Goal: Task Accomplishment & Management: Manage account settings

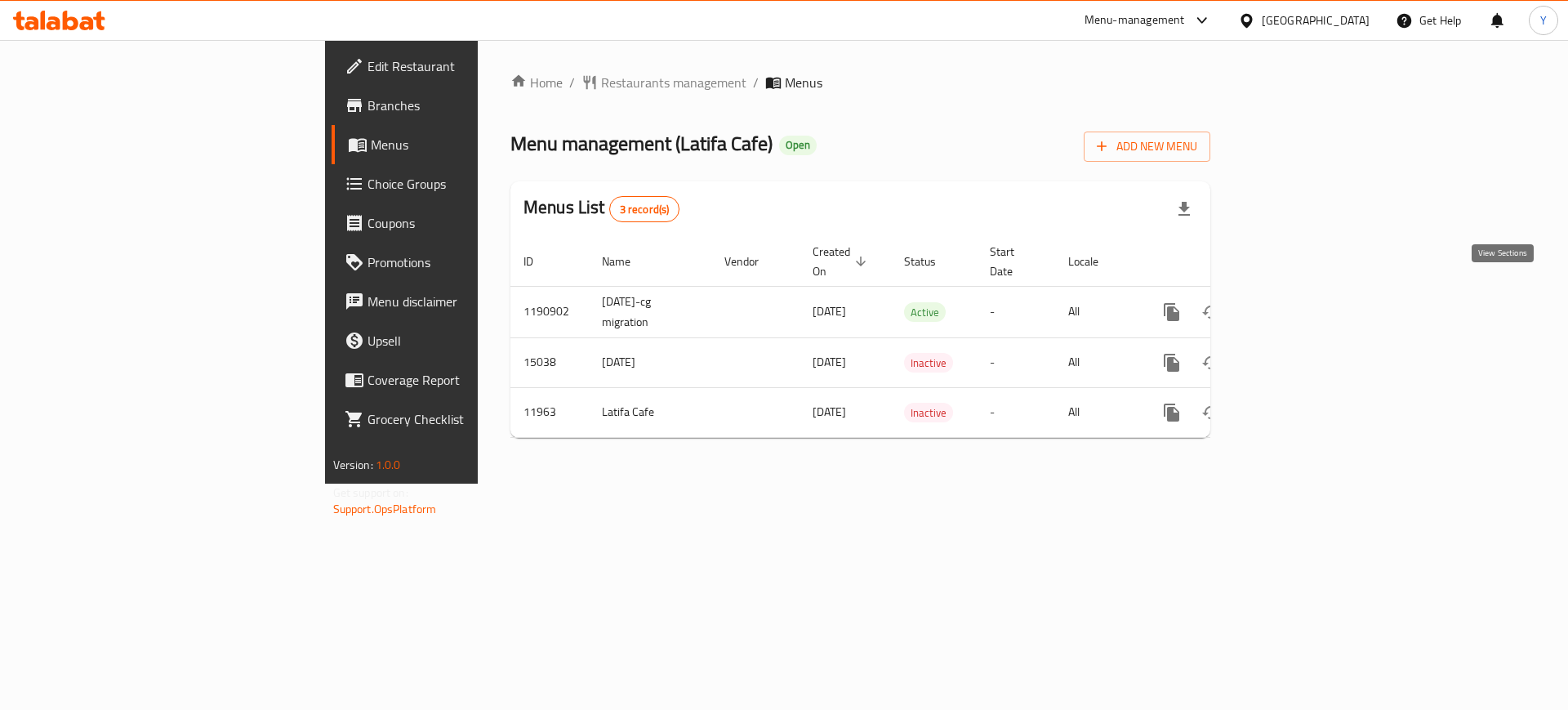
click at [1309, 292] on link "enhanced table" at bounding box center [1289, 311] width 39 height 39
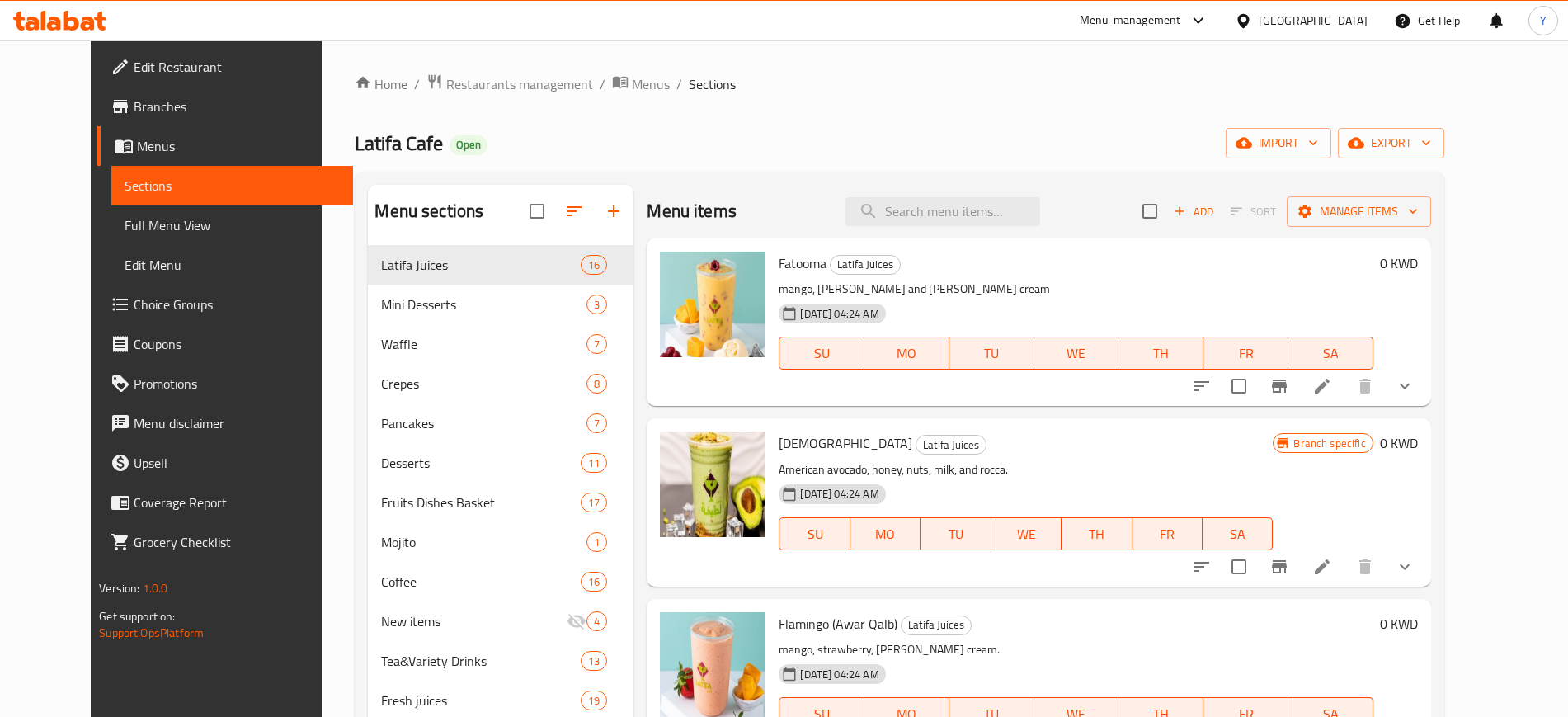
click at [835, 90] on ol "Home / Restaurants management / Menus / Sections" at bounding box center [898, 85] width 1089 height 22
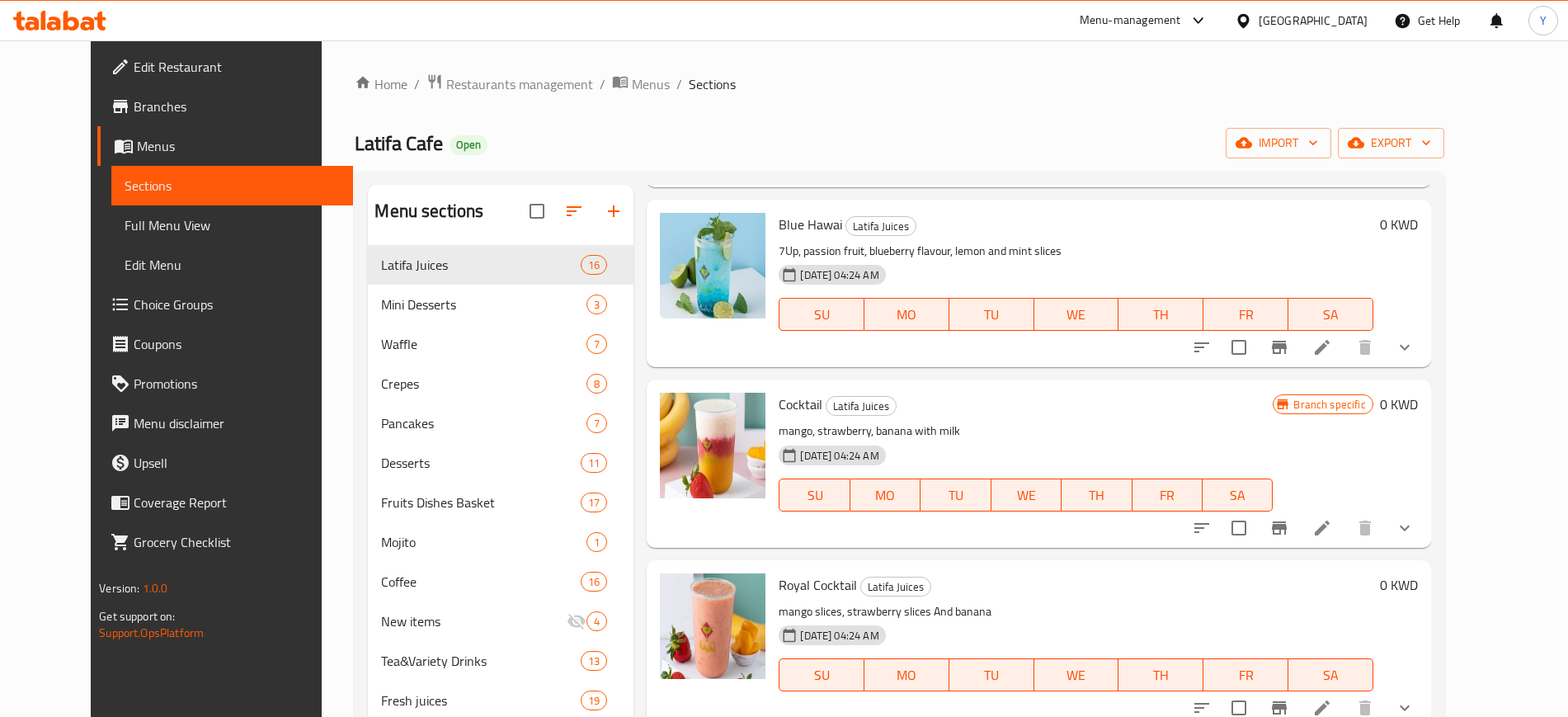
scroll to position [2087, 0]
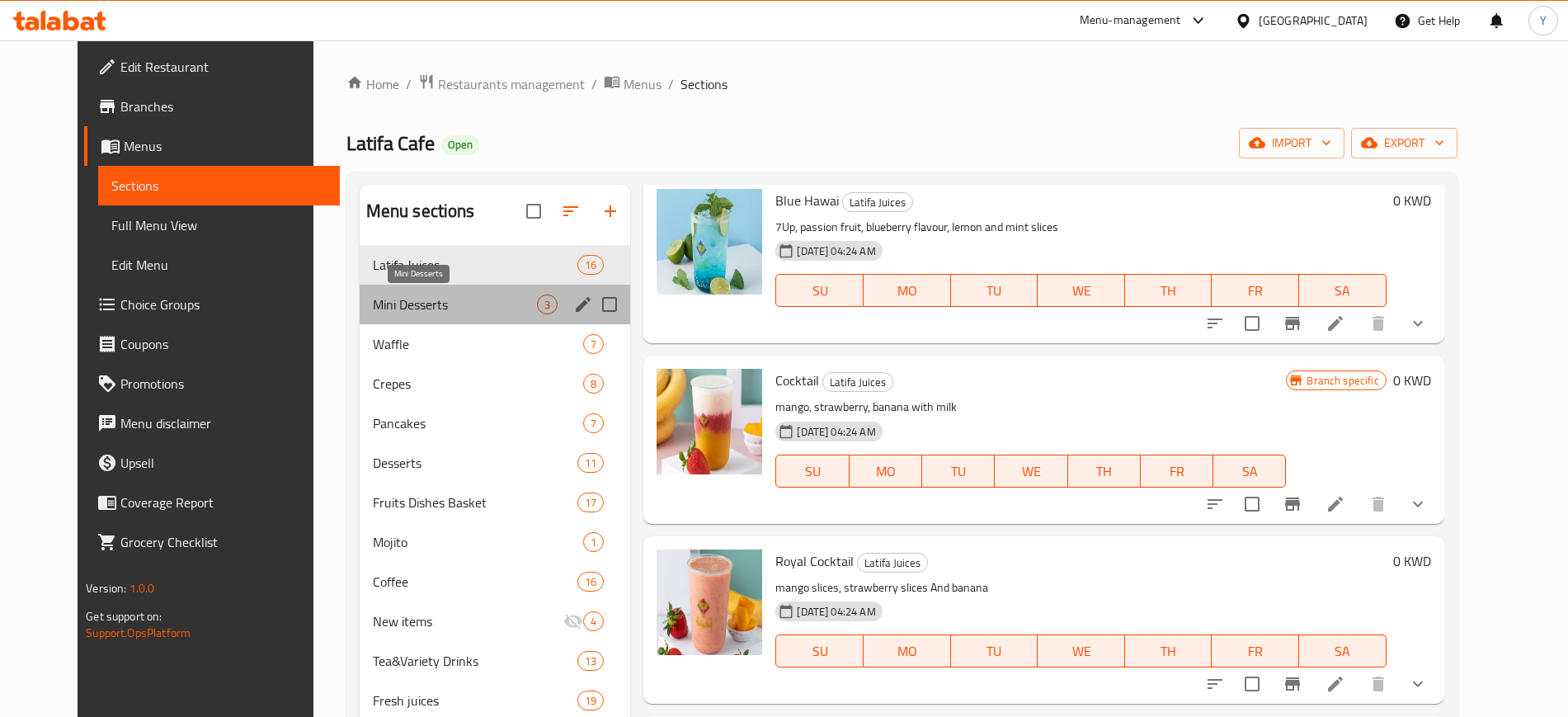
click at [457, 309] on span "Mini Desserts" at bounding box center [455, 304] width 165 height 20
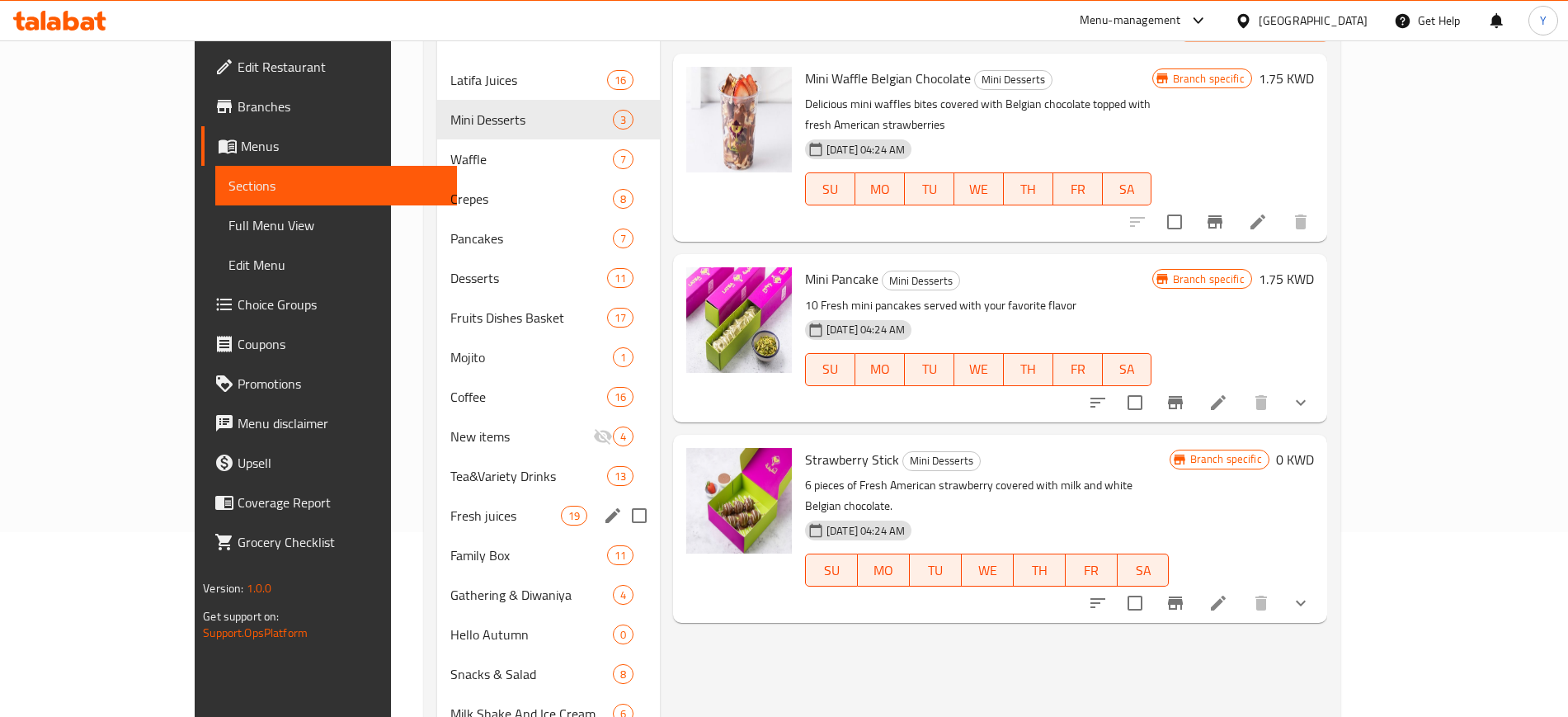
scroll to position [64, 0]
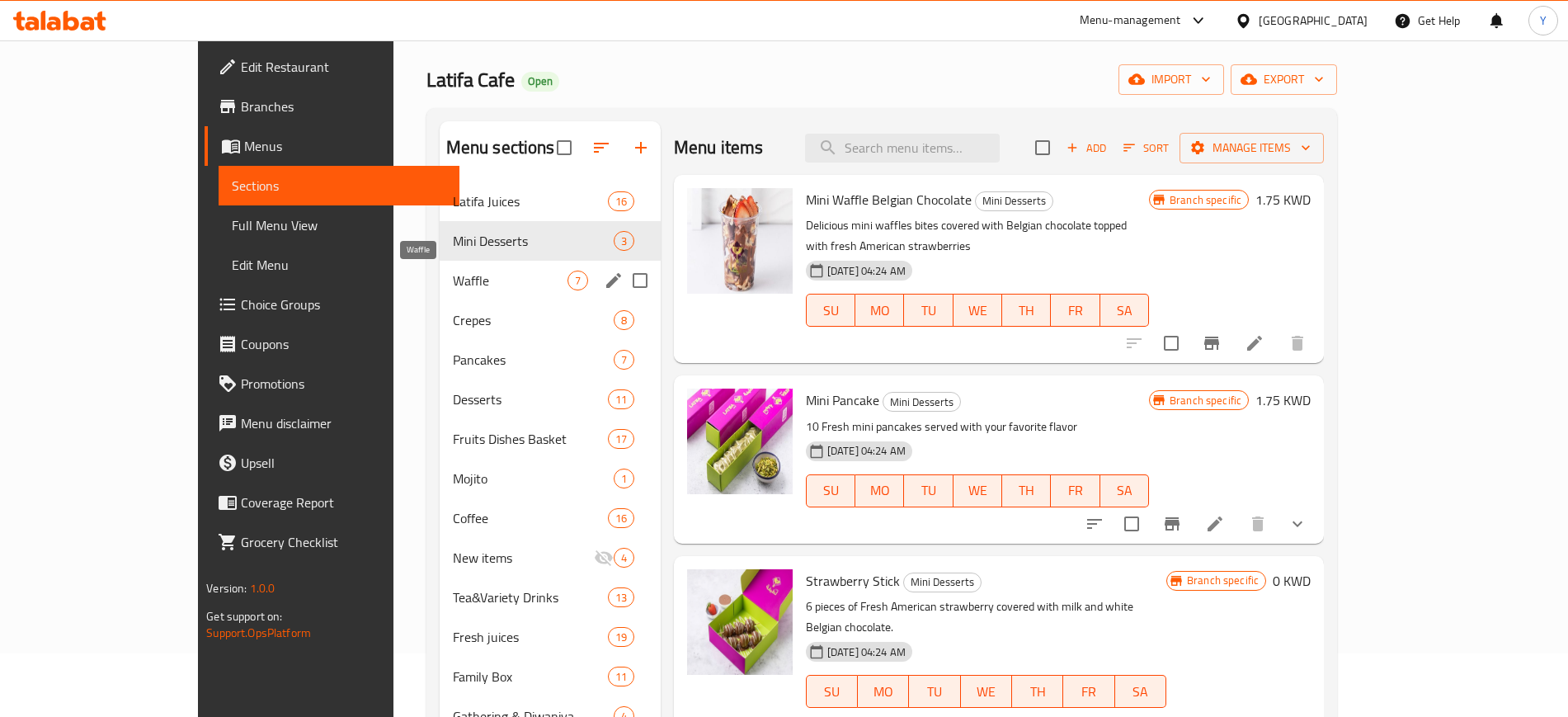
click at [453, 282] on span "Waffle" at bounding box center [510, 281] width 115 height 20
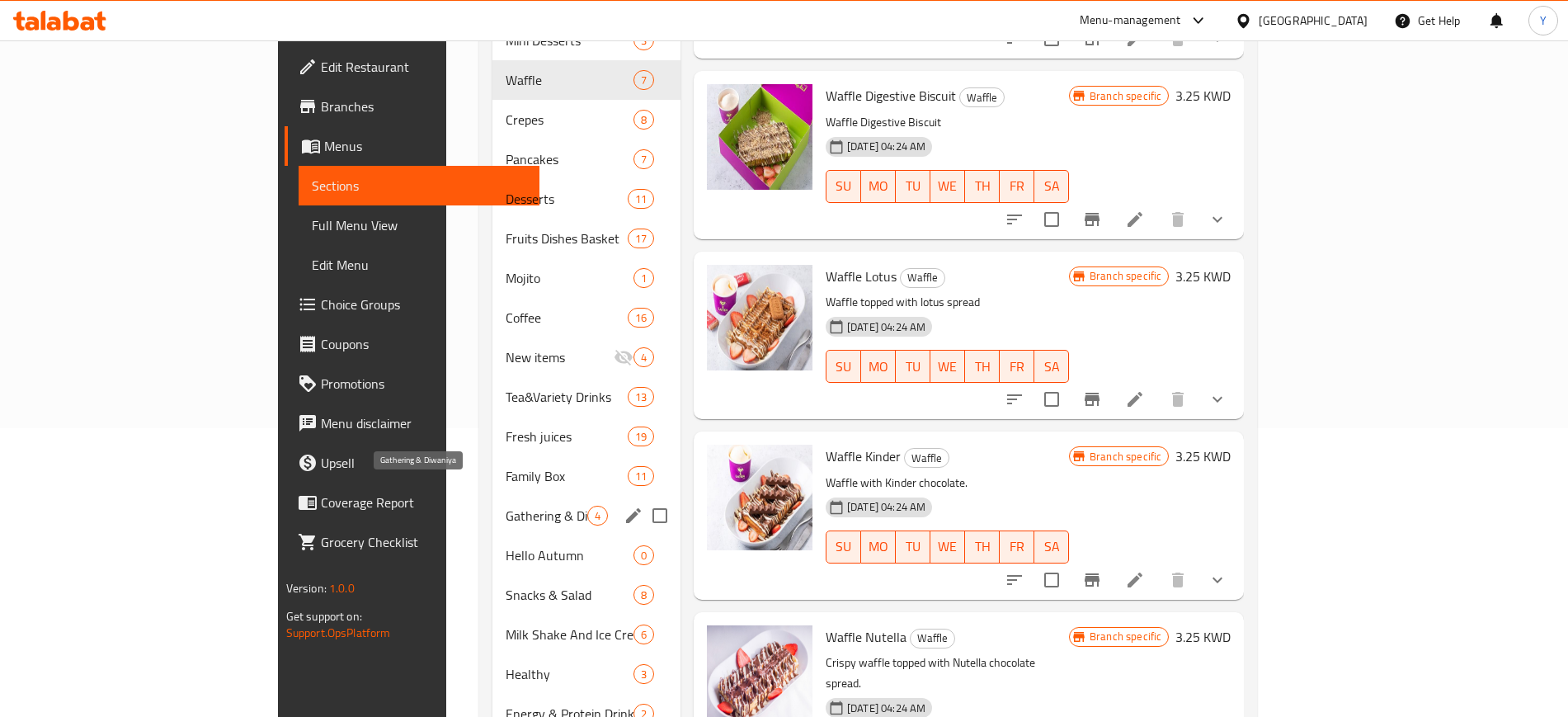
scroll to position [64, 0]
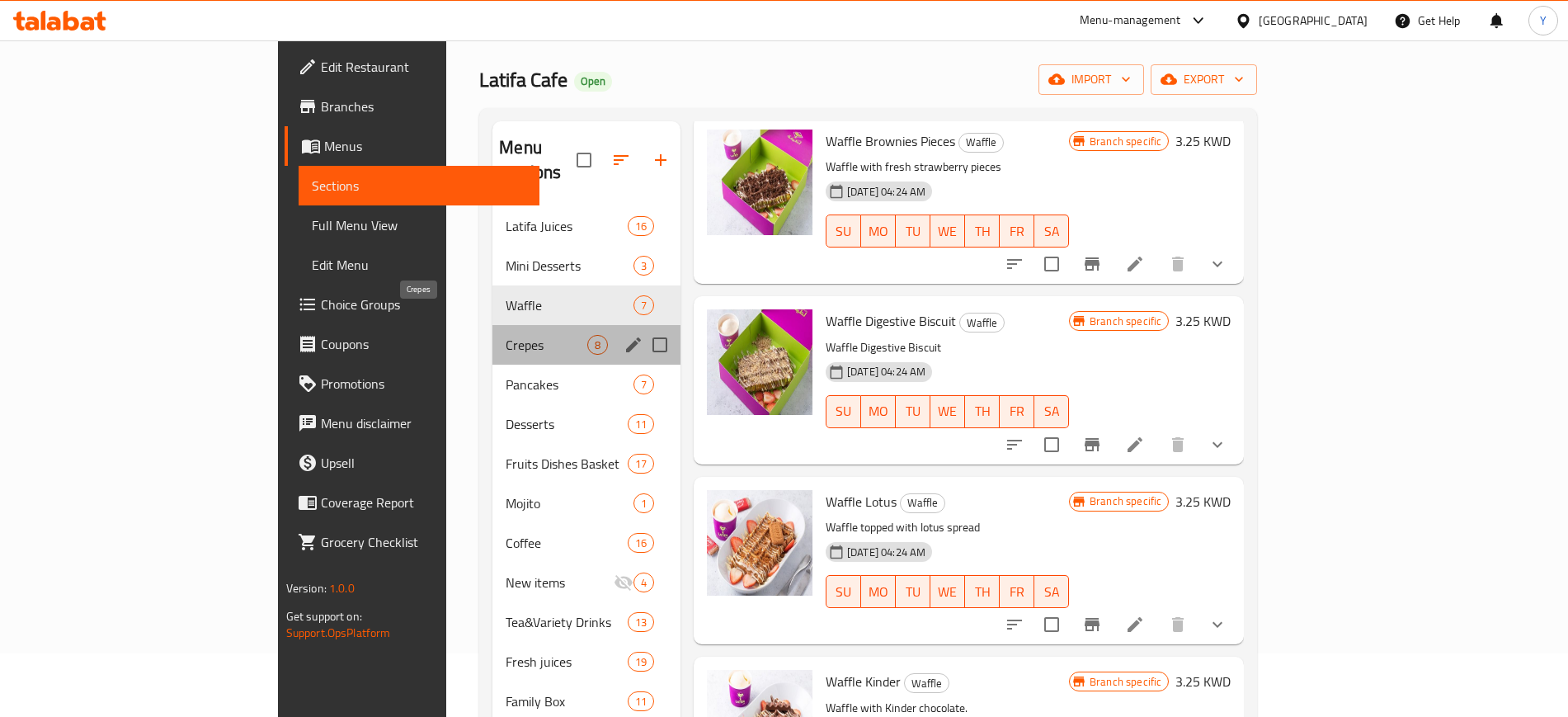
click at [505, 335] on span "Crepes" at bounding box center [546, 346] width 81 height 20
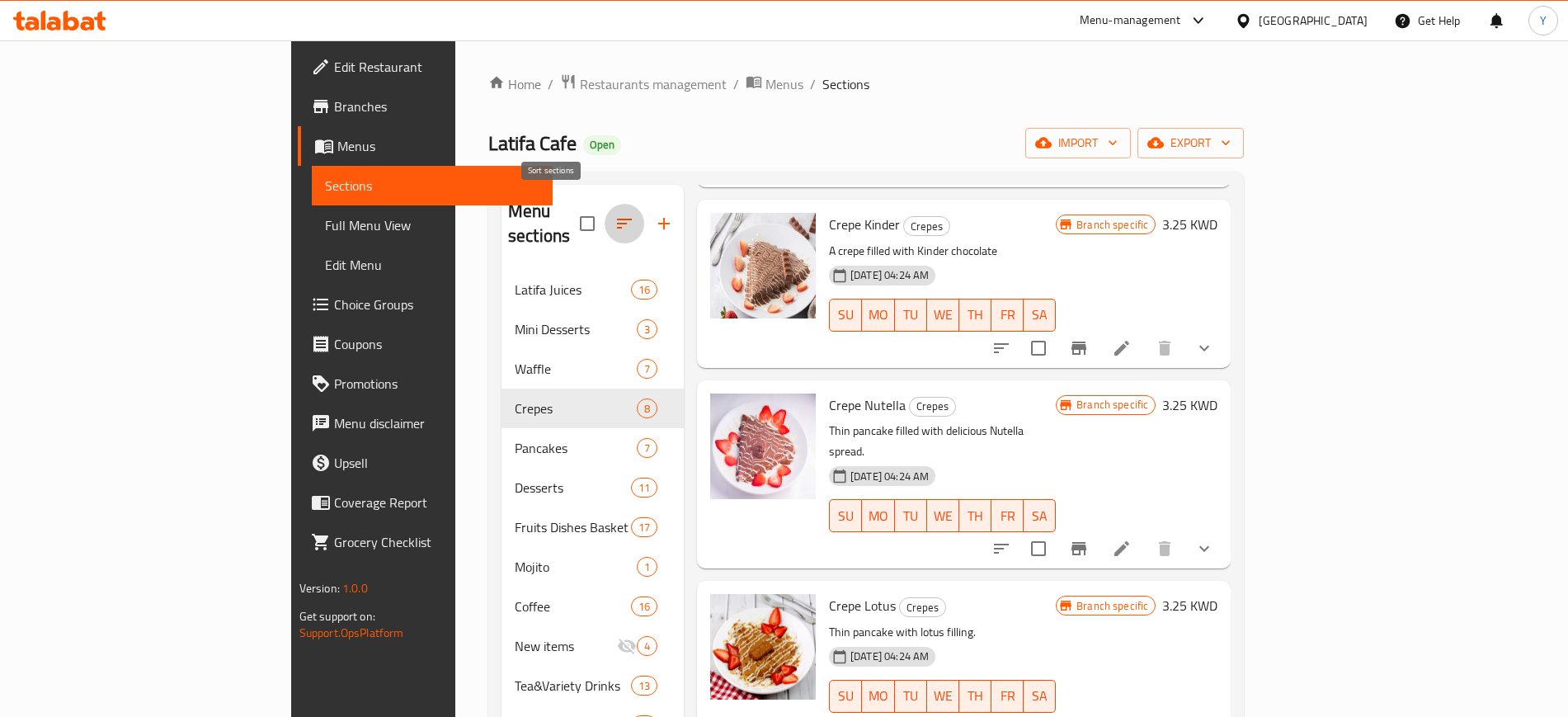
click at [604, 225] on button "button" at bounding box center [624, 223] width 39 height 39
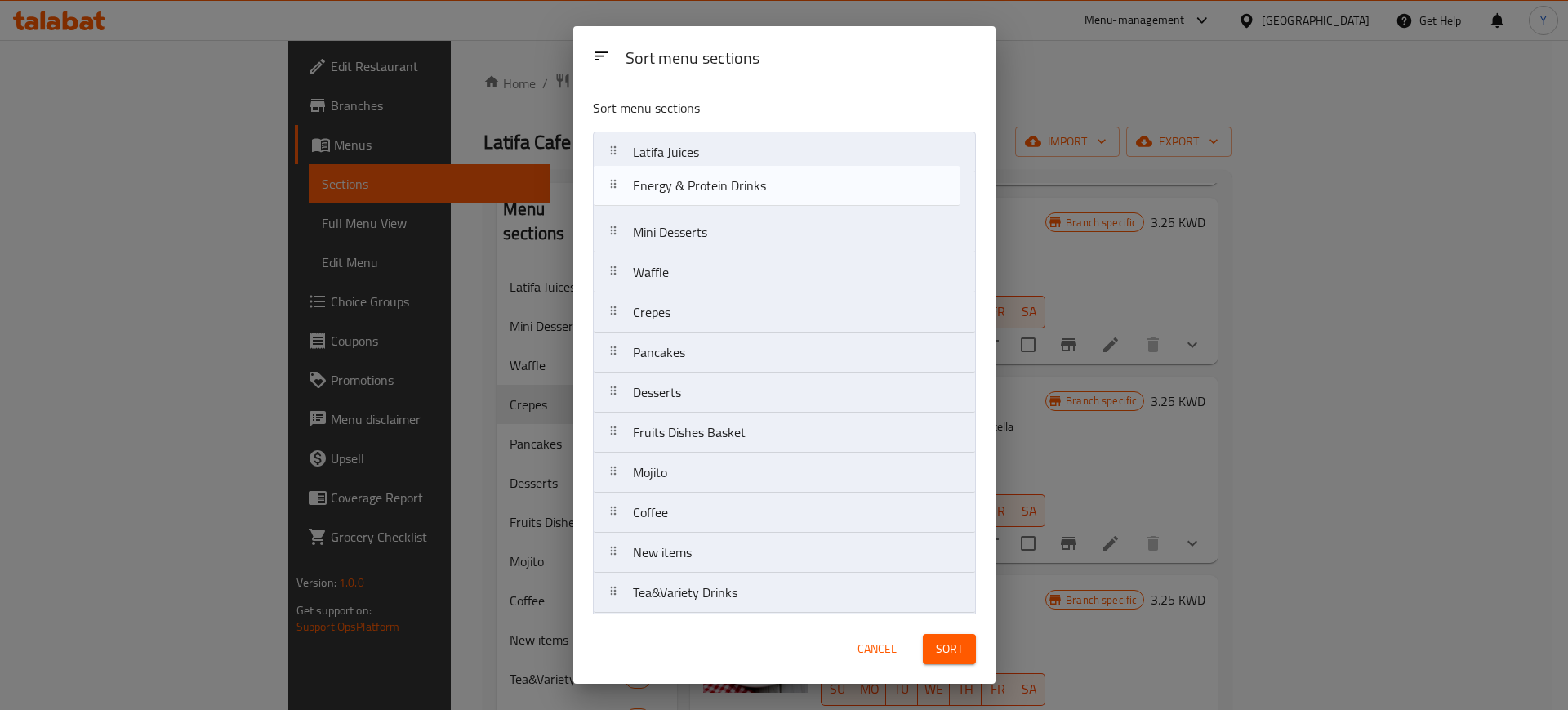
drag, startPoint x: 616, startPoint y: 547, endPoint x: 615, endPoint y: 179, distance: 368.0
click at [615, 179] on nav "Latifa Juices Mini Desserts Waffle Crepes Pancakes Desserts Fruits Dishes Baske…" at bounding box center [784, 532] width 383 height 802
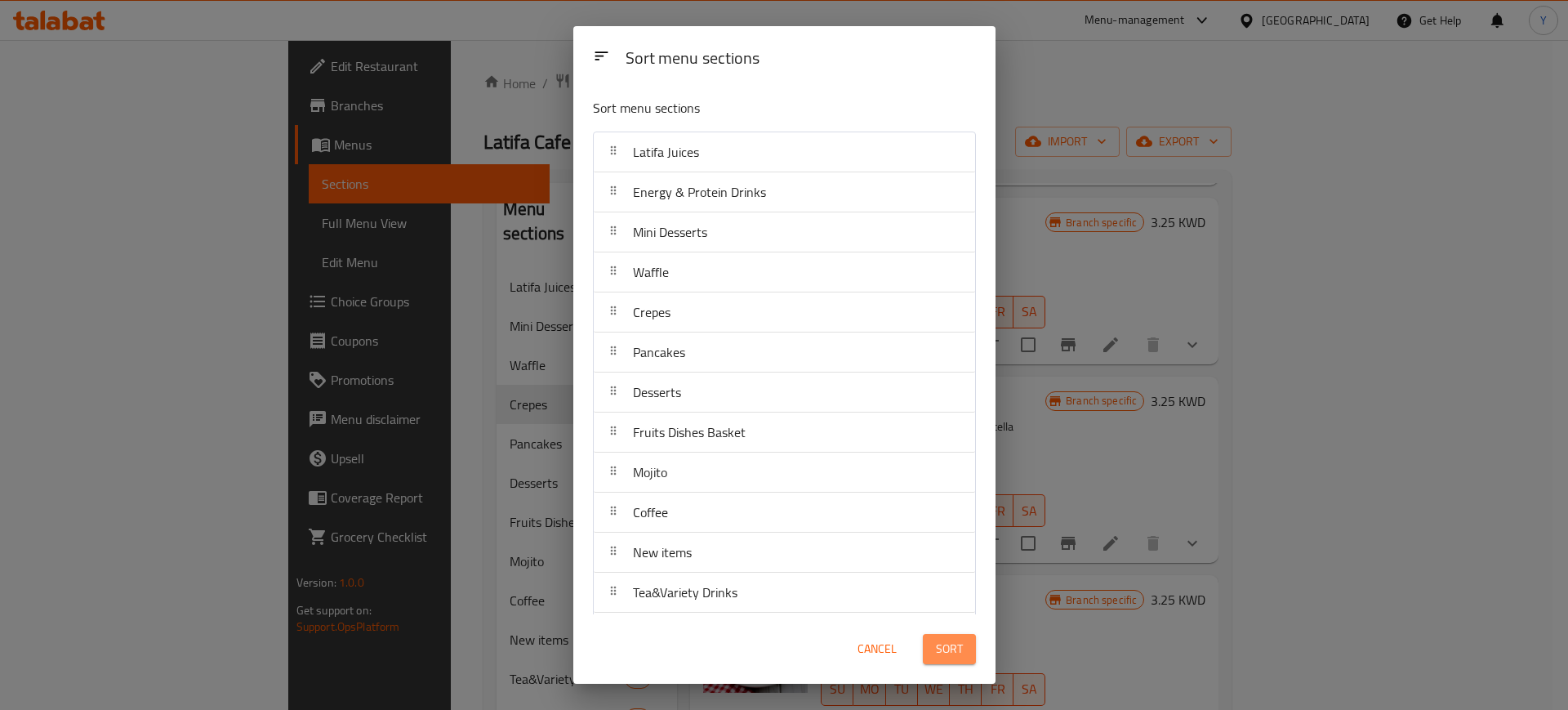
click at [945, 637] on button "Sort" at bounding box center [950, 649] width 53 height 30
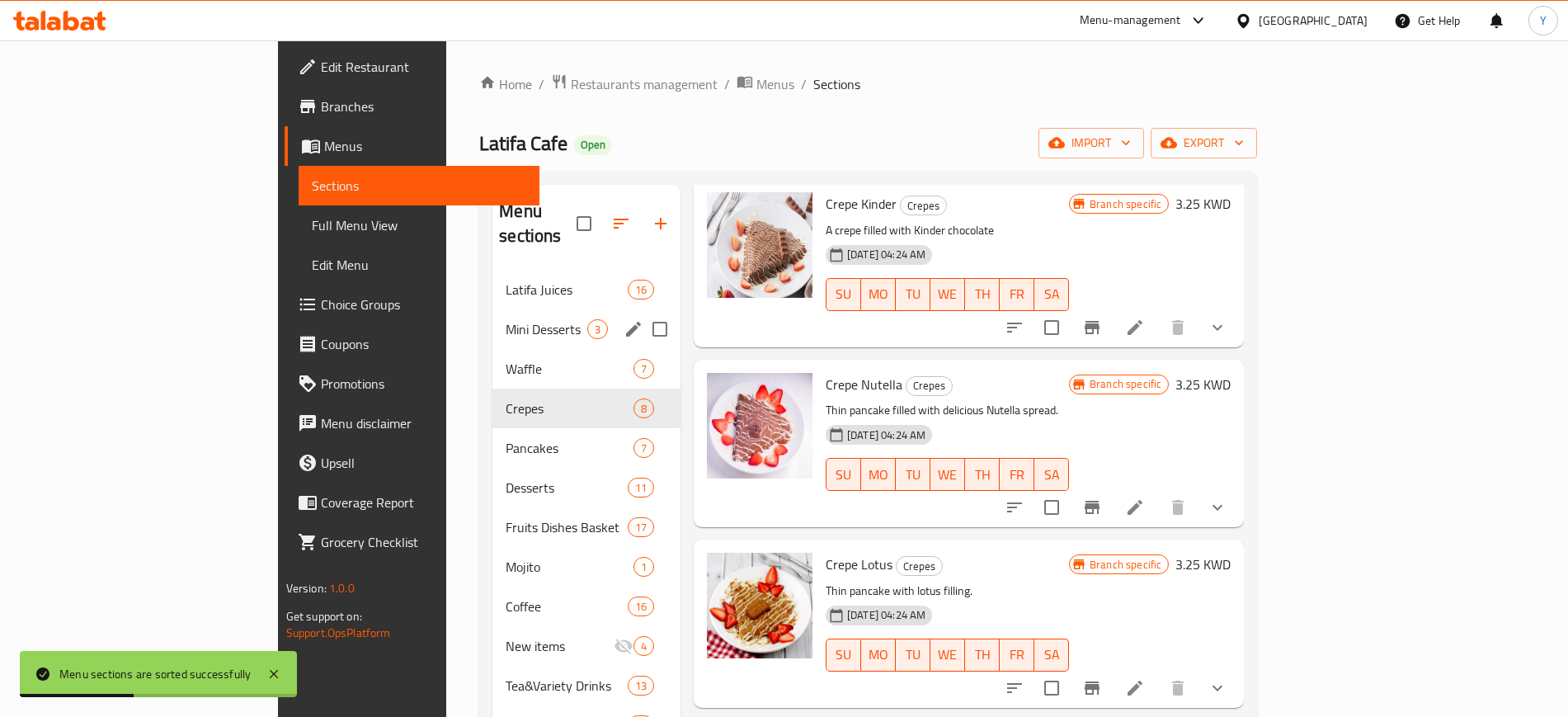
click at [492, 315] on div "Mini Desserts 3" at bounding box center [586, 329] width 188 height 39
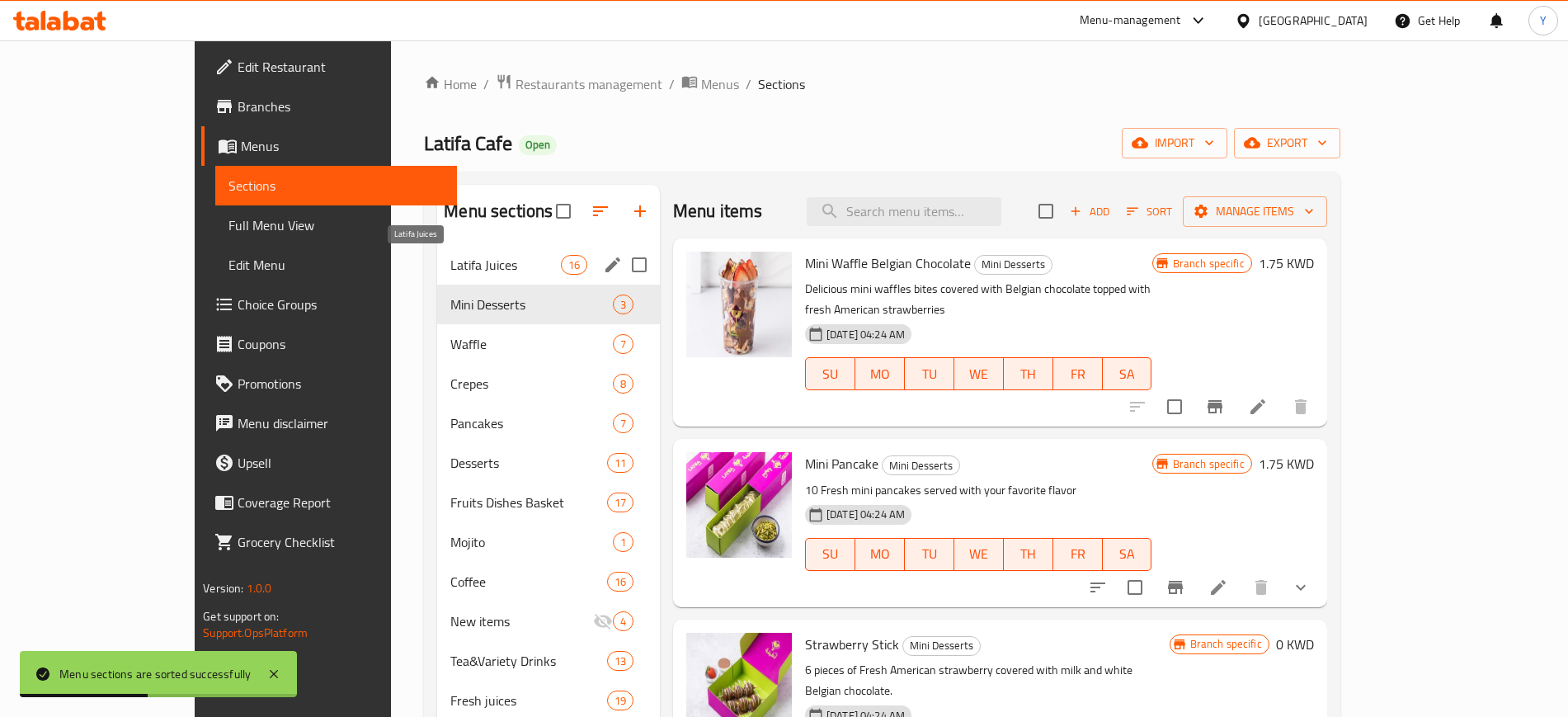
click at [450, 263] on span "Latifa Juices" at bounding box center [505, 265] width 110 height 20
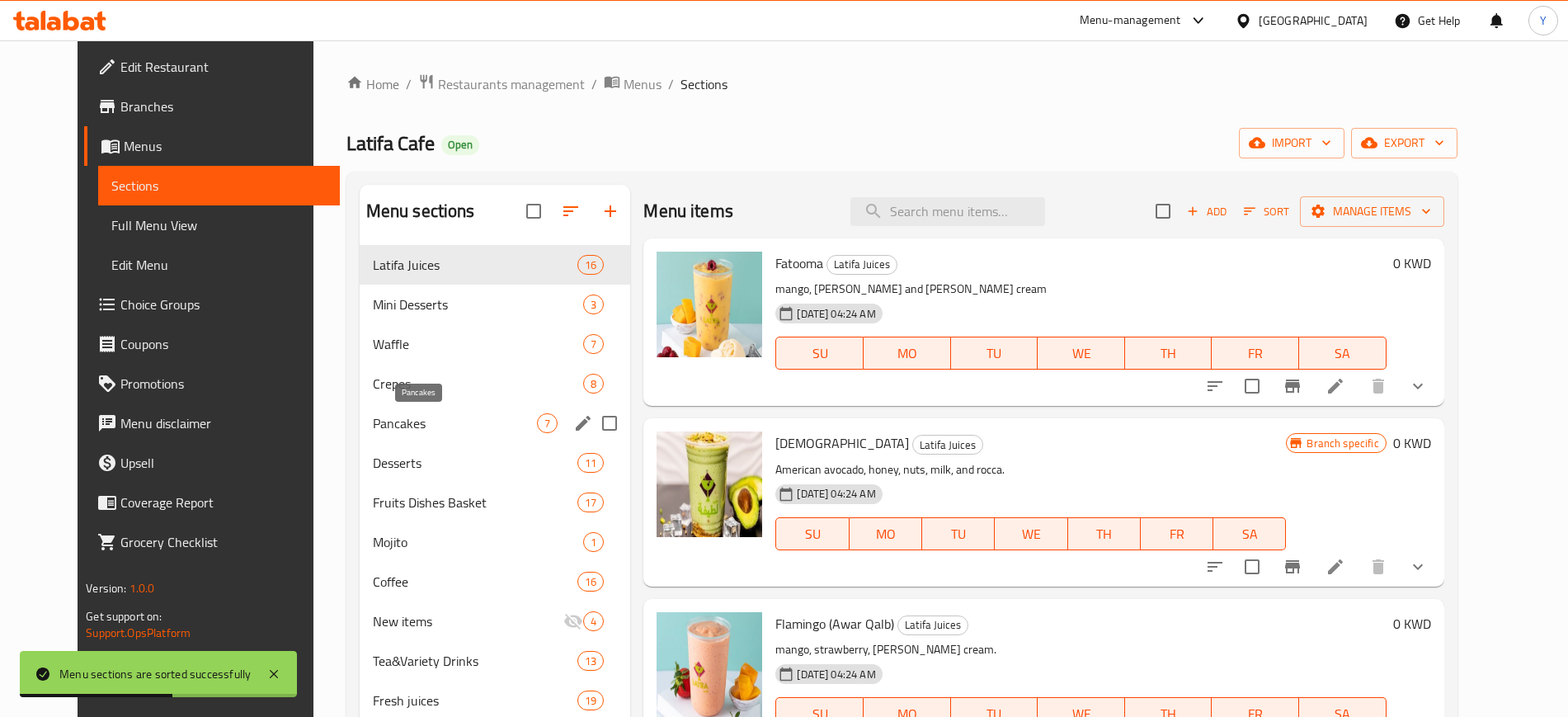
scroll to position [373, 0]
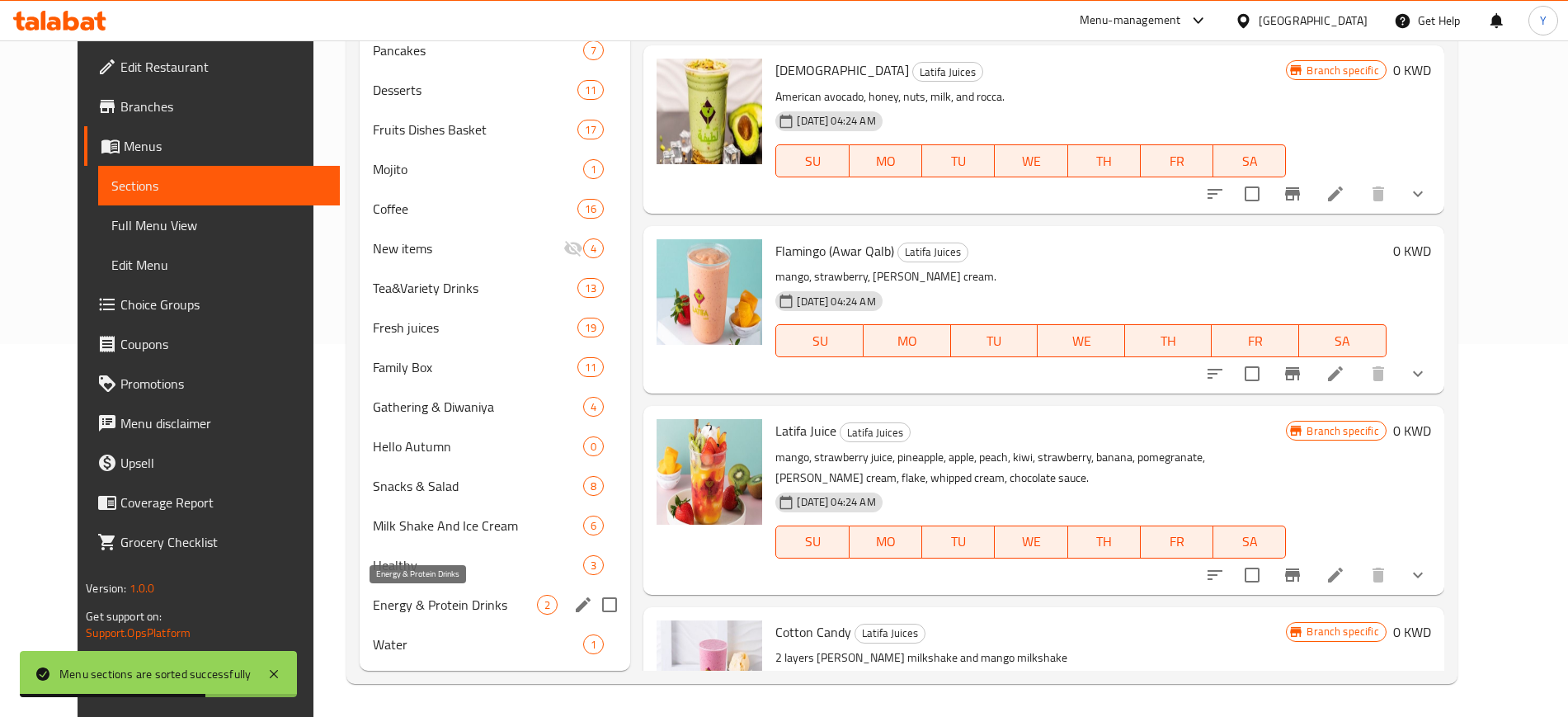
click at [396, 575] on span "Healthy" at bounding box center [479, 565] width 211 height 20
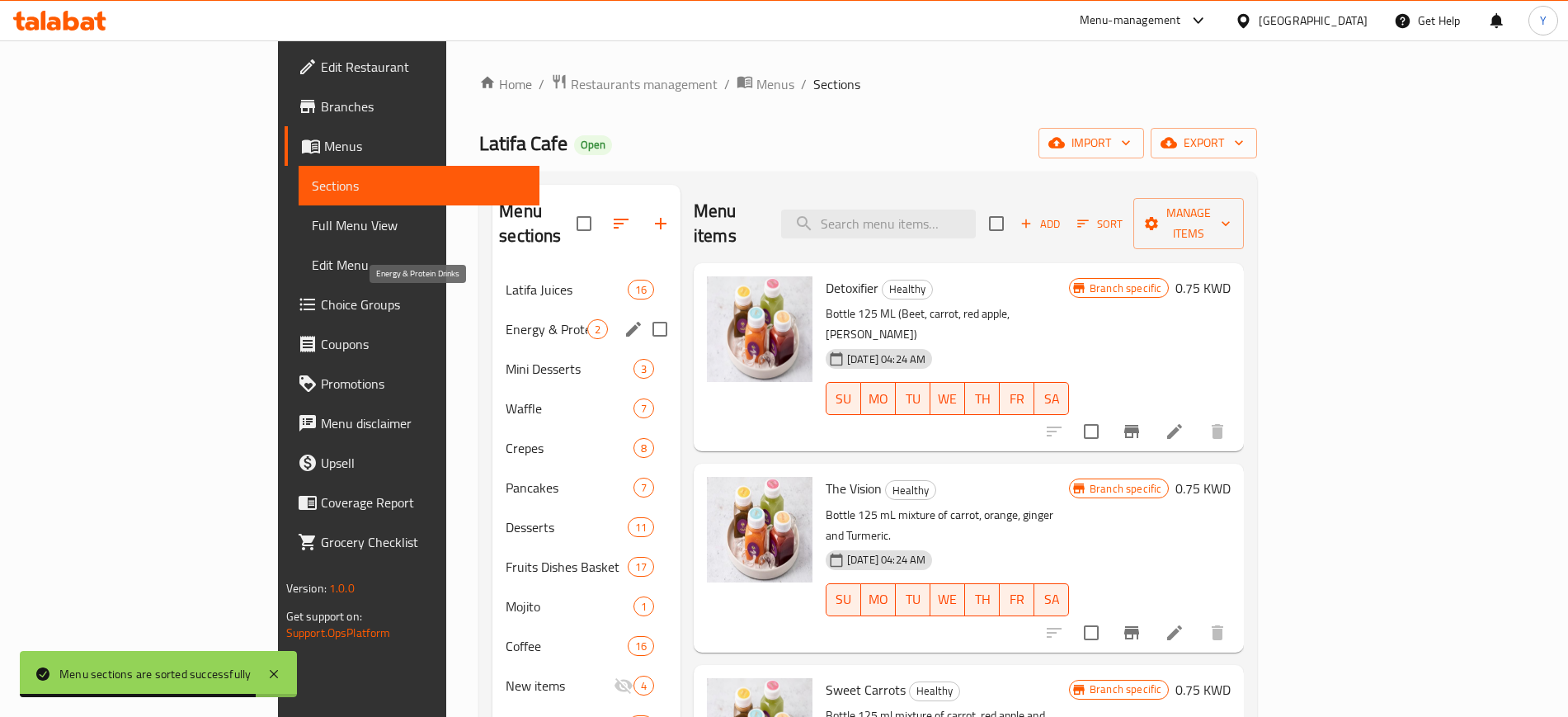
click at [505, 320] on span "Energy & Protein Drinks" at bounding box center [546, 330] width 81 height 20
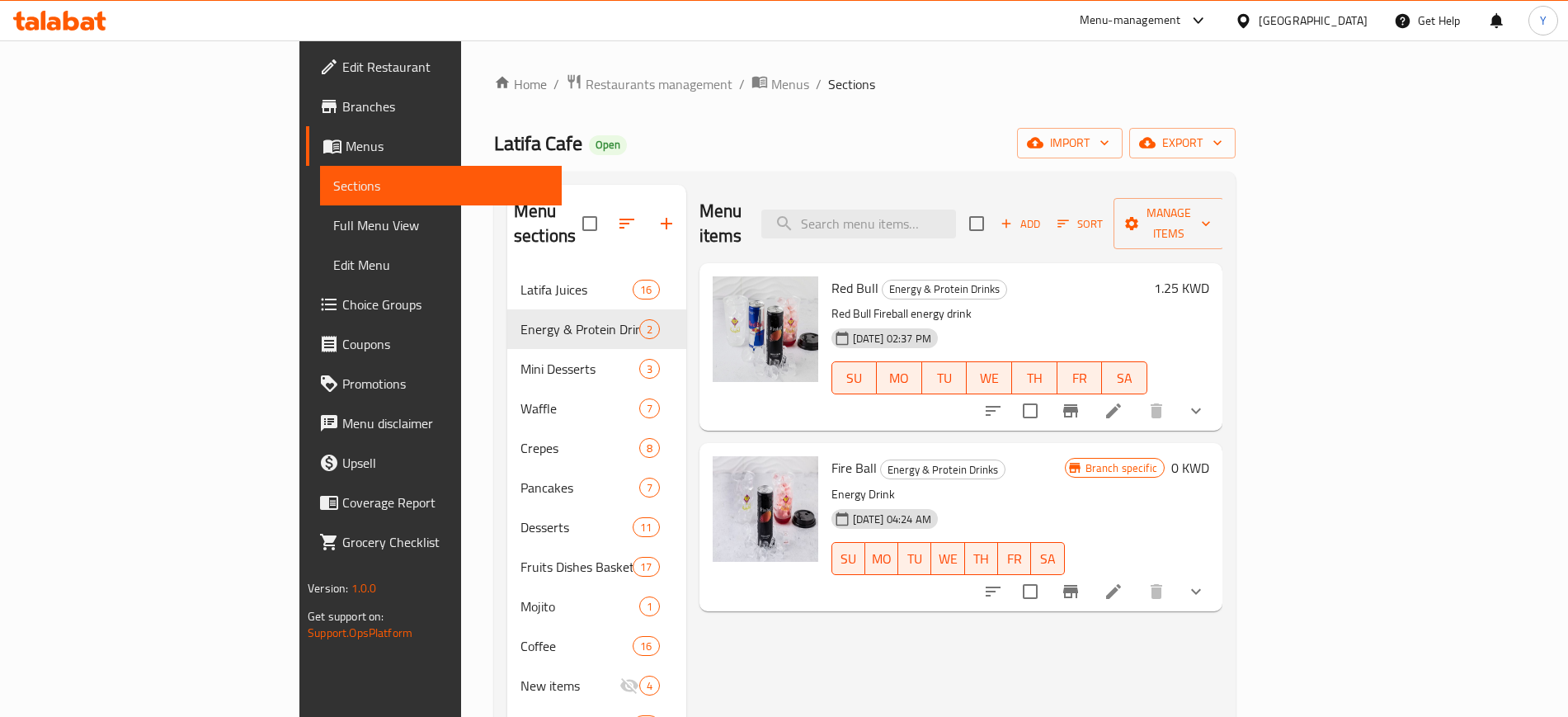
click at [1136, 398] on li at bounding box center [1113, 410] width 46 height 29
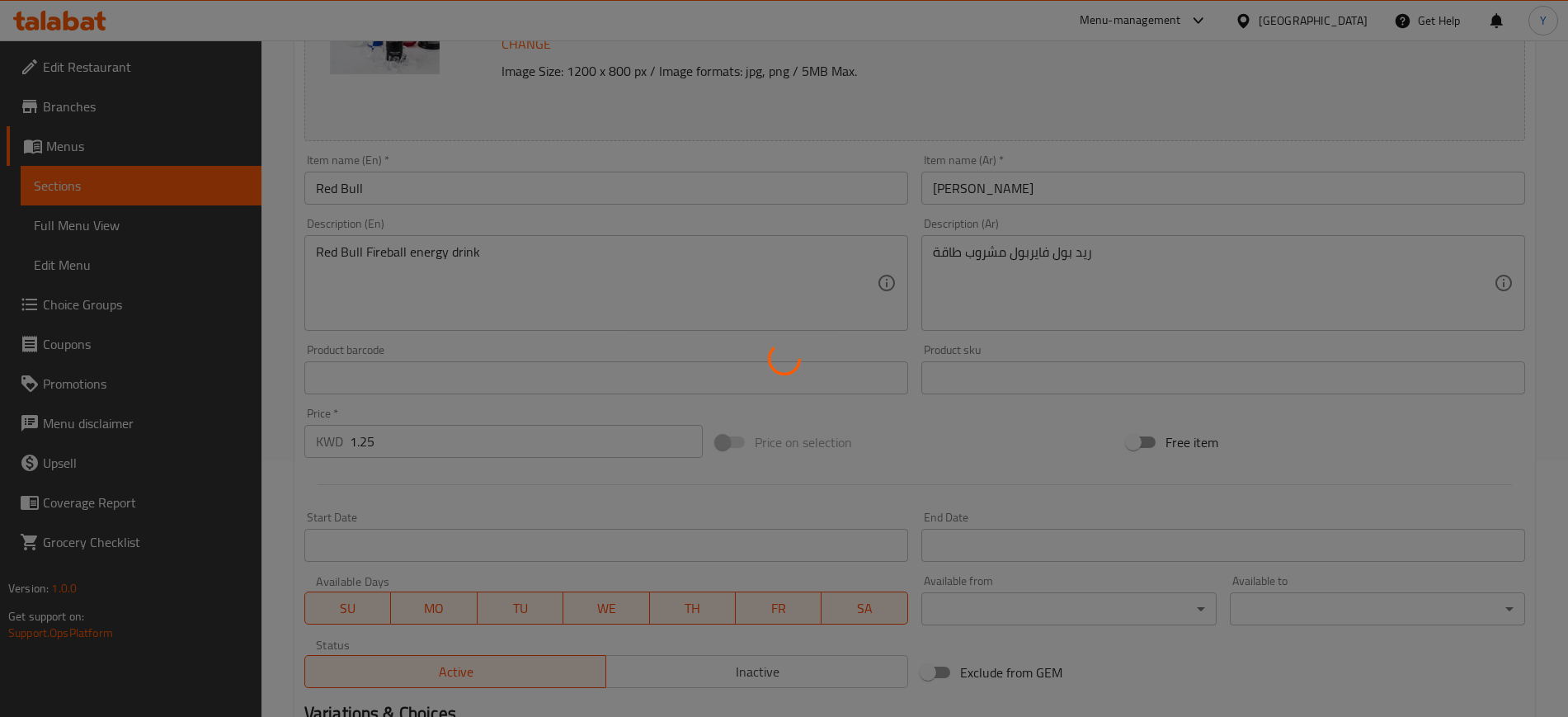
type input "اختيارك من النكهة:"
type input "1"
type input "3"
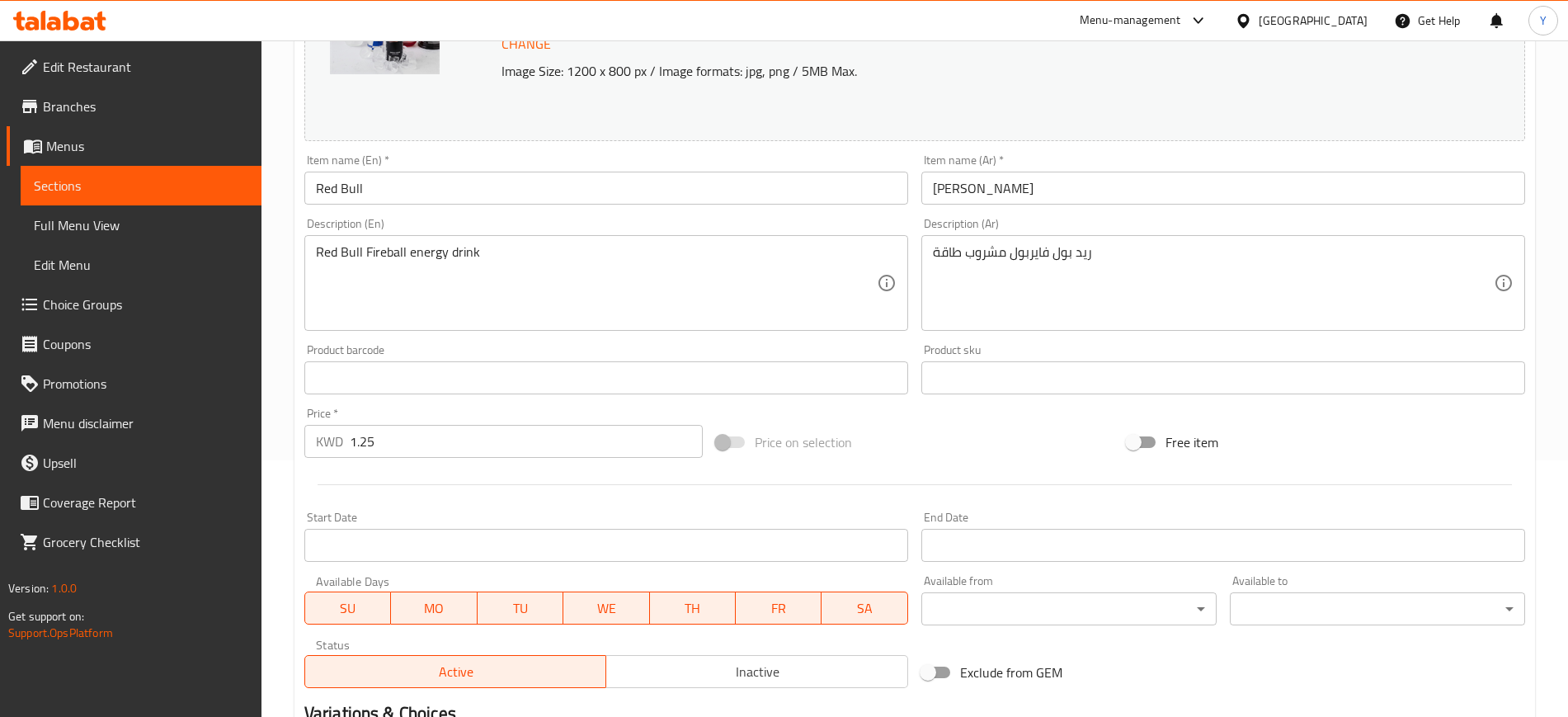
scroll to position [500, 0]
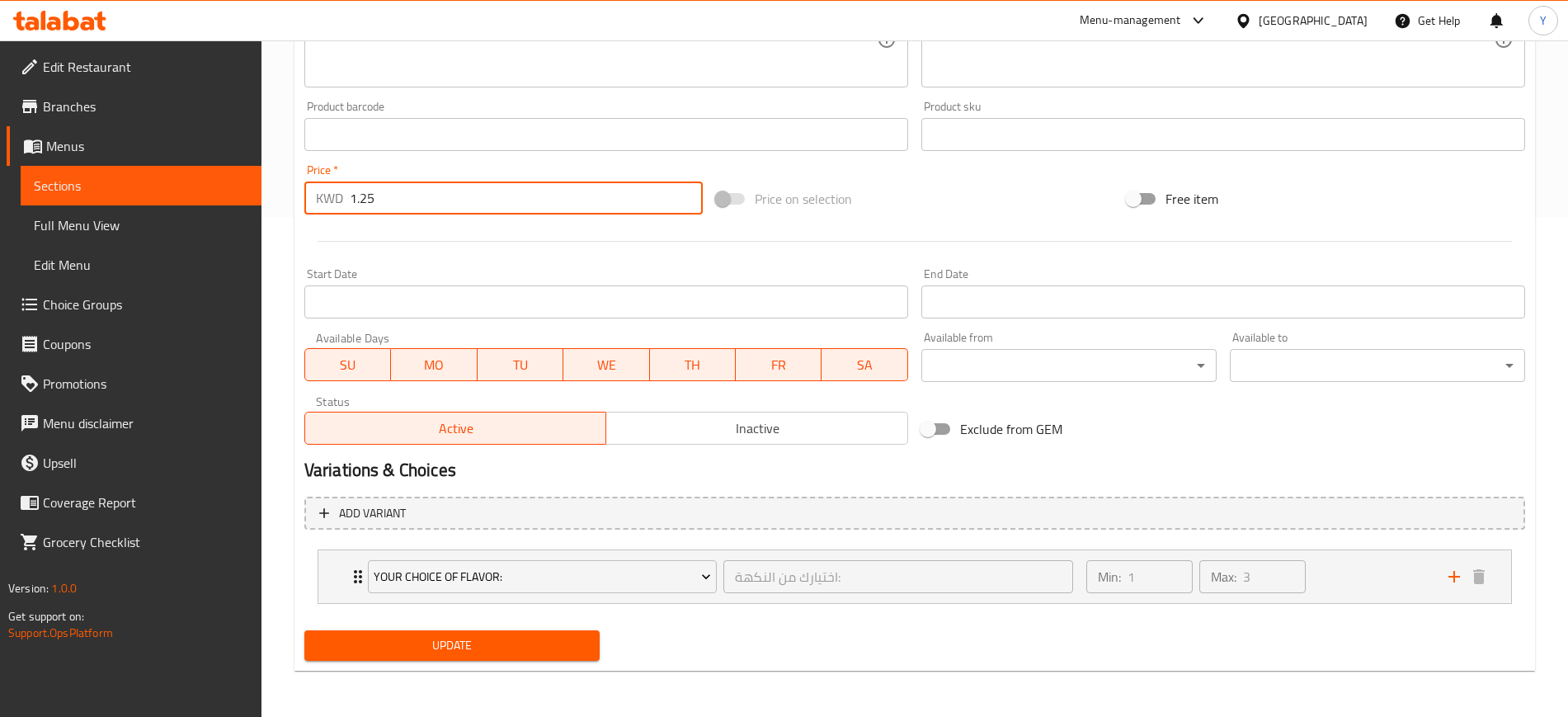
drag, startPoint x: 426, startPoint y: 184, endPoint x: 339, endPoint y: 178, distance: 87.2
click at [339, 178] on div "Price   * KWD 1.25 Price *" at bounding box center [503, 190] width 398 height 50
click at [422, 232] on div at bounding box center [914, 242] width 1234 height 40
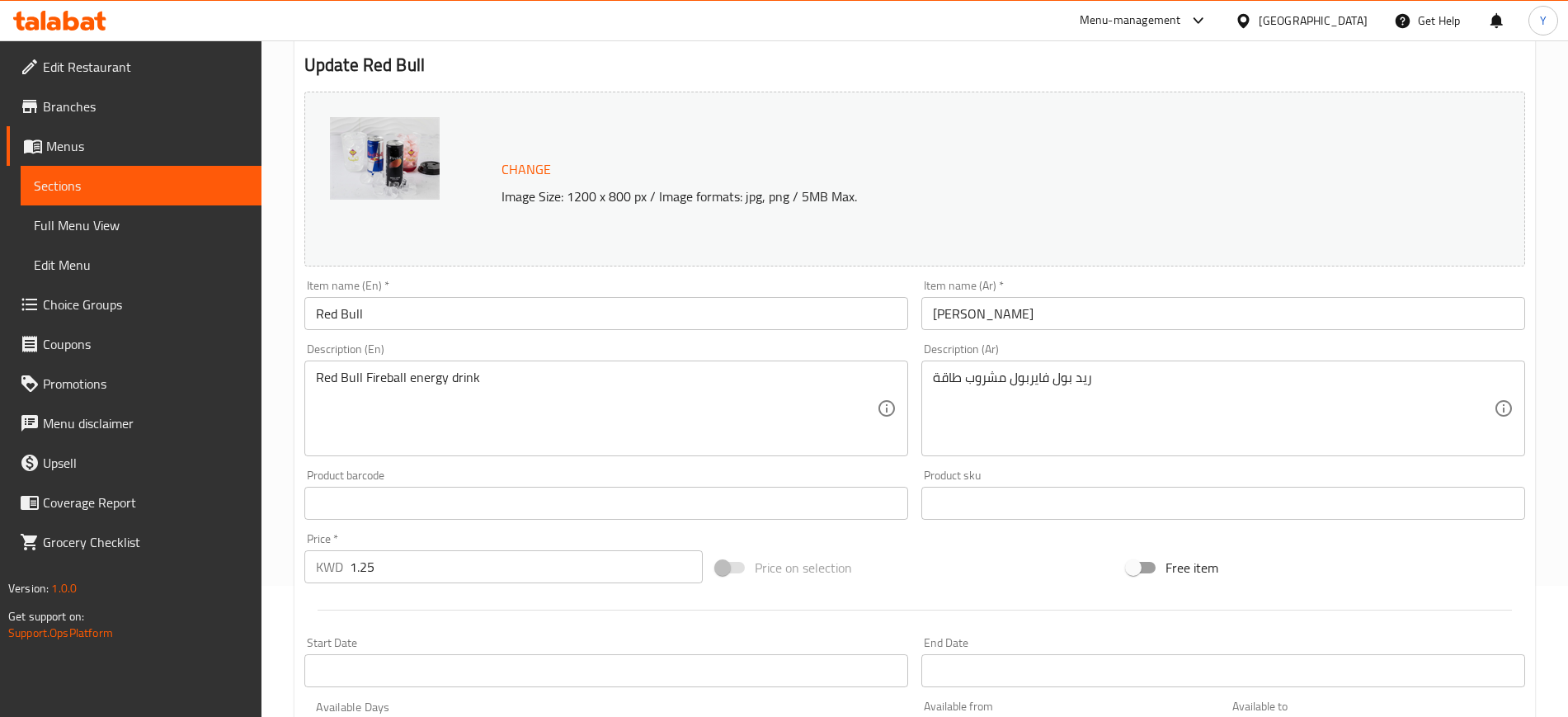
scroll to position [87, 0]
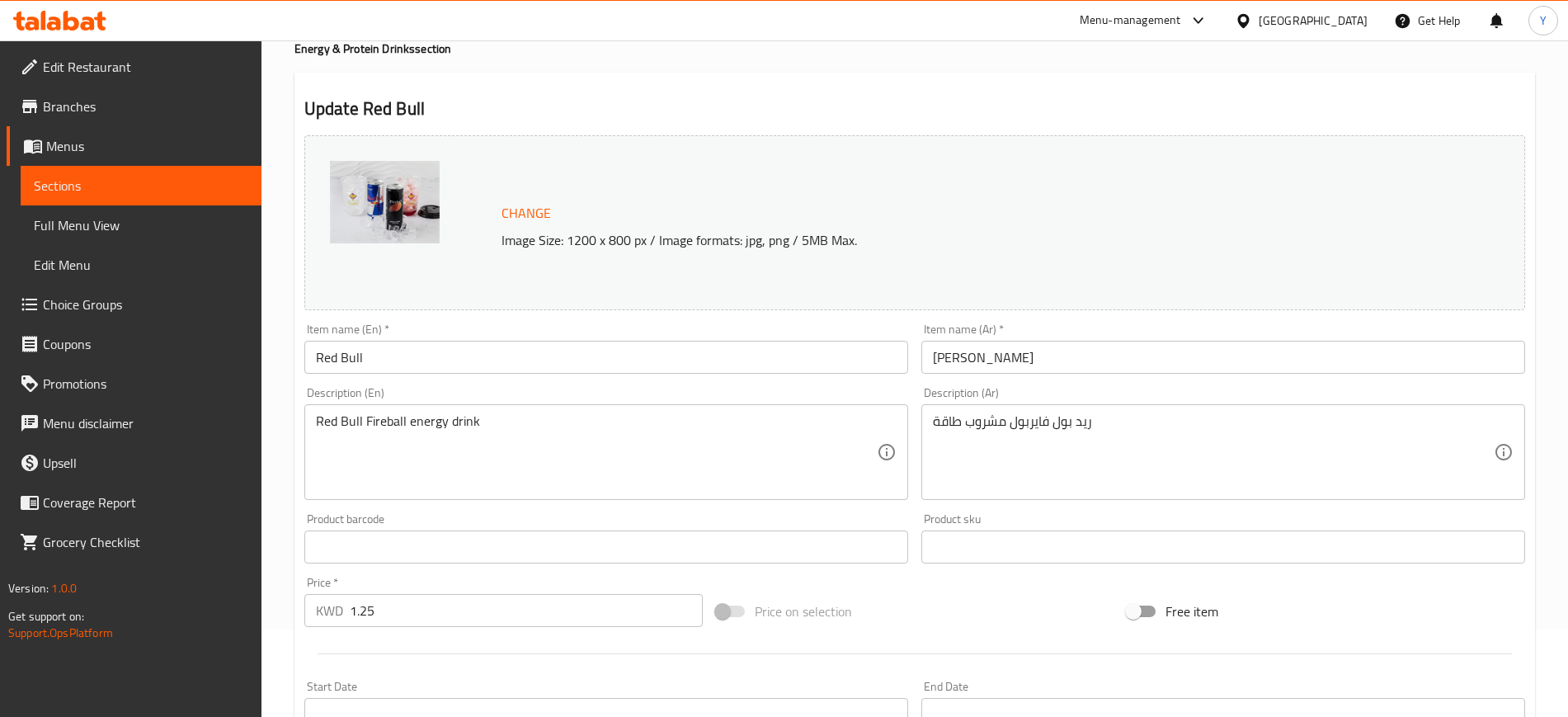
click at [1151, 98] on h2 "Update Red Bull" at bounding box center [914, 109] width 1220 height 25
click at [936, 104] on h2 "Update Red Bull" at bounding box center [914, 109] width 1220 height 25
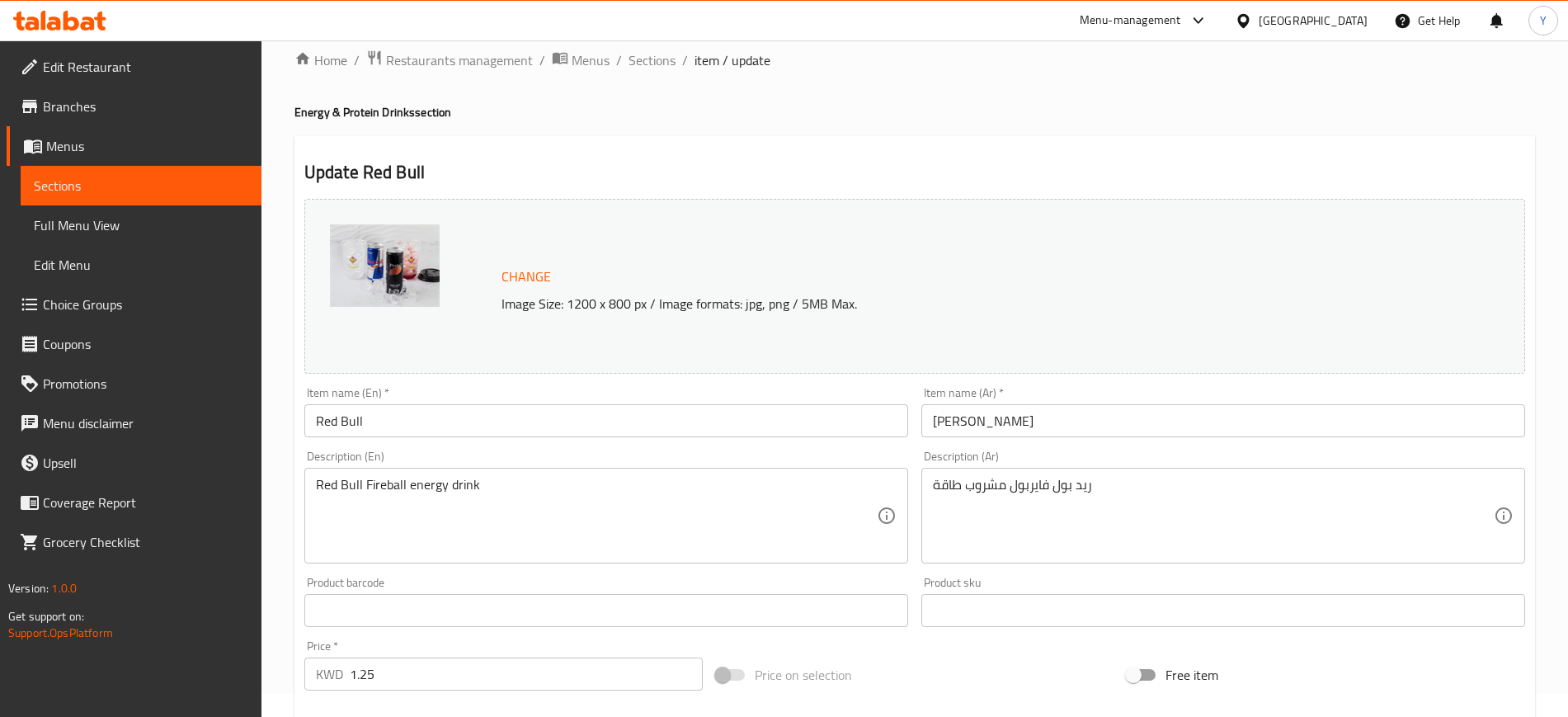
scroll to position [30, 0]
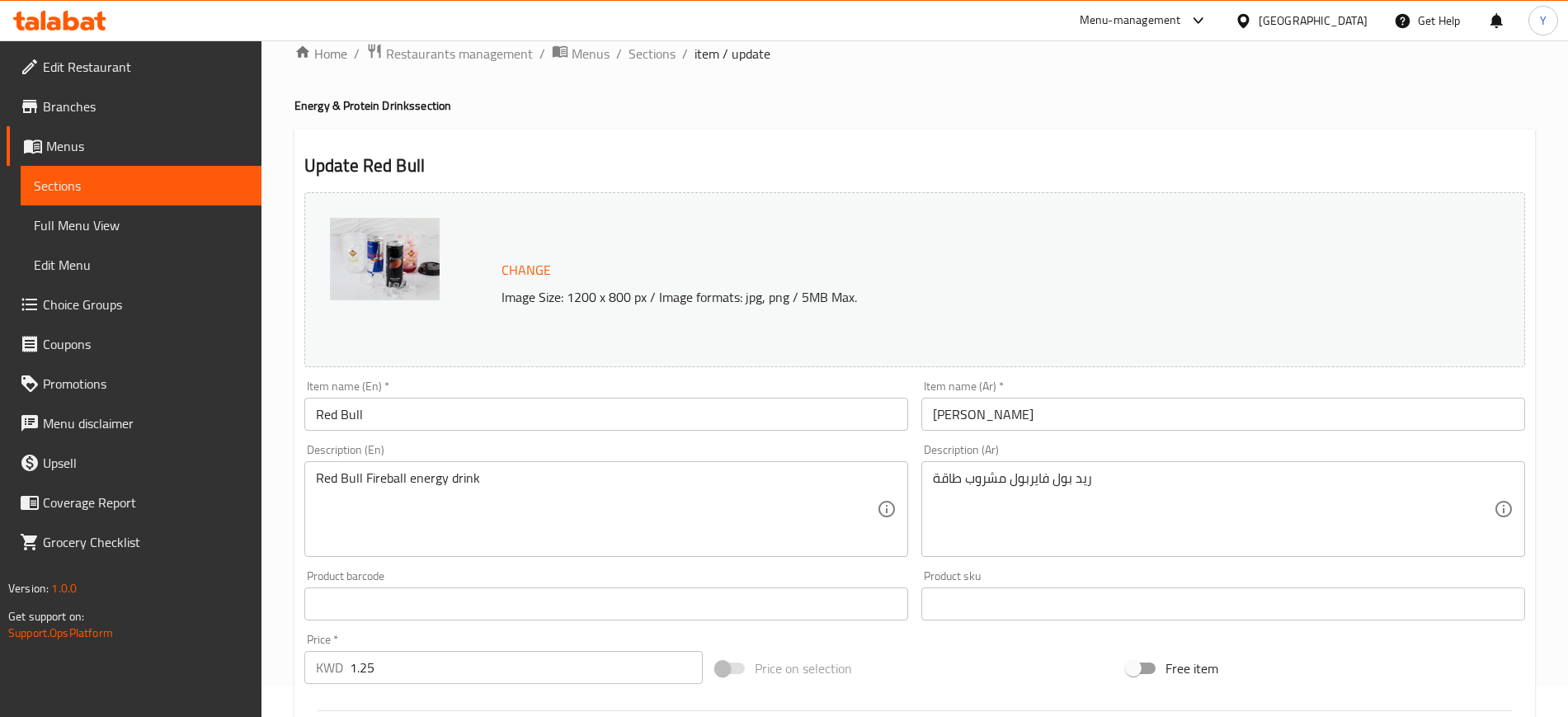
click at [1245, 122] on div "Home / Restaurants management / Menus / Sections / item / update Energy & Prote…" at bounding box center [914, 598] width 1240 height 1110
click at [631, 51] on span "Sections" at bounding box center [652, 54] width 47 height 20
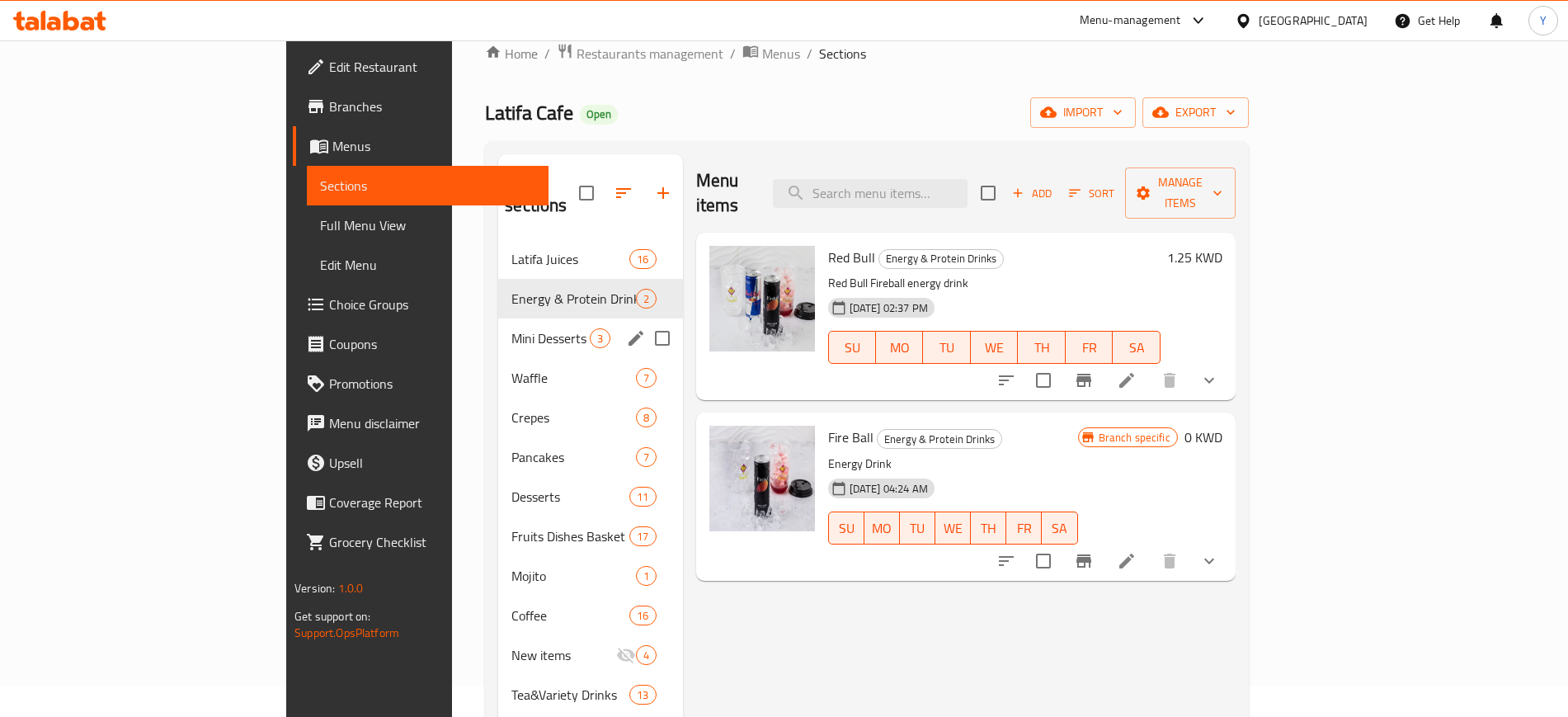
click at [498, 319] on div "Mini Desserts 3" at bounding box center [589, 338] width 184 height 39
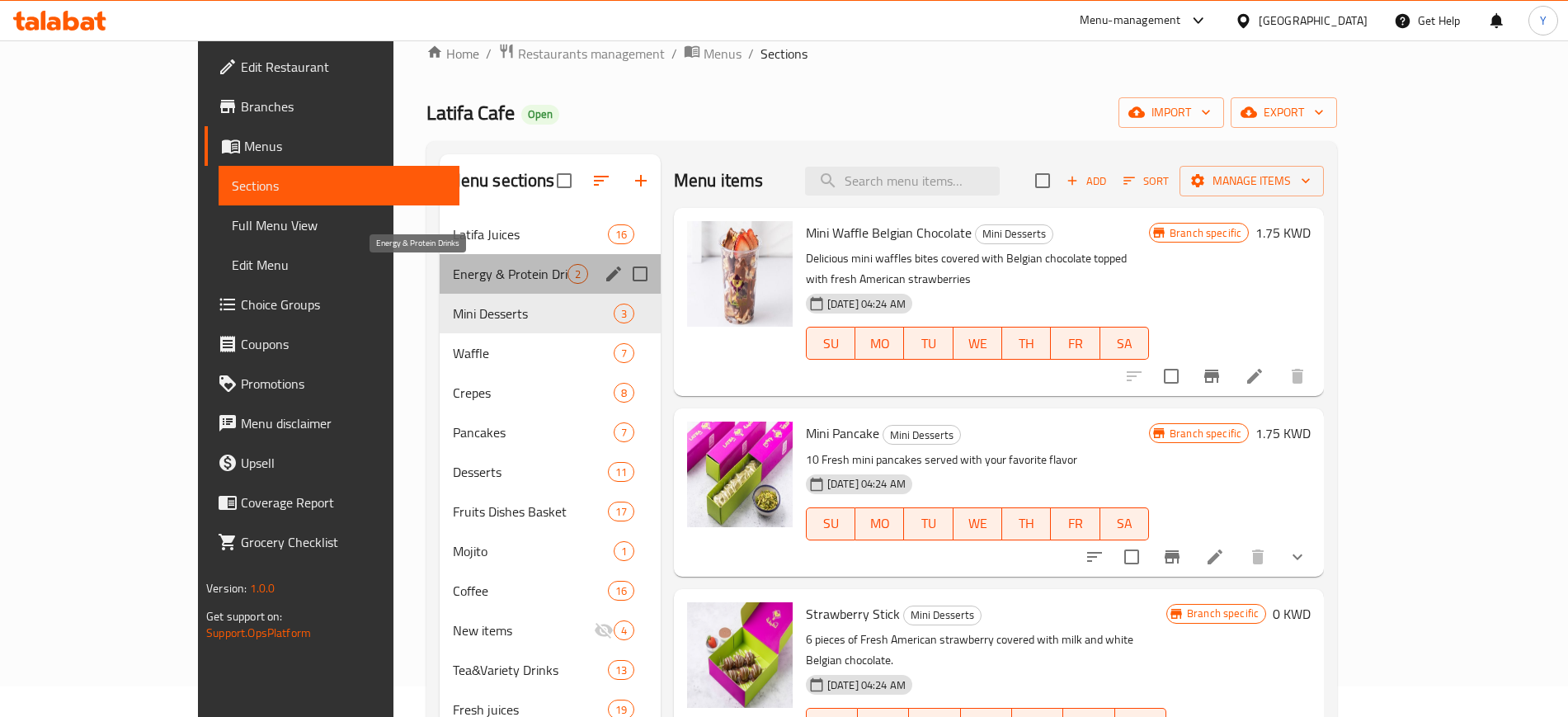
drag, startPoint x: 436, startPoint y: 270, endPoint x: 430, endPoint y: 247, distance: 23.8
click at [453, 267] on span "Energy & Protein Drinks" at bounding box center [510, 274] width 115 height 20
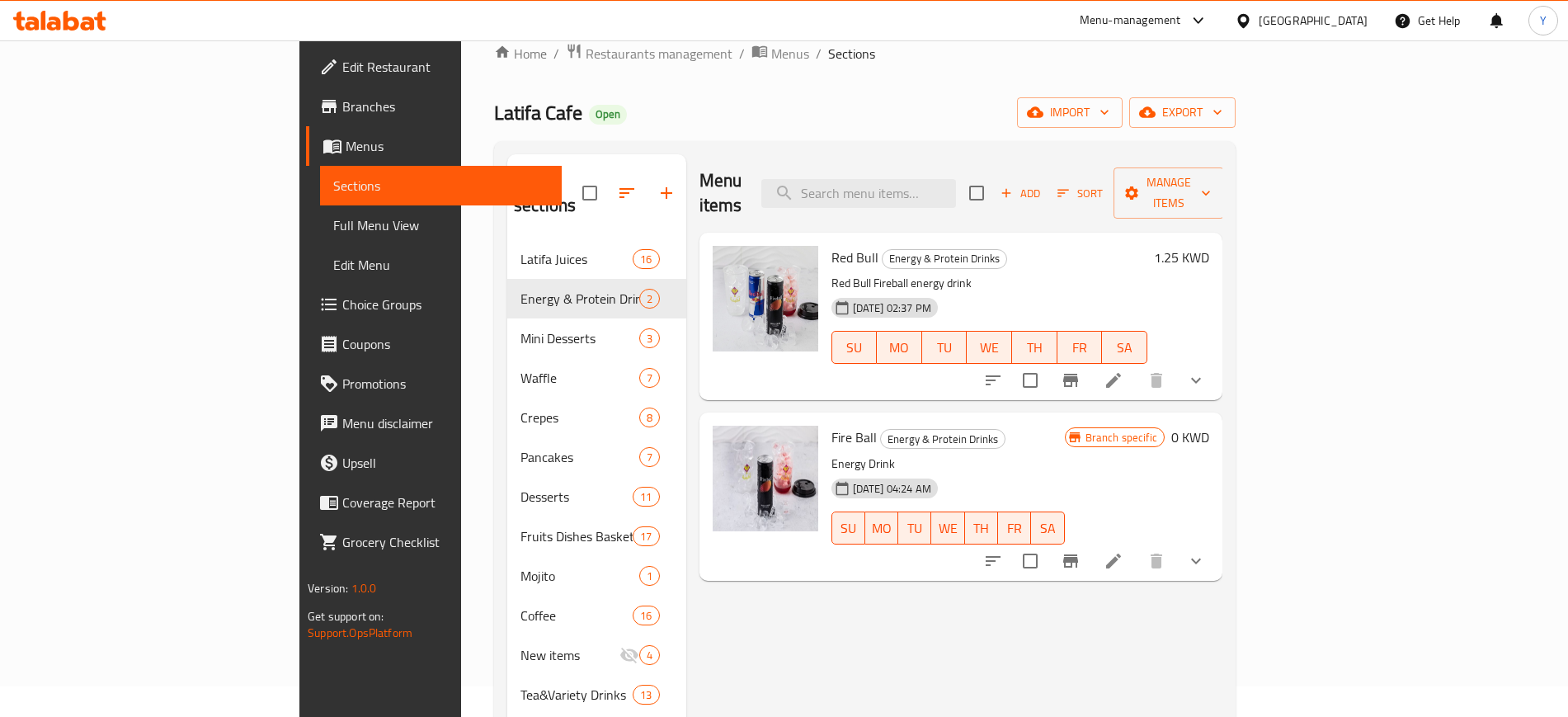
click at [945, 58] on ol "Home / Restaurants management / Menus / Sections" at bounding box center [864, 54] width 742 height 22
click at [945, 59] on ol "Home / Restaurants management / Menus / Sections" at bounding box center [864, 54] width 742 height 22
click at [963, 24] on div "Menu-management [GEOGRAPHIC_DATA] Get Help Y" at bounding box center [784, 20] width 1568 height 39
click at [934, 73] on div "Home / Restaurants management / Menus / Sections Latifa Cafe Open import export…" at bounding box center [864, 547] width 742 height 1008
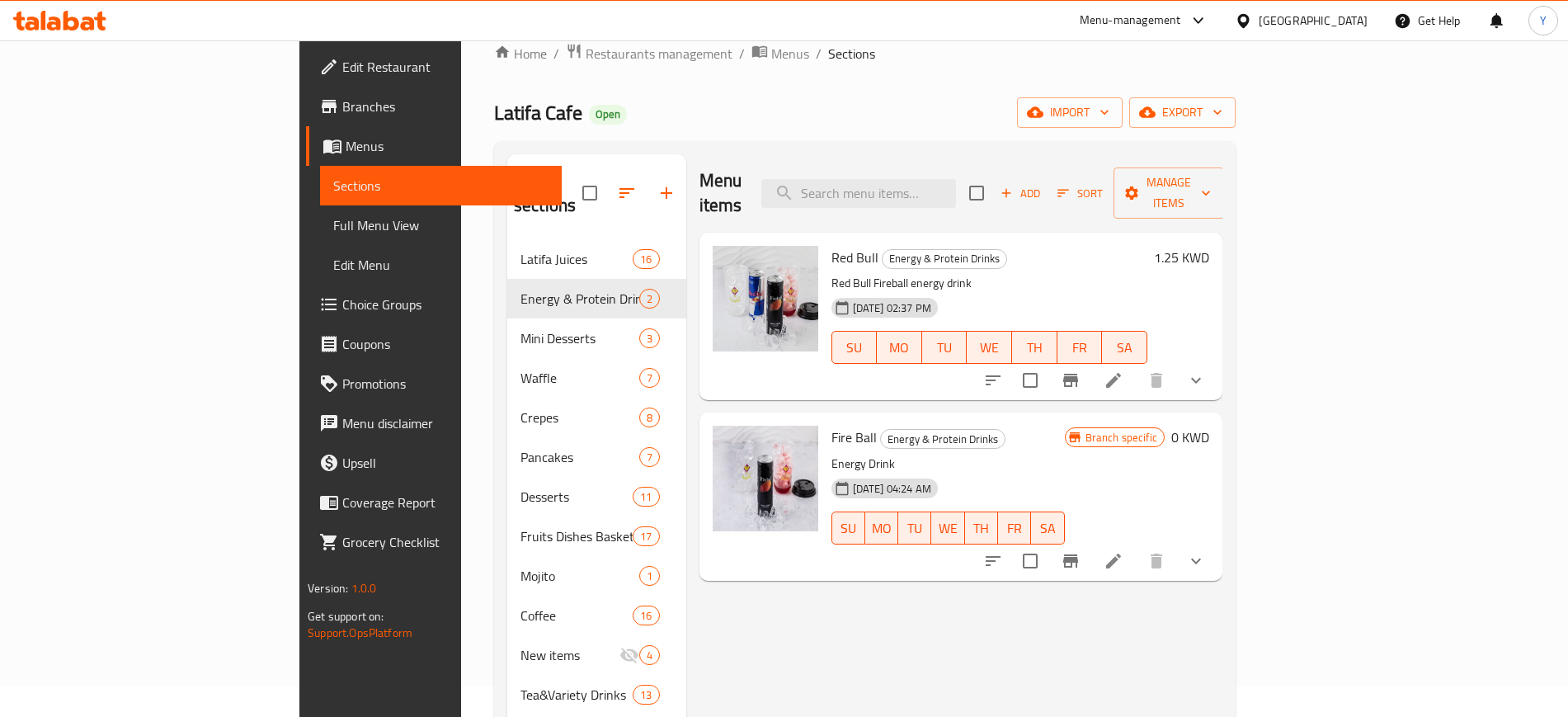
click at [770, 101] on div "Latifa Cafe Open import export" at bounding box center [864, 112] width 742 height 30
click at [887, 646] on div "Menu items Add Sort Manage items Red Bull Energy & Protein Drinks Red Bull Fire…" at bounding box center [955, 596] width 536 height 884
click at [819, 138] on div "Home / Restaurants management / Menus / Sections Latifa Cafe Open import export…" at bounding box center [864, 547] width 742 height 1008
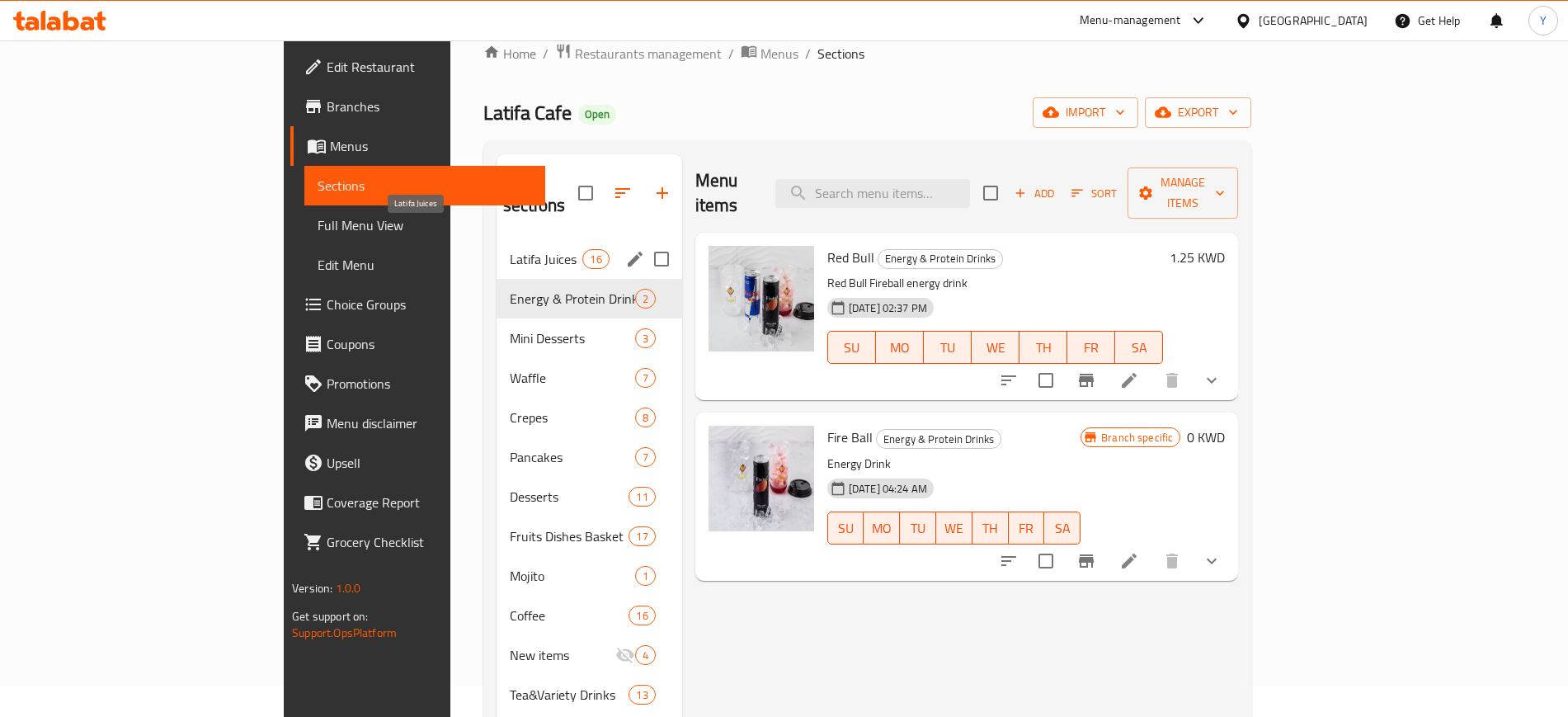
click at [510, 249] on span "Latifa Juices" at bounding box center [546, 259] width 74 height 20
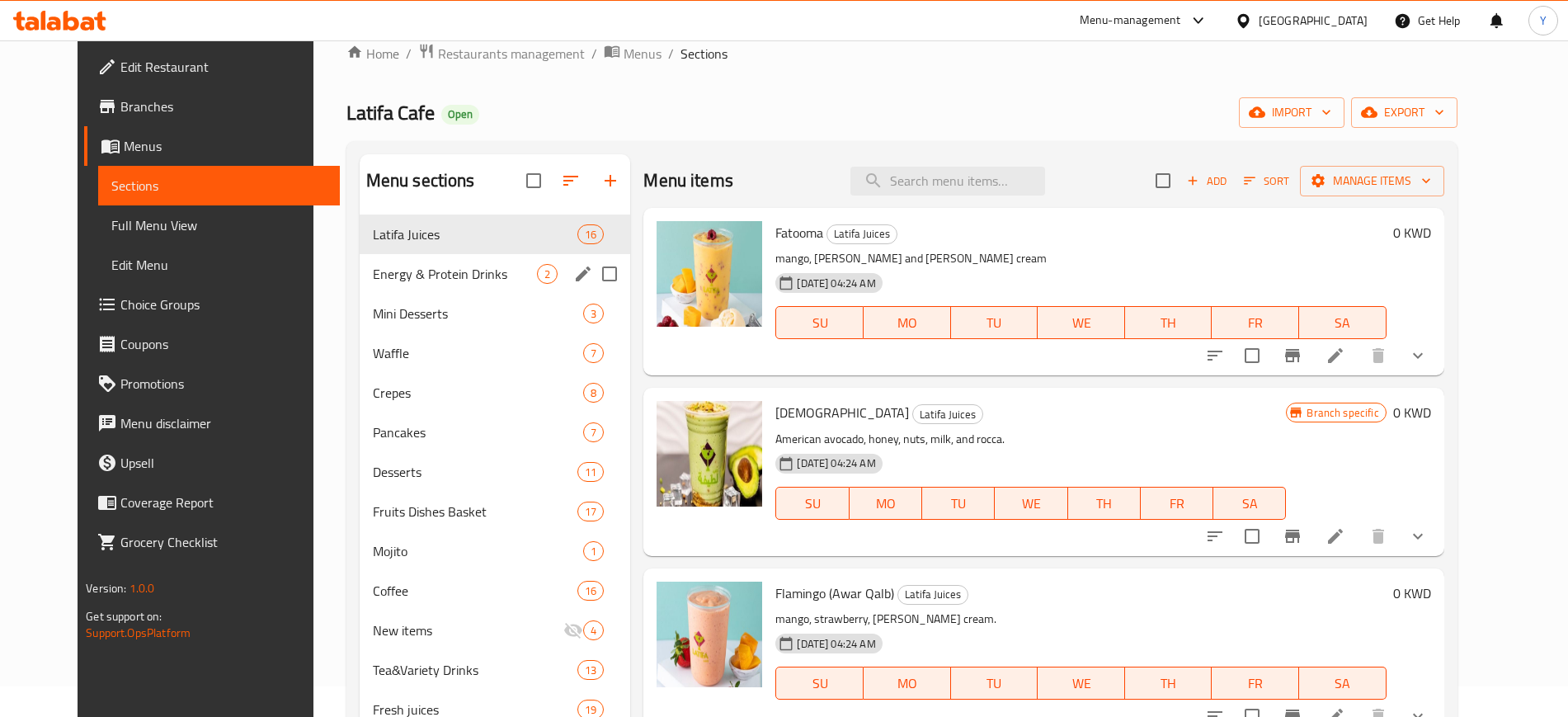
click at [438, 262] on div "Energy & Protein Drinks 2" at bounding box center [495, 273] width 272 height 39
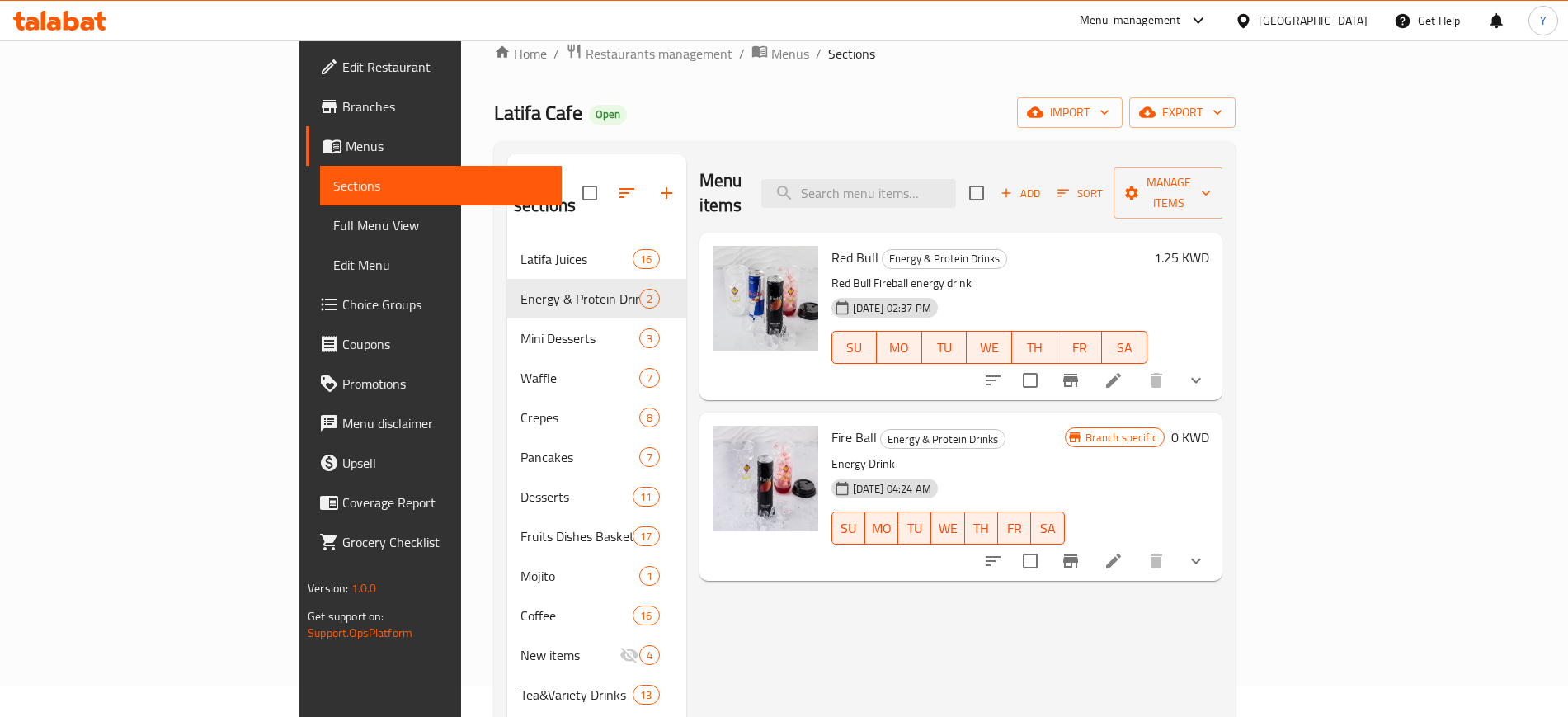
click at [894, 72] on div "Home / Restaurants management / Menus / Sections Latifa Cafe Open import export…" at bounding box center [864, 547] width 742 height 1008
click at [1134, 77] on div "Home / Restaurants management / Menus / Sections Latifa Cafe Open import export…" at bounding box center [864, 547] width 742 height 1008
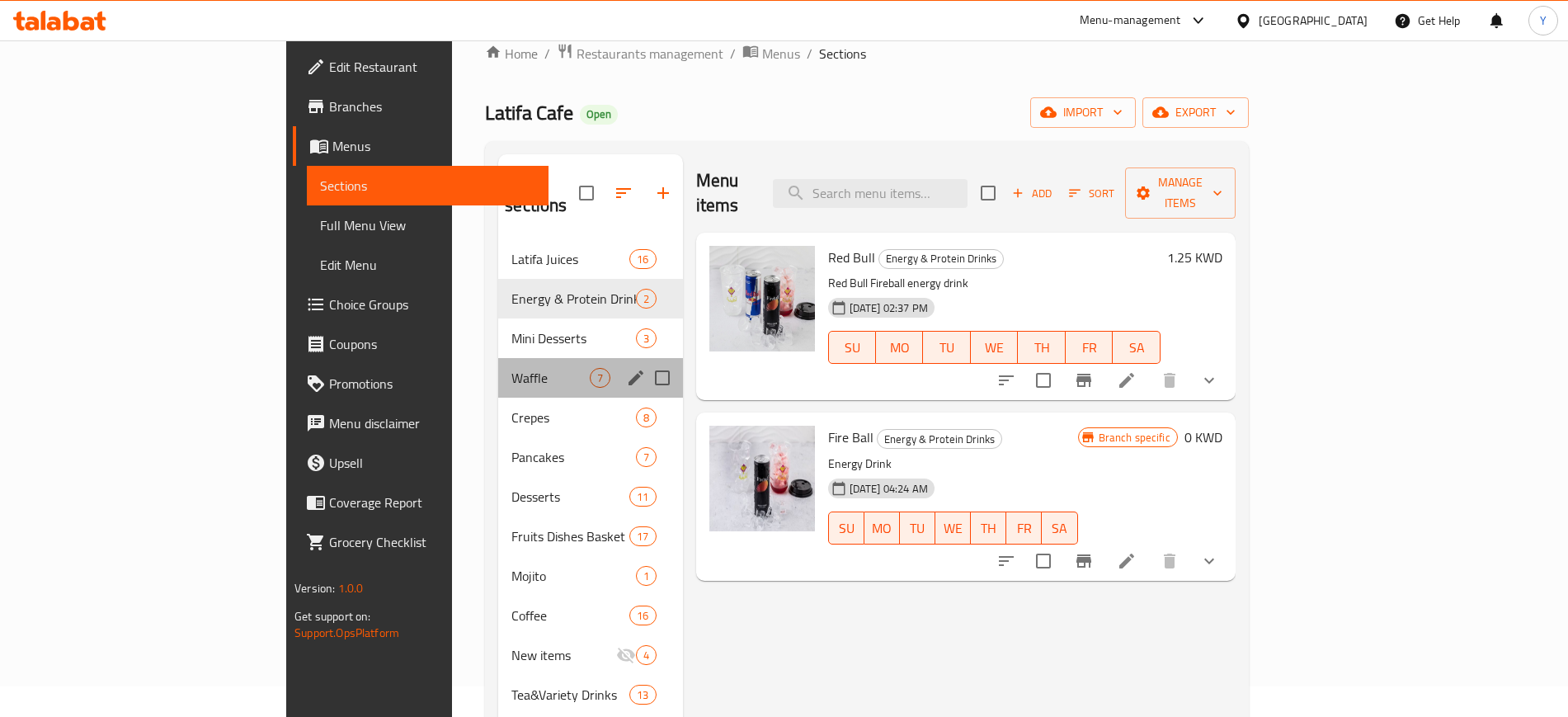
click at [498, 364] on div "Waffle 7" at bounding box center [589, 377] width 184 height 39
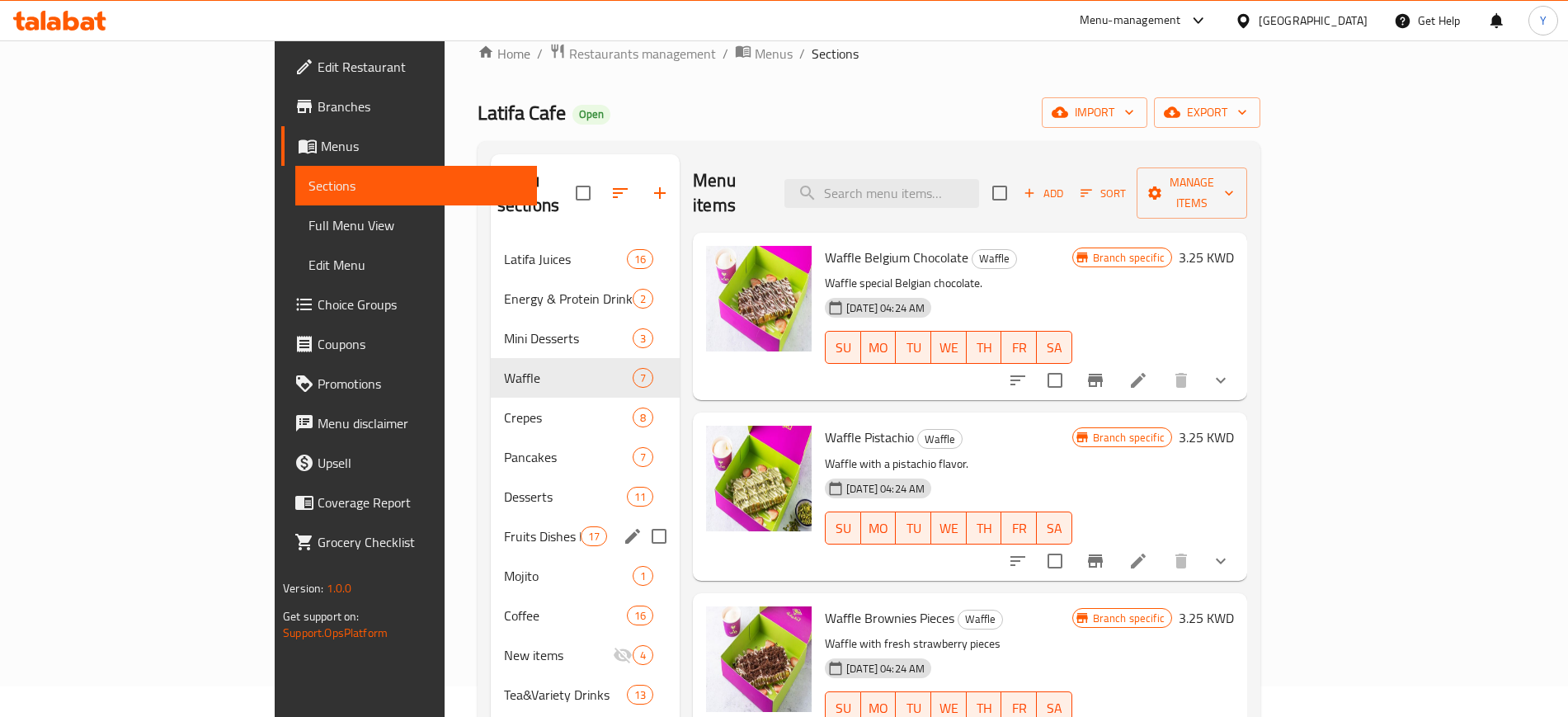
scroll to position [373, 0]
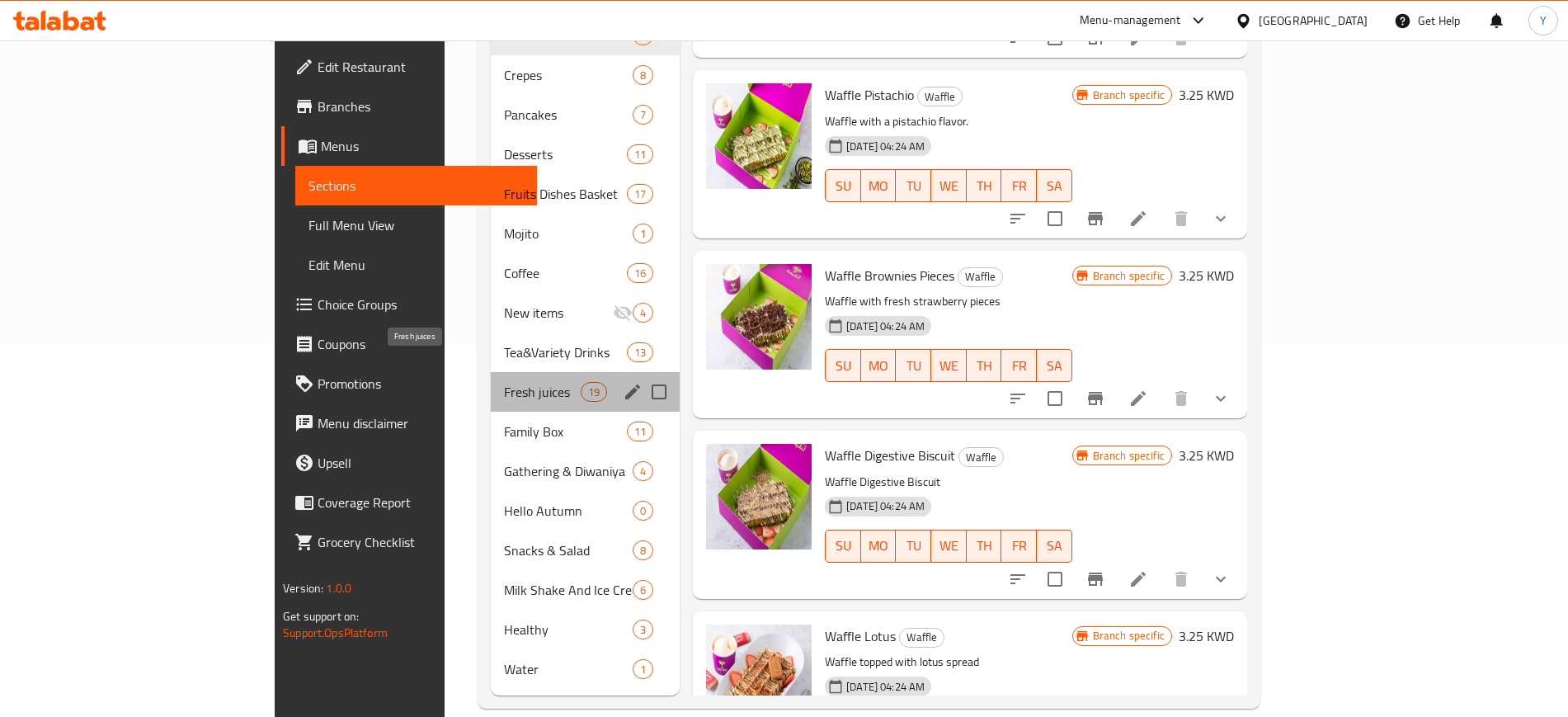
click at [504, 382] on span "Fresh juices" at bounding box center [542, 392] width 77 height 20
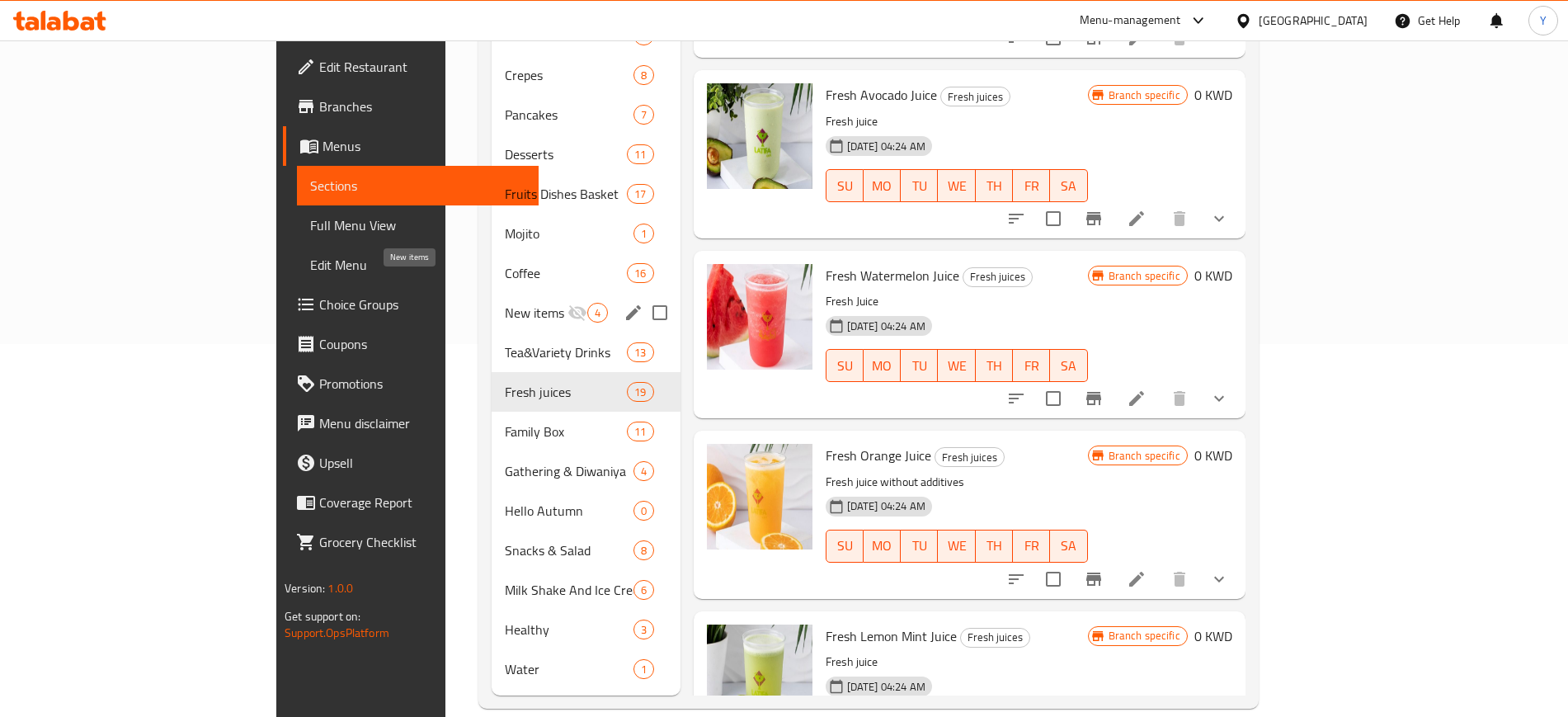
click at [505, 303] on span "New items" at bounding box center [536, 313] width 62 height 20
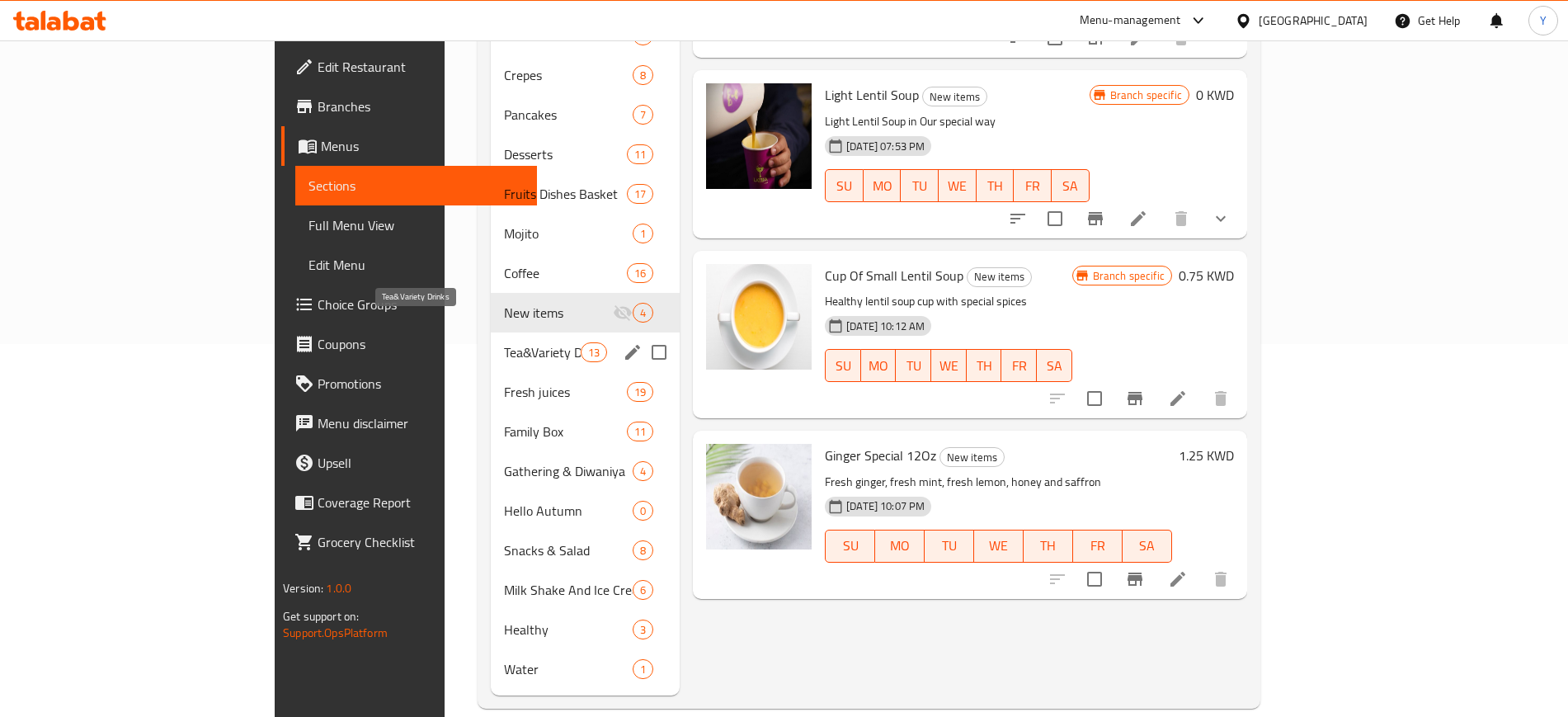
click at [504, 342] on span "Tea&Variety Drinks" at bounding box center [542, 352] width 77 height 20
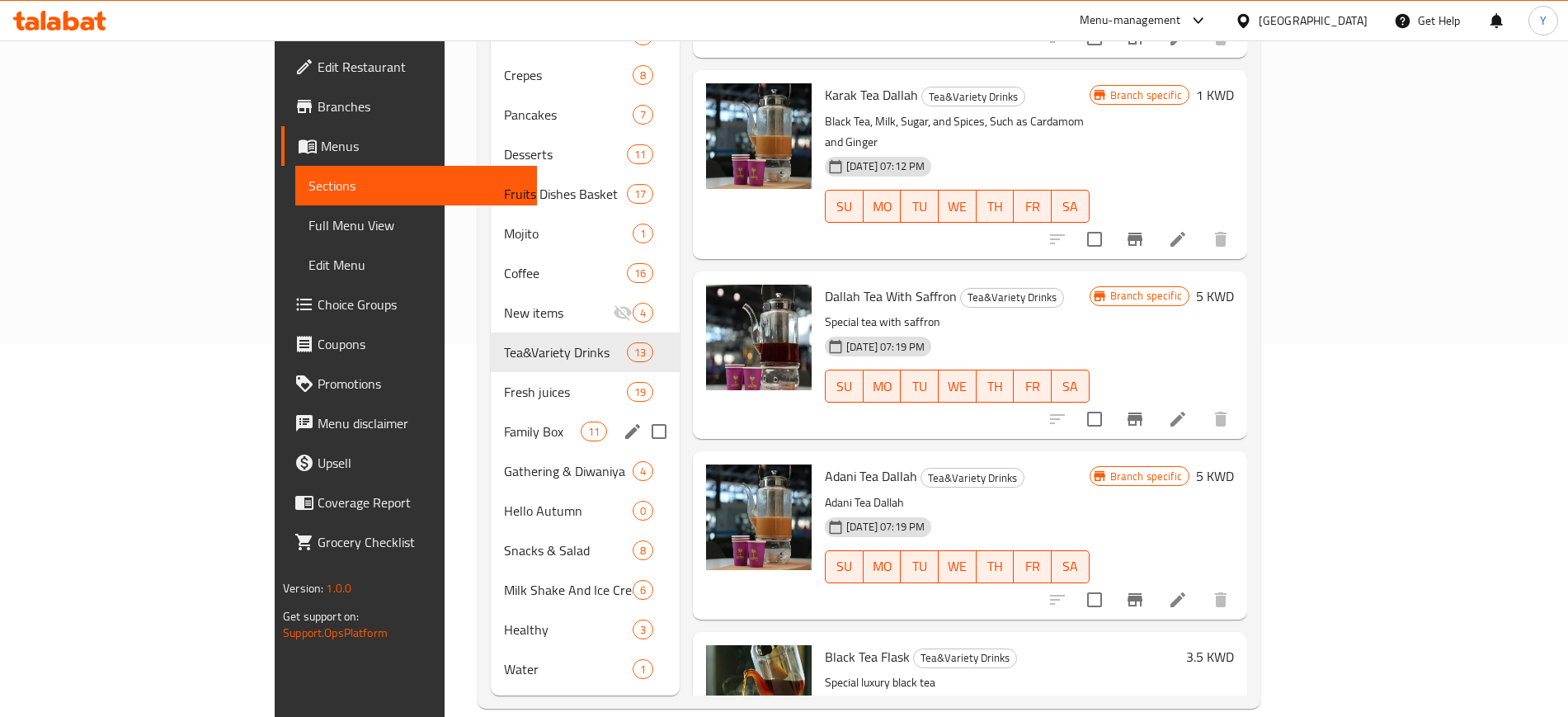
scroll to position [372, 0]
click at [504, 423] on span "Family Box" at bounding box center [542, 433] width 77 height 20
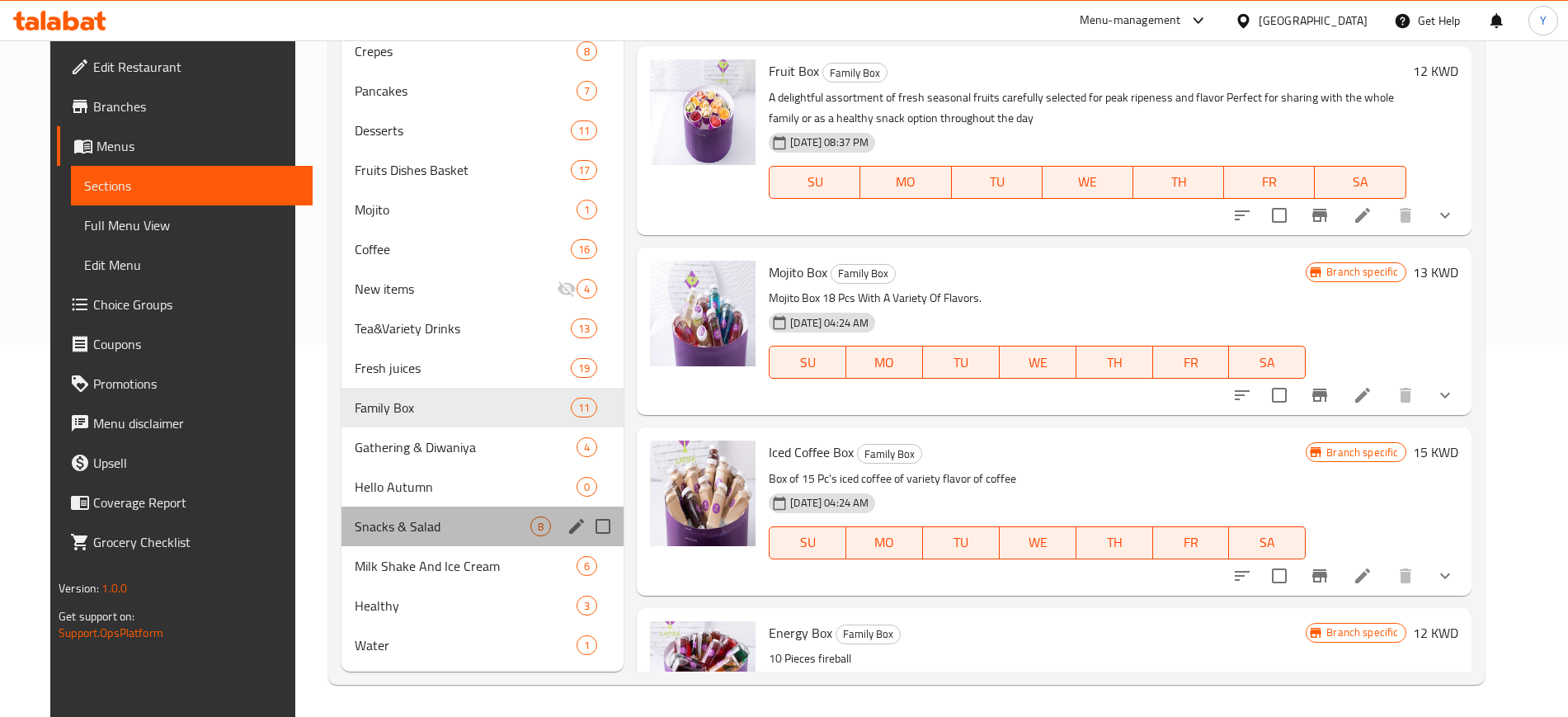
click at [413, 543] on div "Snacks & Salad 8" at bounding box center [482, 526] width 282 height 39
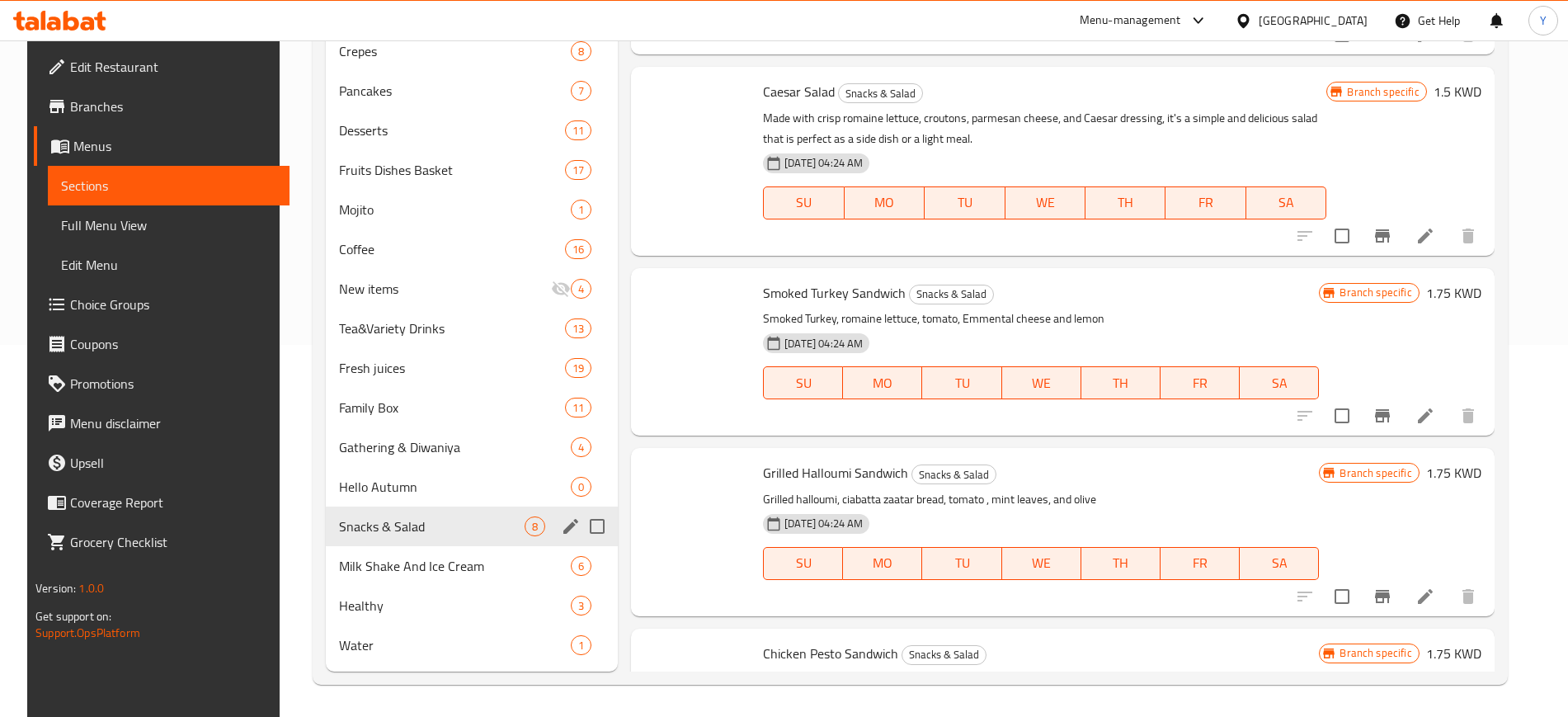
scroll to position [373, 0]
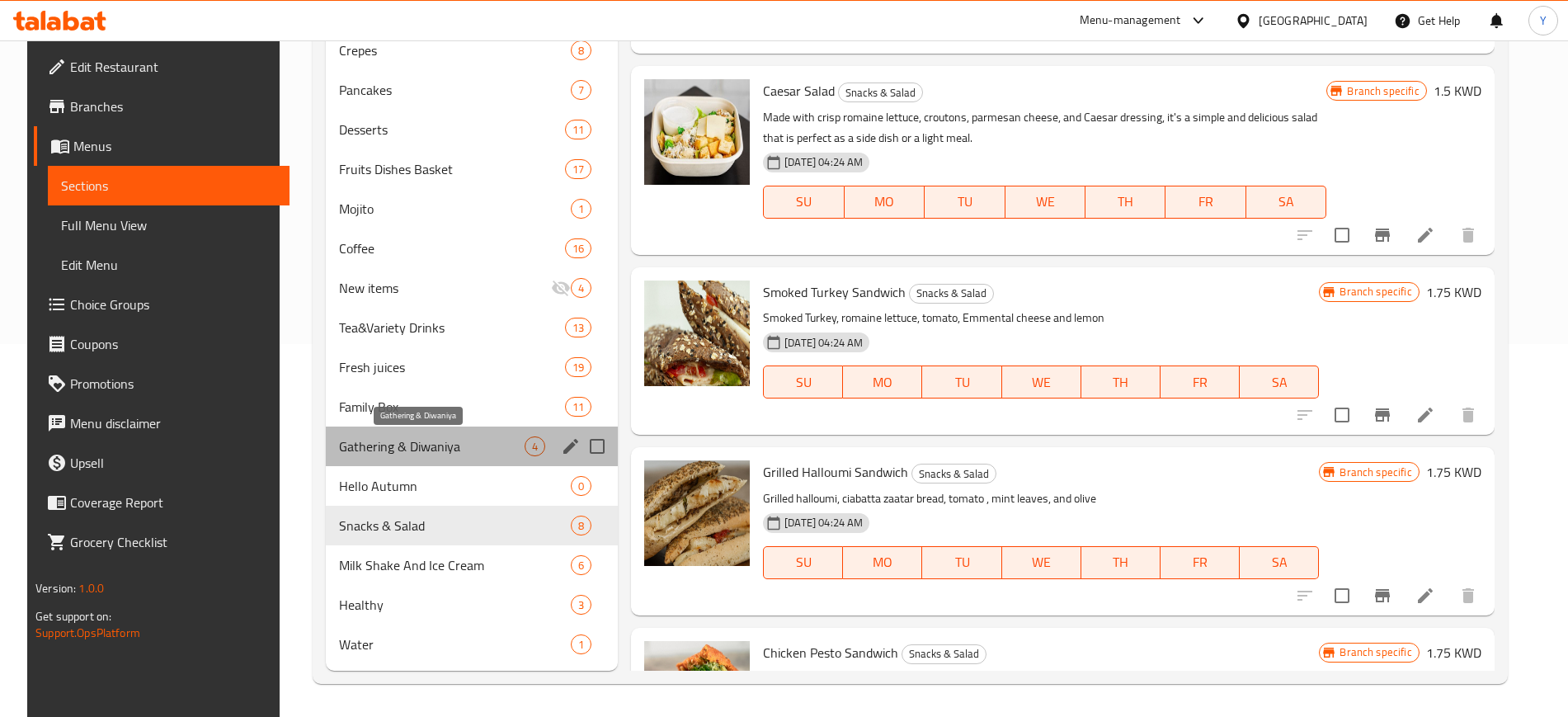
click at [387, 455] on span "Gathering & Diwaniya" at bounding box center [431, 447] width 185 height 20
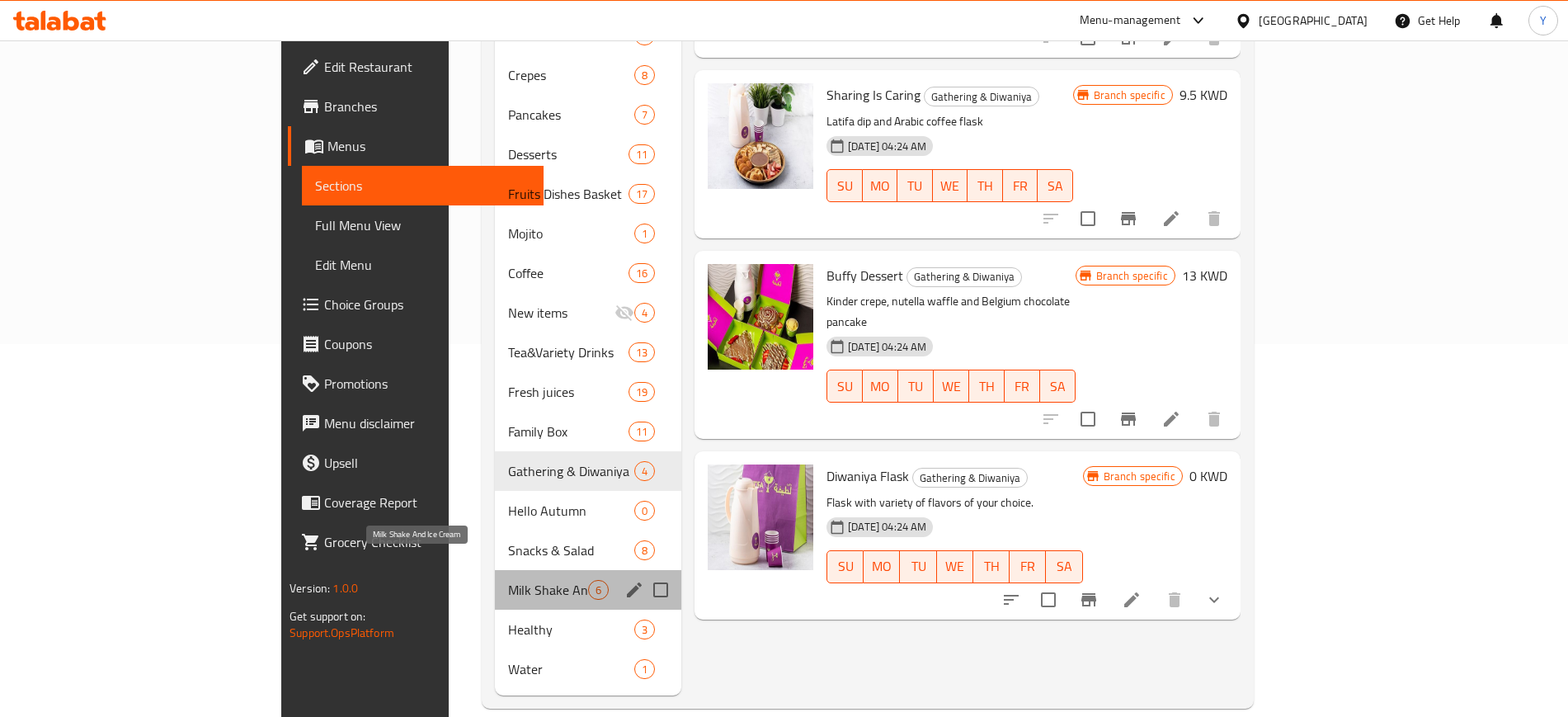
click at [508, 580] on span "Milk Shake And Ice Cream" at bounding box center [547, 590] width 80 height 20
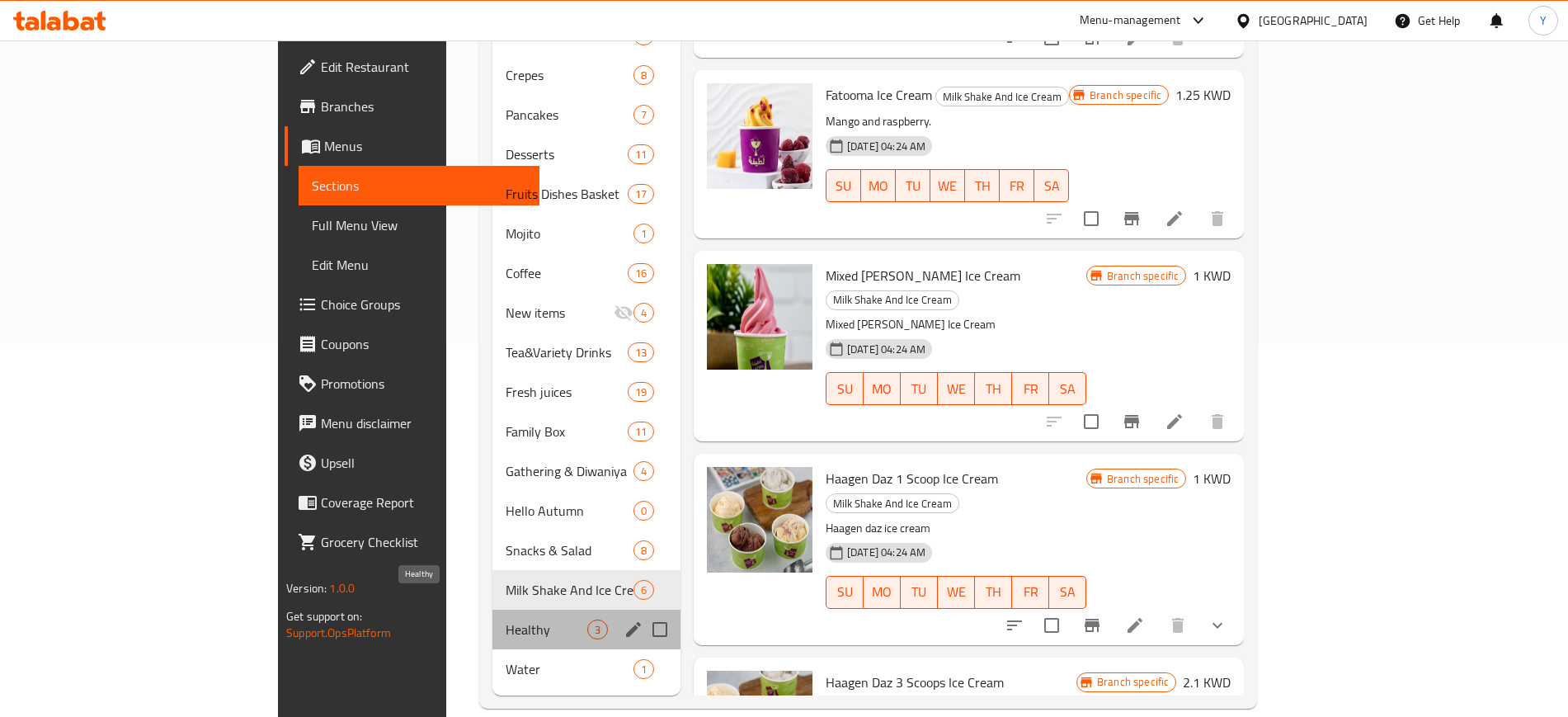
click at [505, 620] on span "Healthy" at bounding box center [546, 630] width 81 height 20
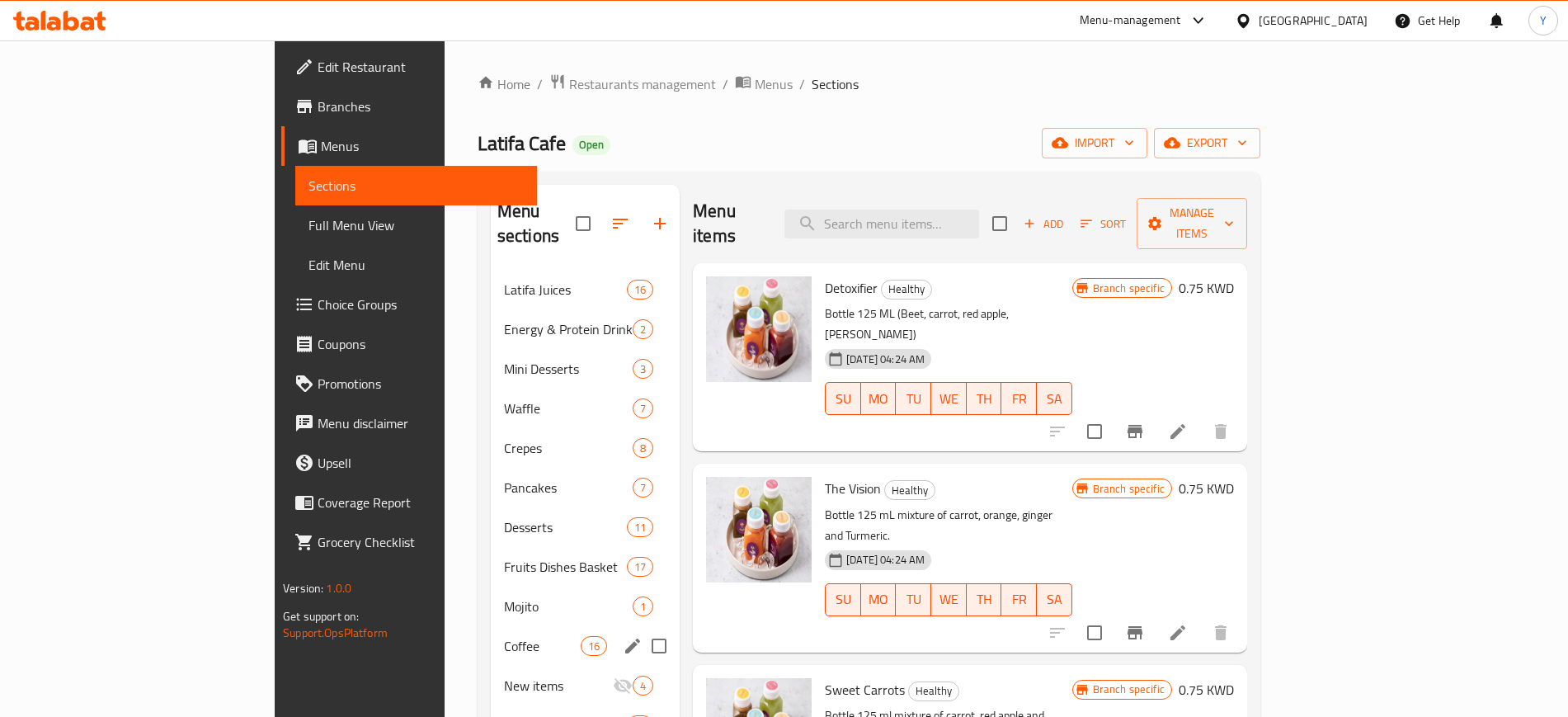
scroll to position [1, 0]
click at [504, 279] on span "Latifa Juices" at bounding box center [542, 289] width 77 height 20
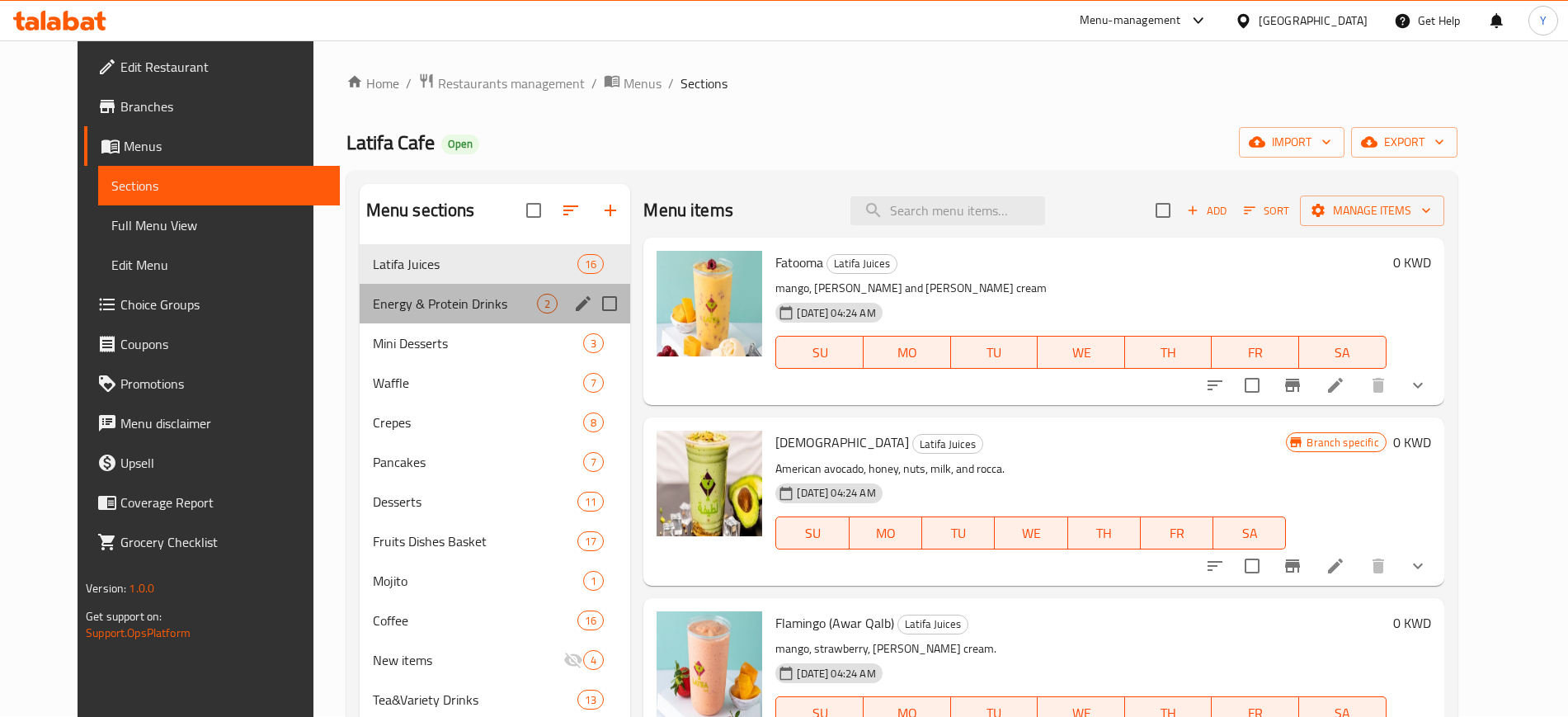
click at [380, 289] on div "Energy & Protein Drinks 2" at bounding box center [495, 304] width 272 height 39
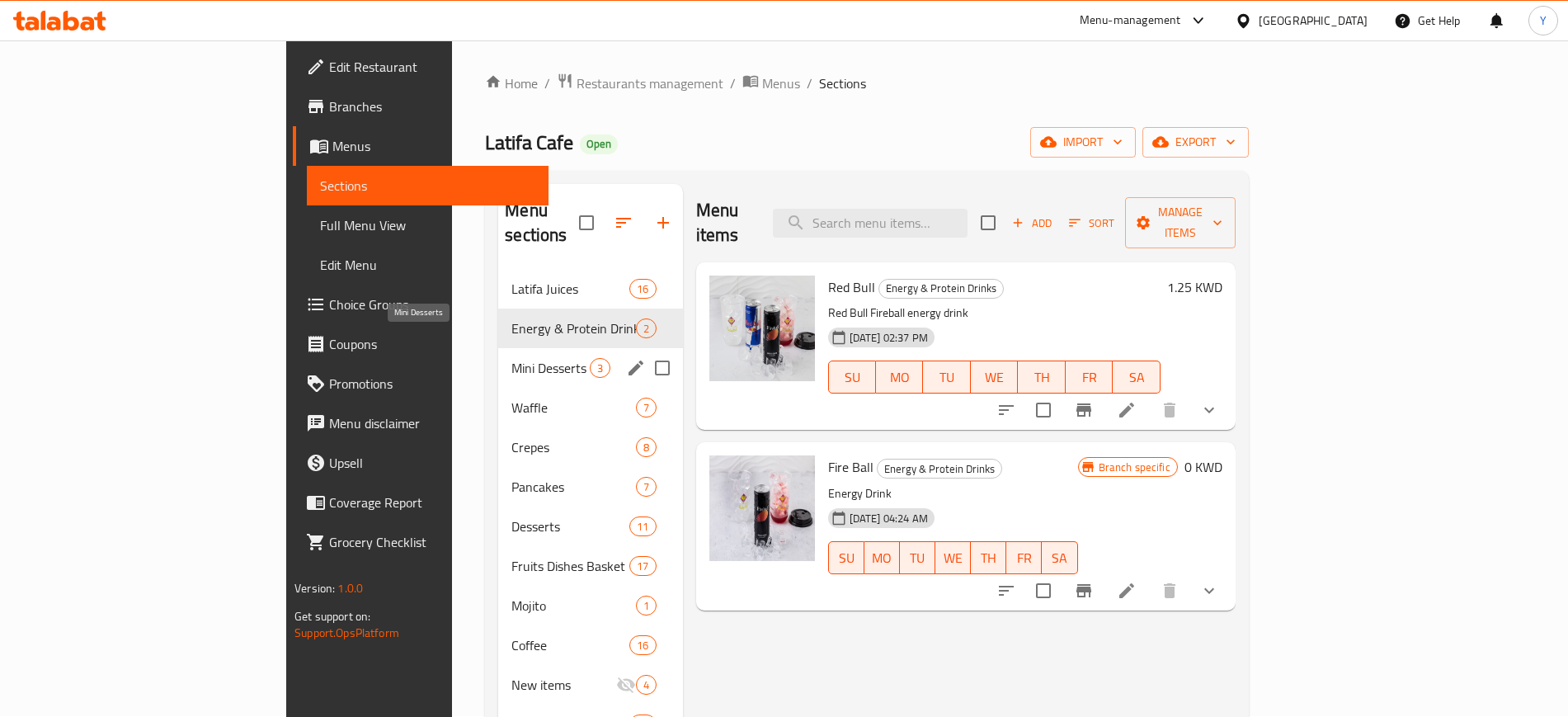
click at [511, 358] on span "Mini Desserts" at bounding box center [550, 368] width 77 height 20
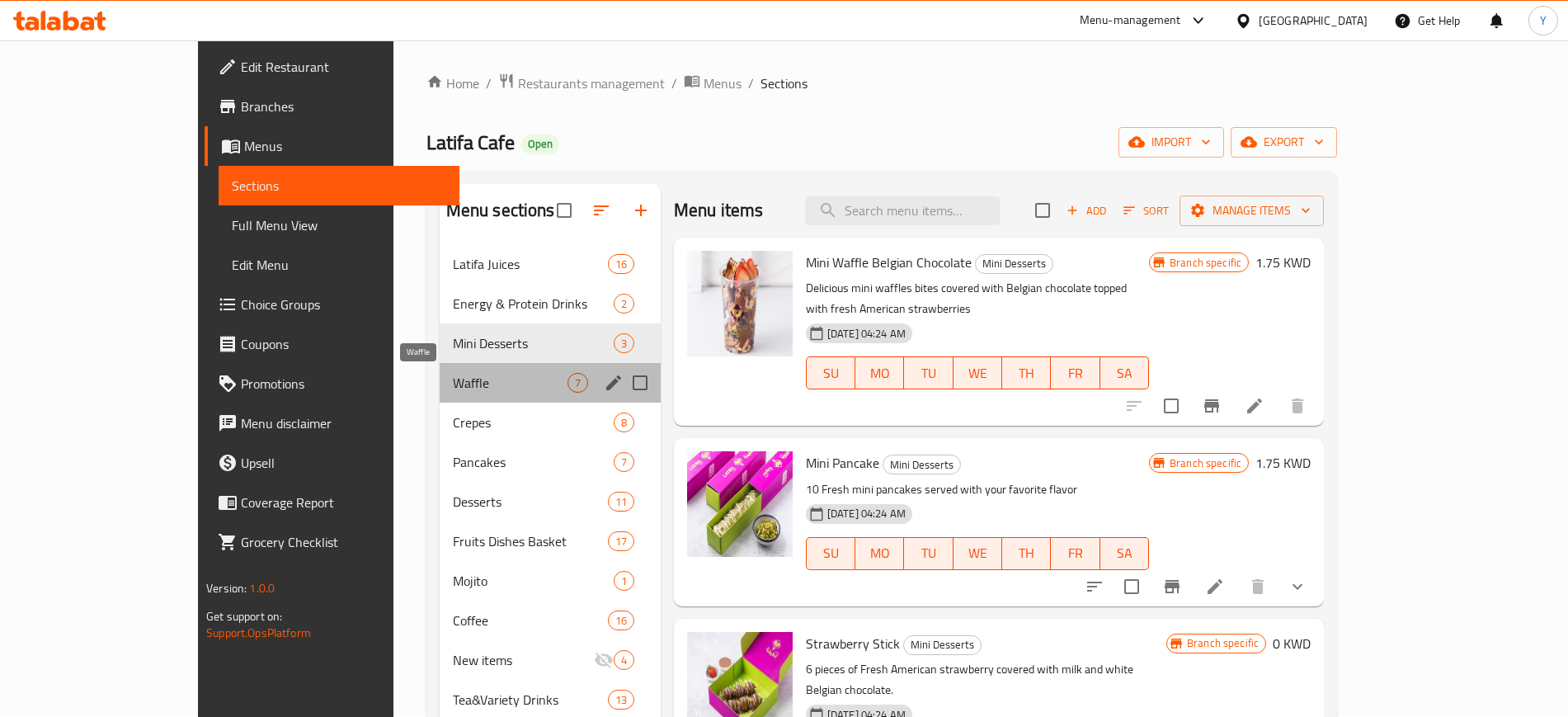
click at [453, 373] on span "Waffle" at bounding box center [510, 383] width 115 height 20
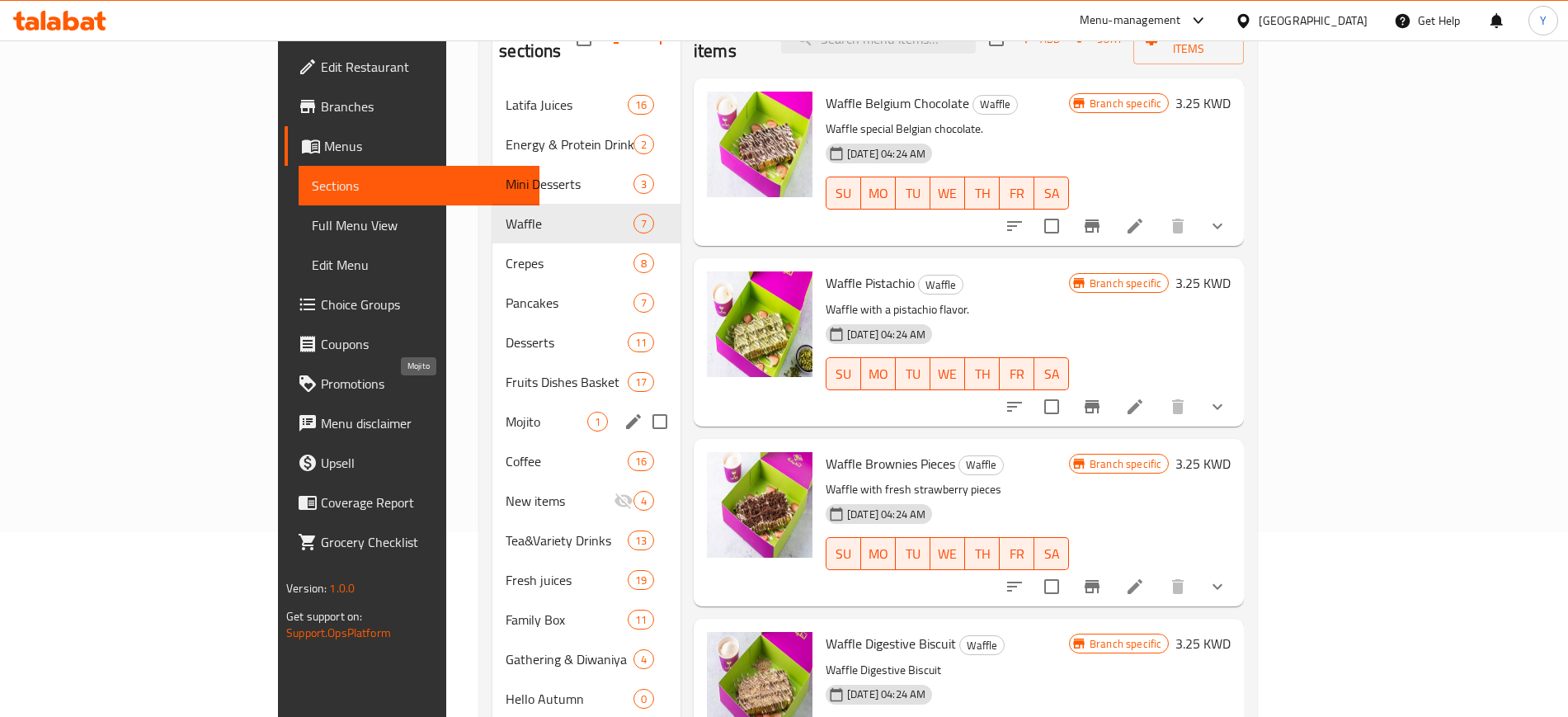
scroll to position [205, 0]
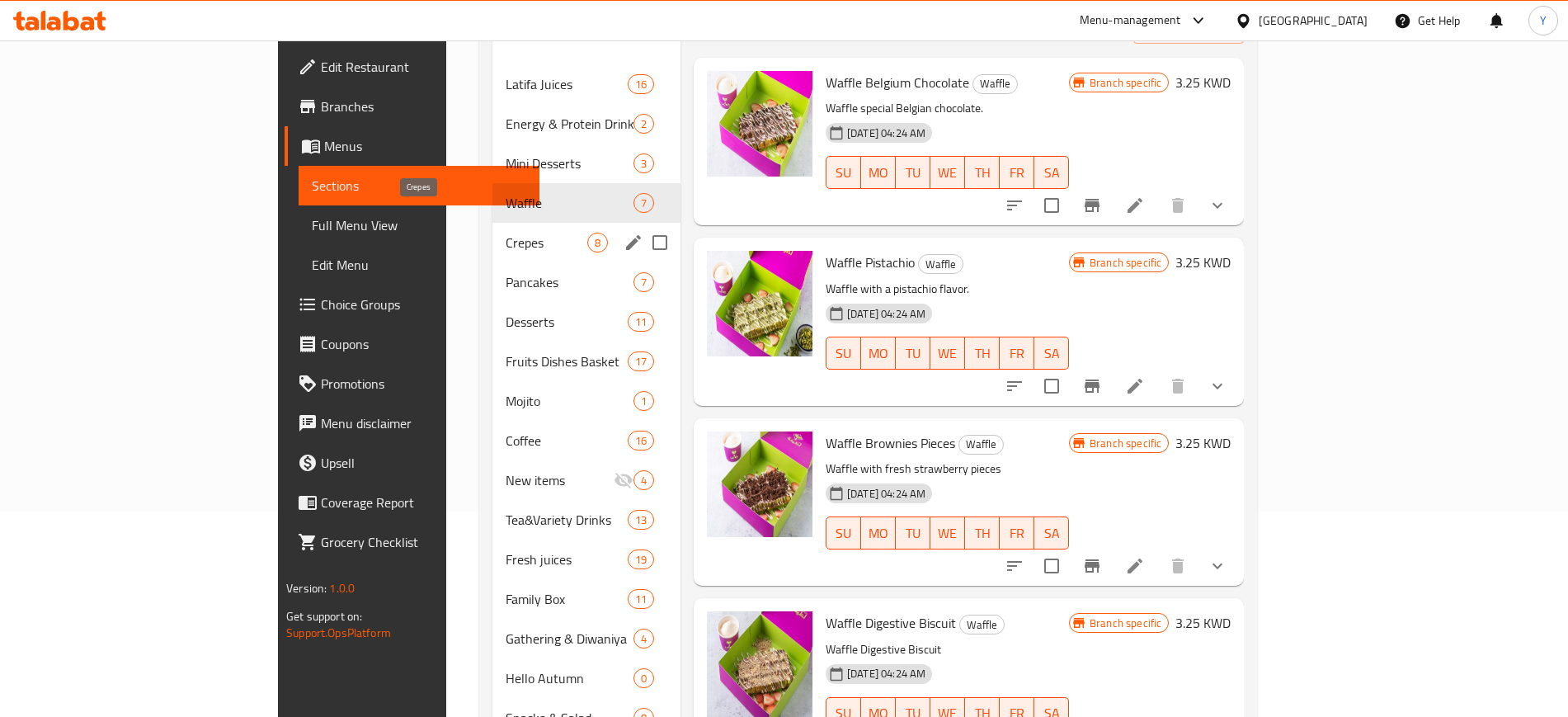
click at [505, 232] on span "Crepes" at bounding box center [546, 242] width 81 height 20
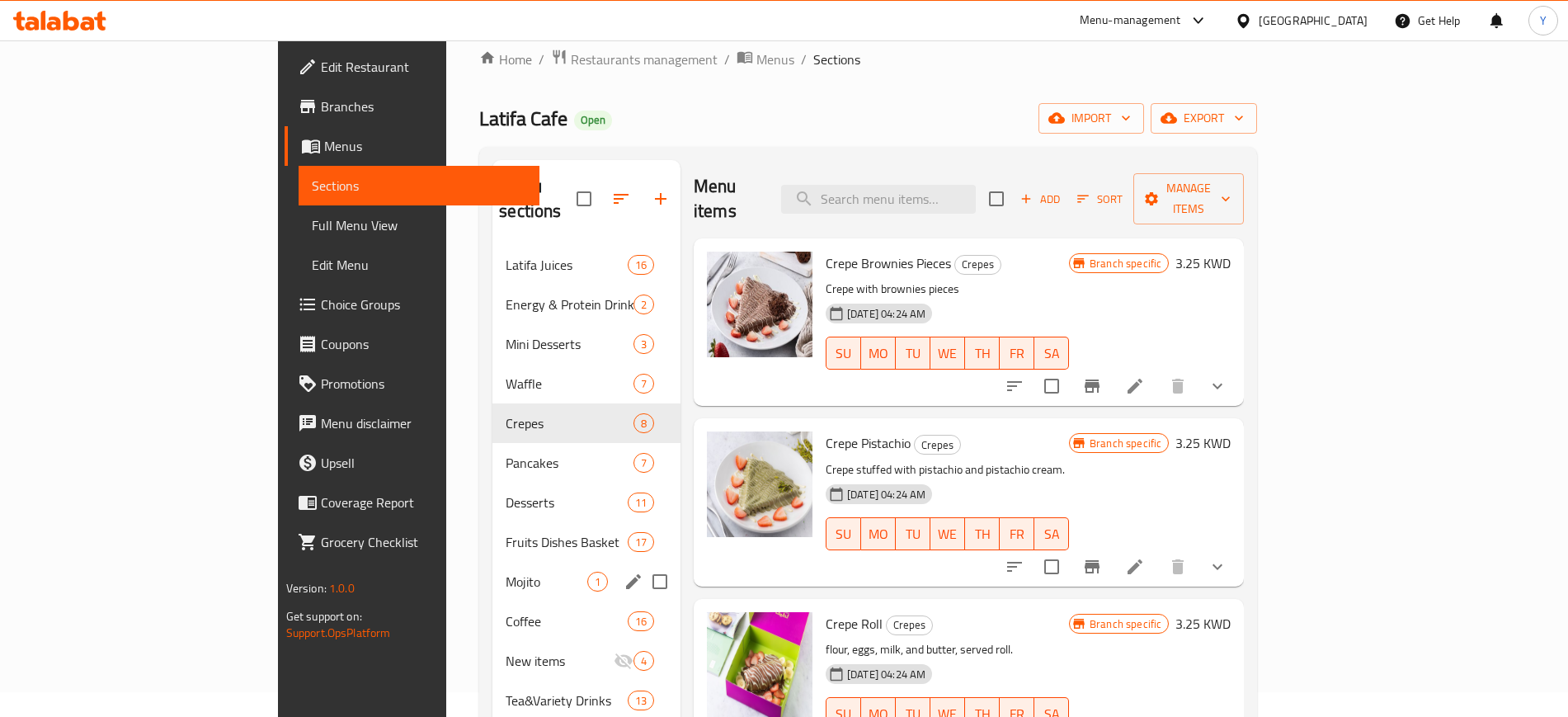
scroll to position [23, 0]
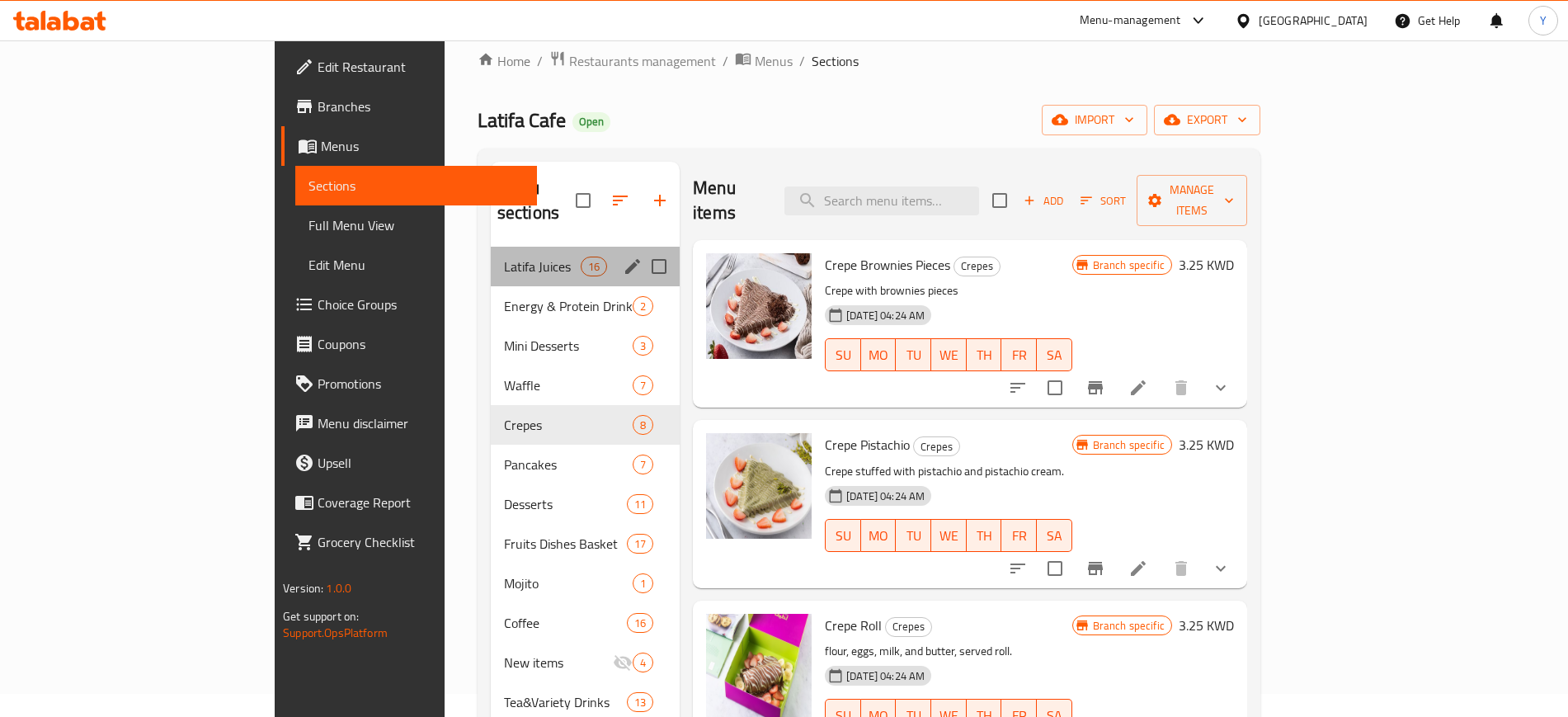
click at [490, 247] on div "Latifa Juices 16" at bounding box center [584, 266] width 189 height 39
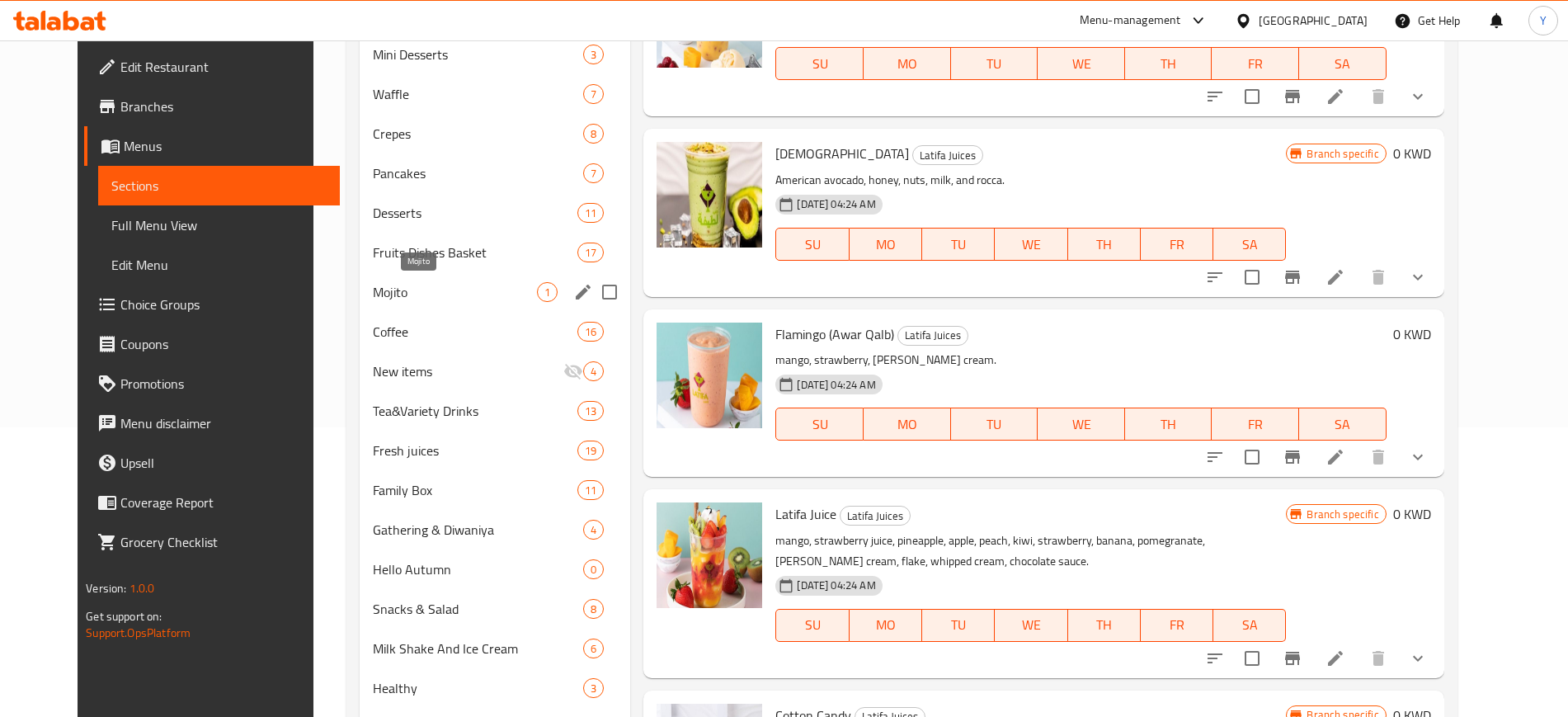
scroll to position [290, 0]
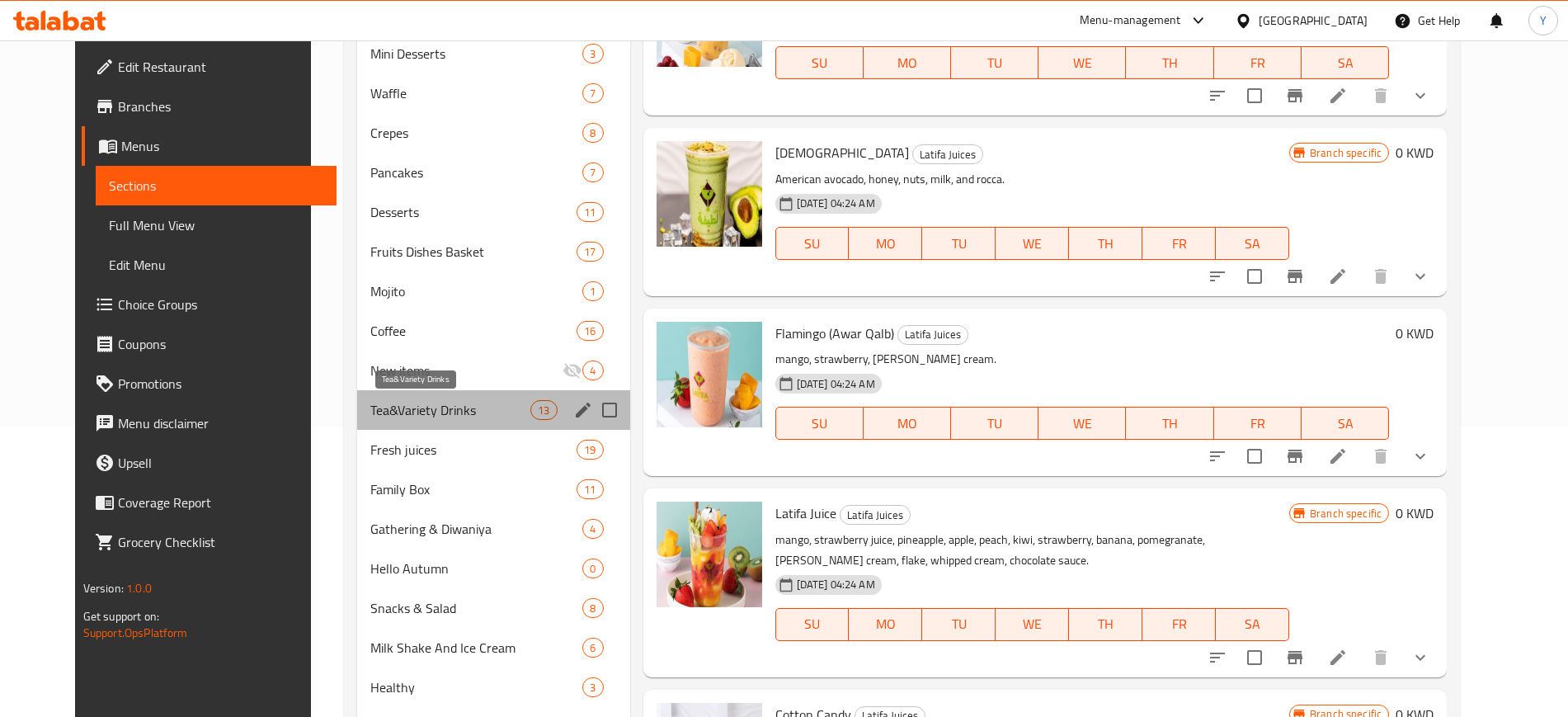
click at [438, 407] on span "Tea&Variety Drinks" at bounding box center [450, 410] width 160 height 20
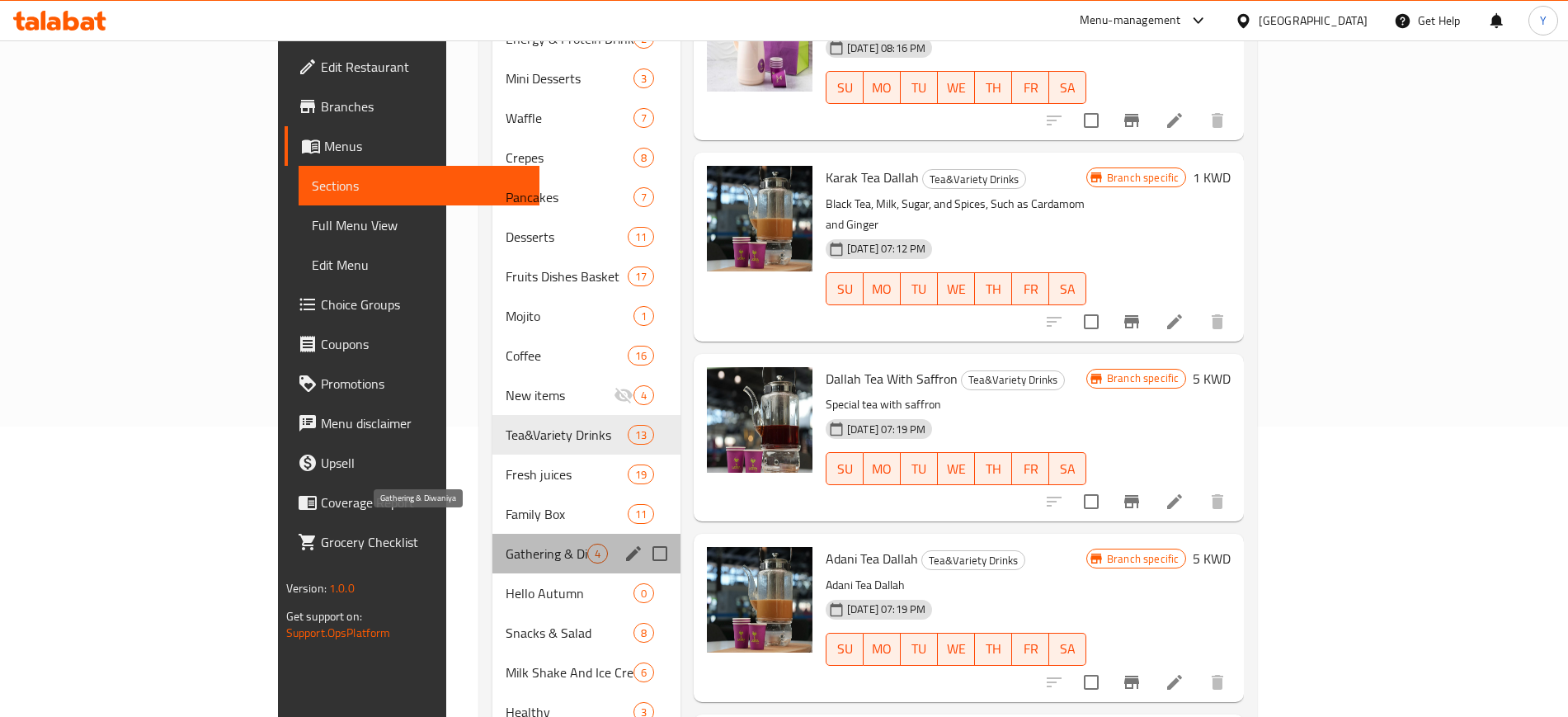
click at [505, 543] on span "Gathering & Diwaniya" at bounding box center [546, 553] width 81 height 20
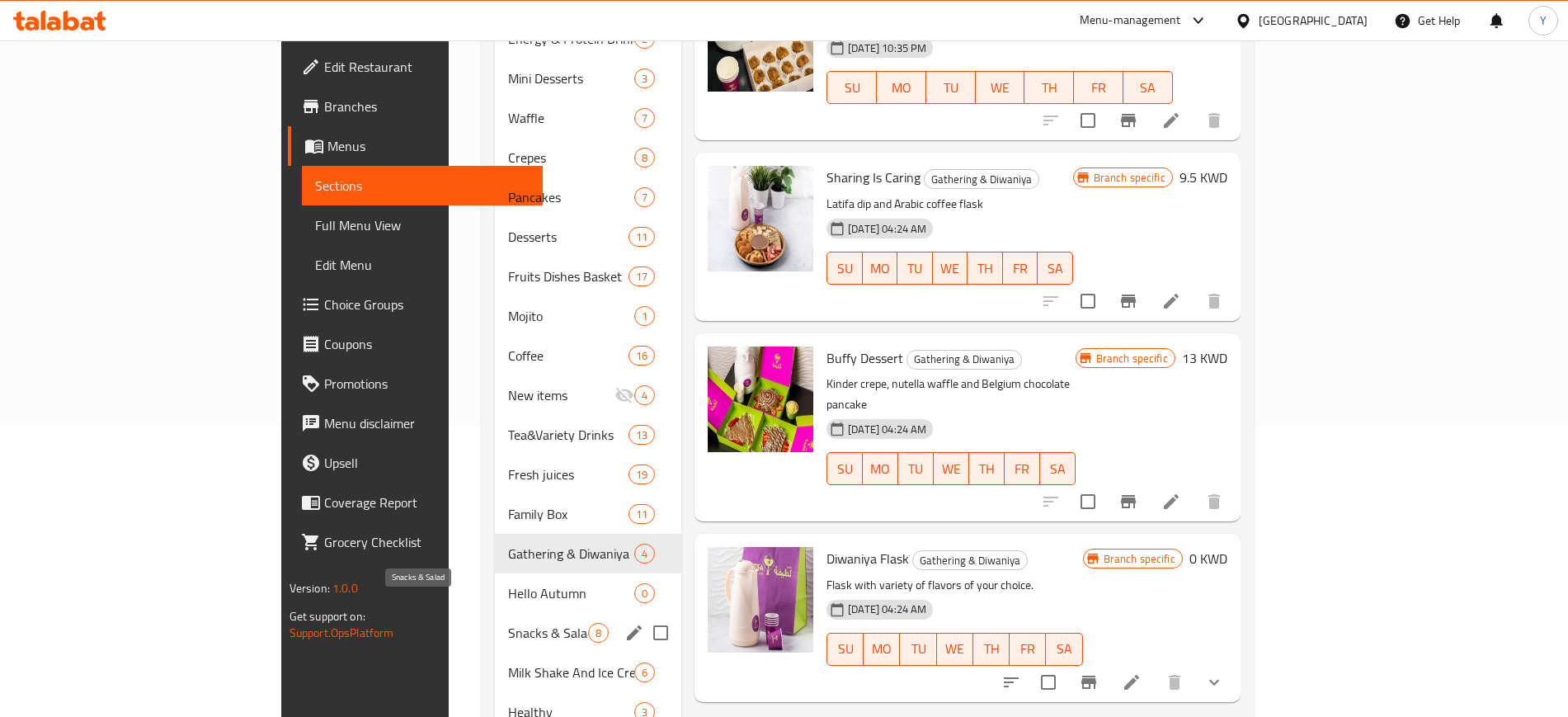
scroll to position [373, 0]
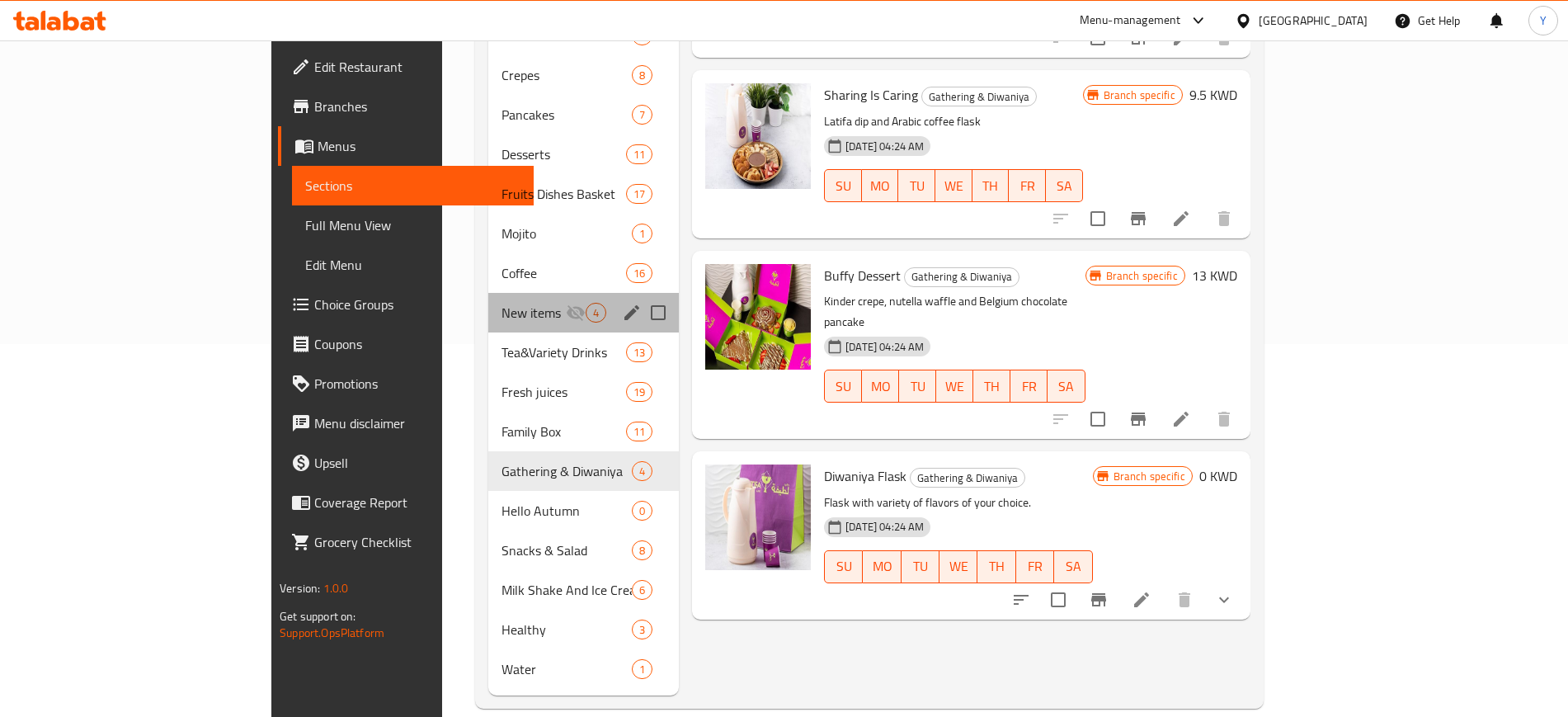
click at [489, 305] on div "New items 4" at bounding box center [583, 312] width 190 height 39
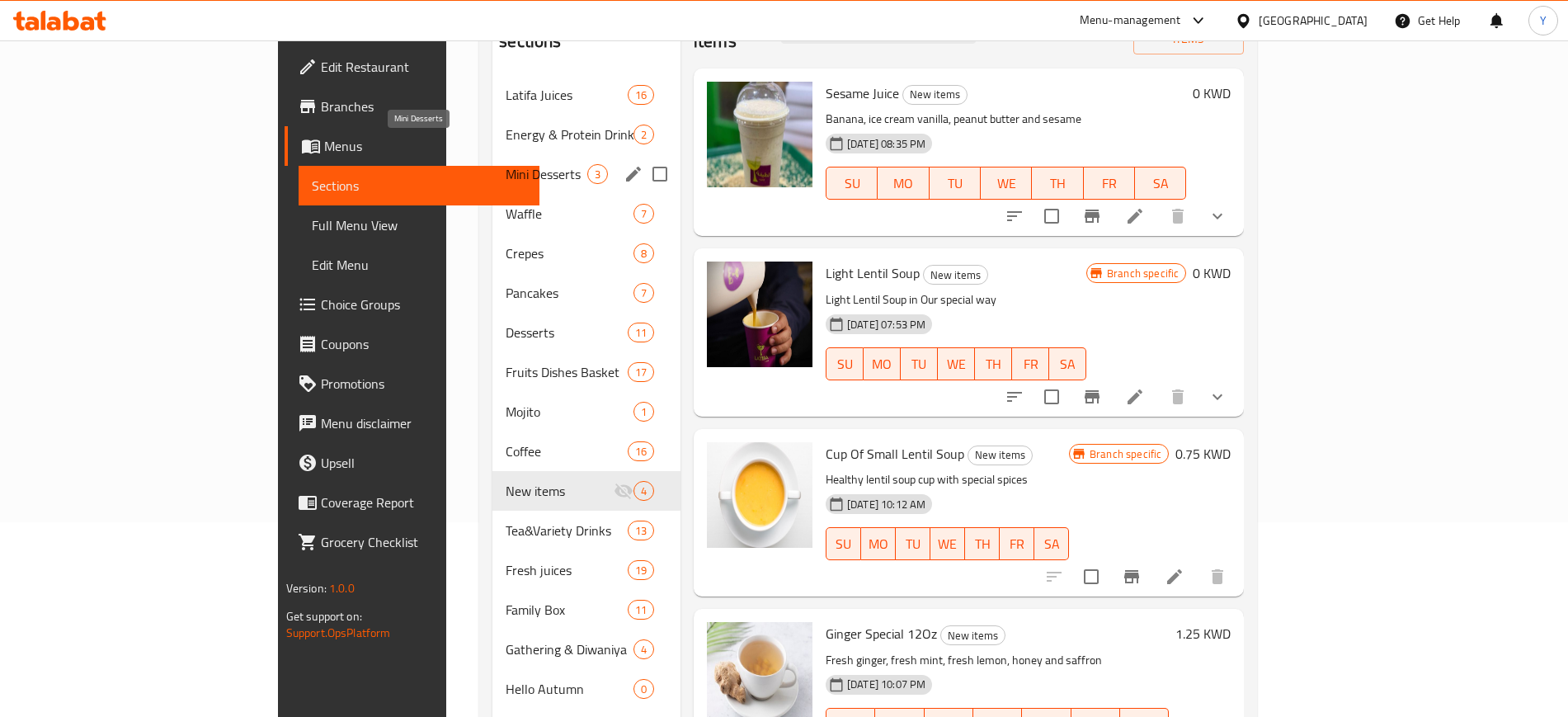
scroll to position [25, 0]
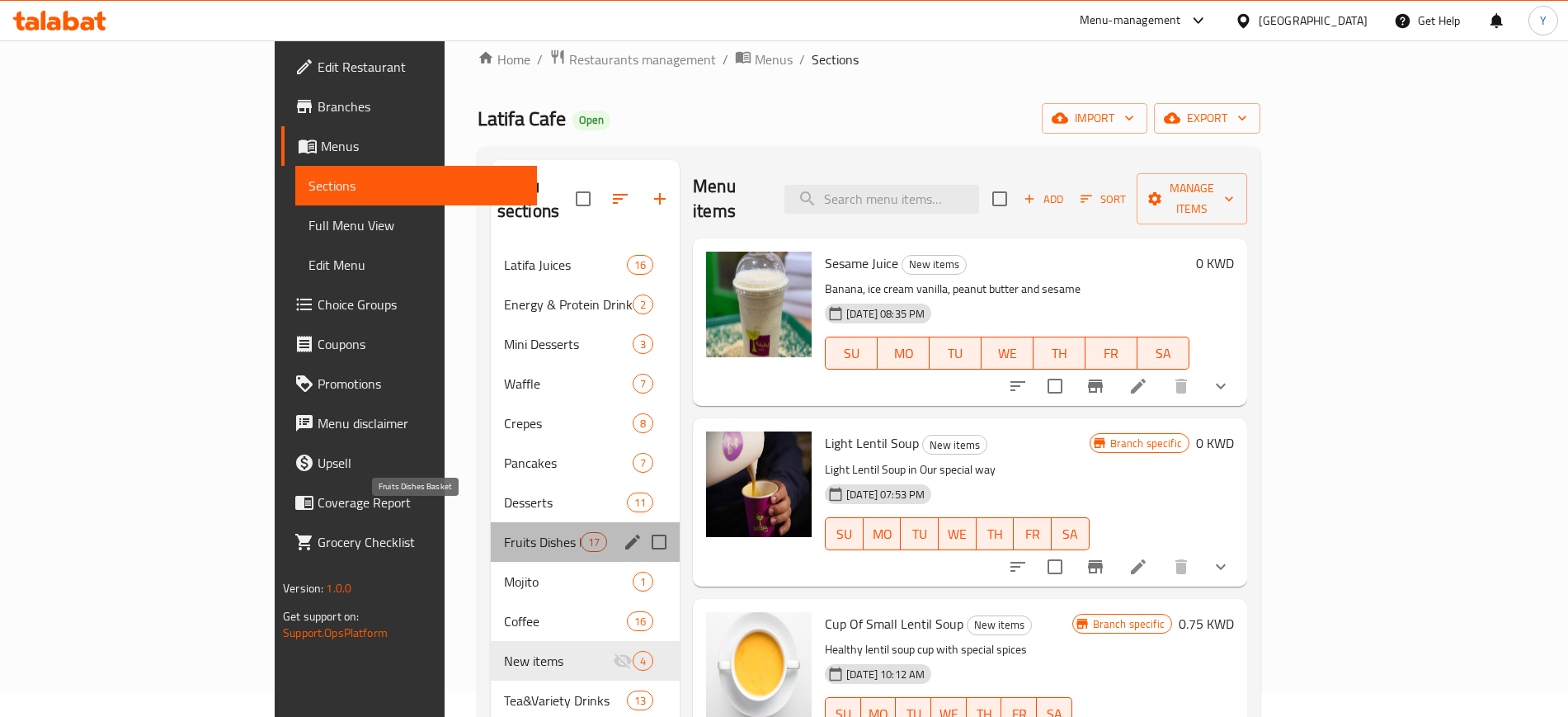
click at [504, 533] on span "Fruits Dishes Basket" at bounding box center [542, 543] width 77 height 20
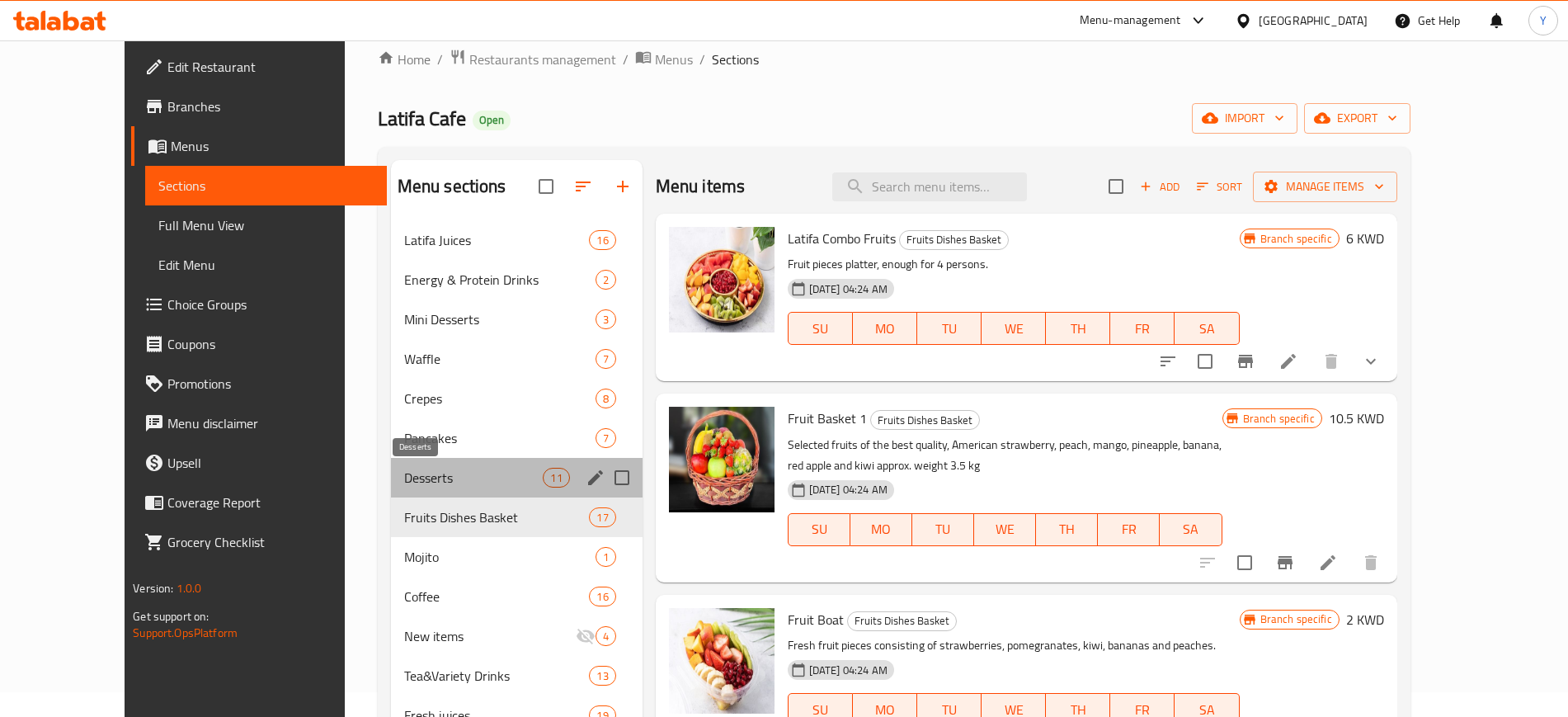
click at [452, 469] on span "Desserts" at bounding box center [474, 478] width 139 height 20
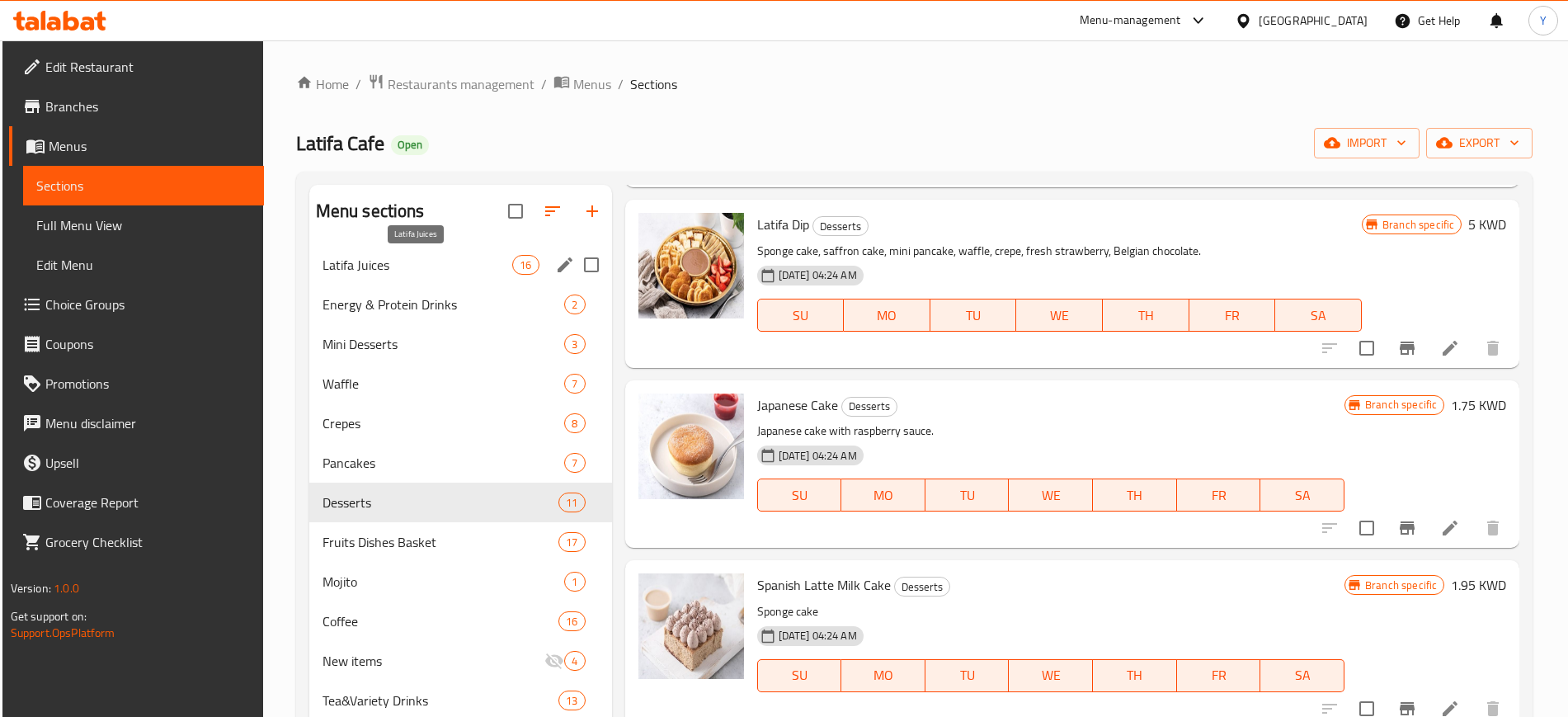
click at [343, 264] on span "Latifa Juices" at bounding box center [417, 265] width 190 height 20
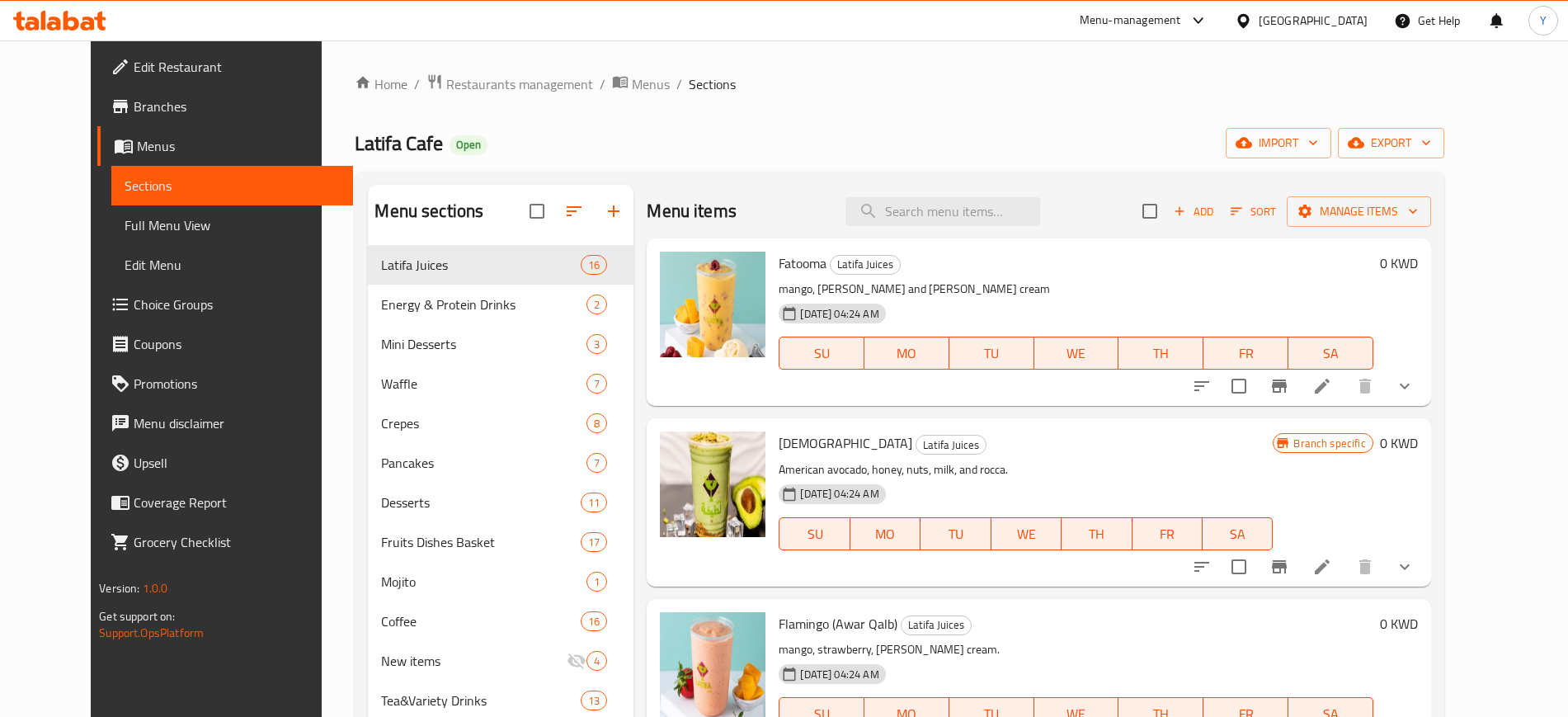
drag, startPoint x: 831, startPoint y: 131, endPoint x: 799, endPoint y: 251, distance: 124.2
click at [829, 132] on div "Latifa Cafe Open import export" at bounding box center [898, 143] width 1089 height 30
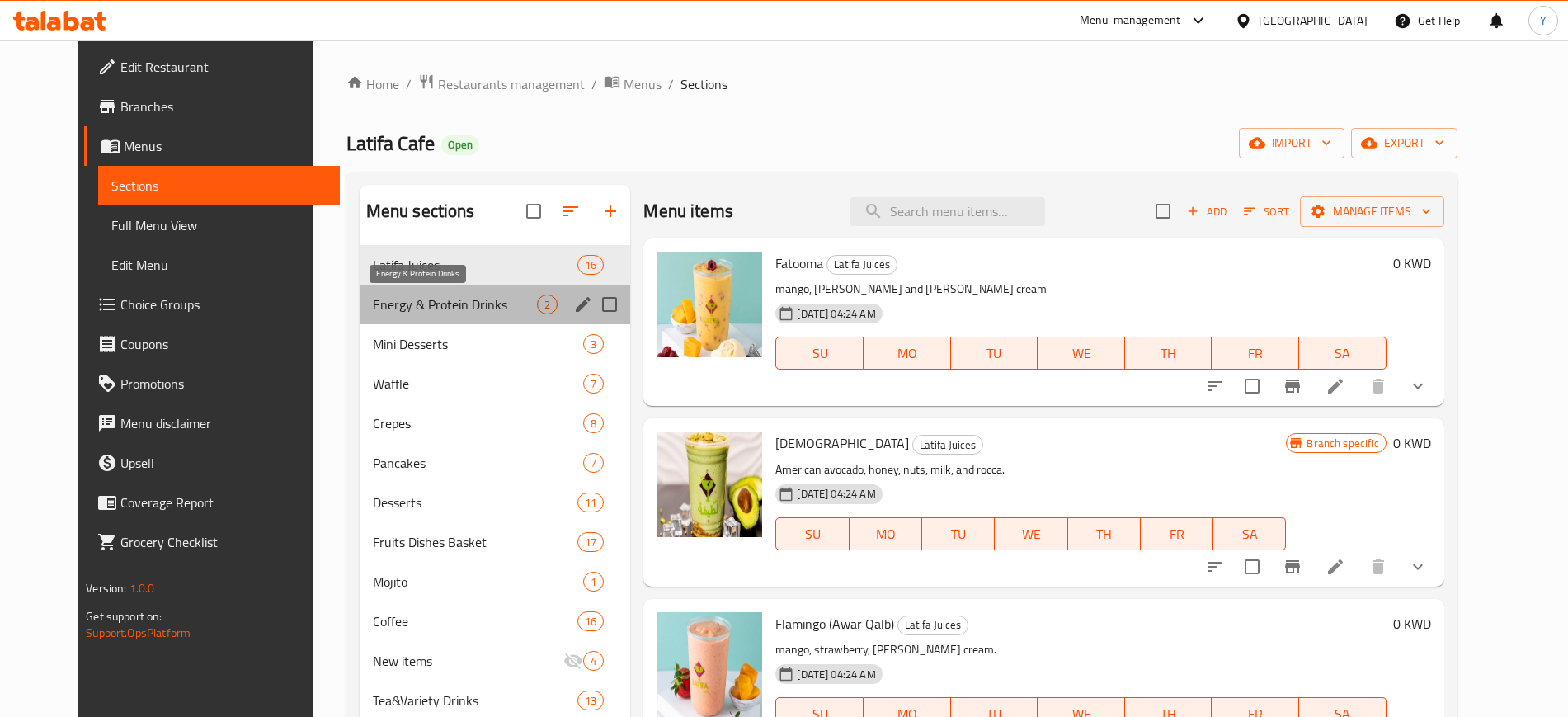
click at [498, 298] on span "Energy & Protein Drinks" at bounding box center [455, 304] width 165 height 20
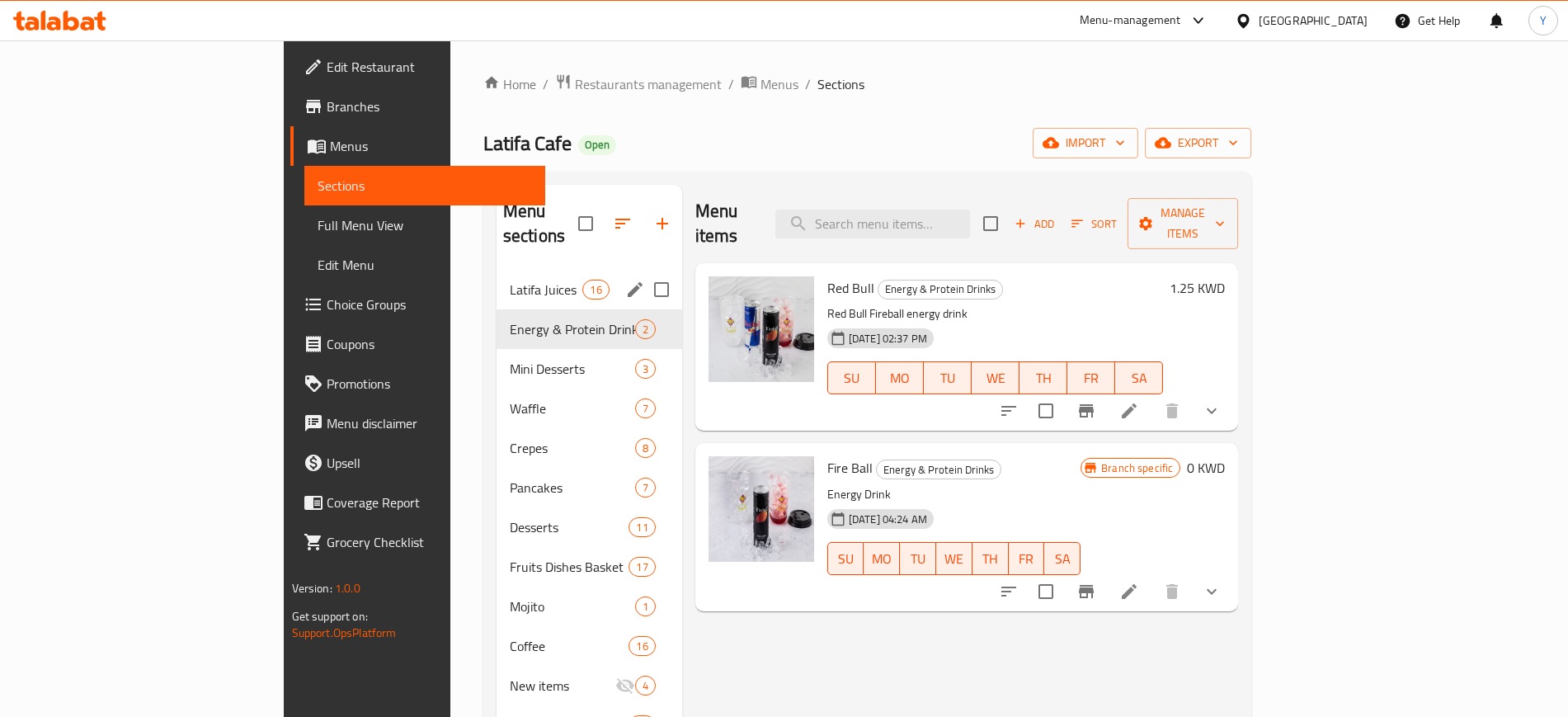
click at [510, 280] on span "Latifa Juices" at bounding box center [546, 290] width 74 height 20
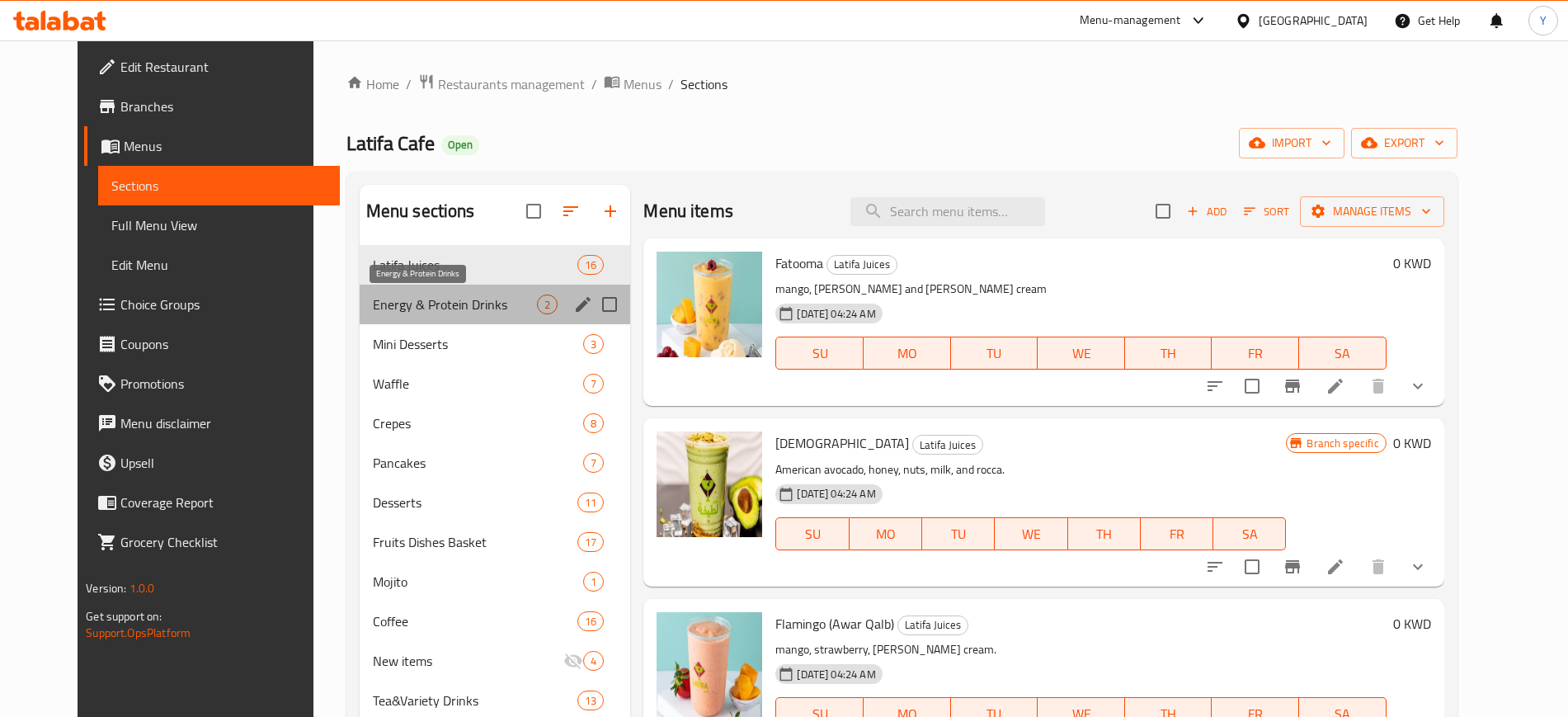
click at [449, 298] on span "Energy & Protein Drinks" at bounding box center [455, 304] width 165 height 20
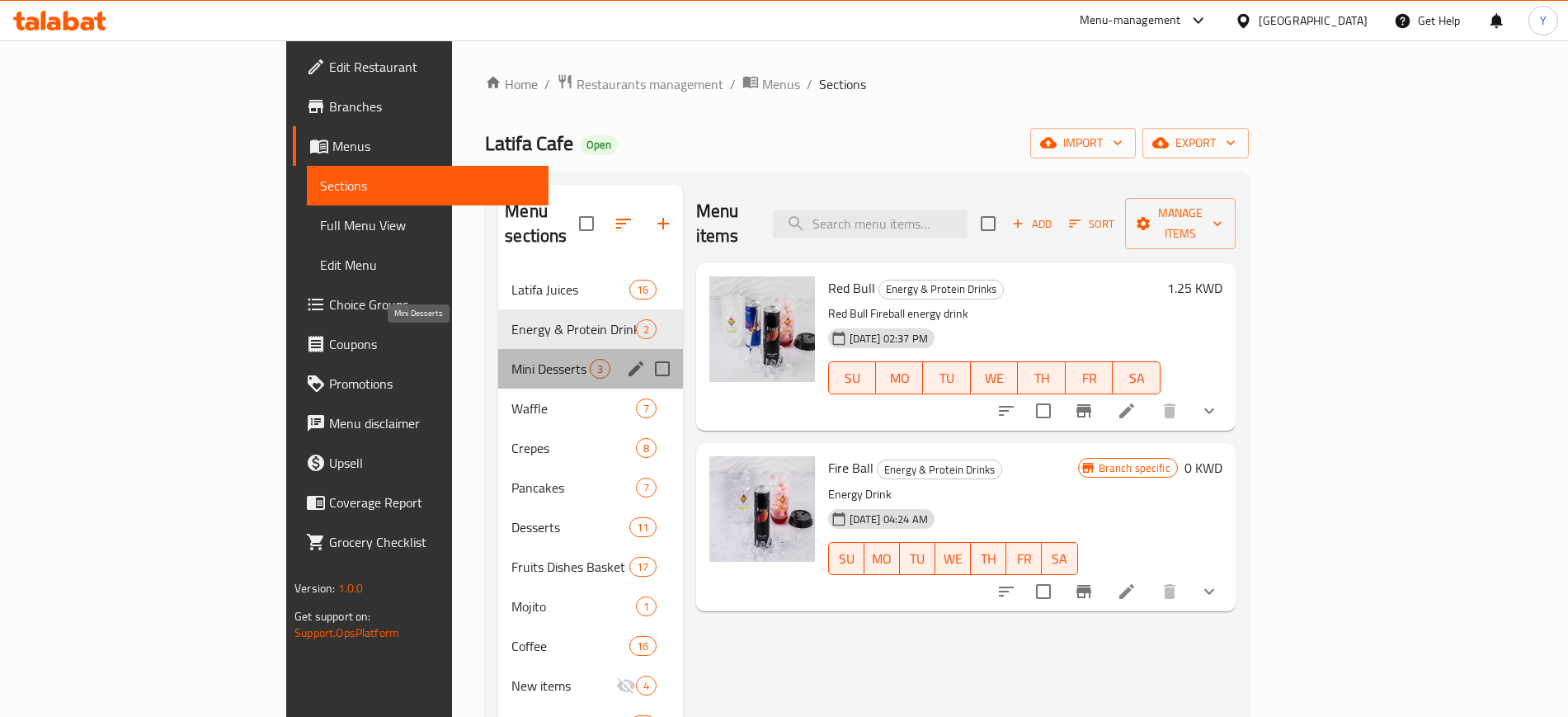
click at [511, 359] on span "Mini Desserts" at bounding box center [550, 369] width 77 height 20
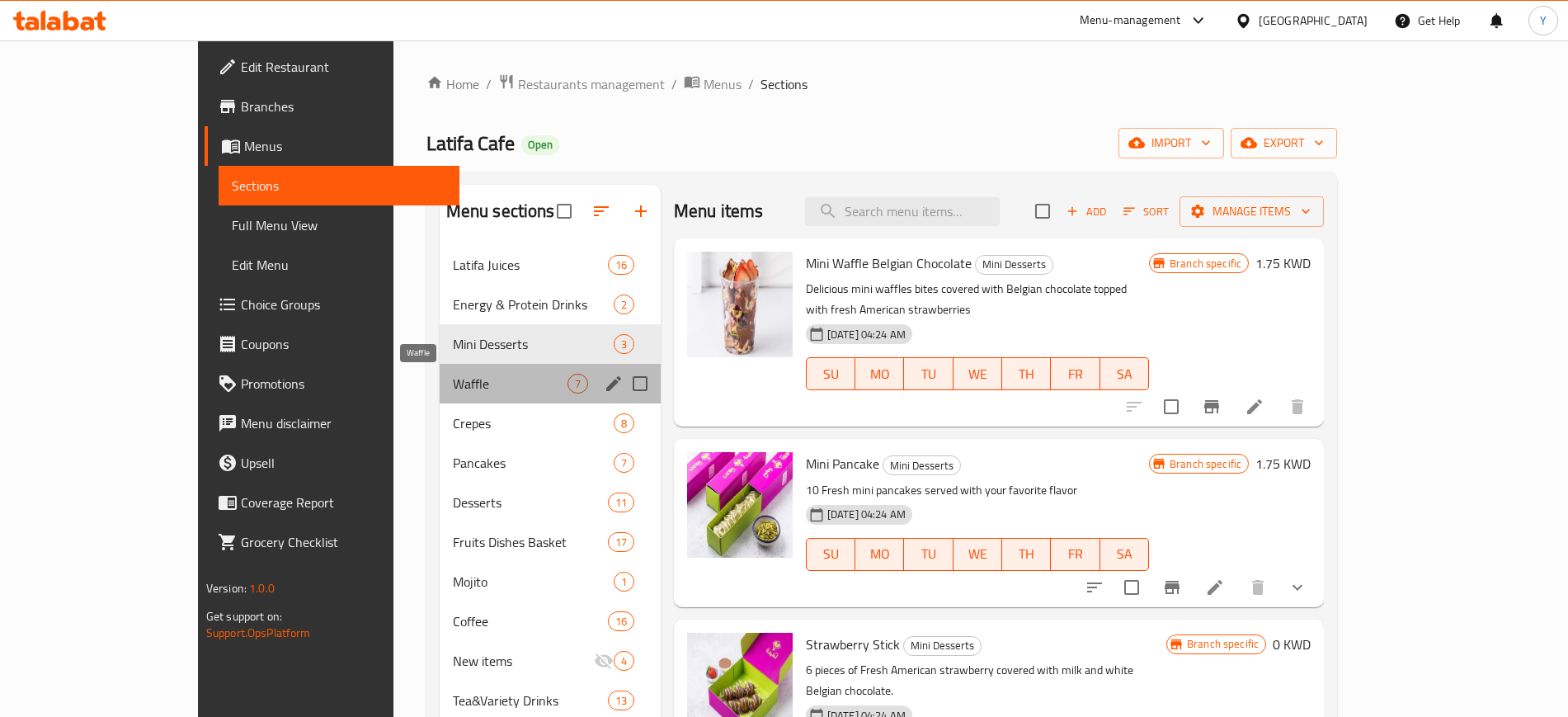
click at [453, 392] on span "Waffle" at bounding box center [510, 384] width 115 height 20
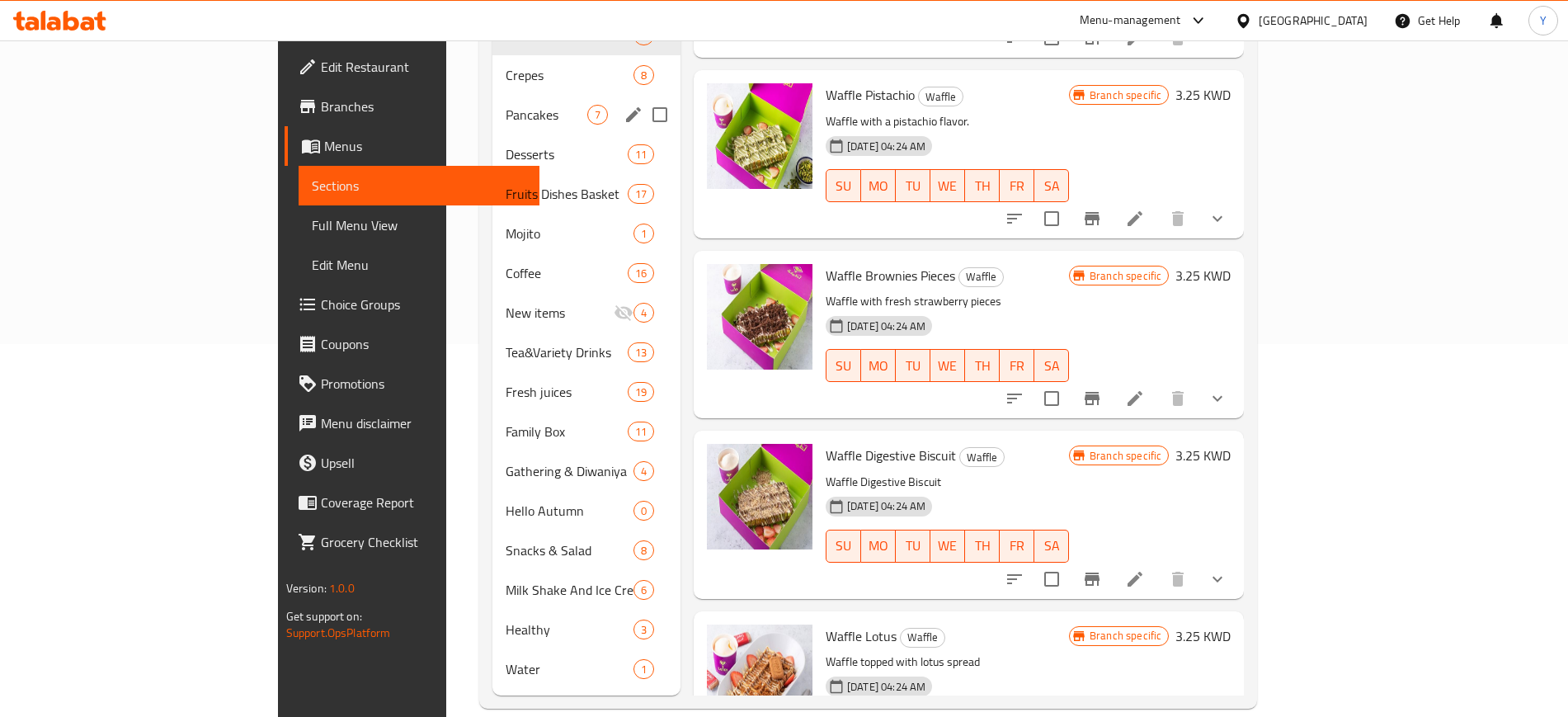
scroll to position [4, 0]
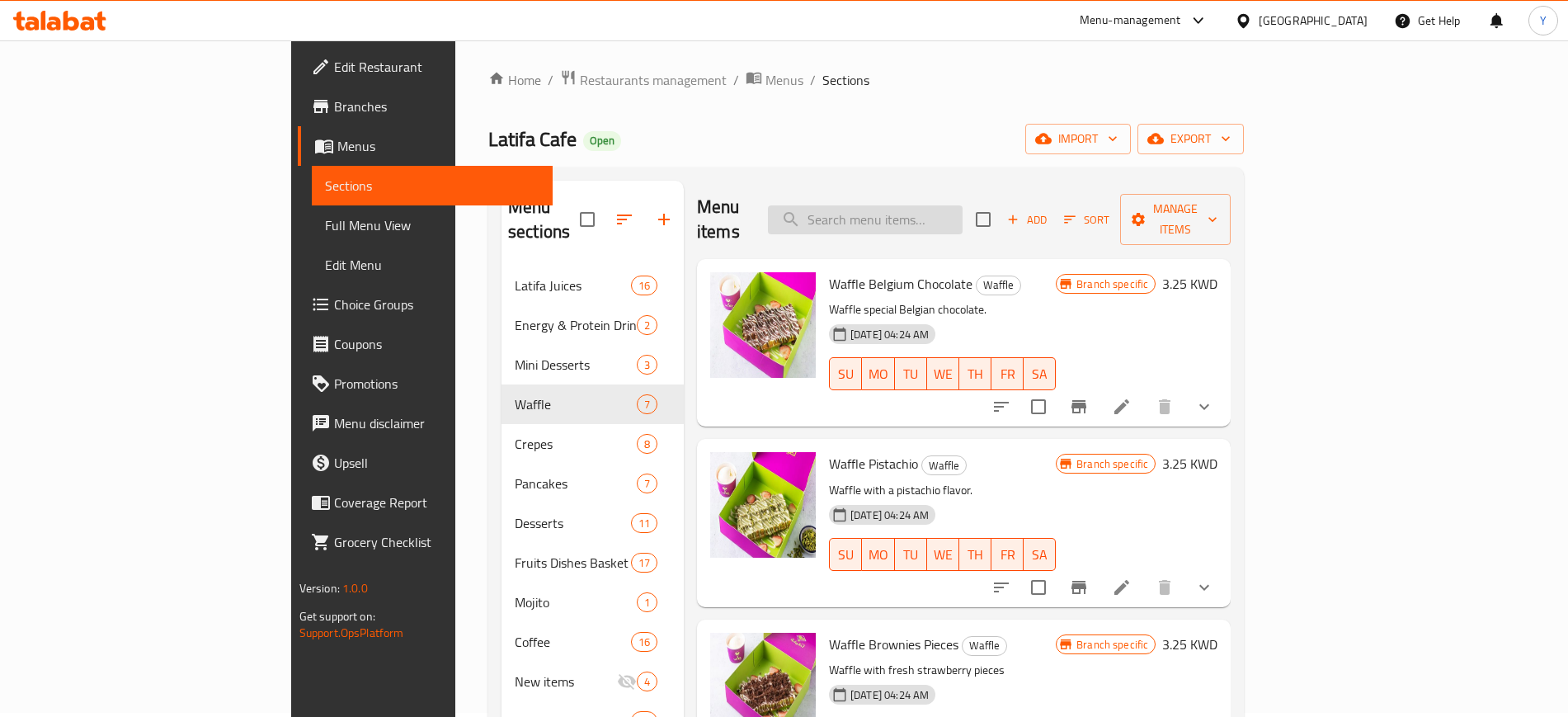
click at [962, 215] on input "search" at bounding box center [865, 220] width 194 height 29
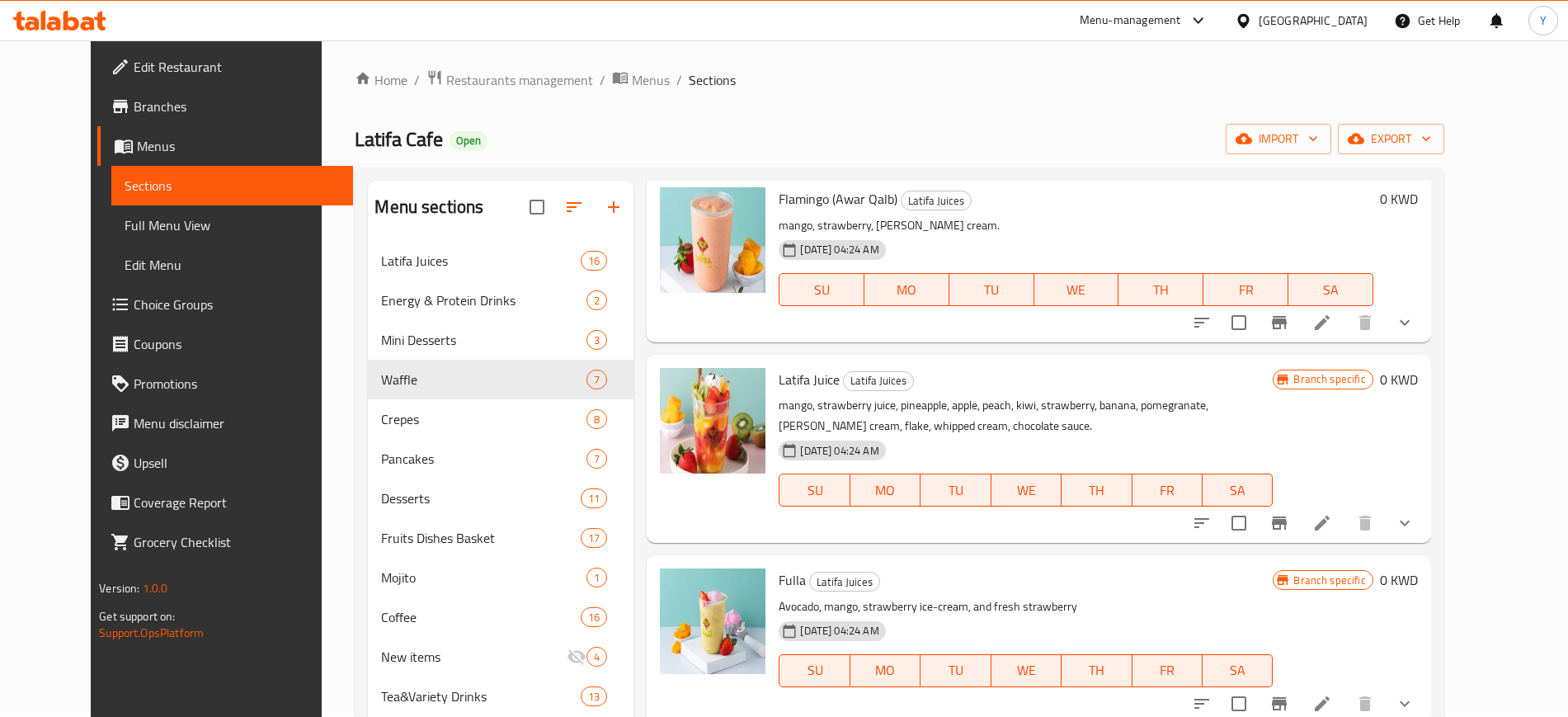
scroll to position [0, 0]
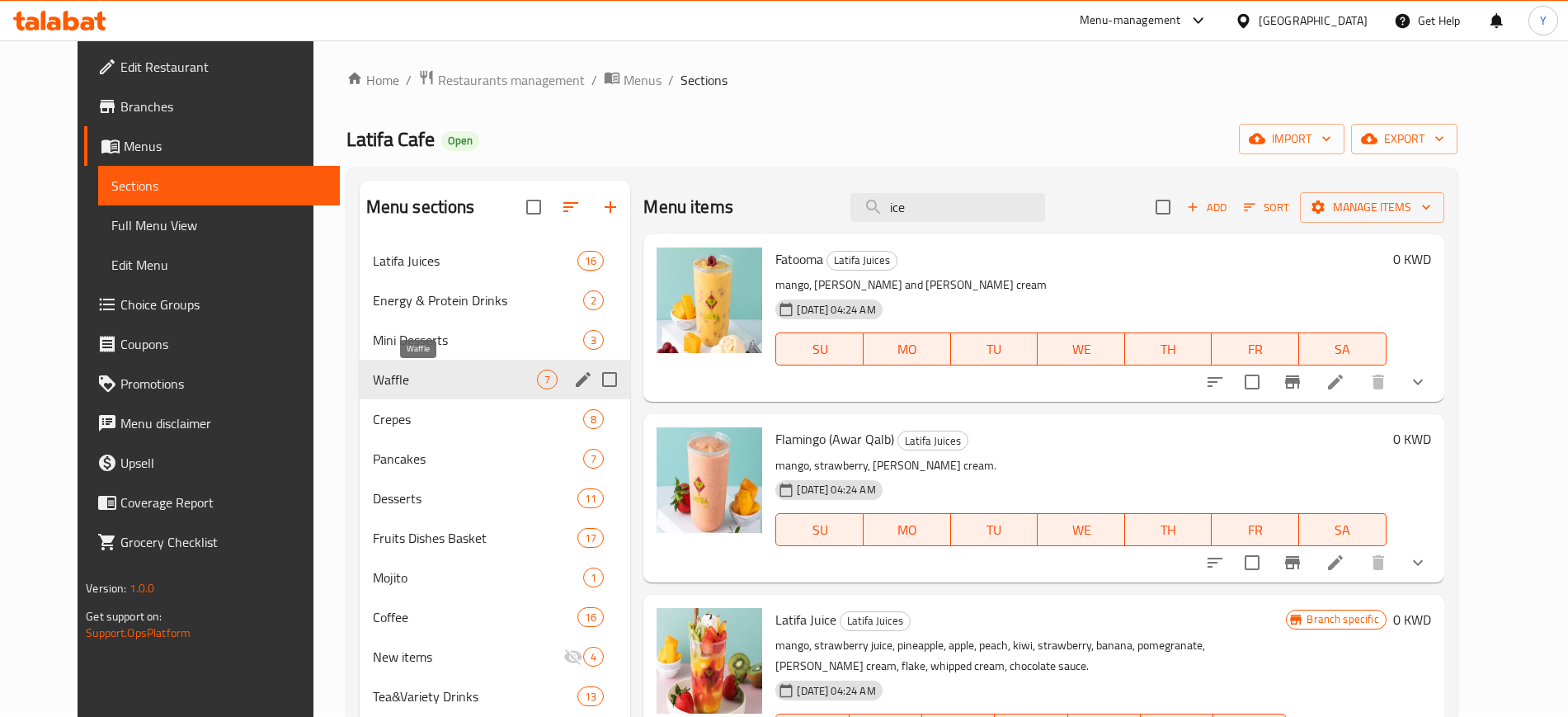
type input "ice"
click at [373, 376] on span "Waffle" at bounding box center [455, 380] width 165 height 20
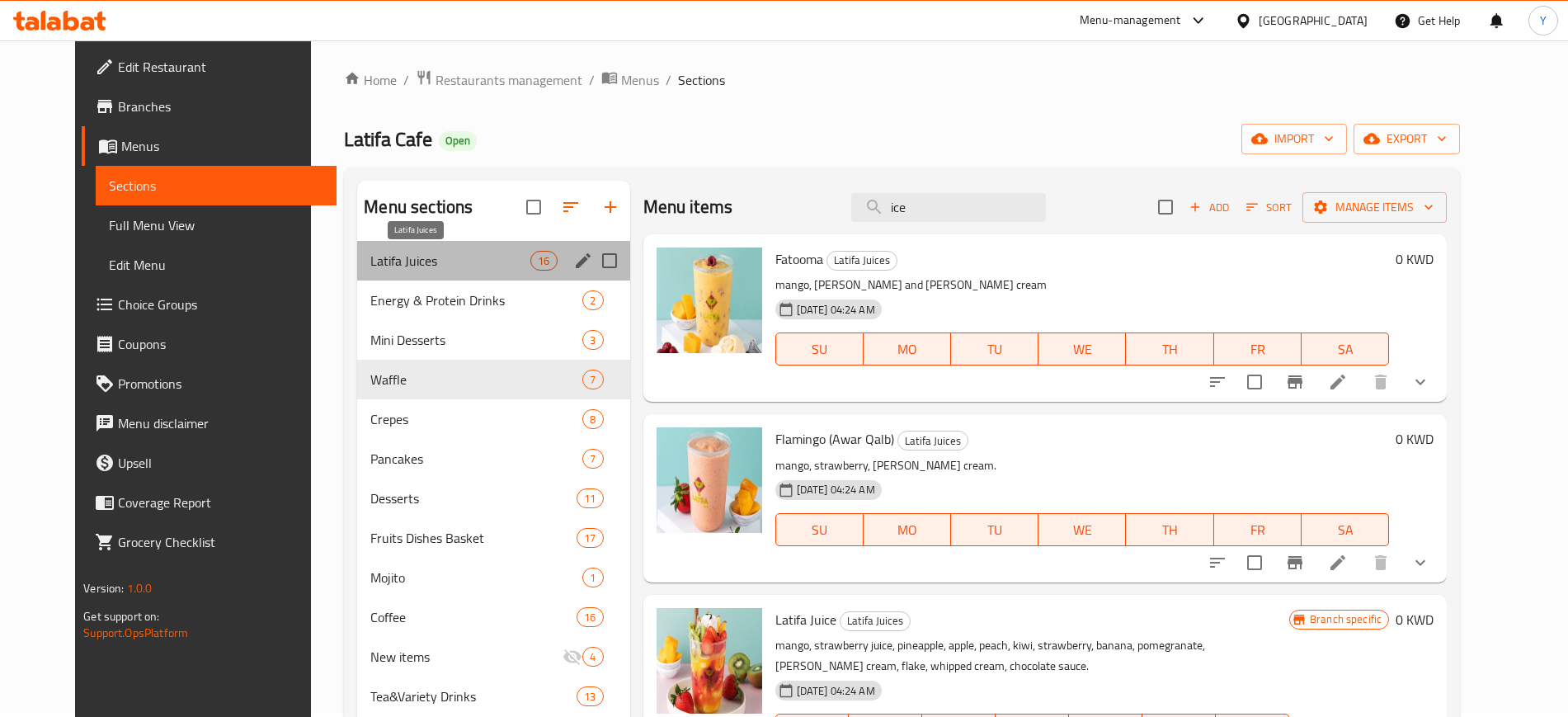
click at [380, 255] on span "Latifa Juices" at bounding box center [450, 261] width 160 height 20
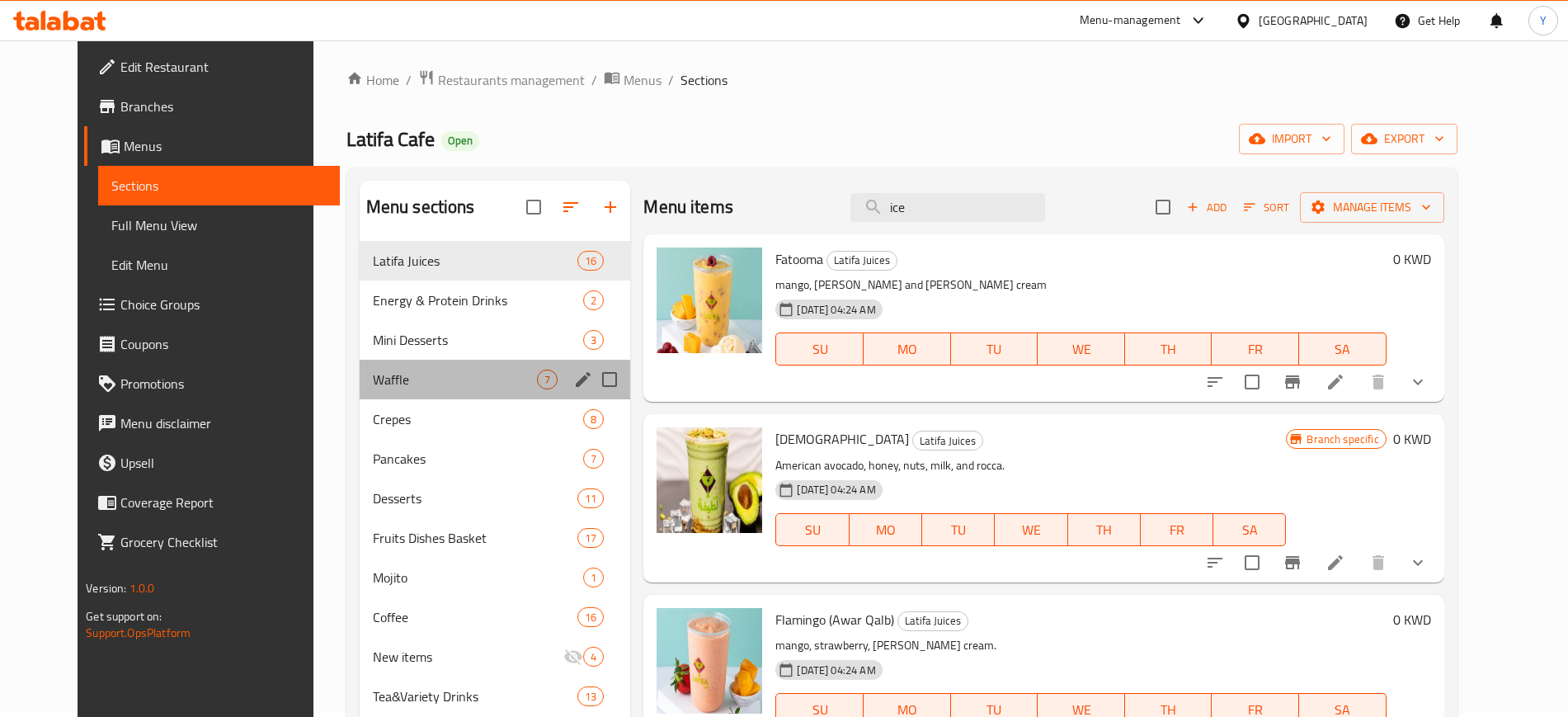
click at [378, 396] on div "Waffle 7" at bounding box center [495, 379] width 272 height 39
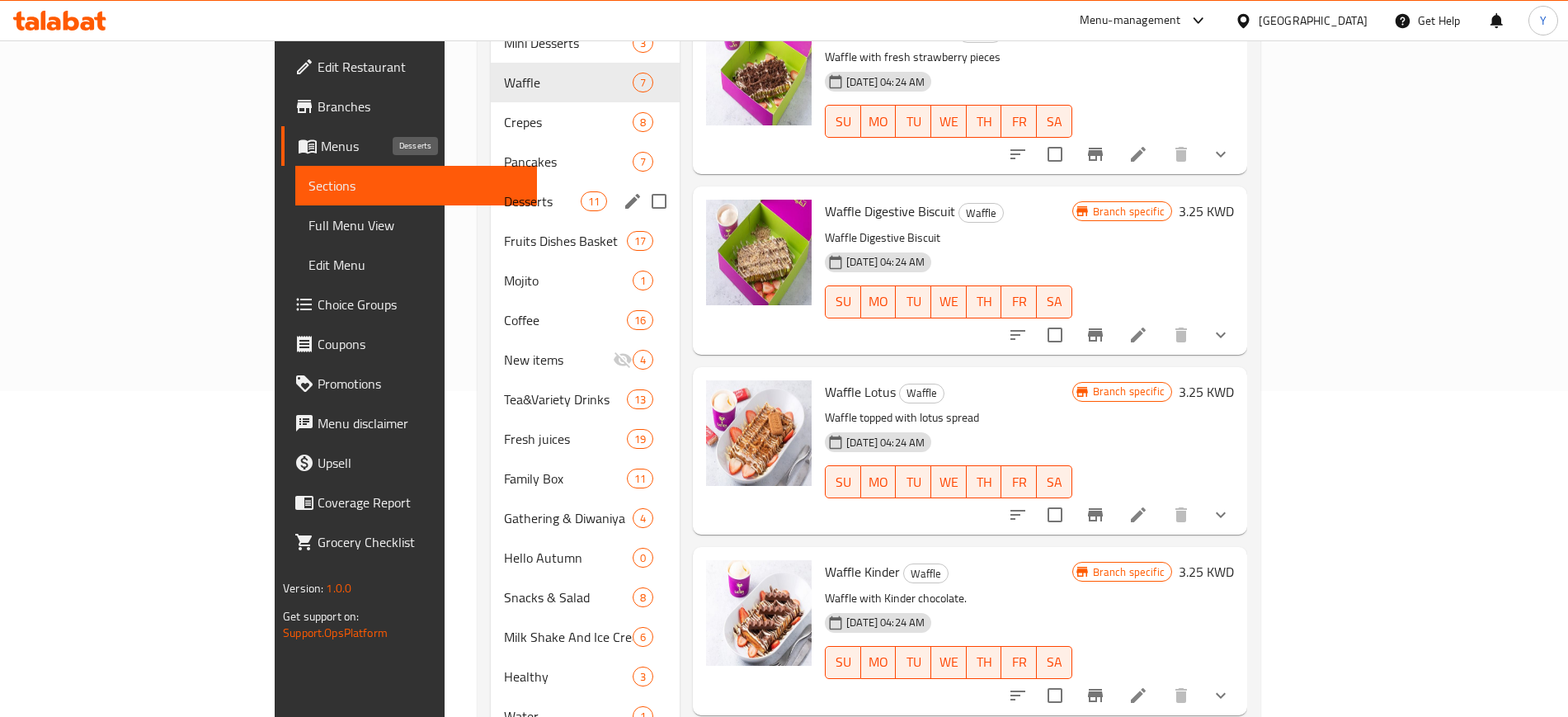
scroll to position [324, 0]
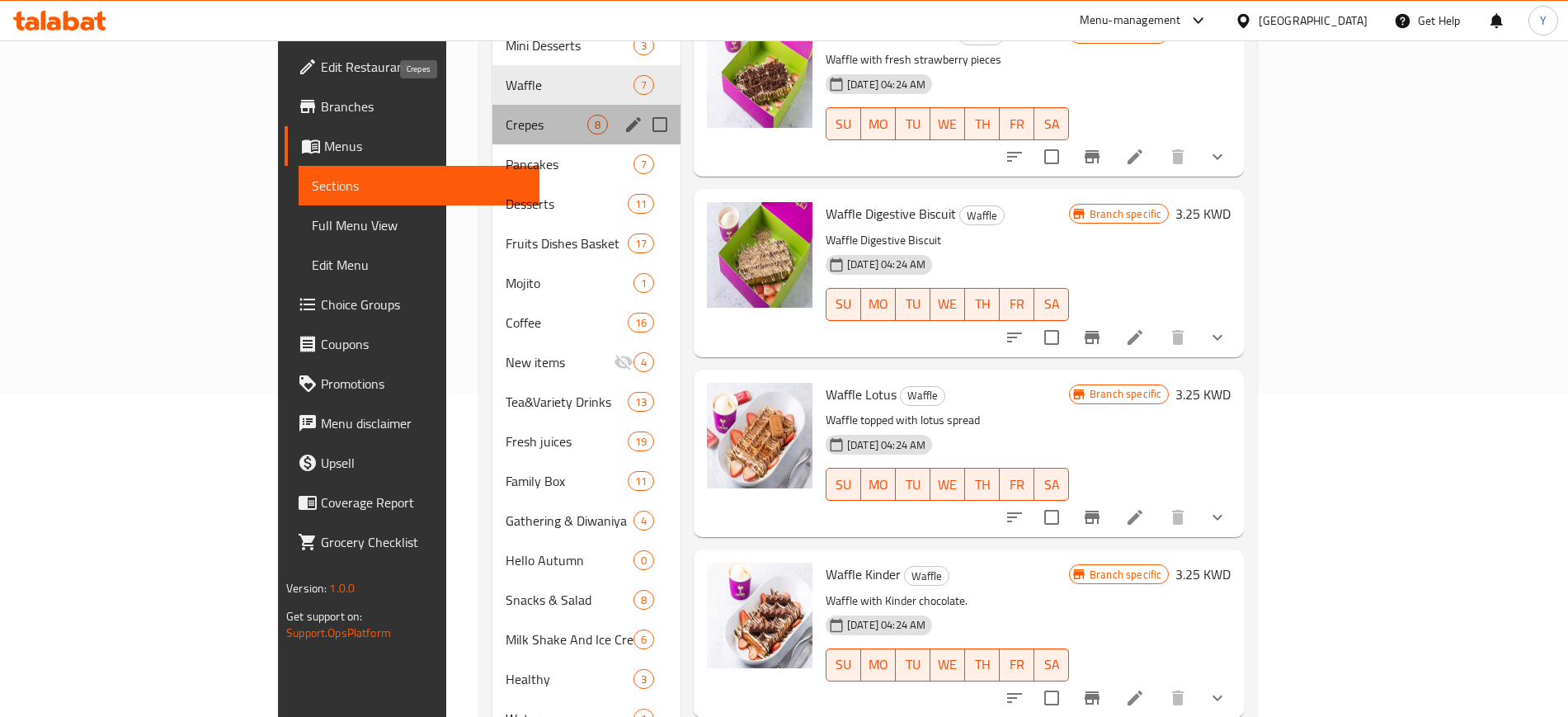
click at [505, 115] on span "Crepes" at bounding box center [546, 125] width 81 height 20
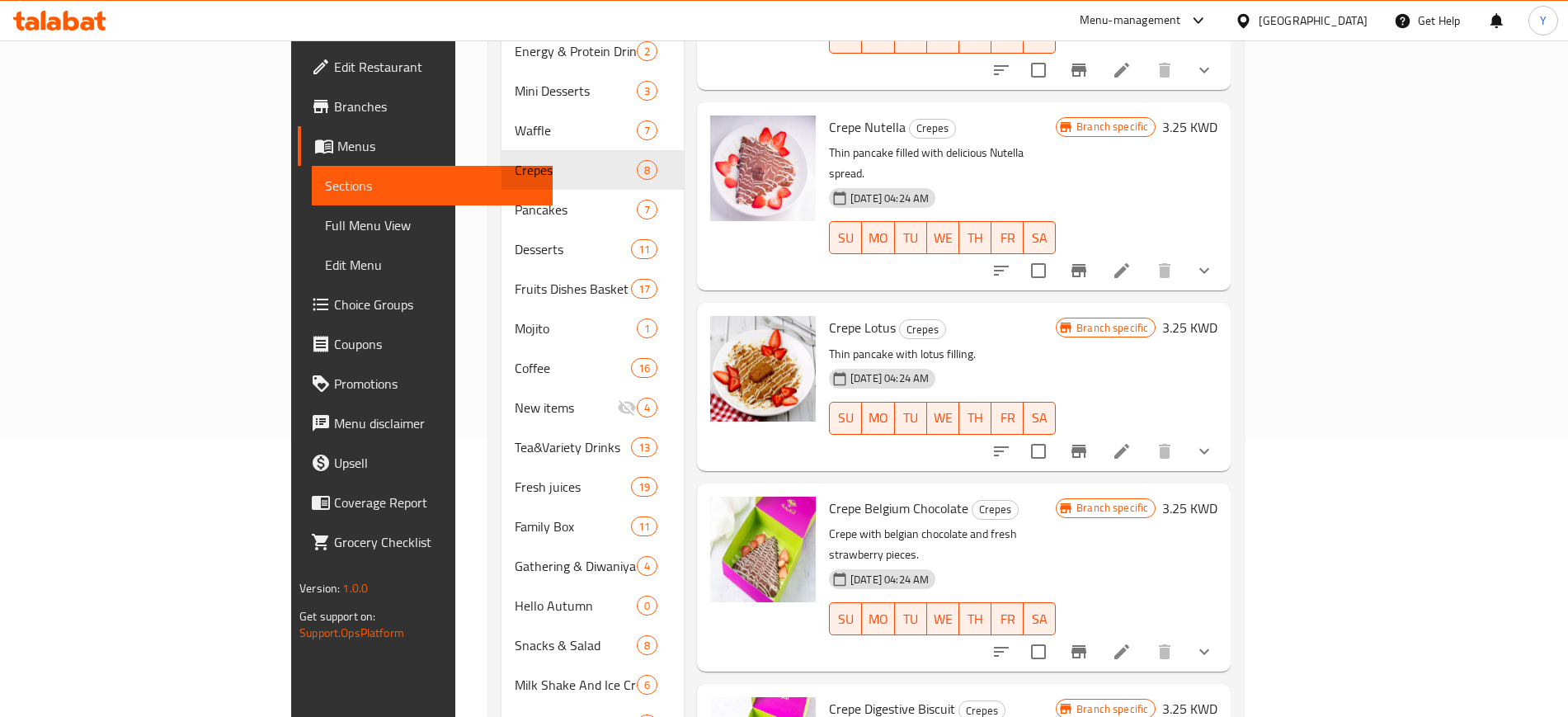
scroll to position [373, 0]
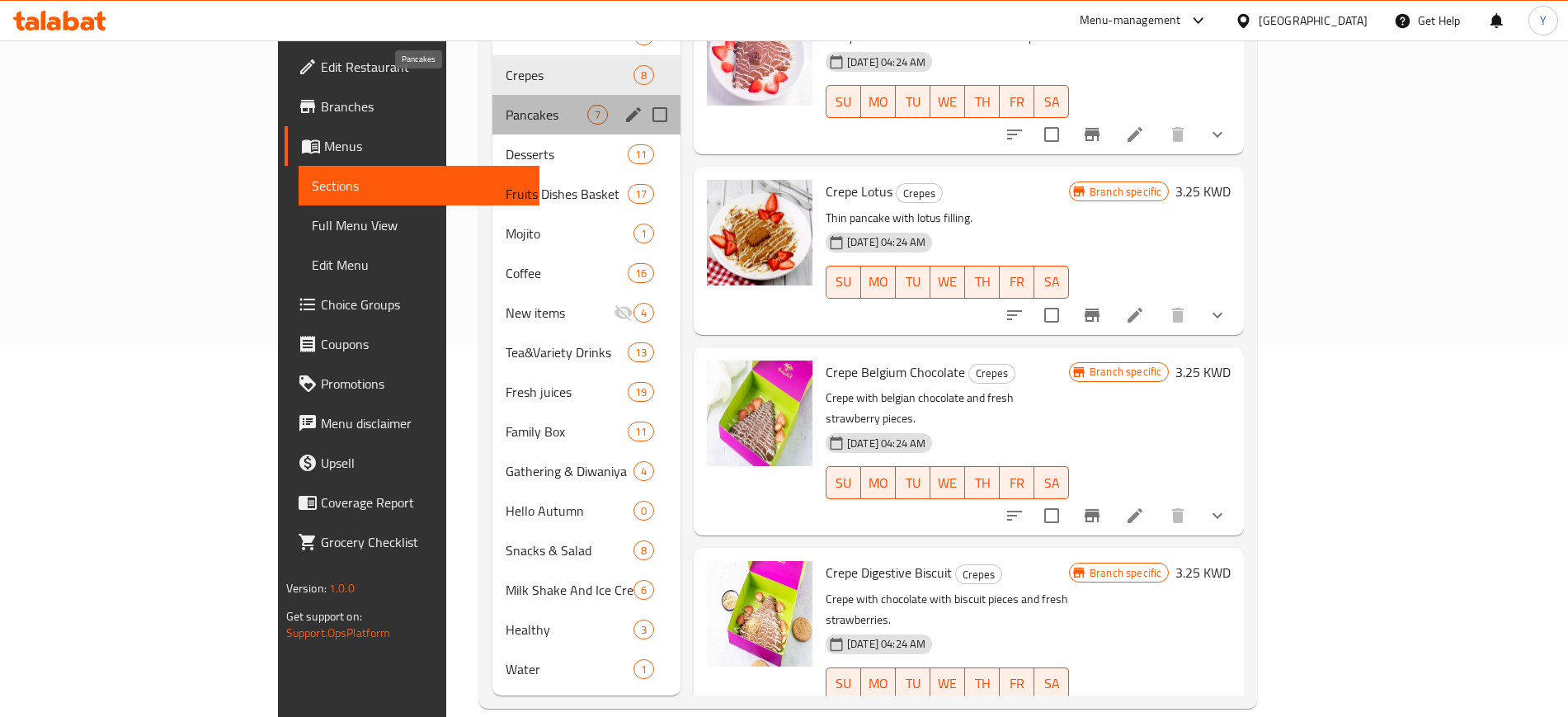
click at [505, 105] on span "Pancakes" at bounding box center [546, 115] width 81 height 20
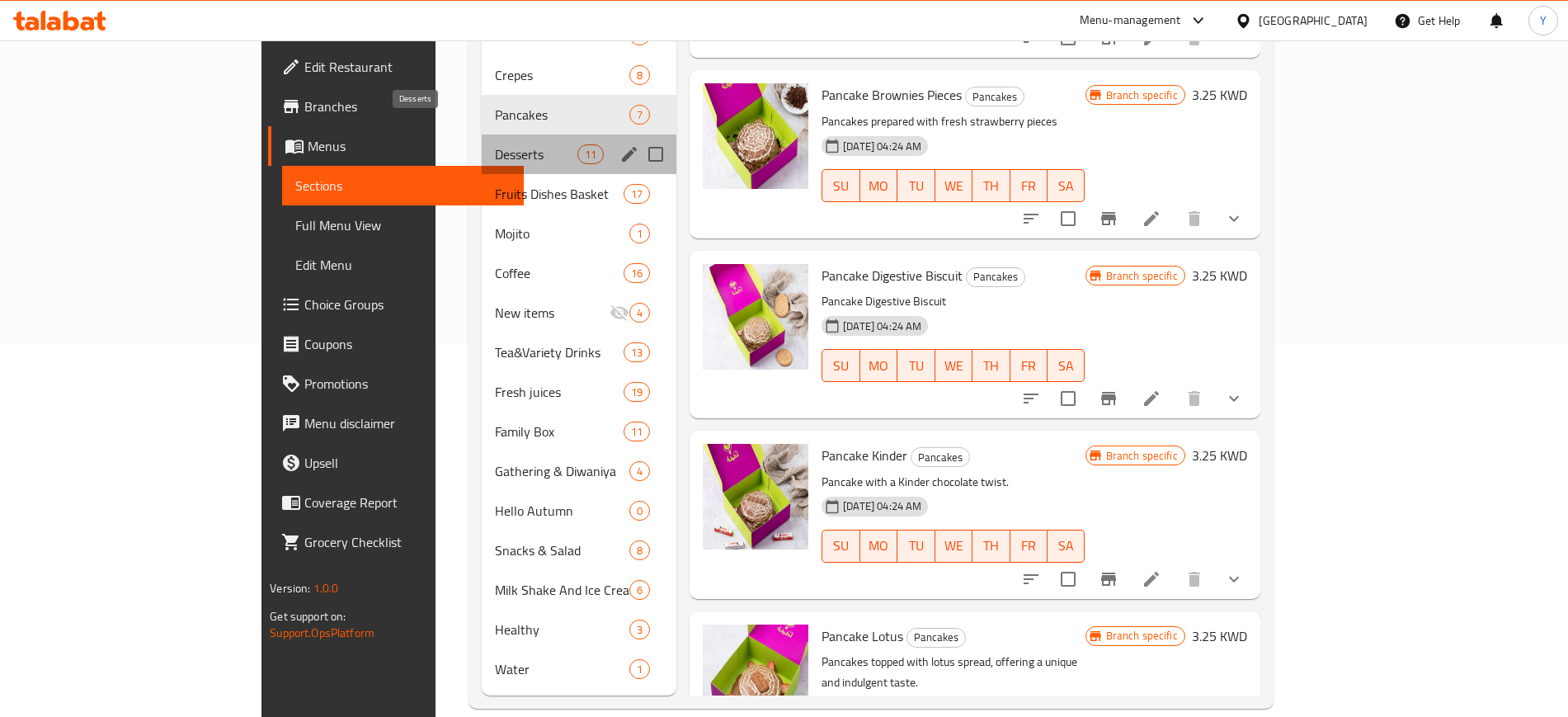
click at [494, 144] on span "Desserts" at bounding box center [536, 154] width 82 height 20
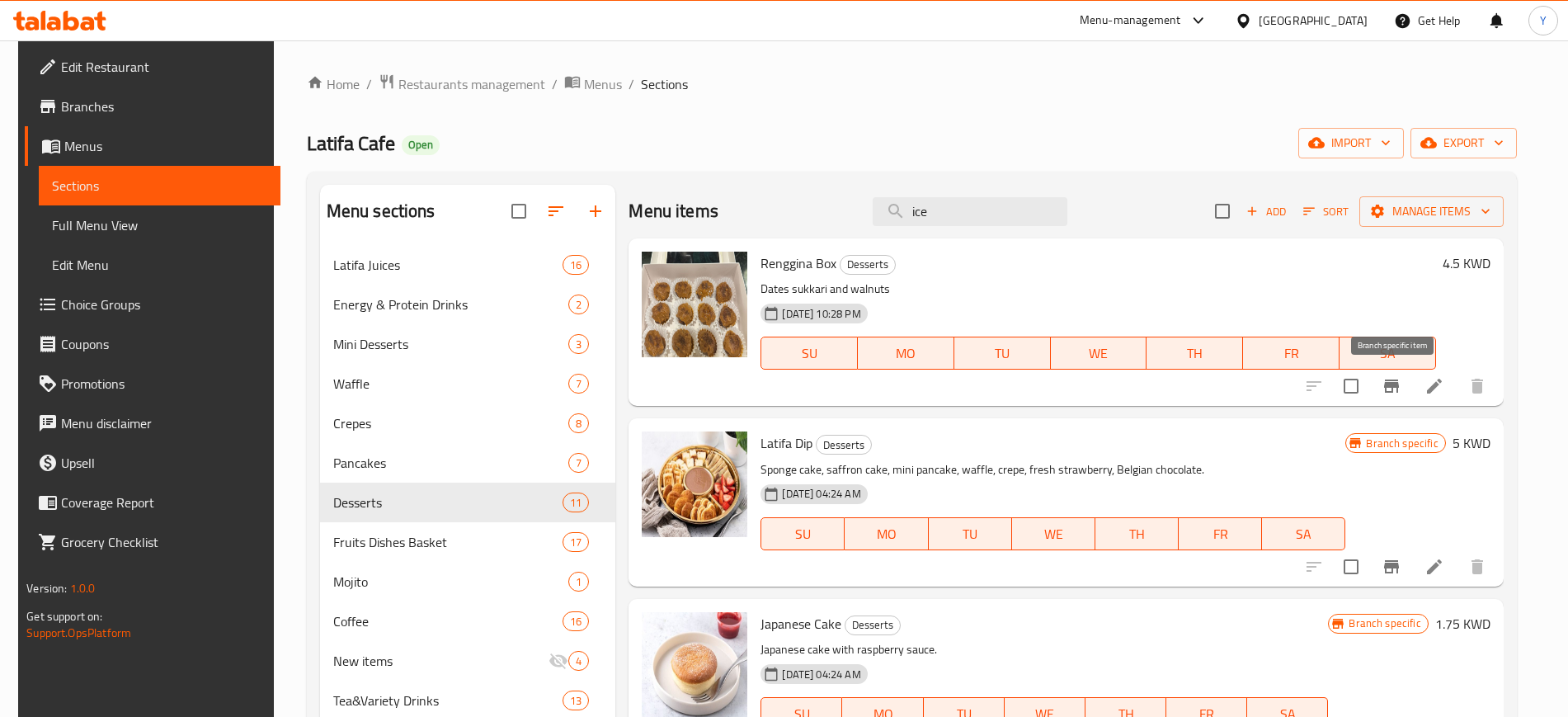
click at [1384, 387] on icon "Branch-specific-item" at bounding box center [1391, 387] width 20 height 20
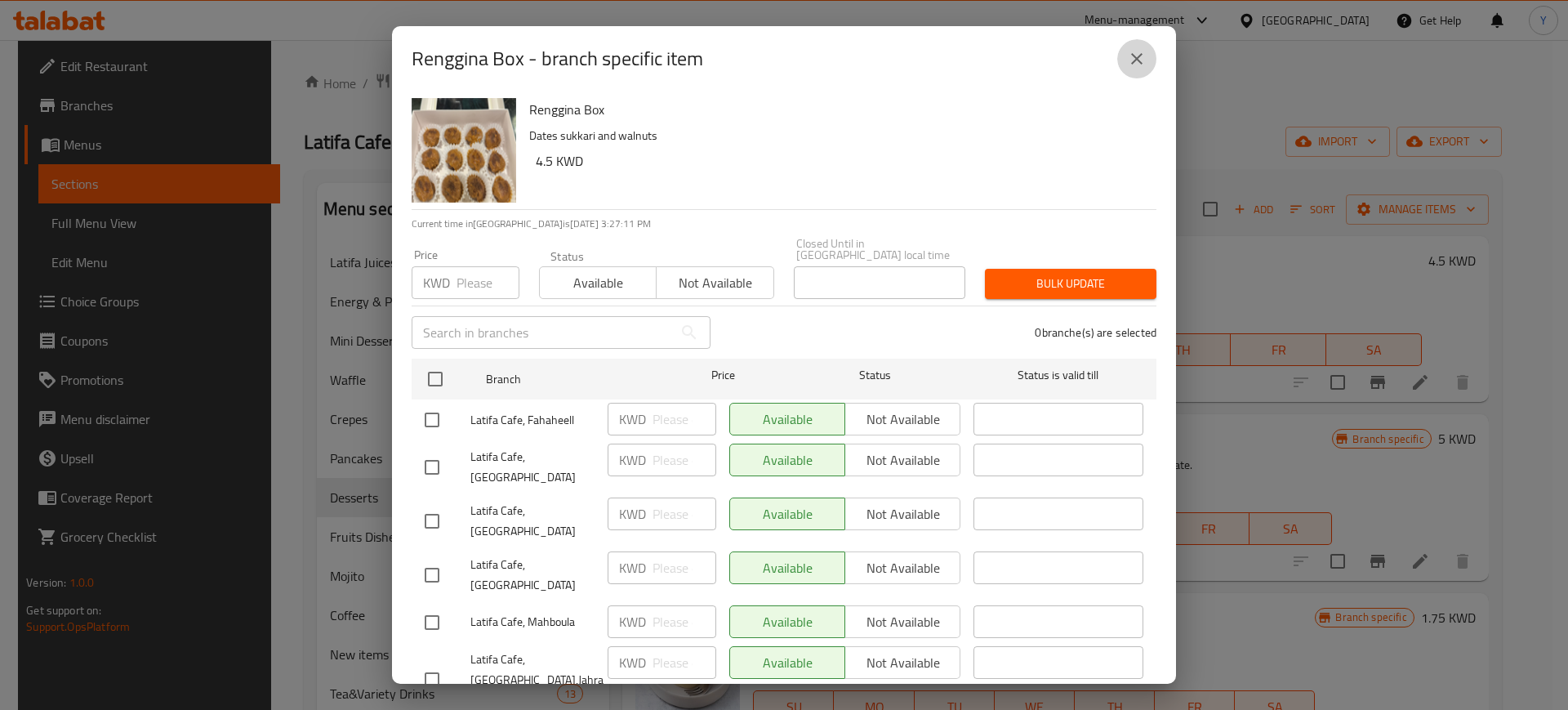
click at [1132, 62] on icon "close" at bounding box center [1137, 59] width 12 height 12
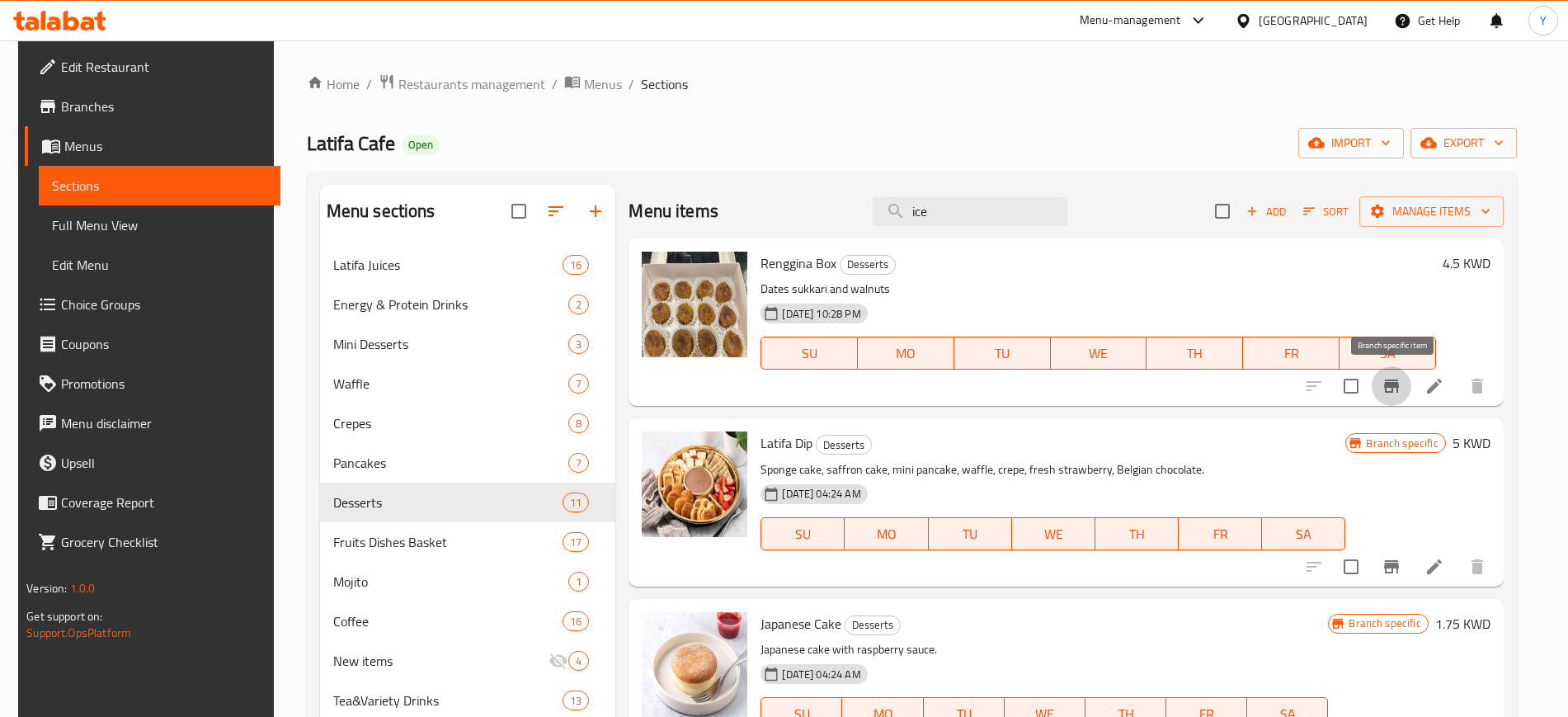
click at [1392, 389] on icon "Branch-specific-item" at bounding box center [1391, 387] width 20 height 20
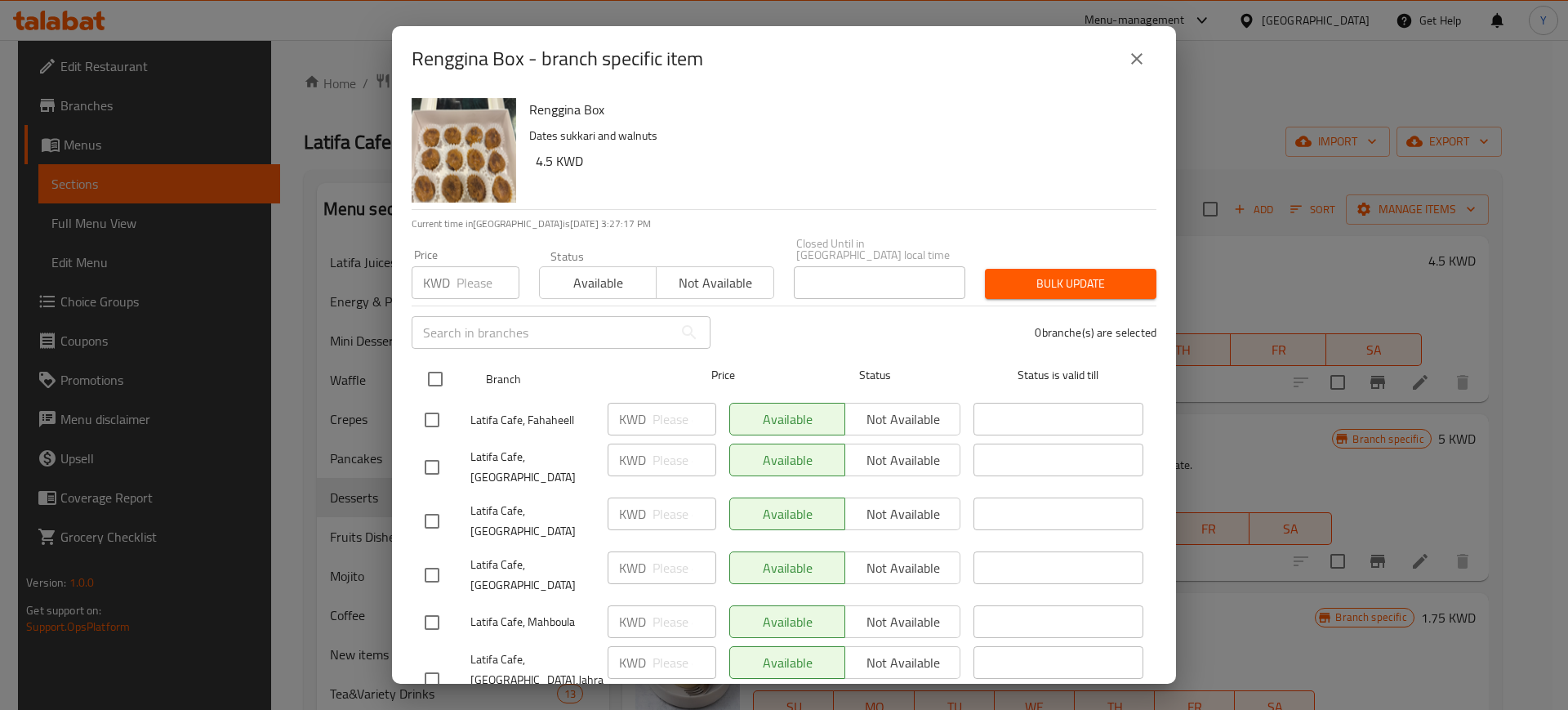
click at [431, 371] on input "checkbox" at bounding box center [435, 379] width 34 height 34
checkbox input "true"
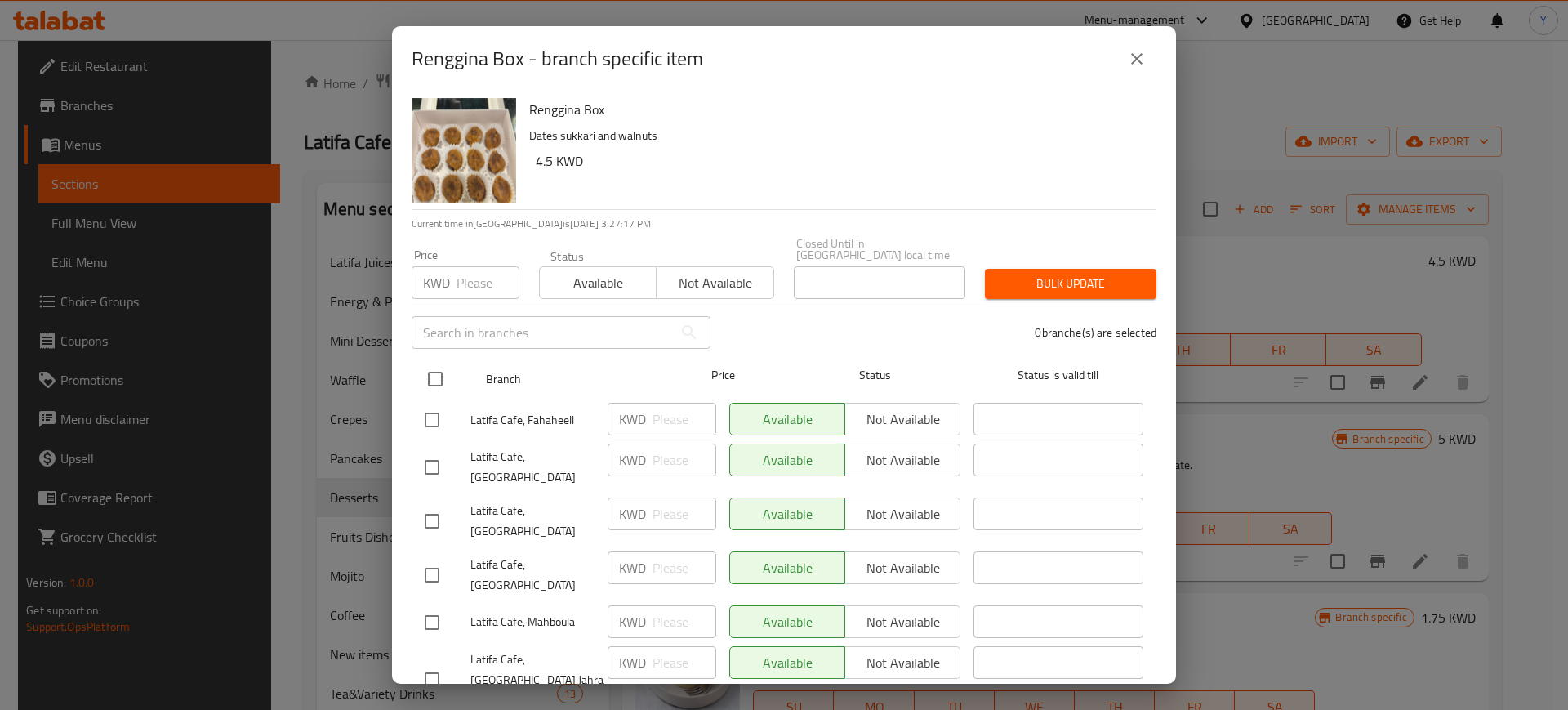
checkbox input "true"
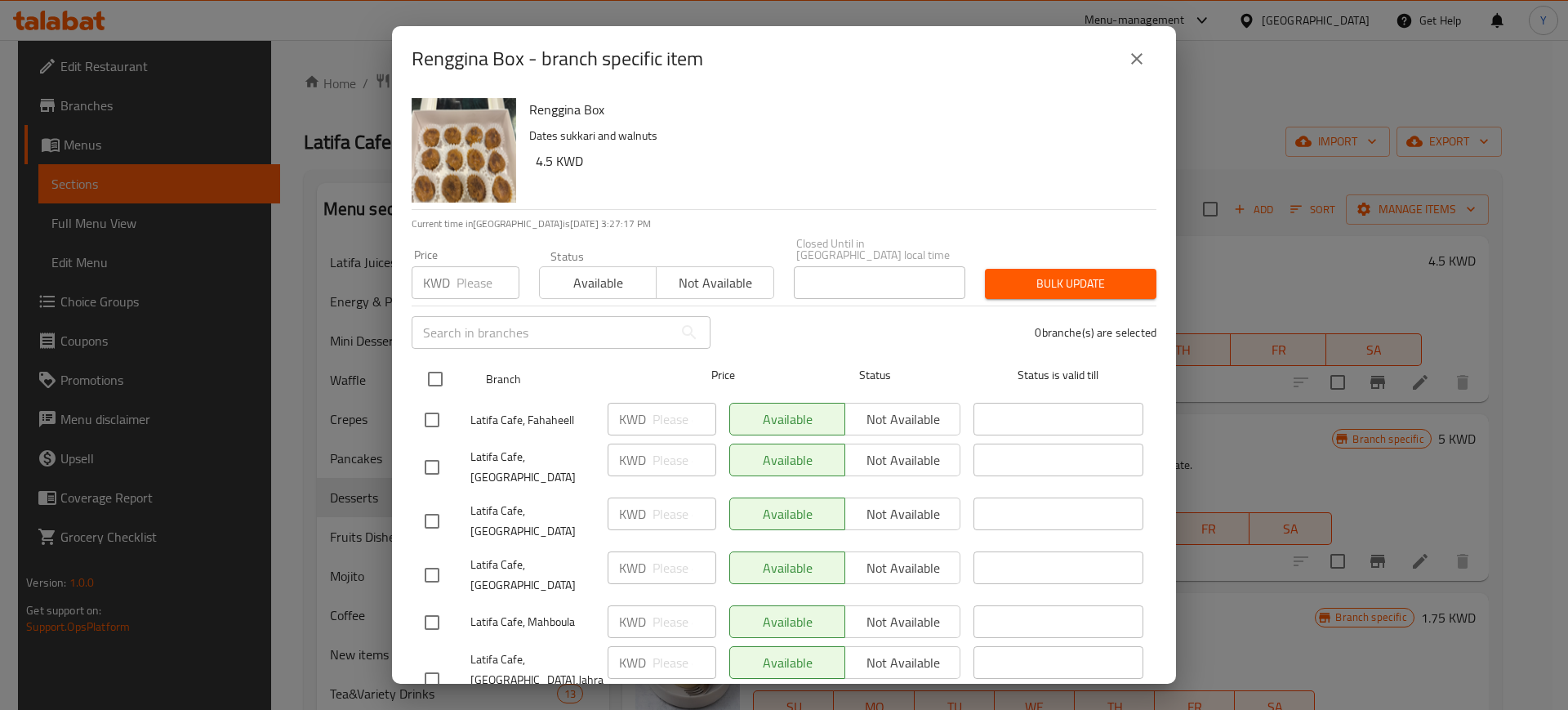
checkbox input "true"
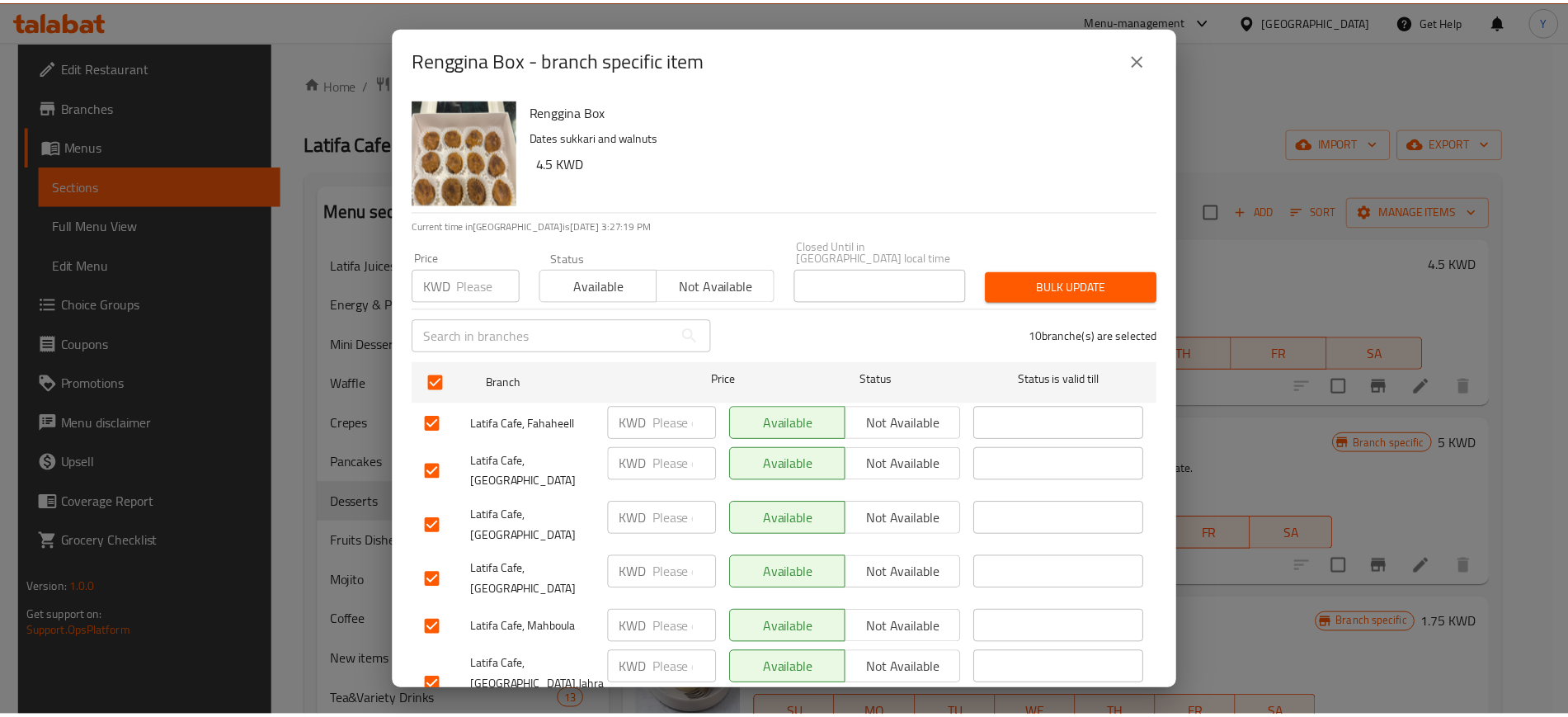
scroll to position [210, 0]
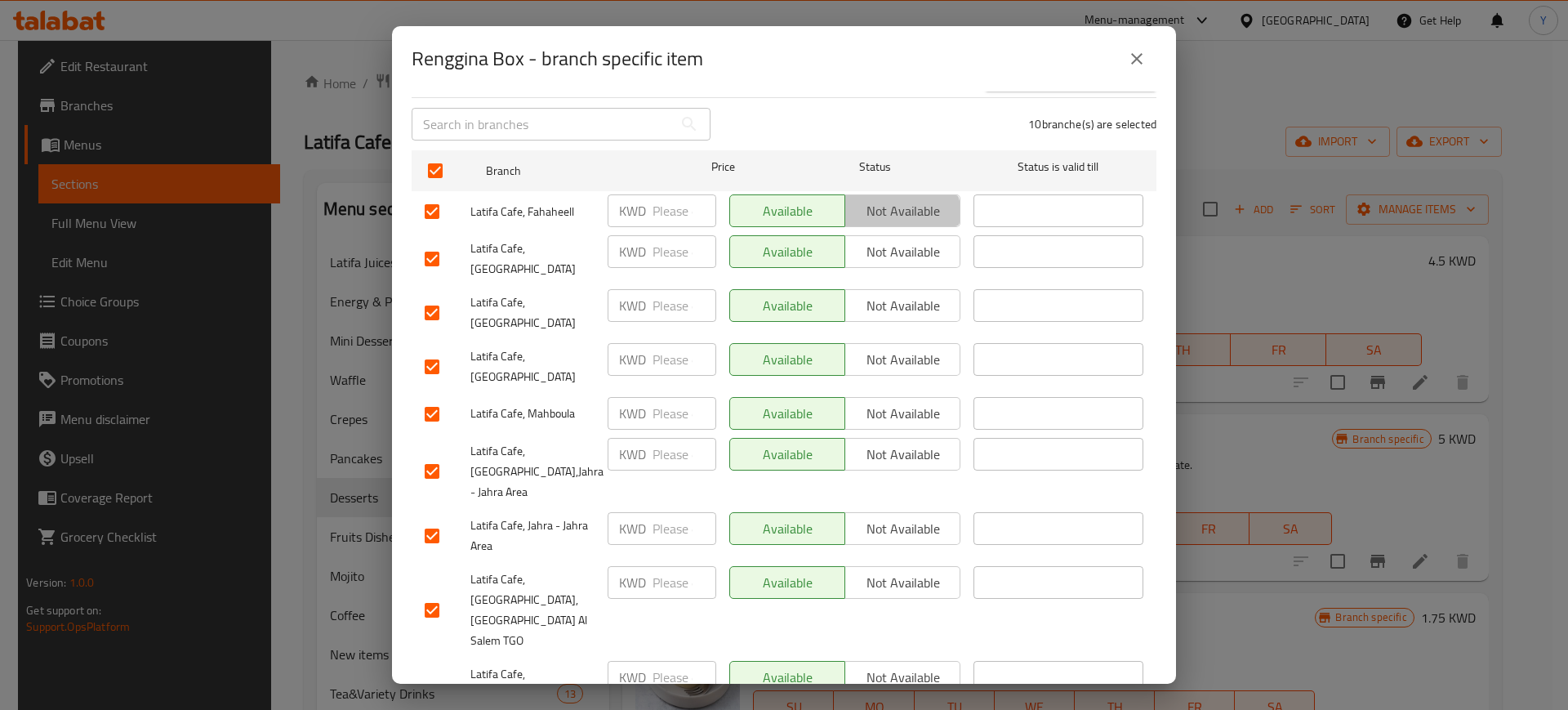
click at [860, 211] on button "Not available" at bounding box center [902, 210] width 116 height 32
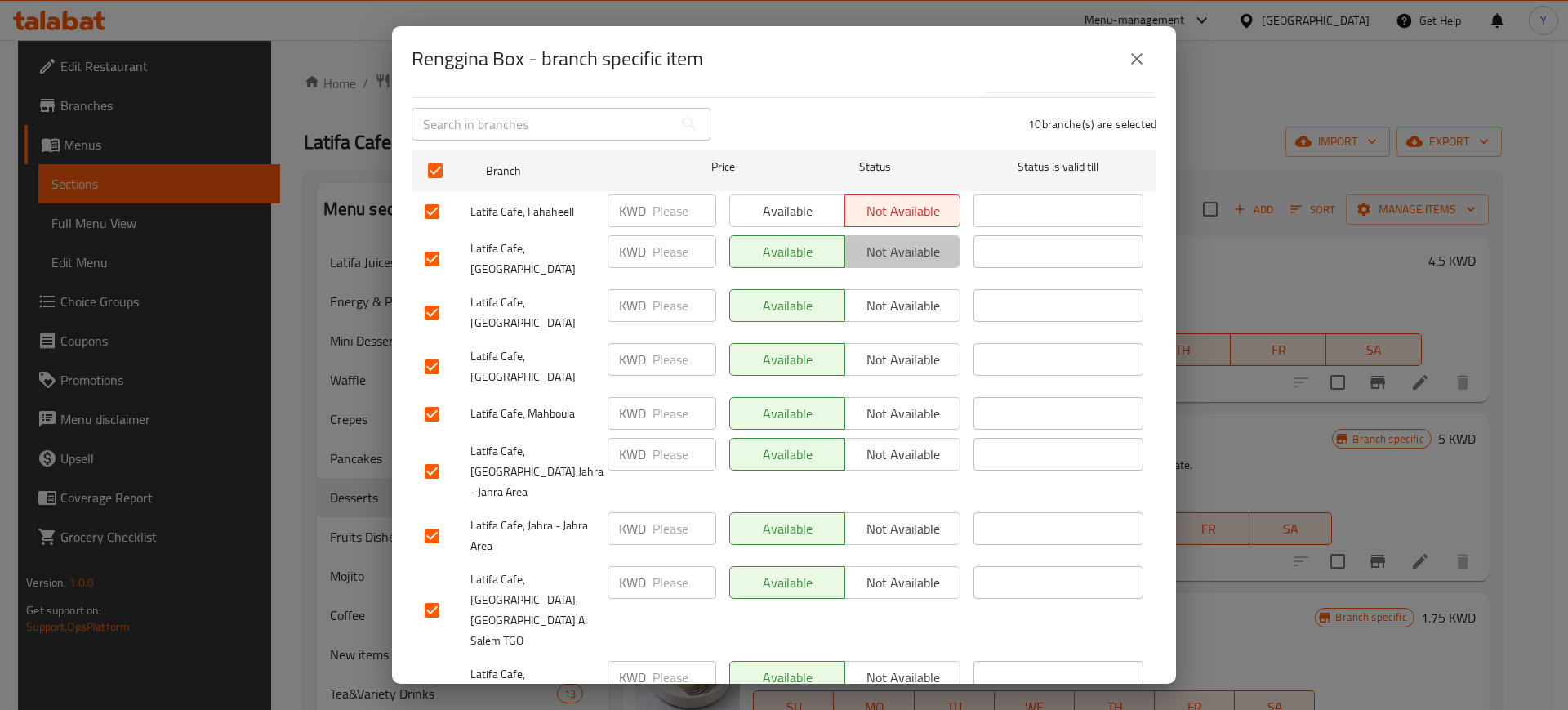
click at [870, 256] on button "Not available" at bounding box center [902, 251] width 116 height 32
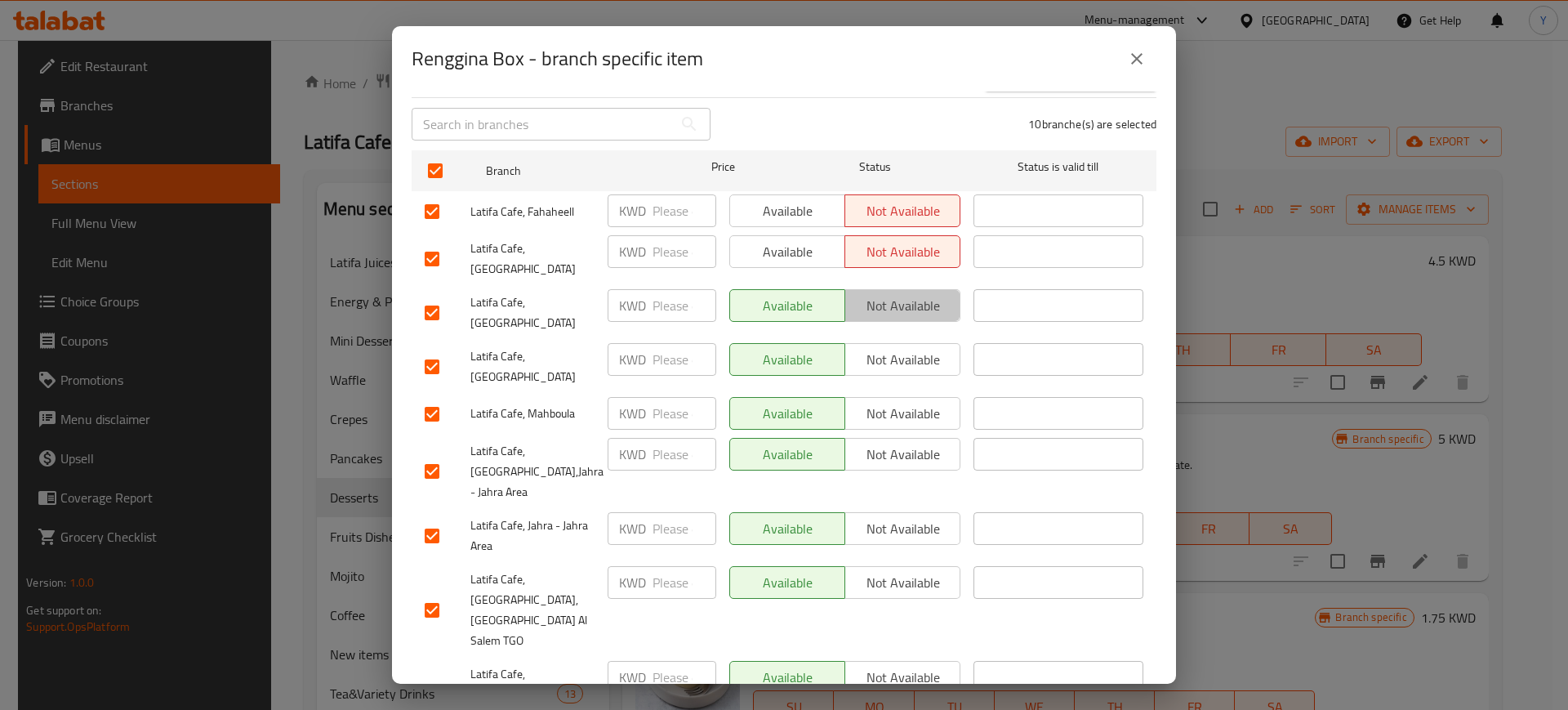
click at [870, 294] on span "Not available" at bounding box center [902, 306] width 102 height 24
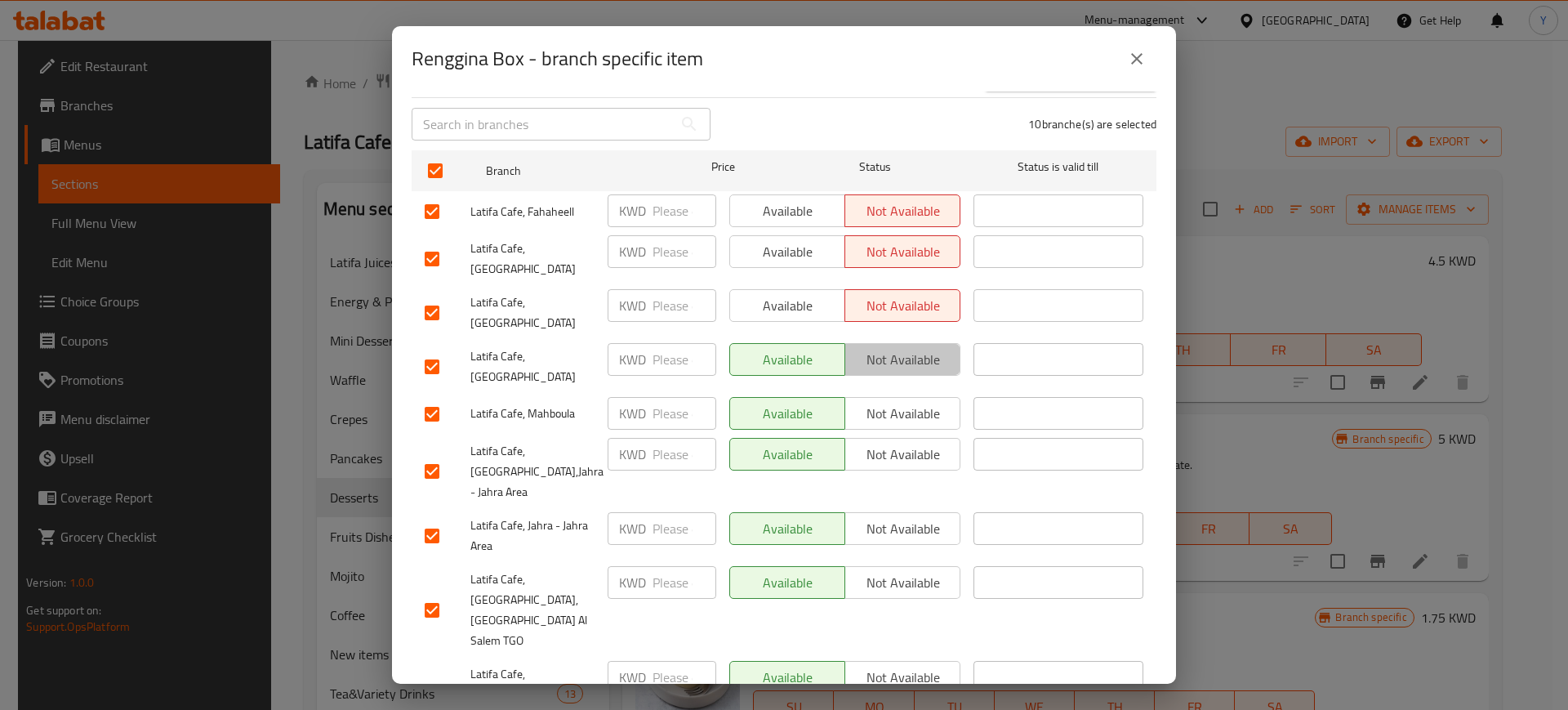
click at [907, 348] on span "Not available" at bounding box center [902, 360] width 102 height 24
click at [909, 402] on span "Not available" at bounding box center [902, 414] width 102 height 24
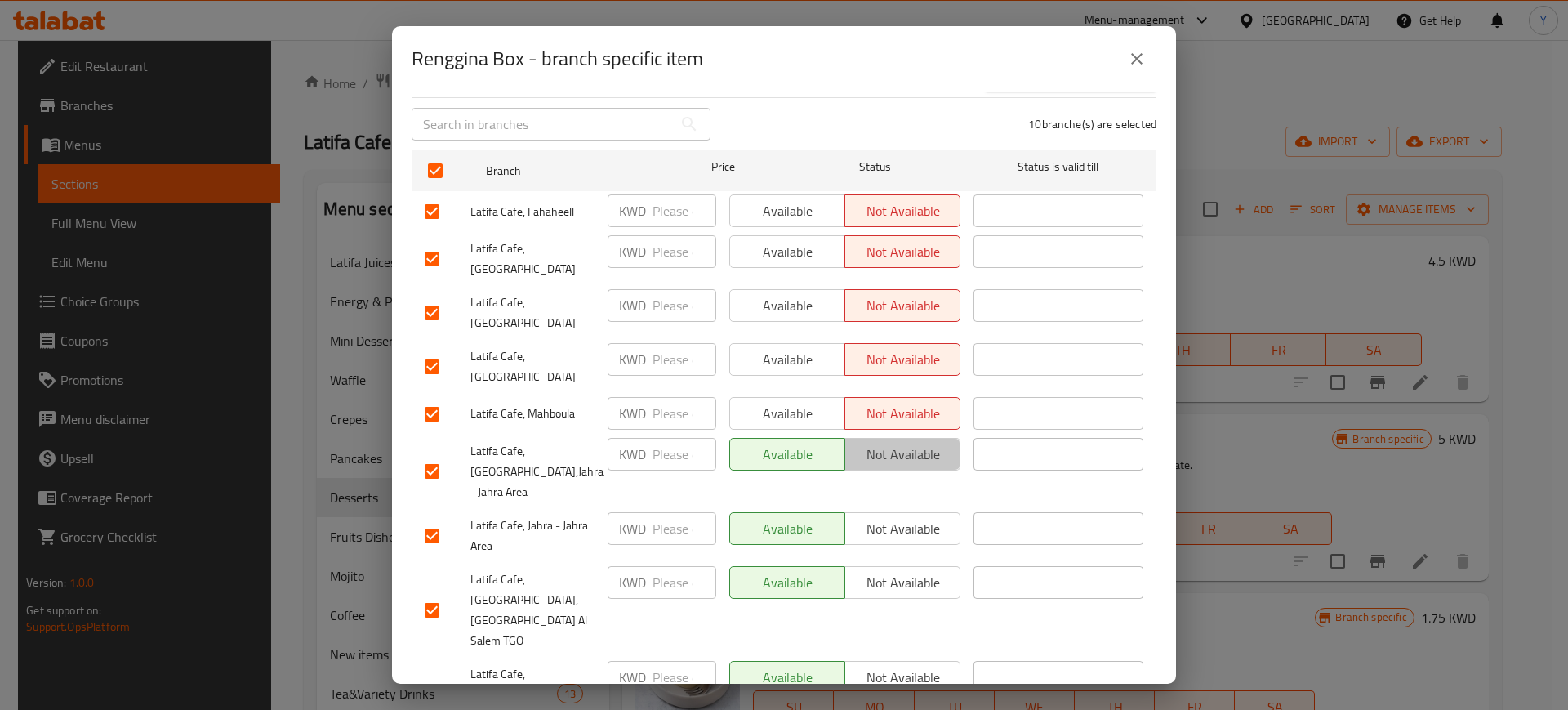
click at [915, 443] on span "Not available" at bounding box center [902, 454] width 102 height 24
click at [1139, 55] on icon "close" at bounding box center [1137, 59] width 20 height 20
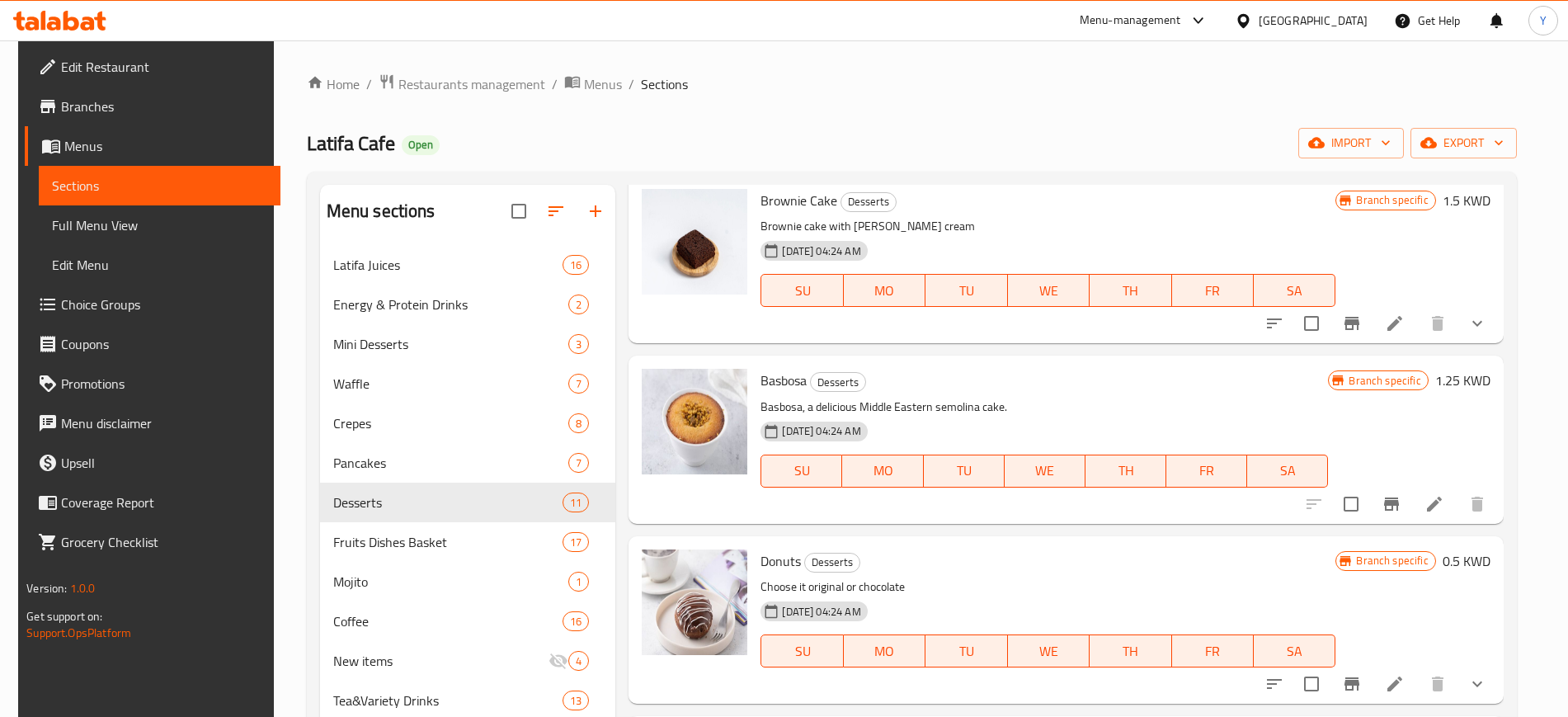
scroll to position [373, 0]
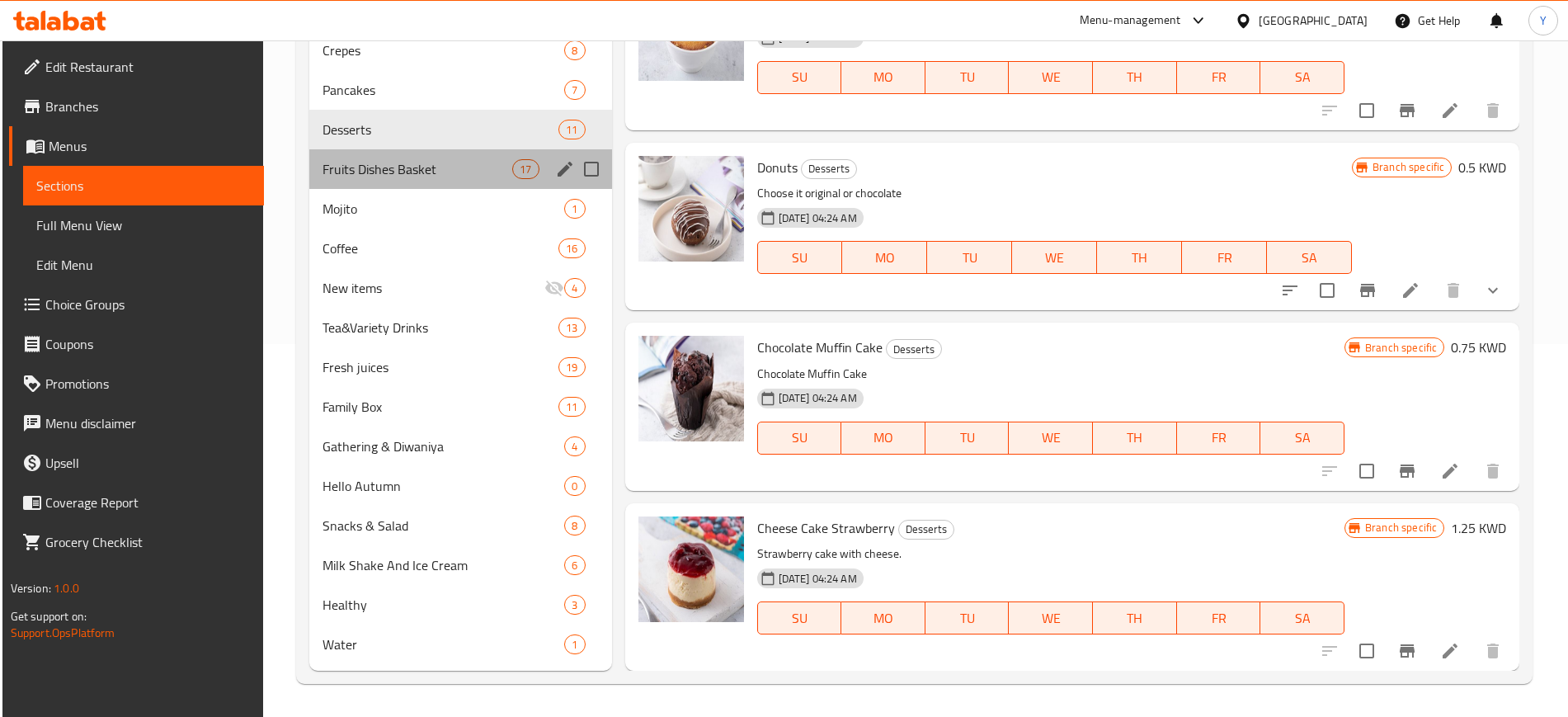
click at [504, 158] on div "Fruits Dishes Basket 17" at bounding box center [460, 169] width 303 height 39
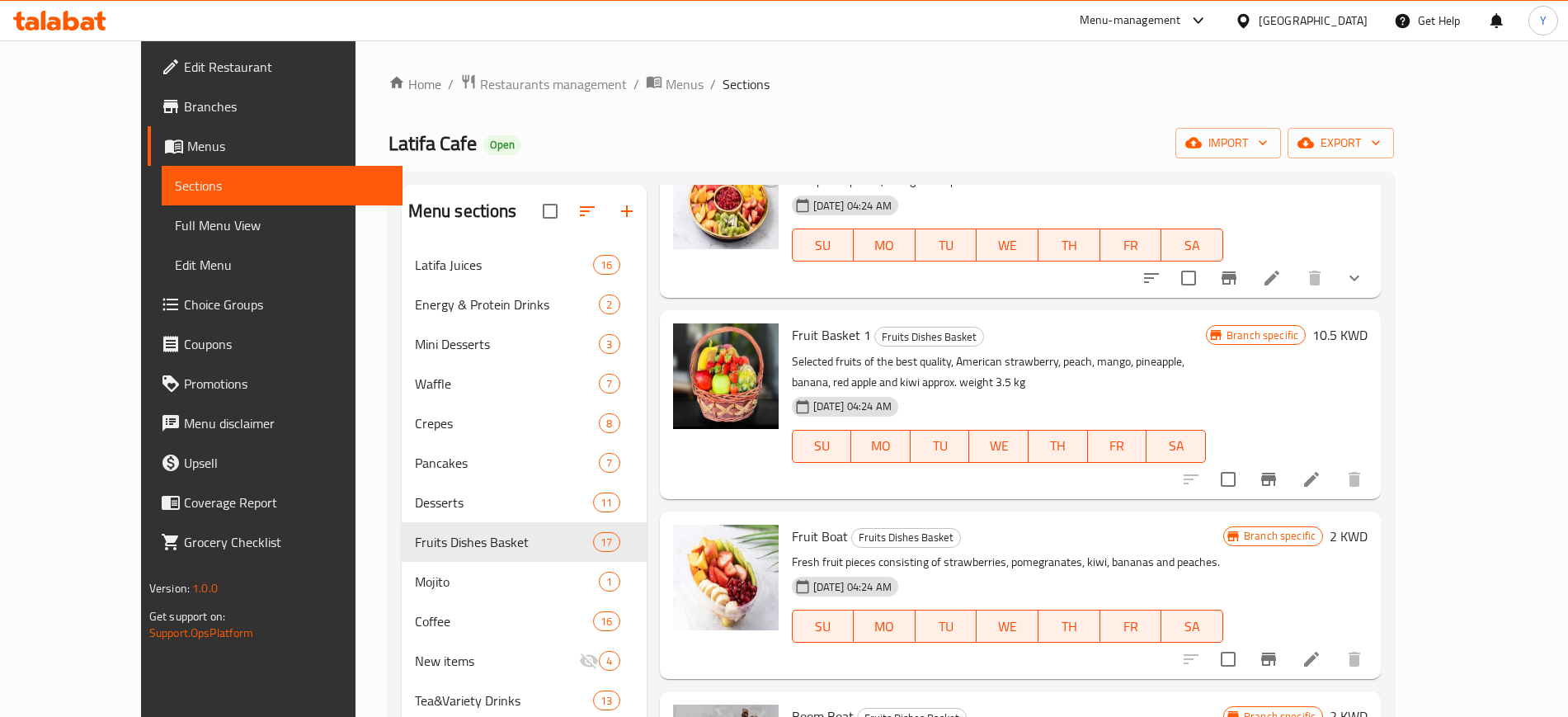
click at [468, 233] on div "Menu sections" at bounding box center [524, 211] width 245 height 54
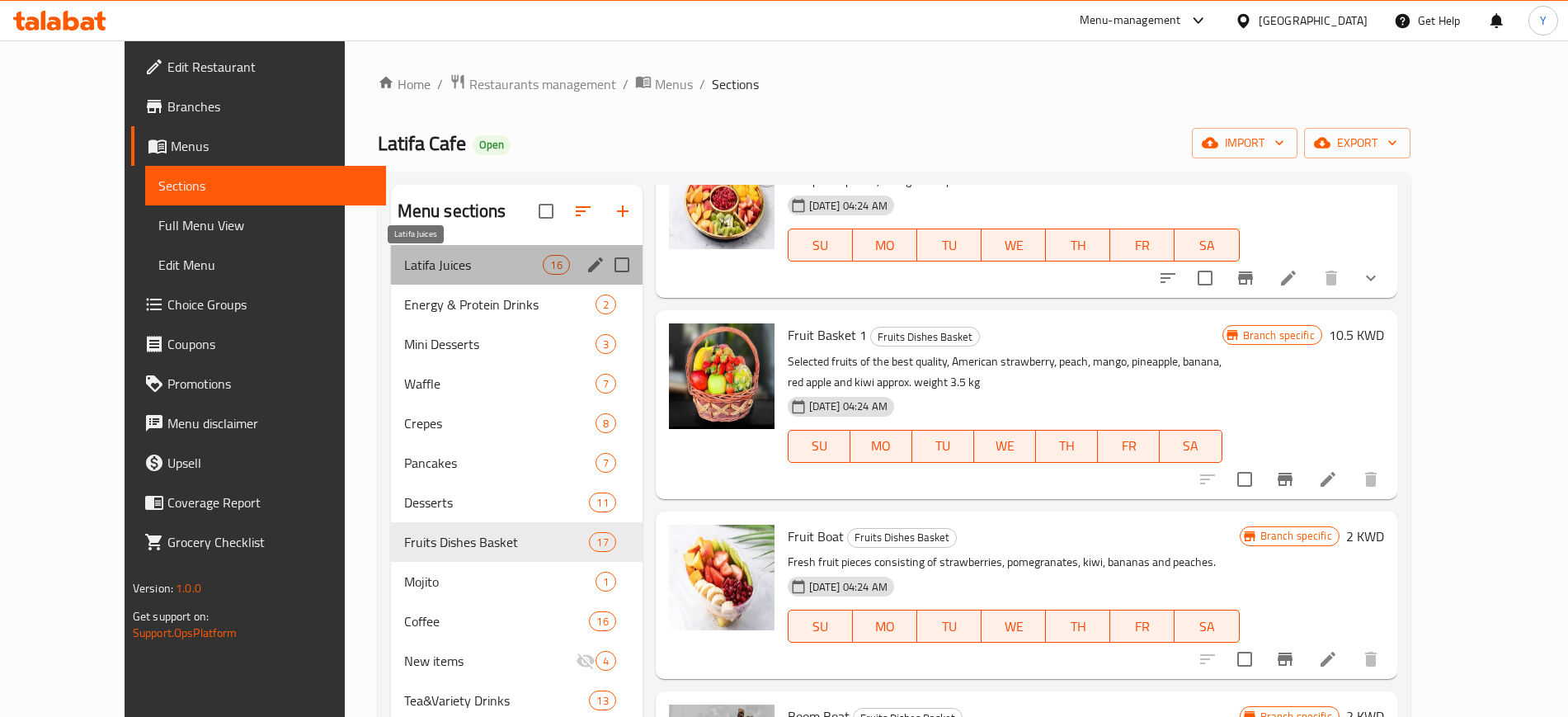
click at [466, 266] on span "Latifa Juices" at bounding box center [474, 265] width 139 height 20
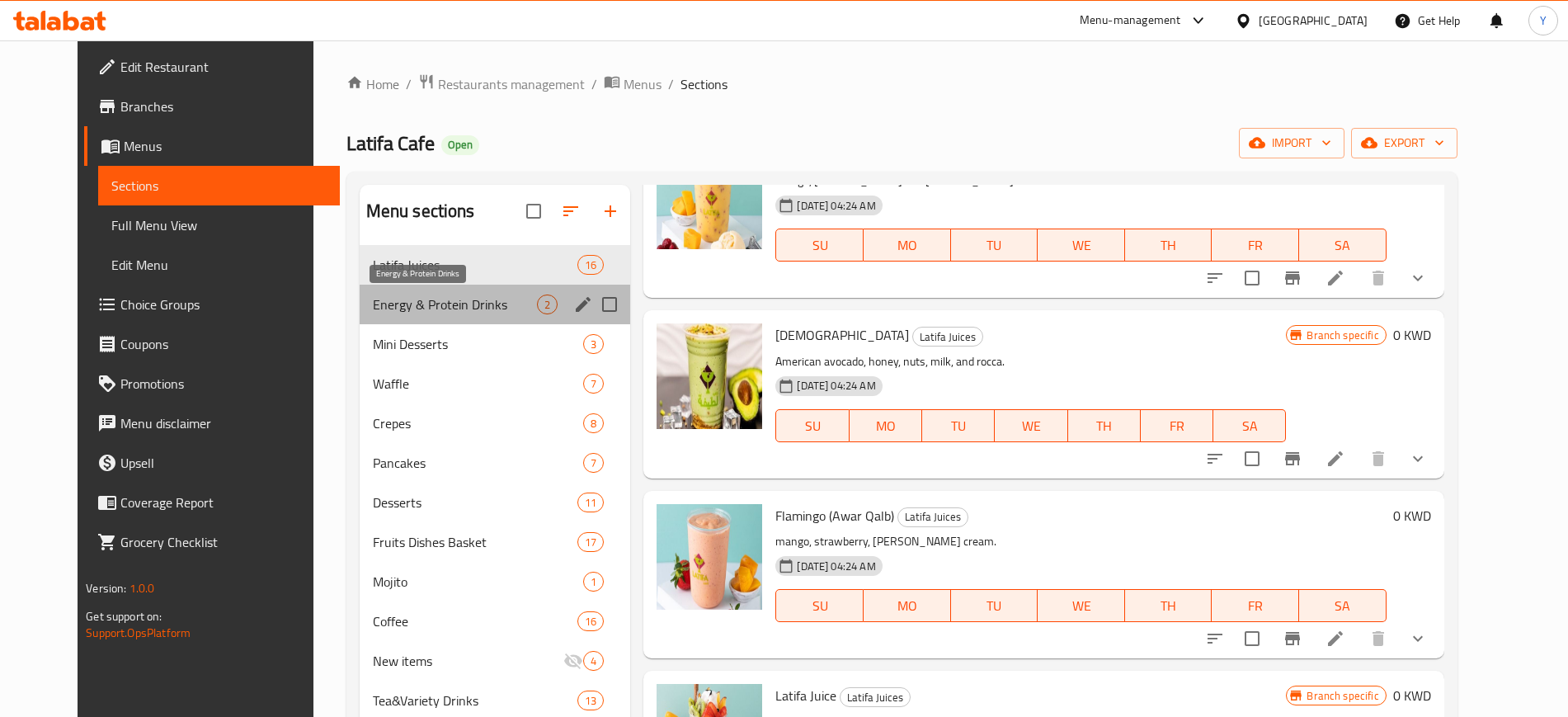
click at [438, 311] on span "Energy & Protein Drinks" at bounding box center [455, 304] width 165 height 20
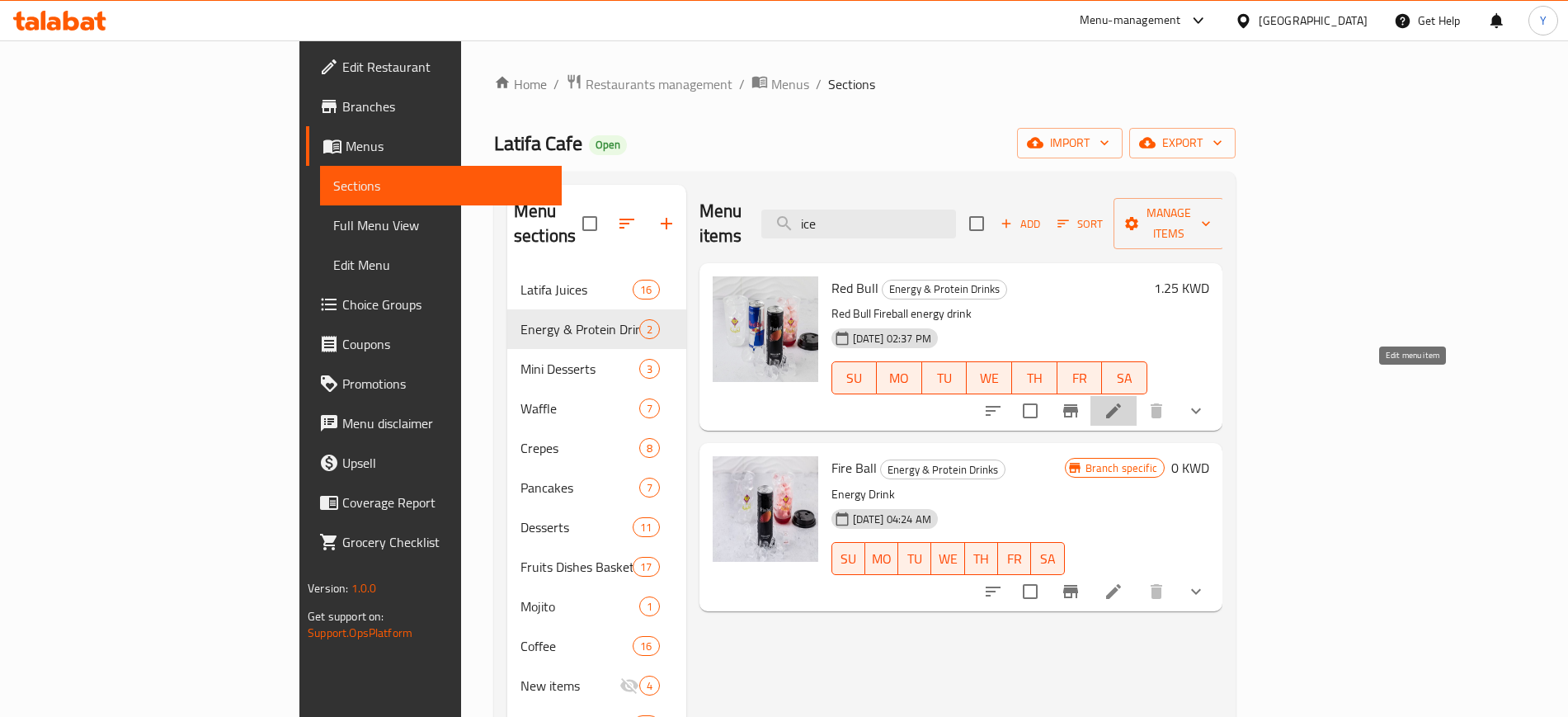
click at [1123, 401] on icon at bounding box center [1114, 411] width 20 height 20
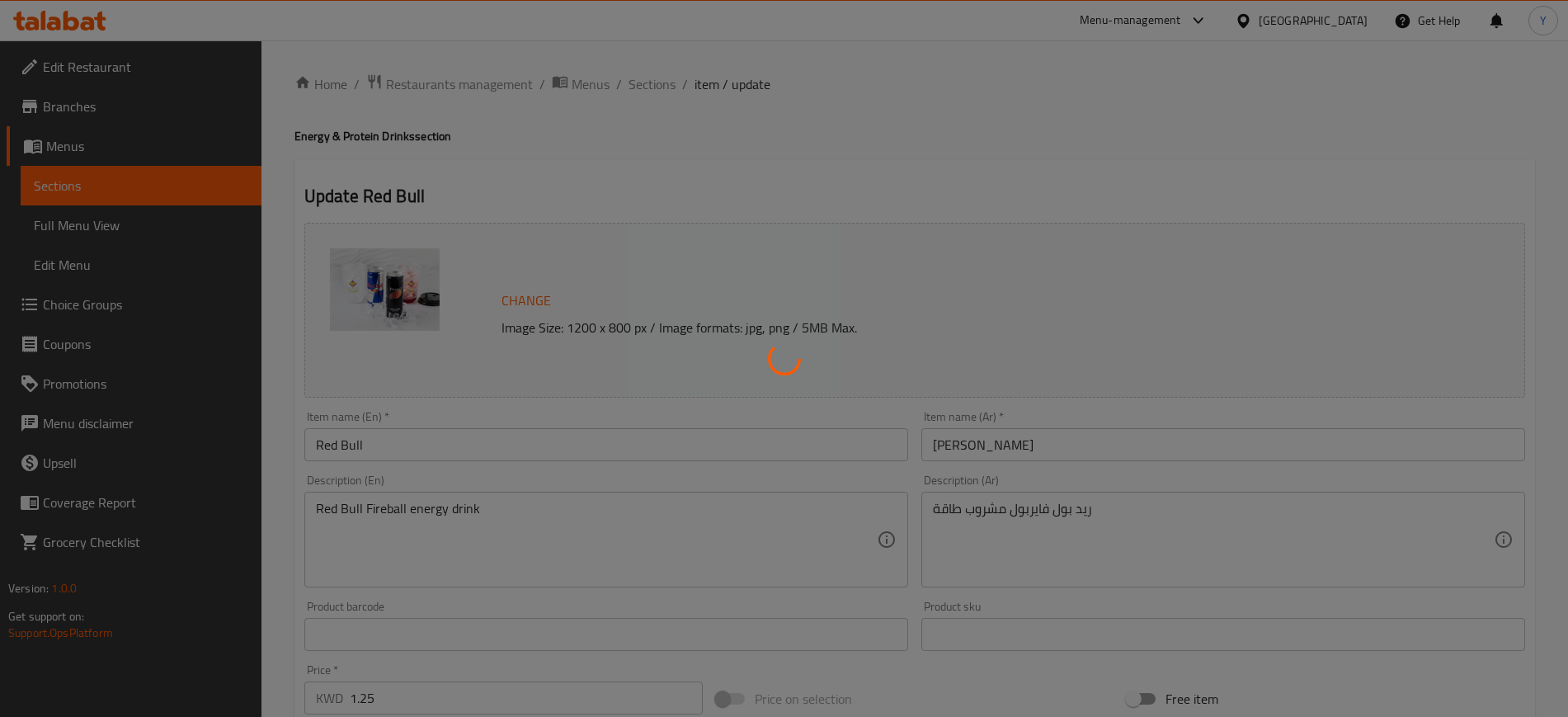
type input "اختيارك من النكهة:"
type input "1"
type input "3"
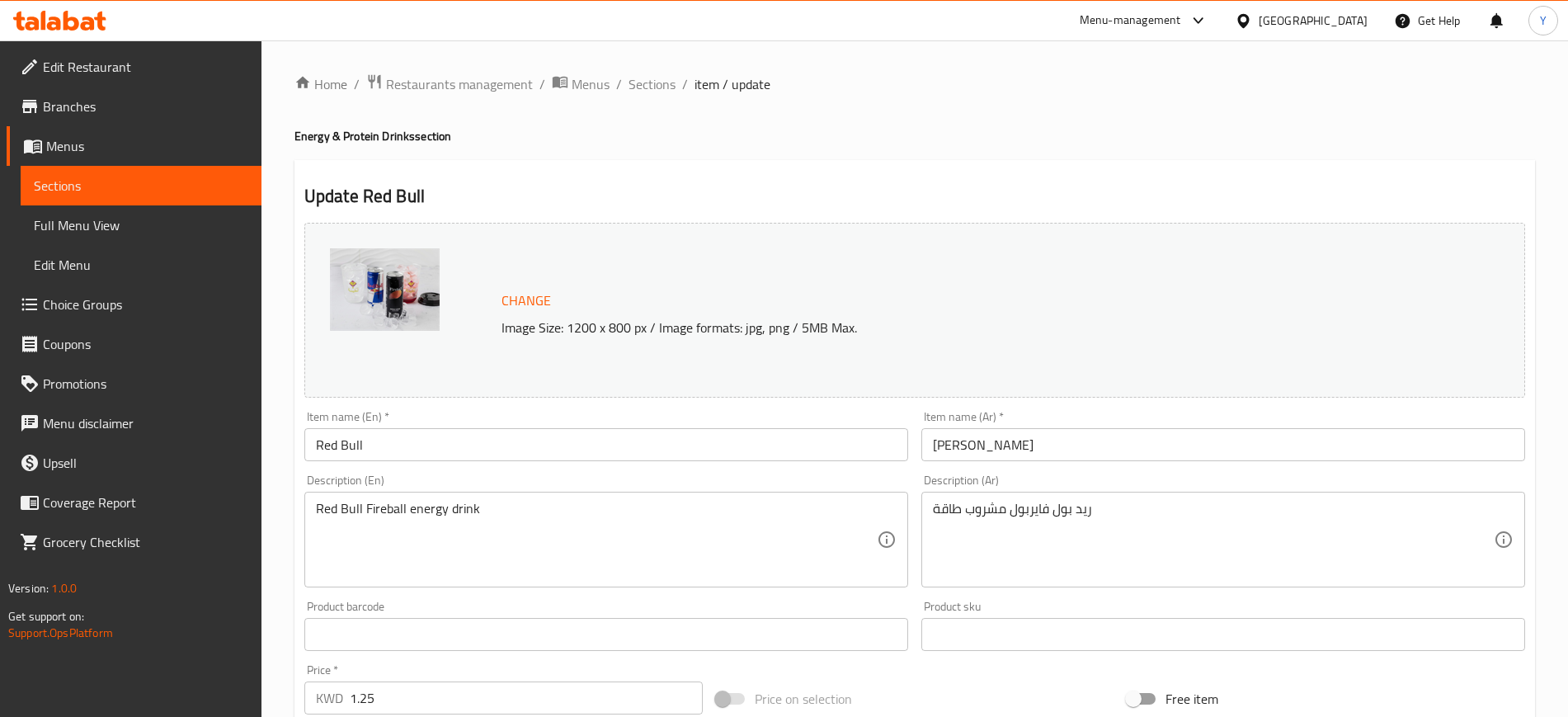
scroll to position [500, 0]
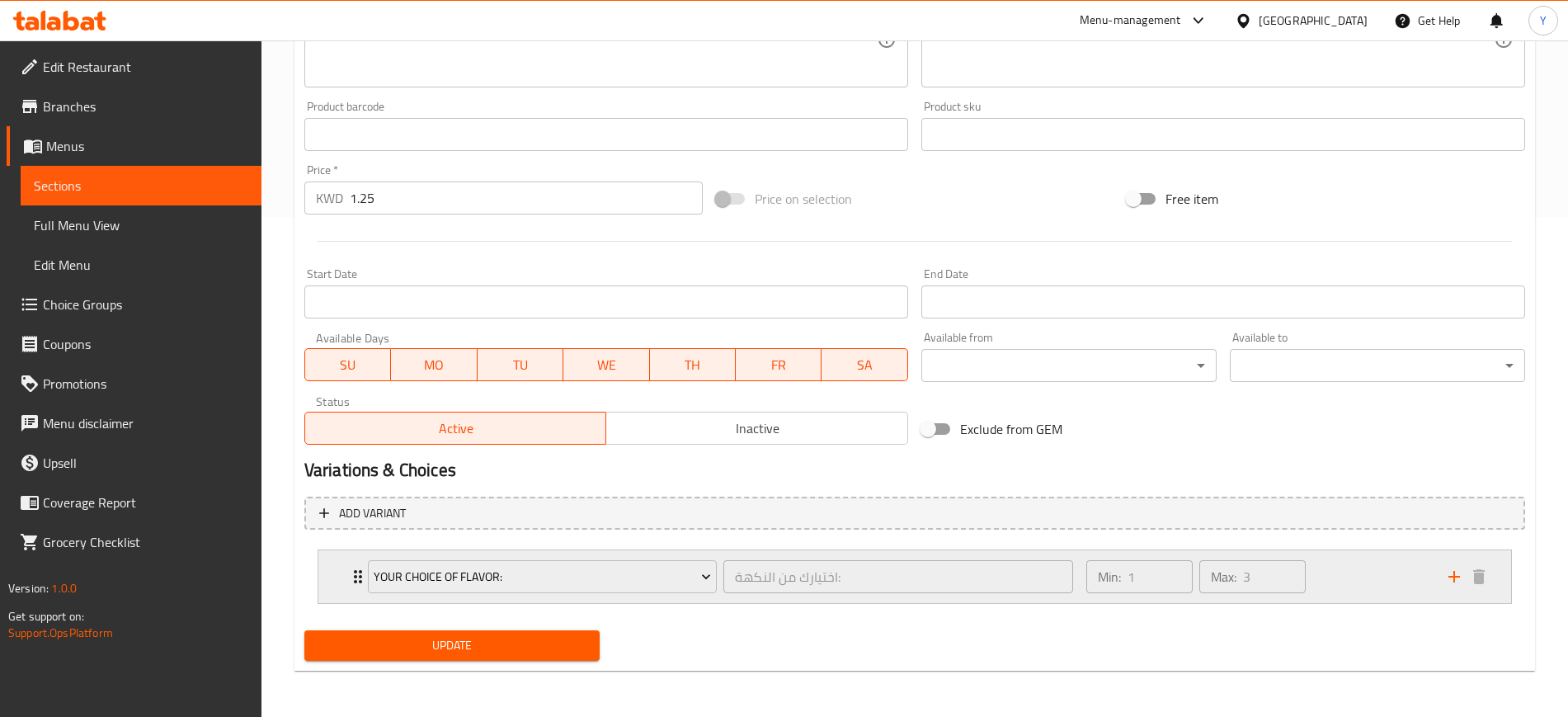
click at [362, 574] on div "Your Choice Of Flavor: اختيارك من النكهة: ​" at bounding box center [720, 576] width 725 height 53
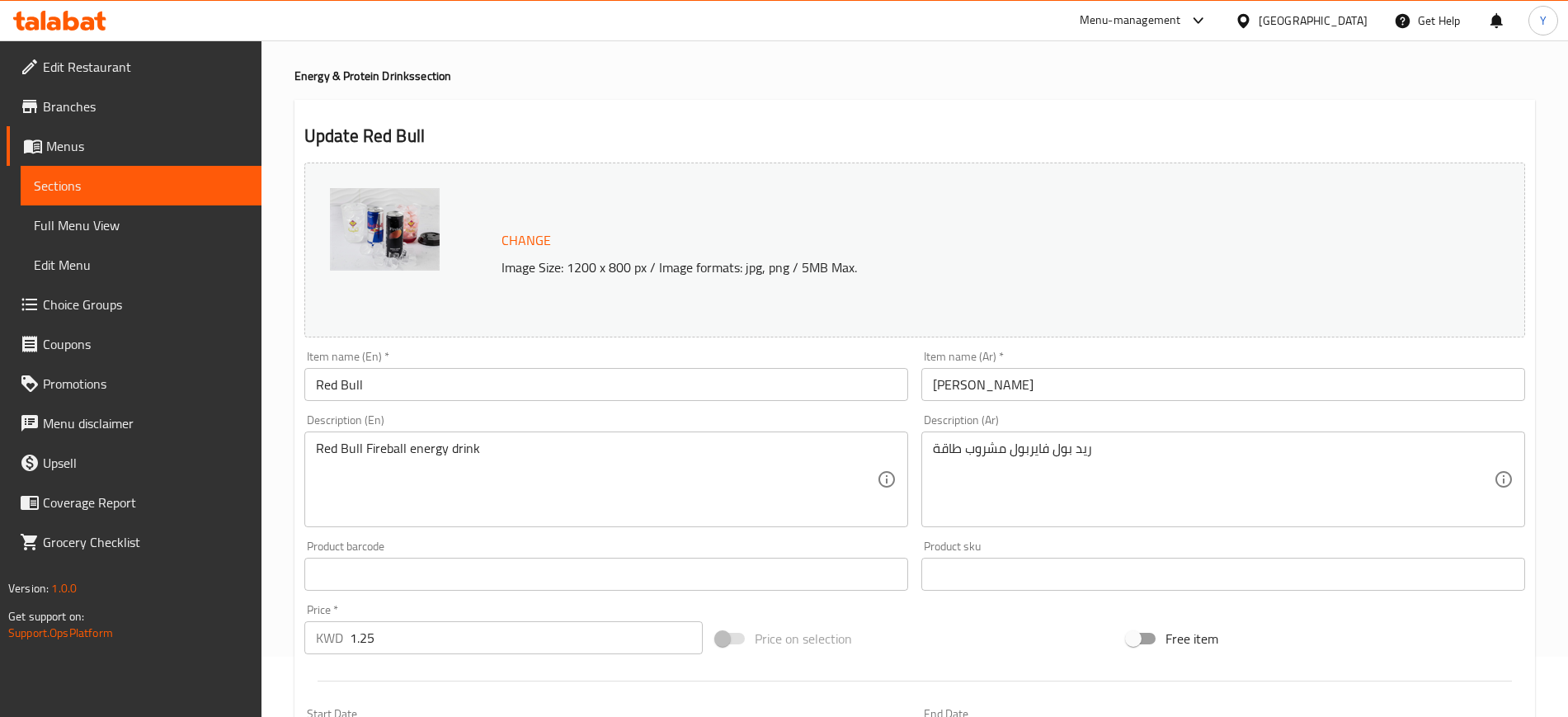
scroll to position [39, 0]
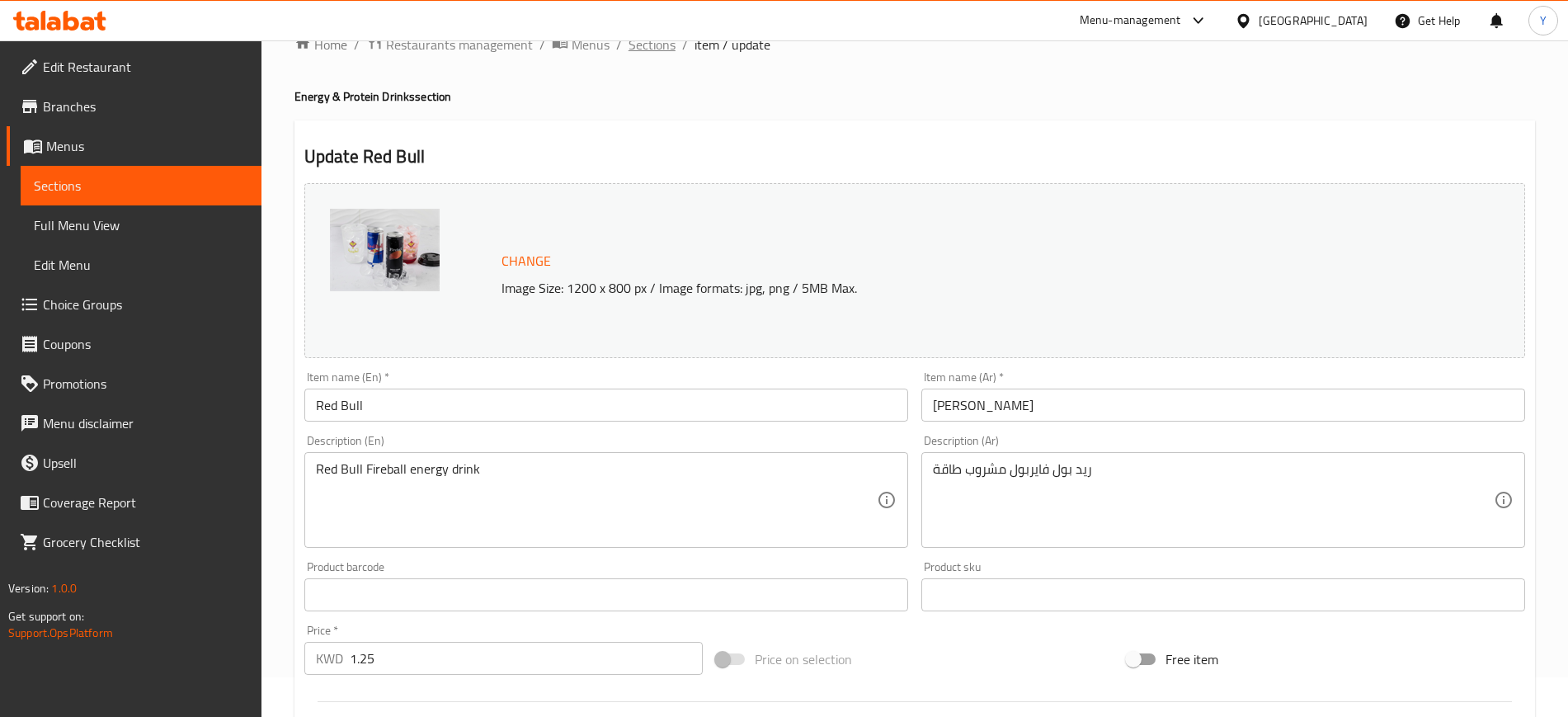
click at [645, 49] on span "Sections" at bounding box center [652, 44] width 47 height 20
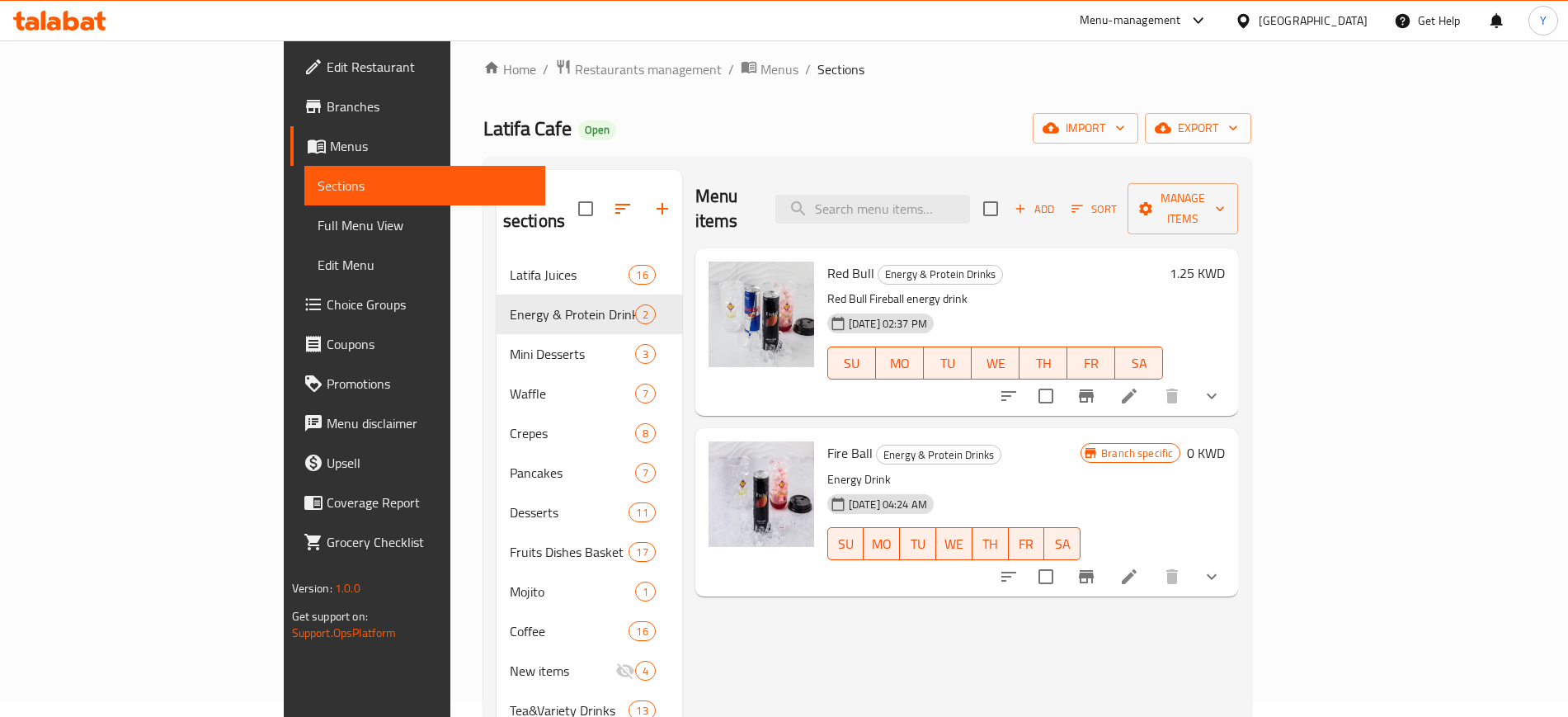
scroll to position [8, 0]
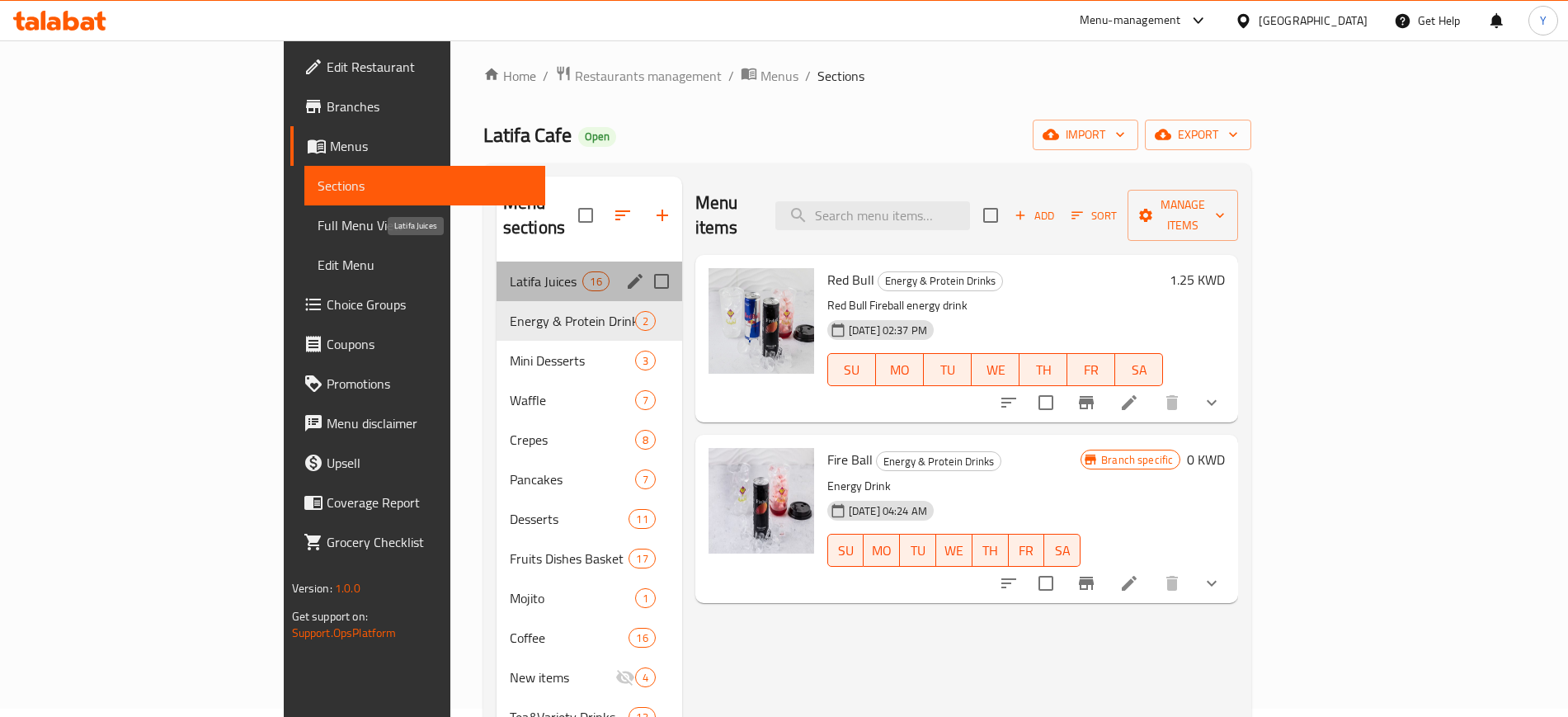
click at [510, 272] on span "Latifa Juices" at bounding box center [546, 282] width 74 height 20
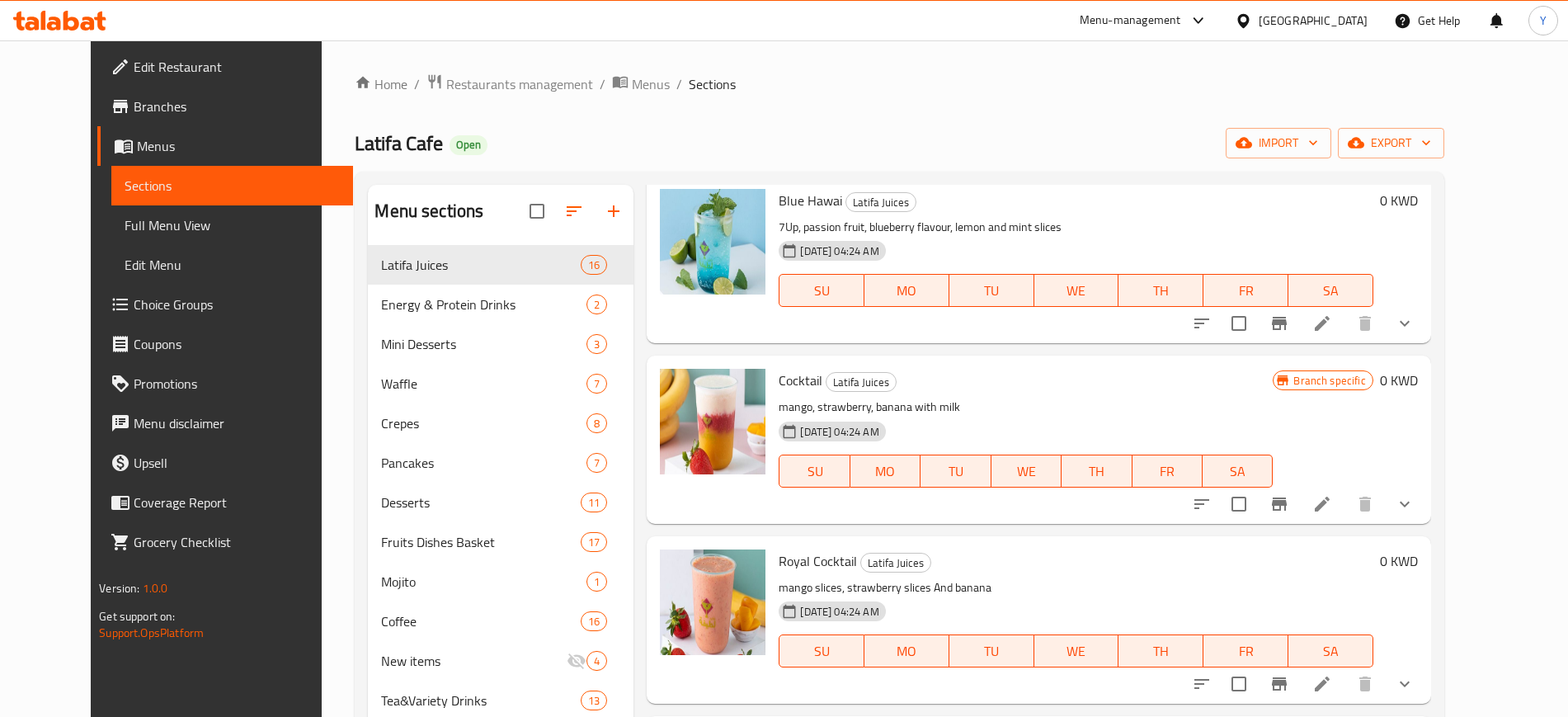
scroll to position [373, 0]
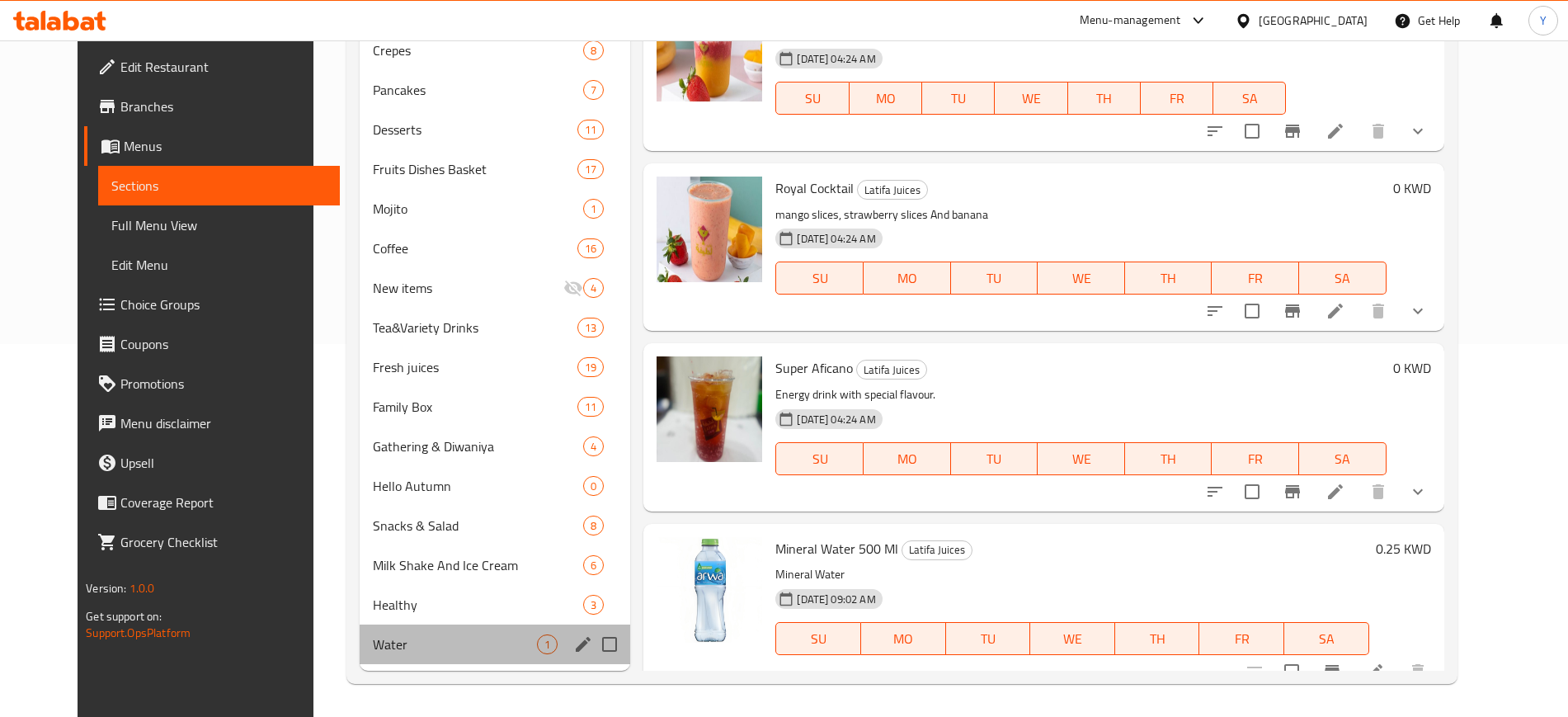
click at [489, 625] on div "Water 1" at bounding box center [495, 644] width 272 height 39
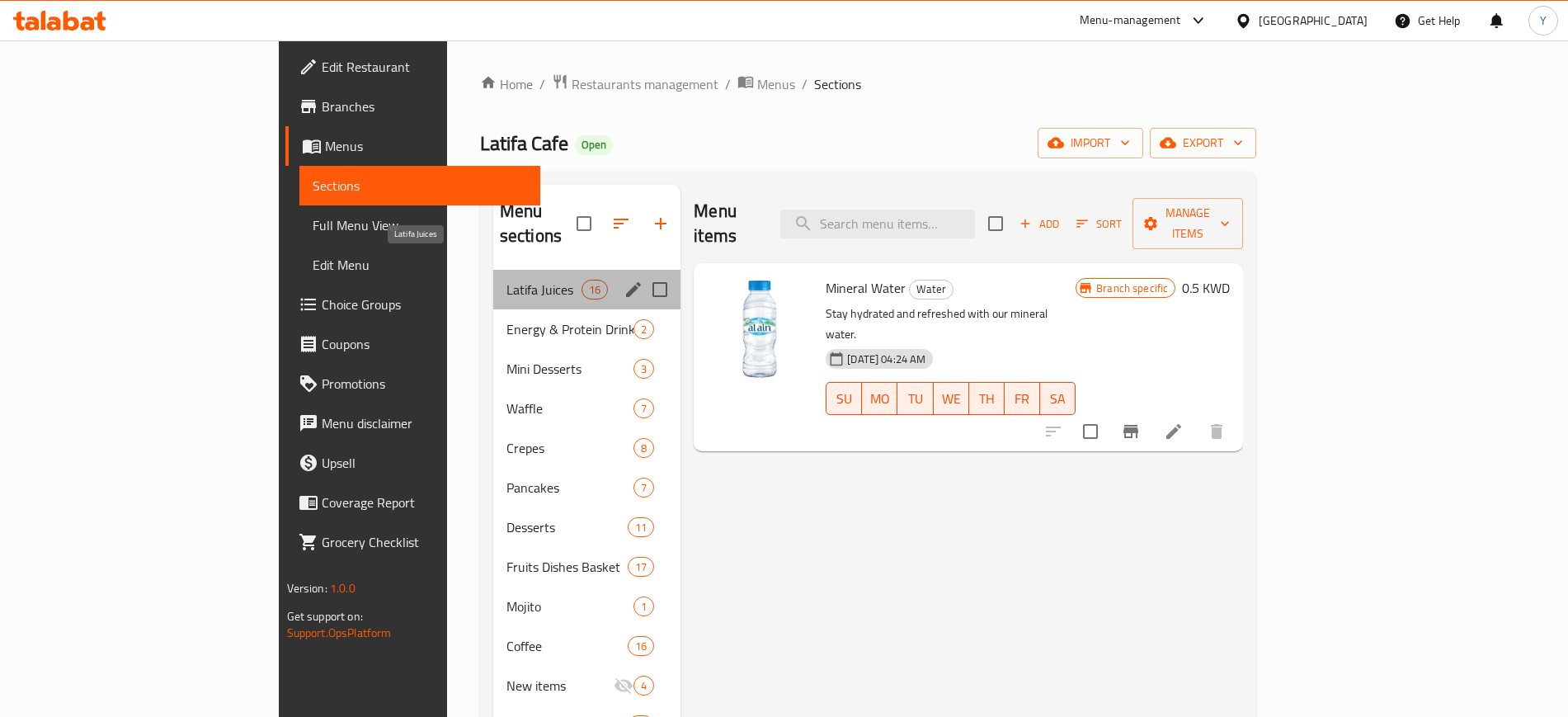
click at [506, 280] on span "Latifa Juices" at bounding box center [544, 290] width 75 height 20
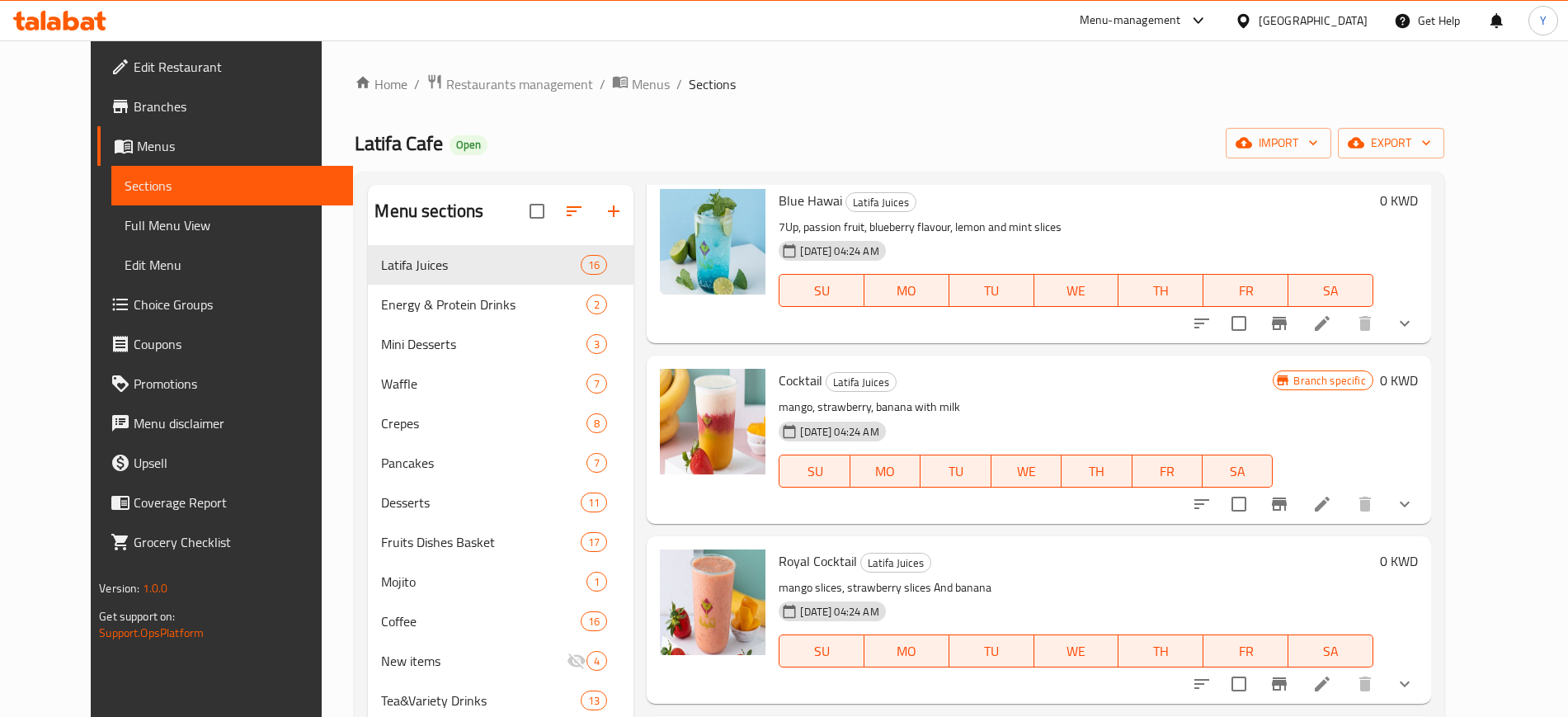
scroll to position [373, 0]
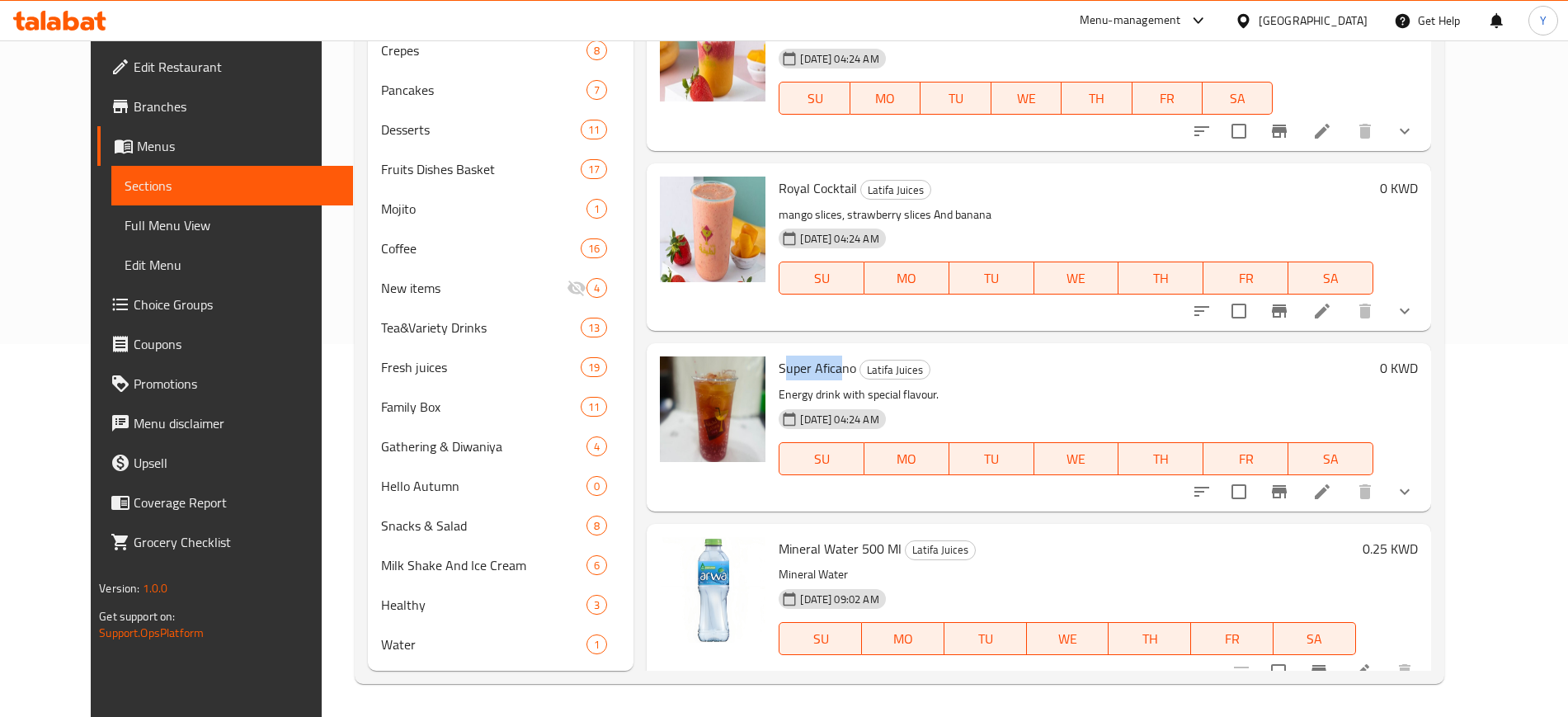
drag, startPoint x: 820, startPoint y: 343, endPoint x: 764, endPoint y: 342, distance: 56.0
click at [779, 356] on span "Super Aficano" at bounding box center [817, 368] width 77 height 25
click at [1048, 361] on div "Super Aficano Latifa Juices Energy drink with special flavour. [DATE] 04:24 AM …" at bounding box center [1075, 427] width 607 height 154
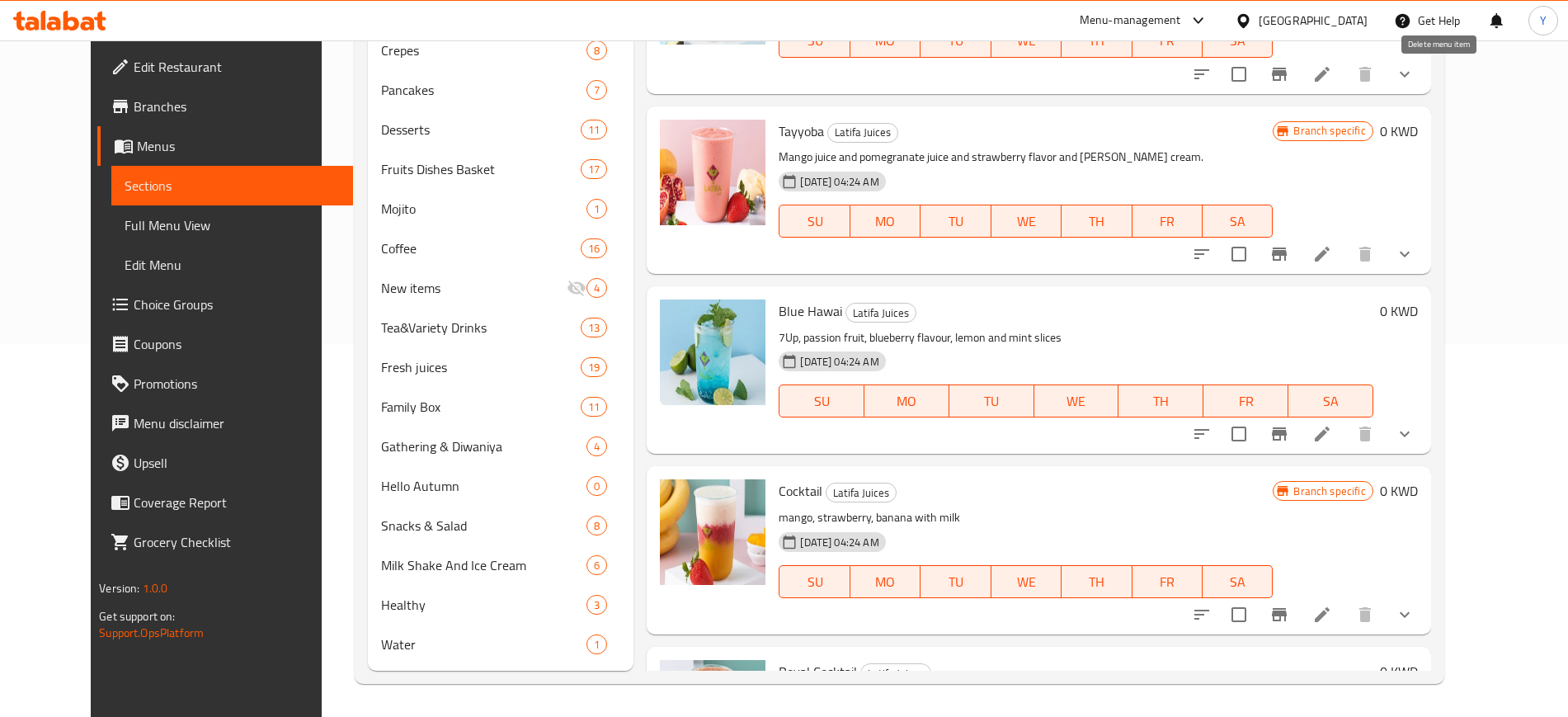
scroll to position [2087, 0]
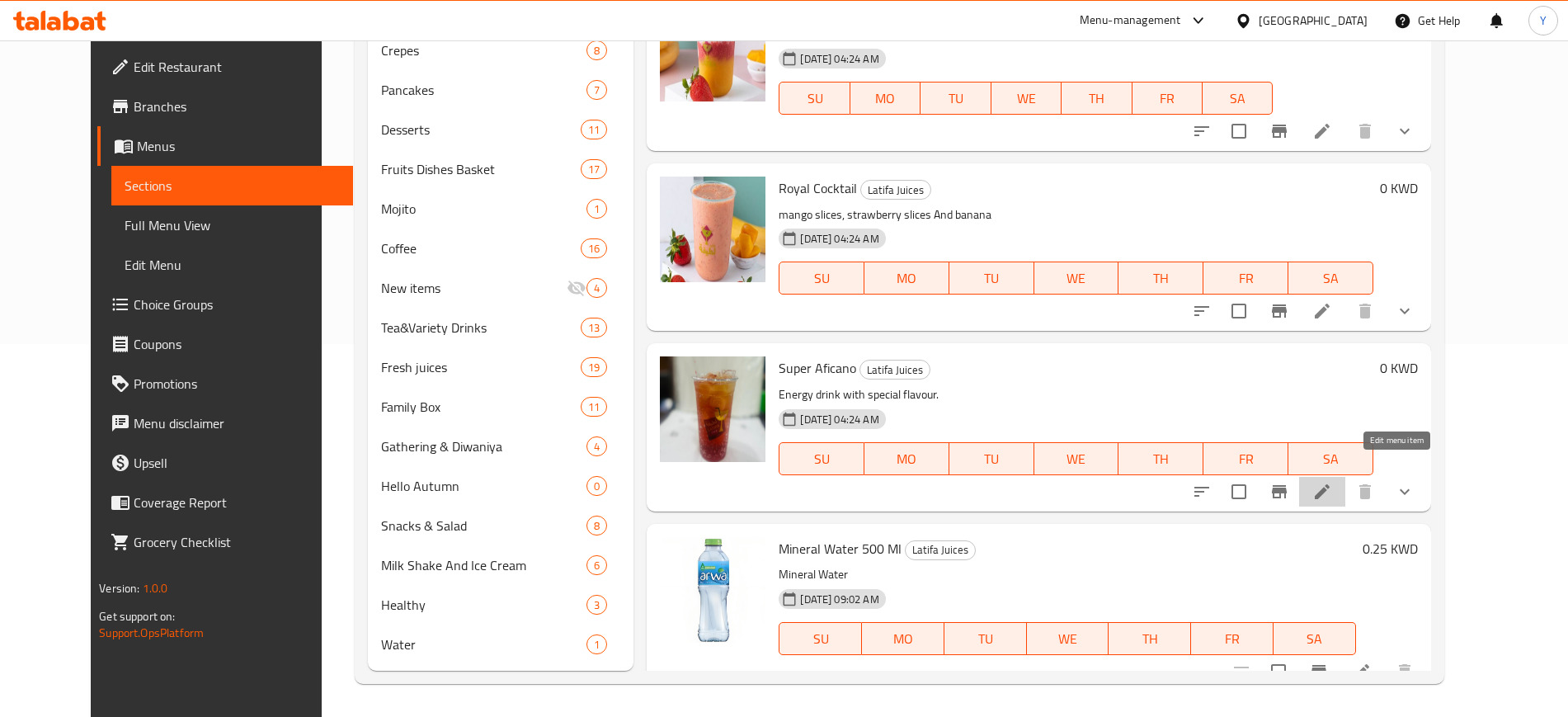
click at [1332, 482] on icon at bounding box center [1322, 492] width 20 height 20
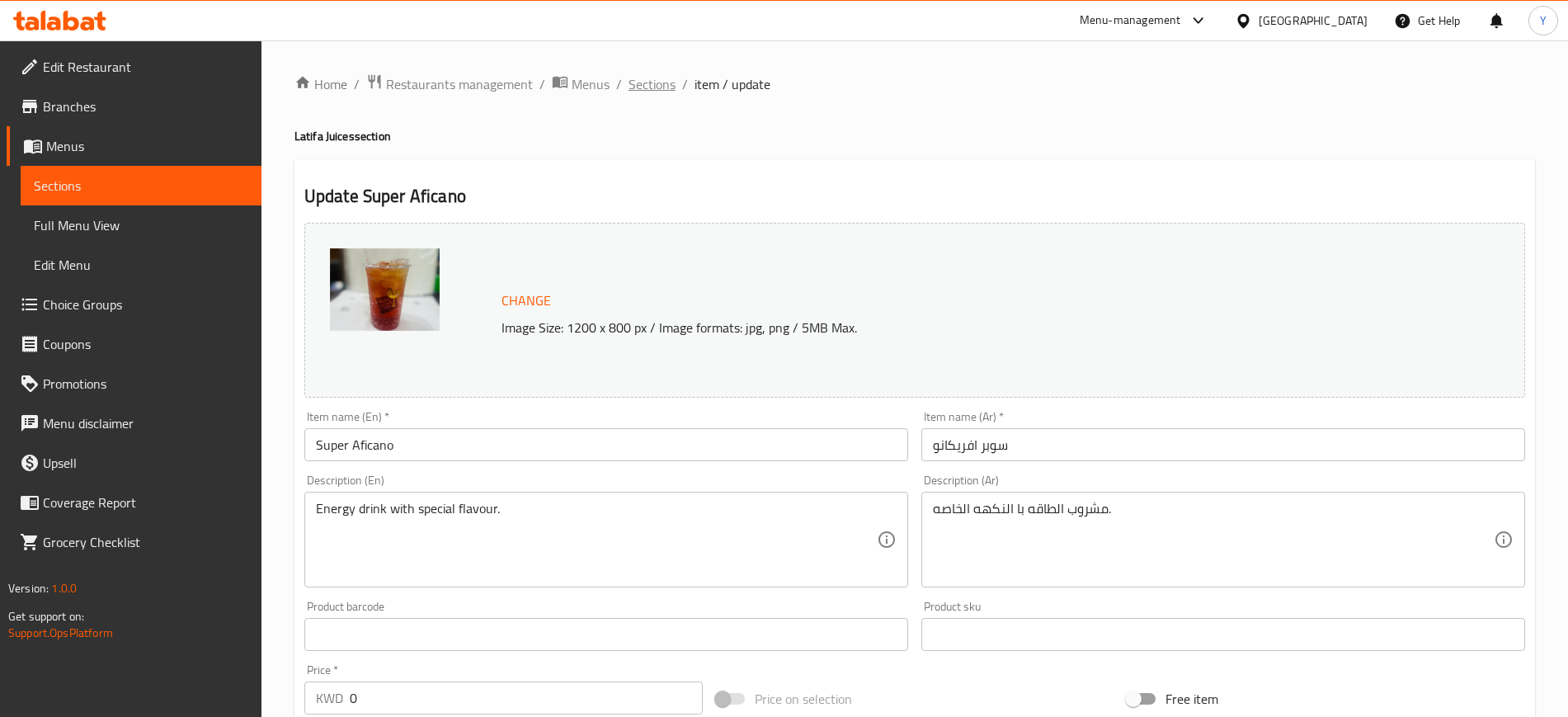
click at [660, 75] on span "Sections" at bounding box center [652, 85] width 47 height 20
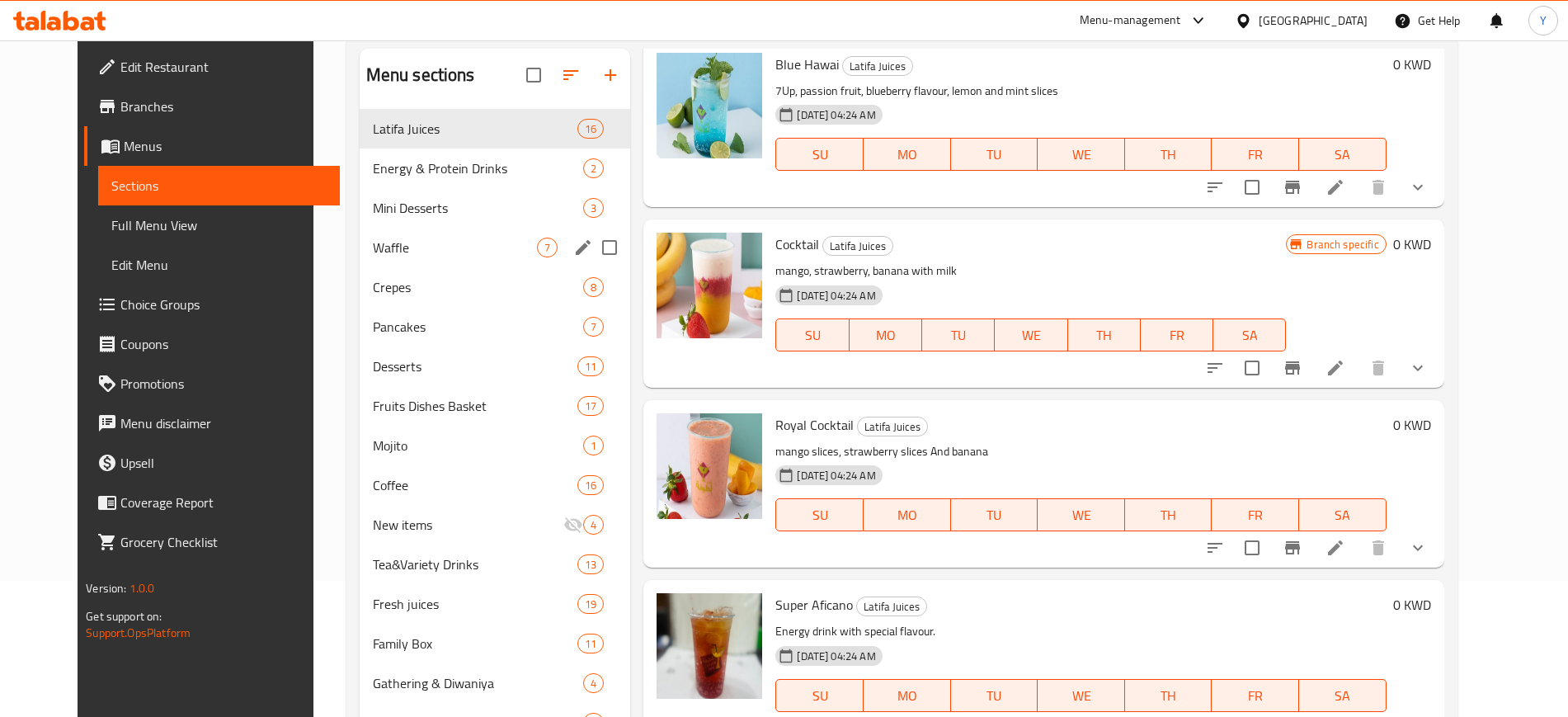
scroll to position [97, 0]
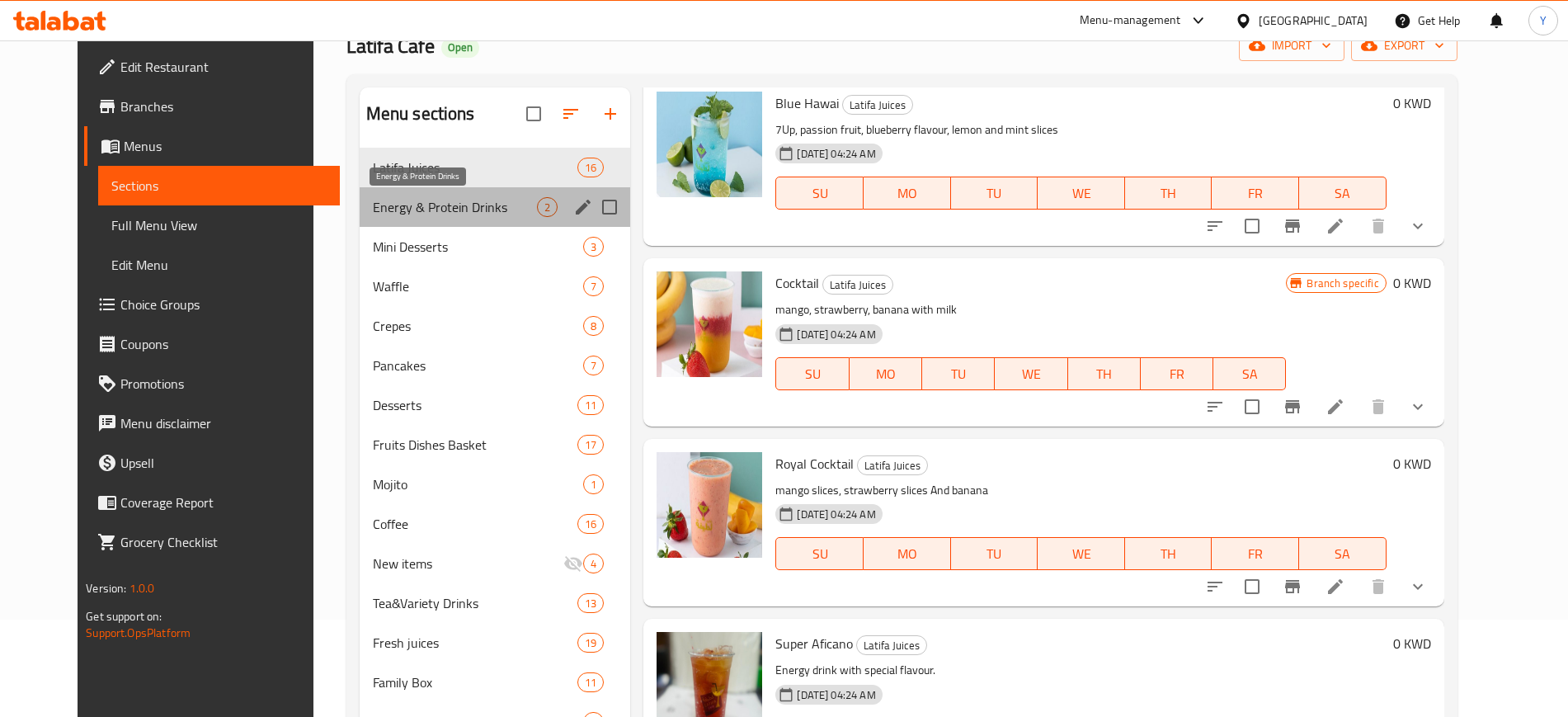
click at [478, 200] on span "Energy & Protein Drinks" at bounding box center [455, 207] width 165 height 20
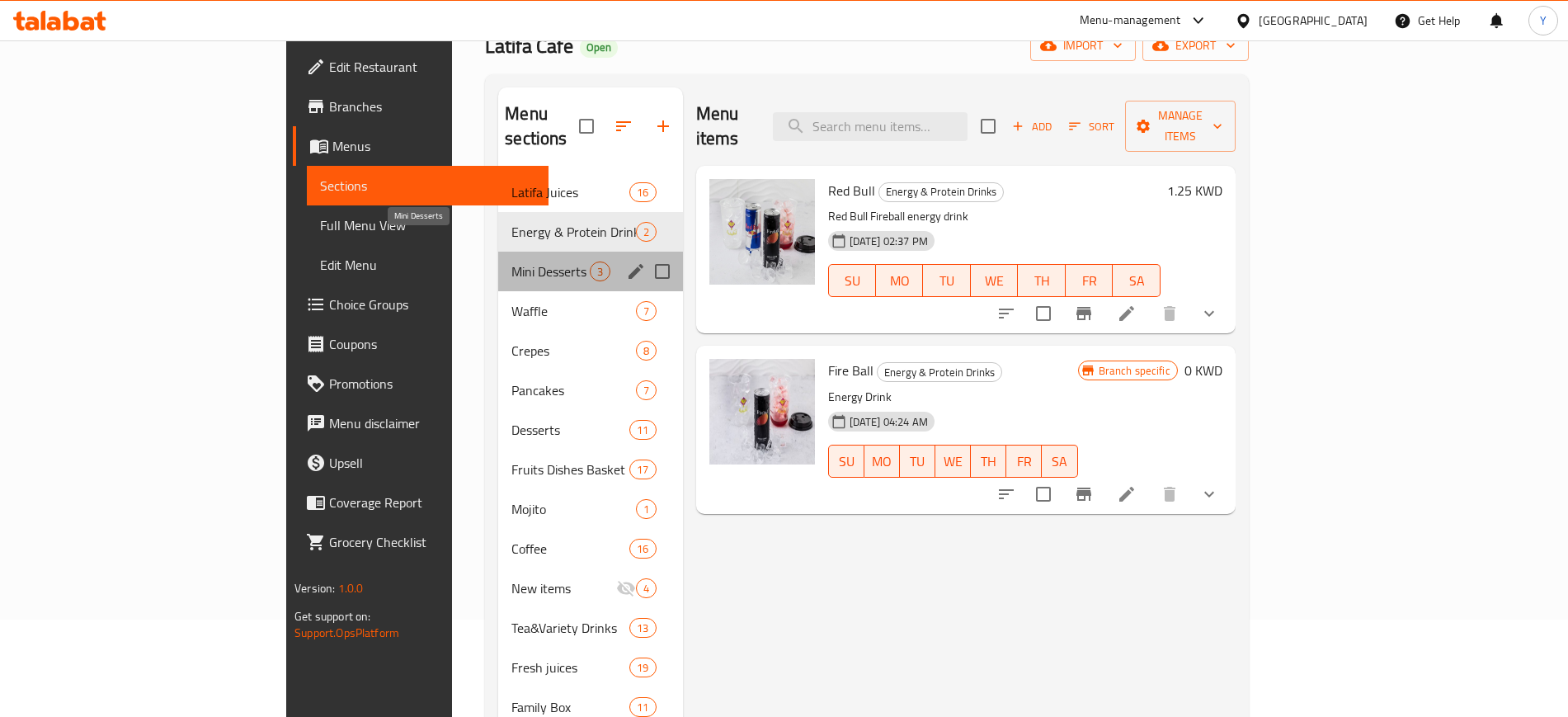
click at [511, 262] on span "Mini Desserts" at bounding box center [550, 272] width 77 height 20
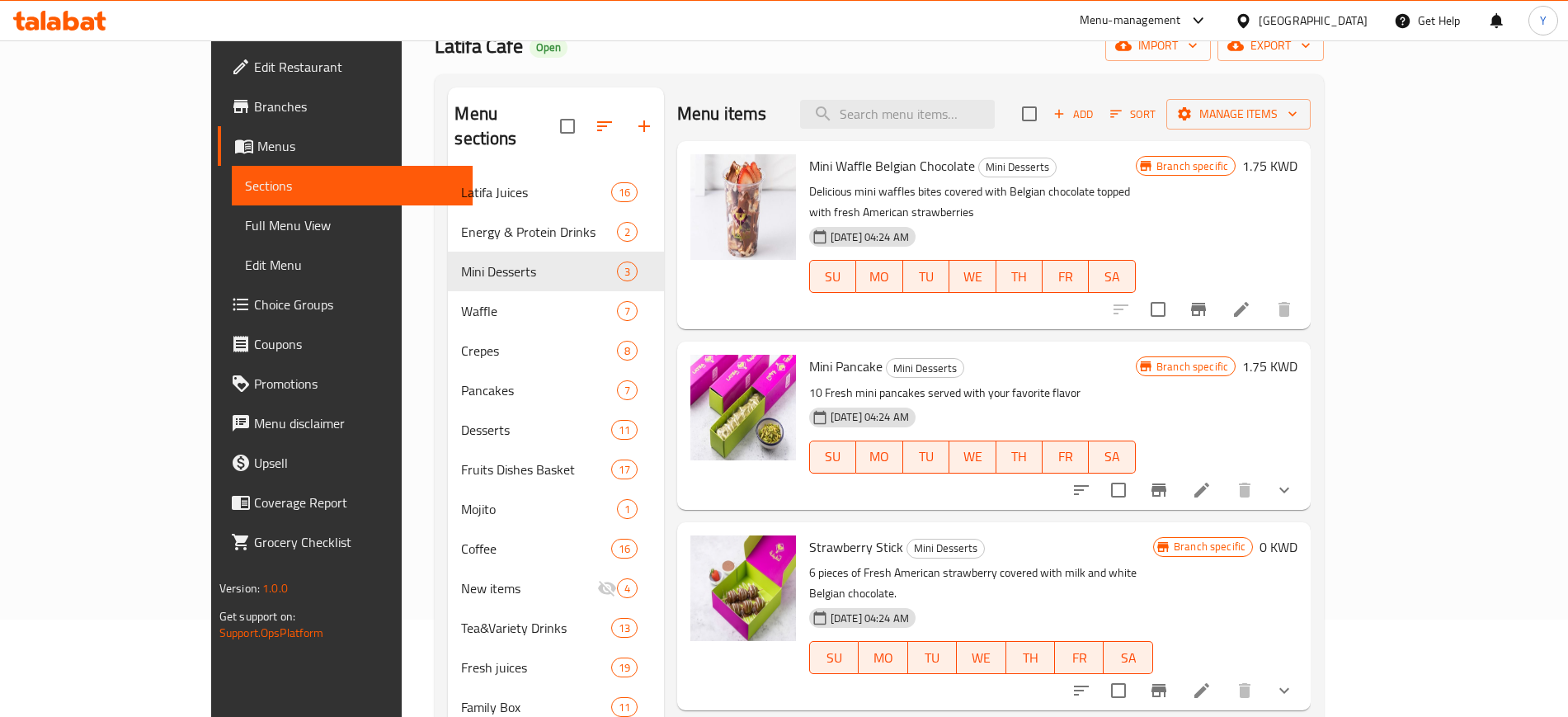
click at [988, 53] on div "Latifa Cafe Open import export" at bounding box center [879, 45] width 889 height 30
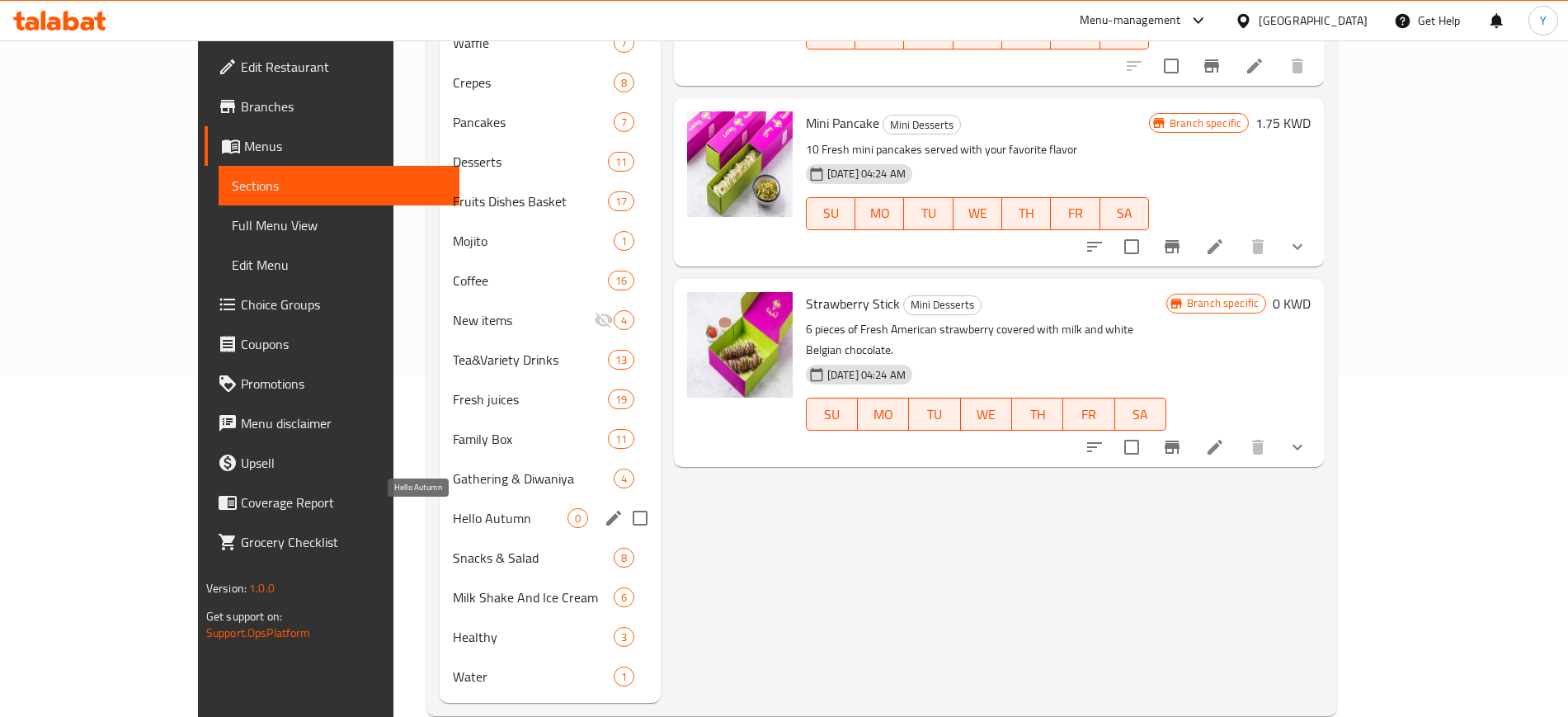
scroll to position [372, 0]
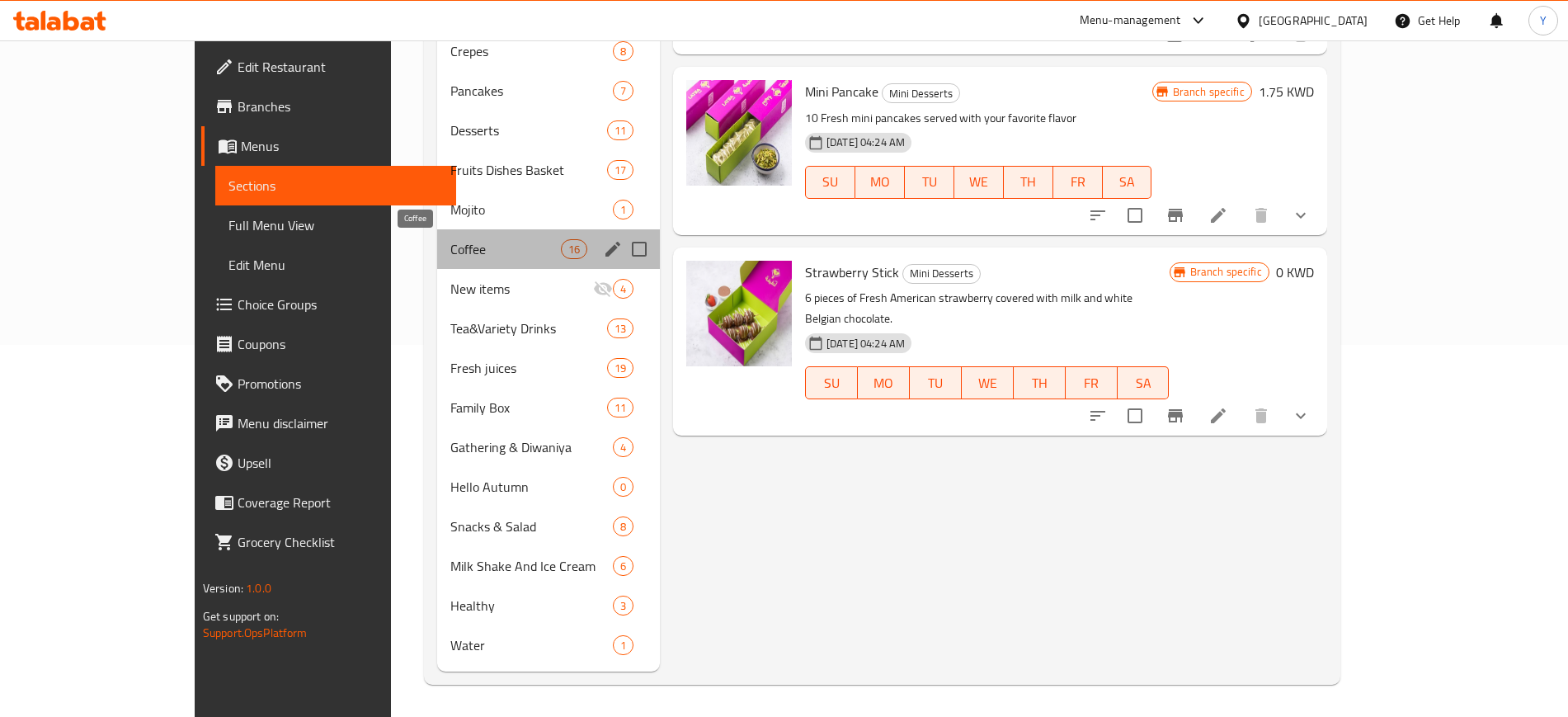
click at [450, 256] on span "Coffee" at bounding box center [505, 249] width 110 height 20
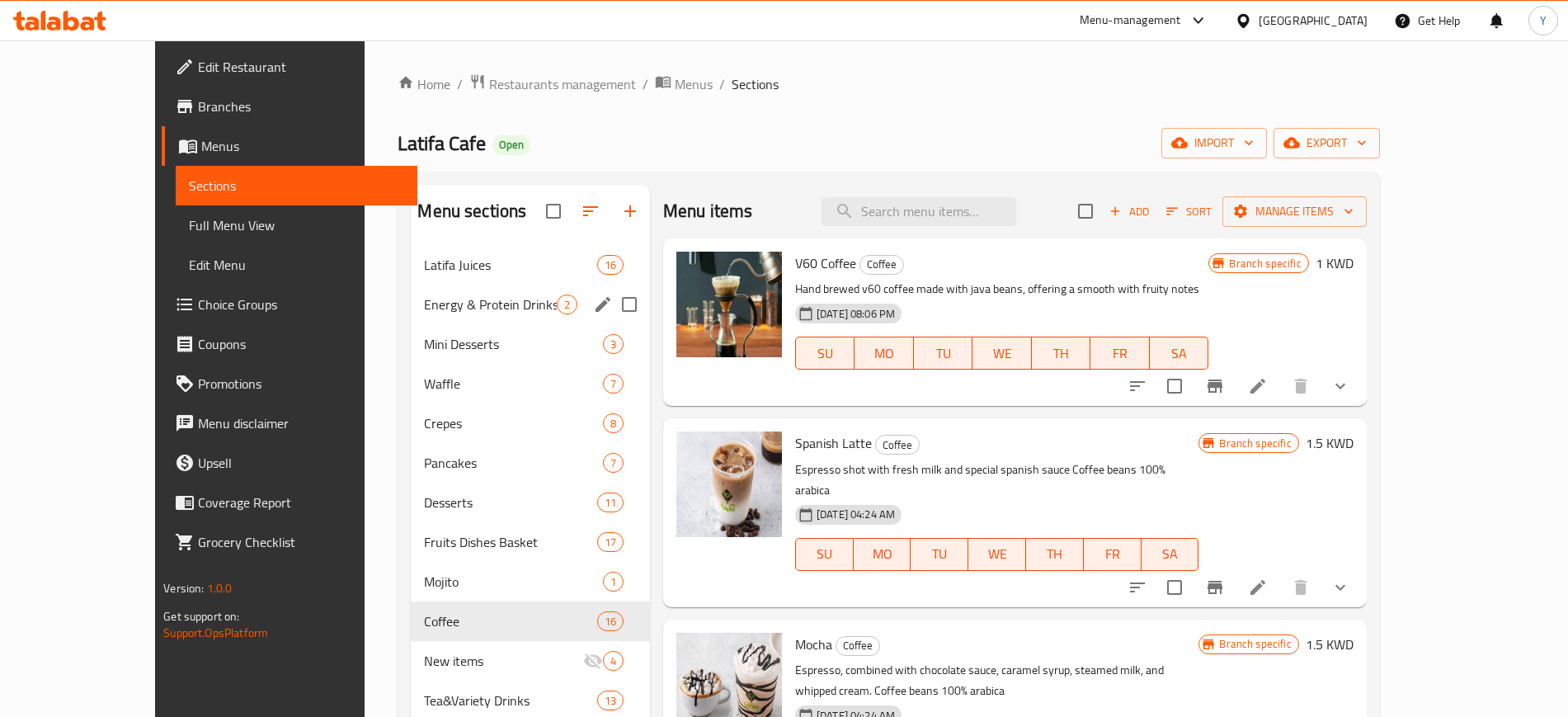
click at [411, 290] on div "Energy & Protein Drinks 2" at bounding box center [530, 304] width 239 height 39
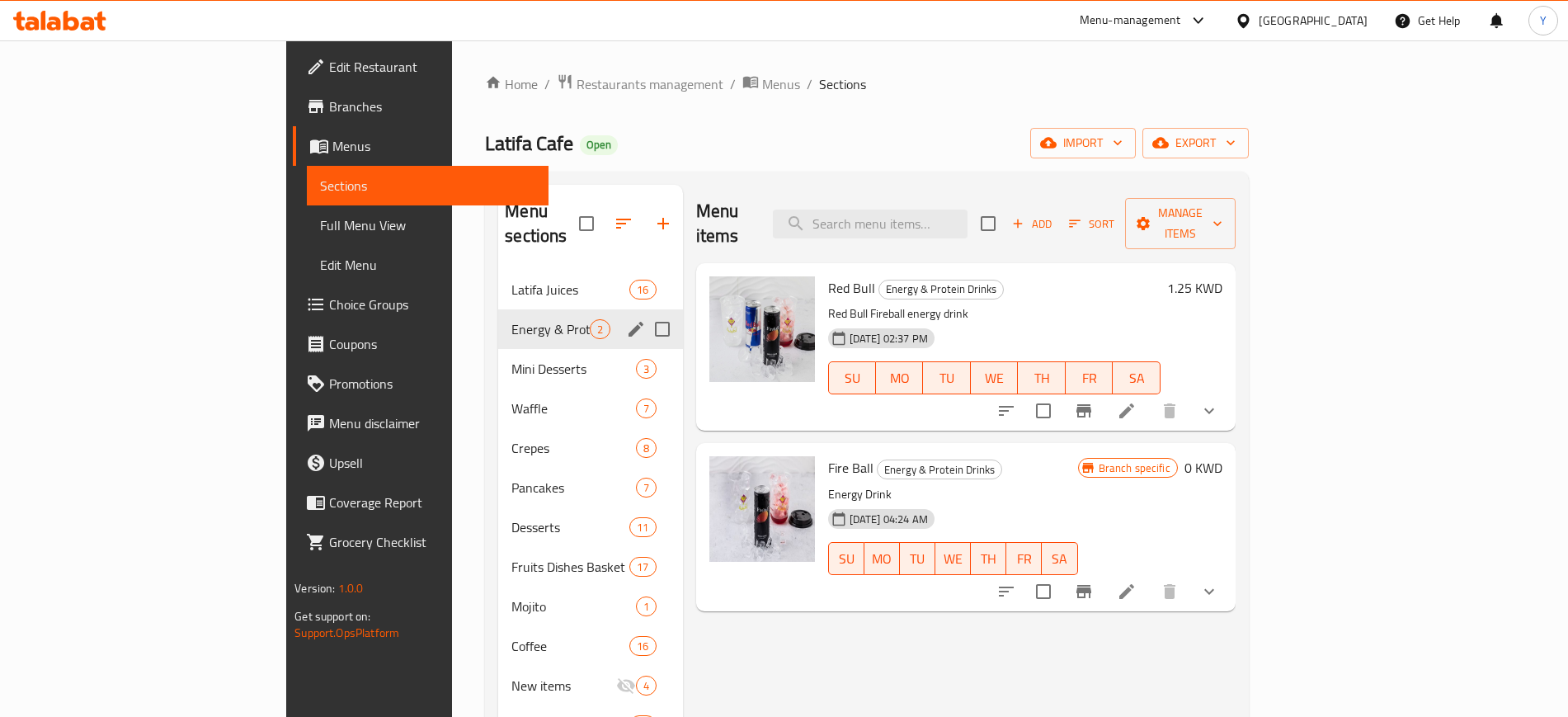
click at [645, 312] on input "Menu sections" at bounding box center [662, 329] width 34 height 34
checkbox input "false"
click at [626, 320] on icon "edit" at bounding box center [636, 330] width 20 height 20
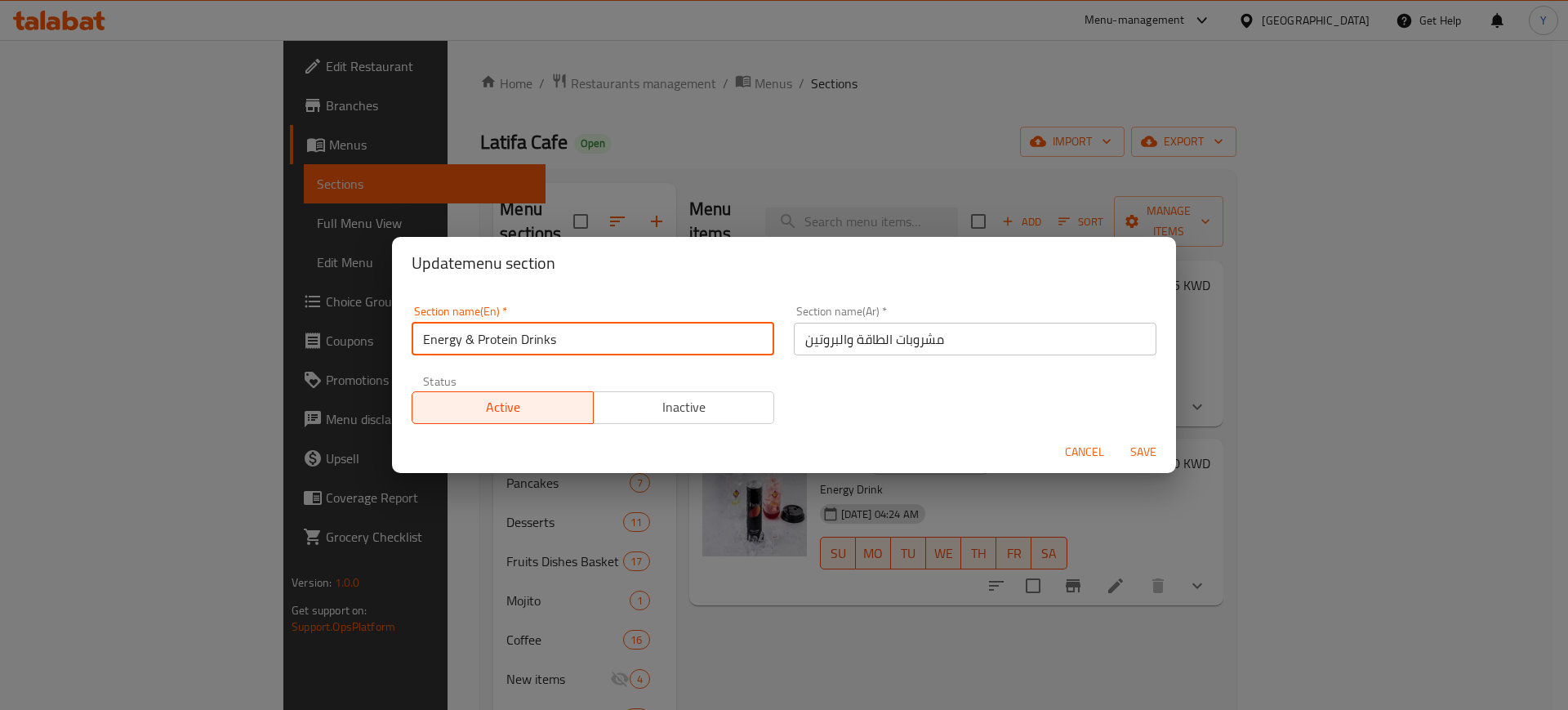
drag, startPoint x: 569, startPoint y: 343, endPoint x: 463, endPoint y: 333, distance: 106.5
click at [463, 333] on input "Energy & Protein Drinks" at bounding box center [593, 339] width 363 height 32
type input "Energy Drinks"
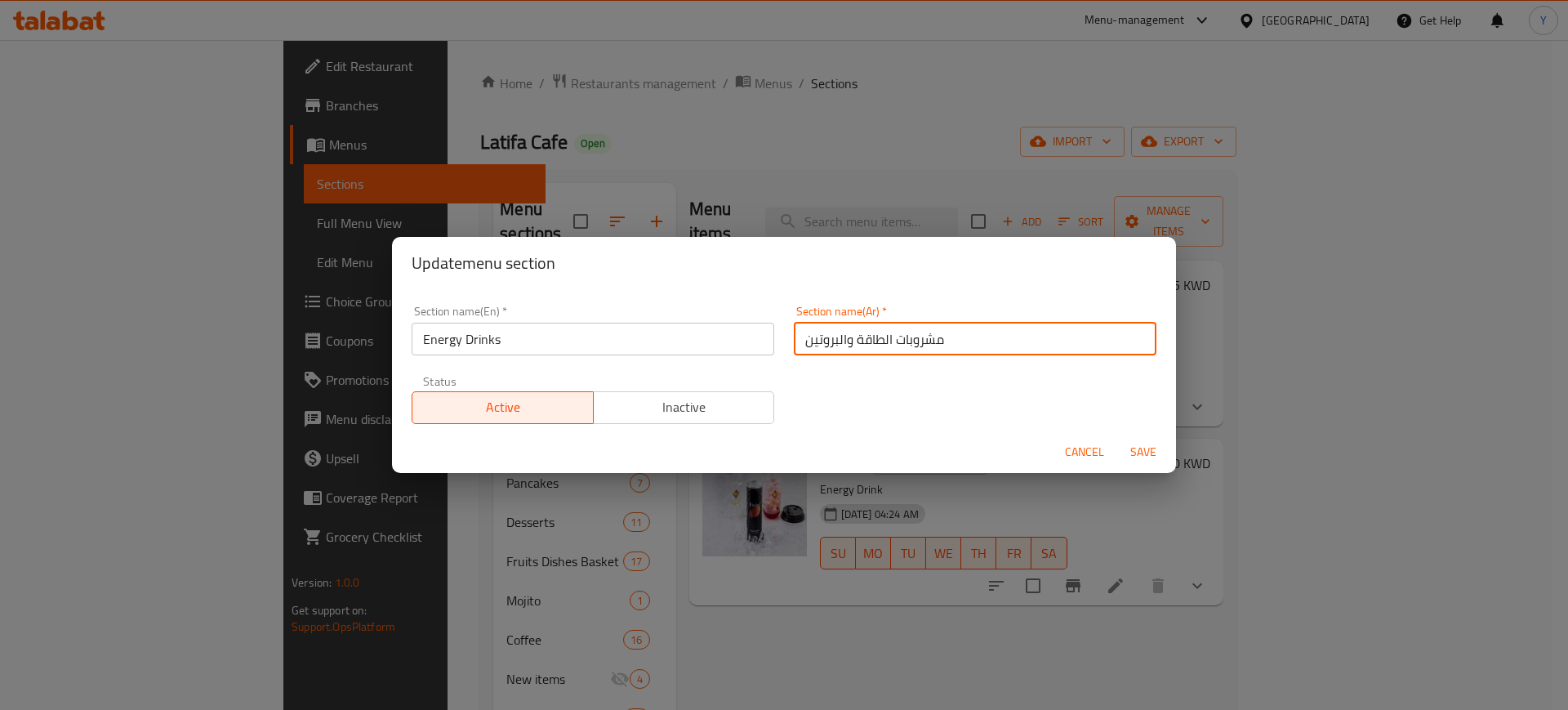
drag, startPoint x: 802, startPoint y: 341, endPoint x: 829, endPoint y: 338, distance: 27.2
click at [829, 338] on input "مشروبات الطاقة والبروتين" at bounding box center [975, 339] width 363 height 32
drag, startPoint x: 795, startPoint y: 343, endPoint x: 843, endPoint y: 339, distance: 48.2
click at [843, 339] on input "مشروبات الطاقة والبروتين" at bounding box center [975, 339] width 363 height 32
type input "مشروبات الطاقة"
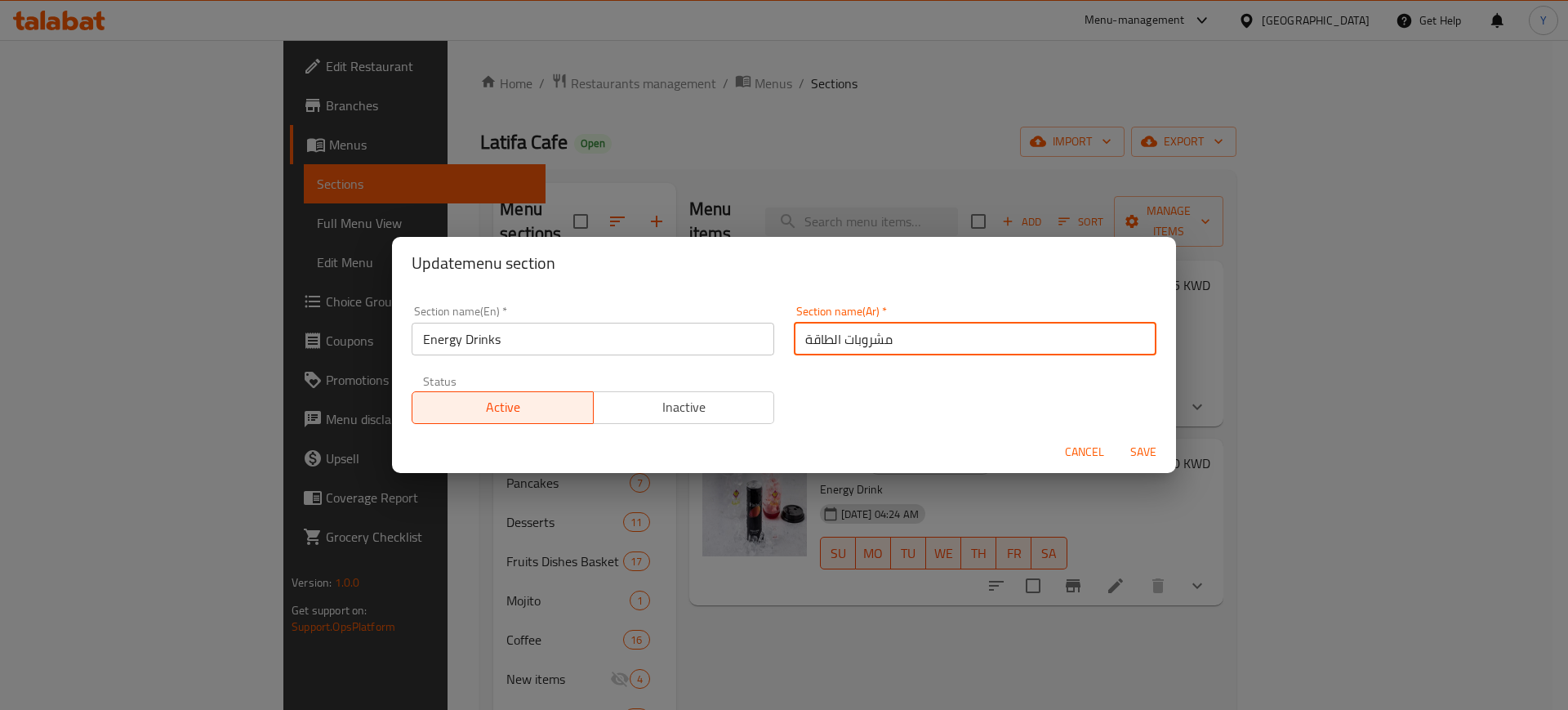
click at [1149, 458] on span "Save" at bounding box center [1143, 452] width 39 height 21
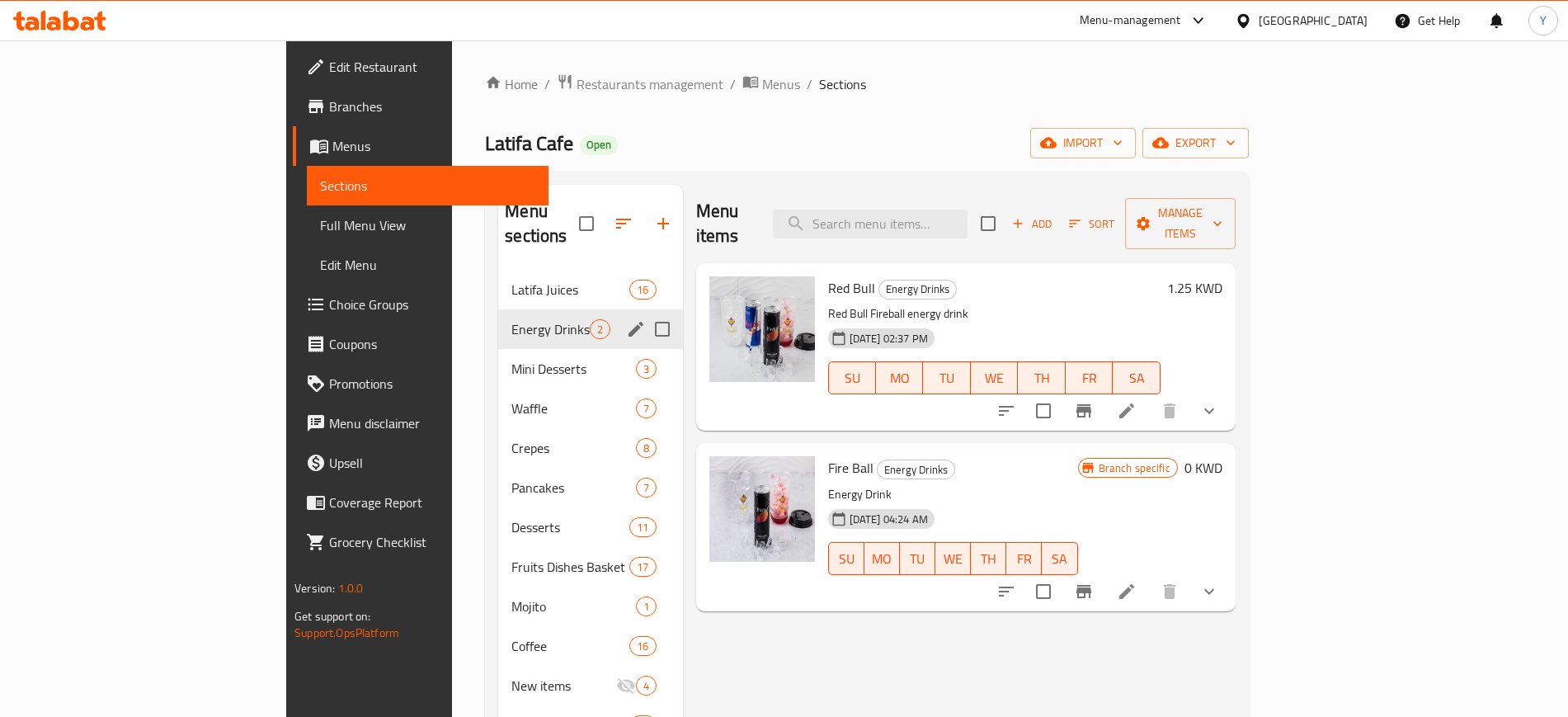
click at [489, 68] on div "Home / Restaurants management / Menus / Sections Latifa Cafe Open import export…" at bounding box center [867, 577] width 830 height 1074
click at [577, 81] on span "Restaurants management" at bounding box center [649, 85] width 147 height 20
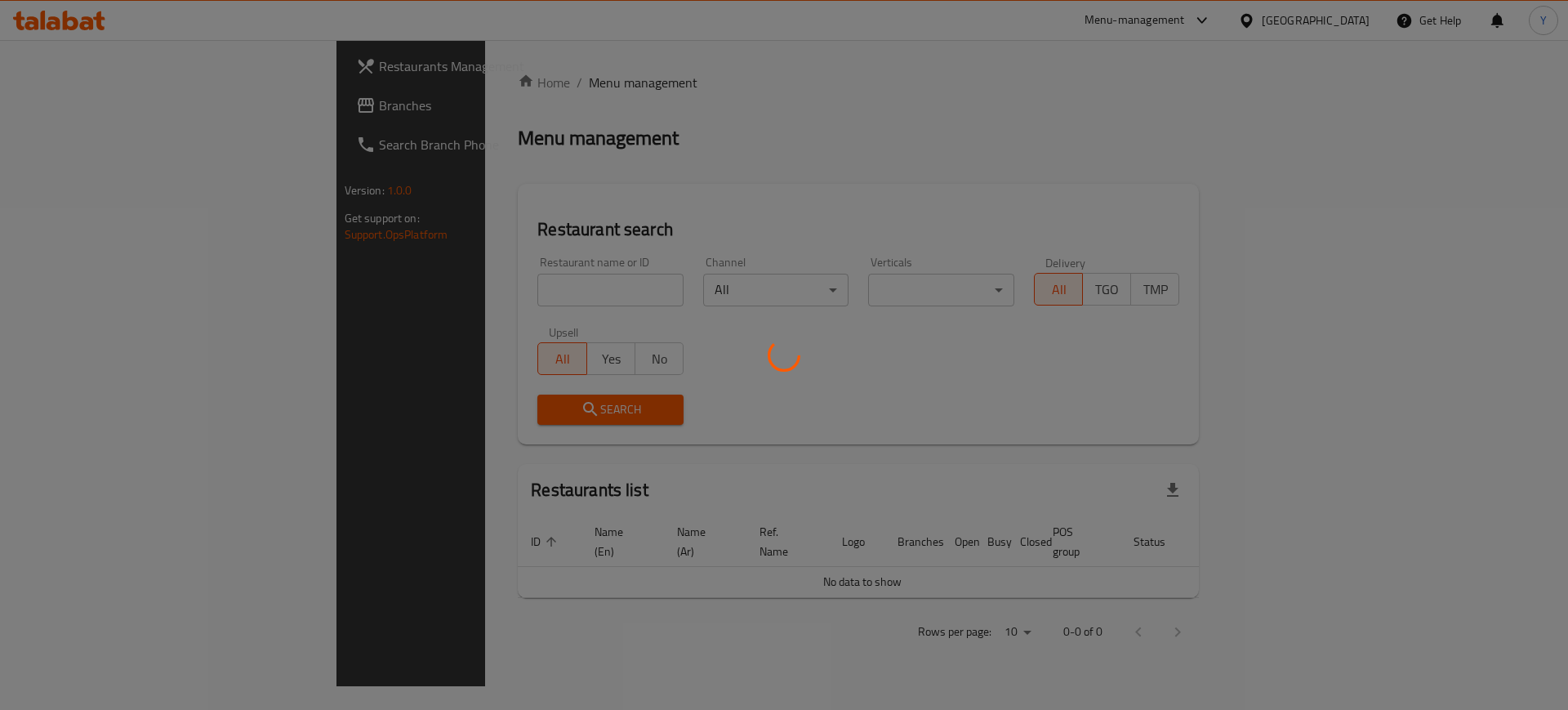
click at [454, 277] on div at bounding box center [784, 355] width 1568 height 710
click at [435, 286] on div at bounding box center [784, 355] width 1568 height 710
click at [399, 272] on div at bounding box center [784, 355] width 1568 height 710
click at [383, 284] on div at bounding box center [784, 355] width 1568 height 710
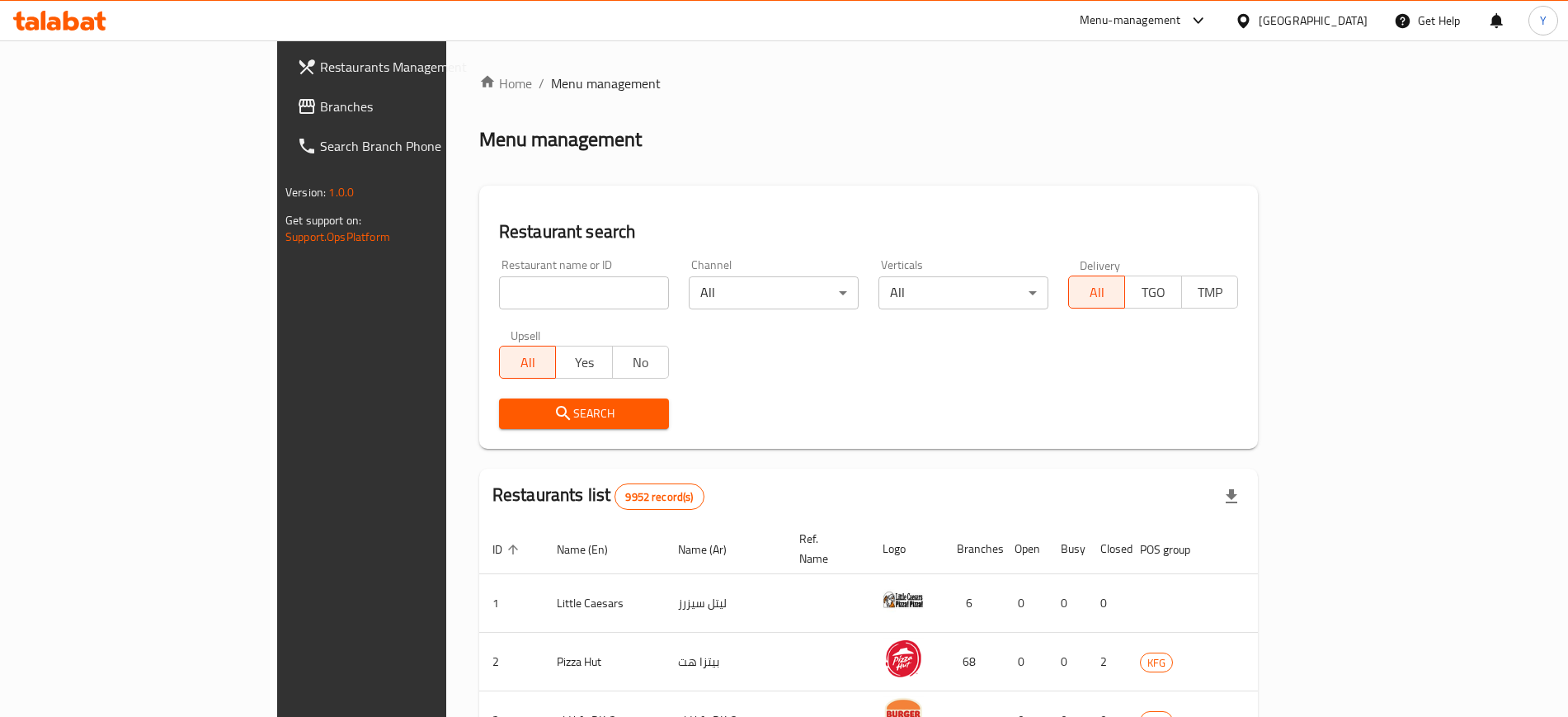
click at [499, 286] on input "search" at bounding box center [583, 293] width 170 height 33
type input "l"
type input "latifa cafe"
click button "Search" at bounding box center [583, 413] width 170 height 30
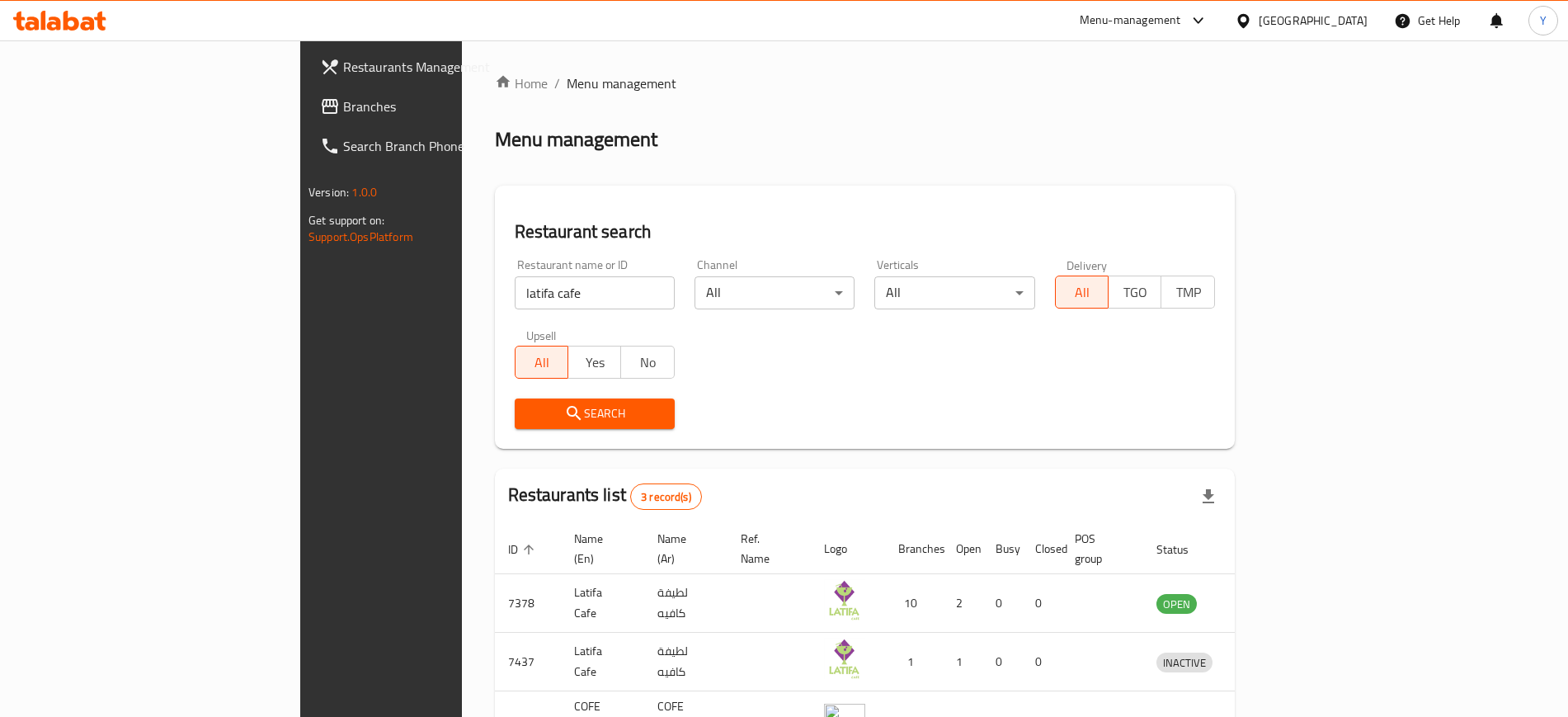
click at [572, 132] on div "Menu management" at bounding box center [864, 139] width 740 height 26
click at [1126, 364] on div "Restaurant name or ID latifa cafe Restaurant name or ID Channel All ​ Verticals…" at bounding box center [864, 344] width 720 height 190
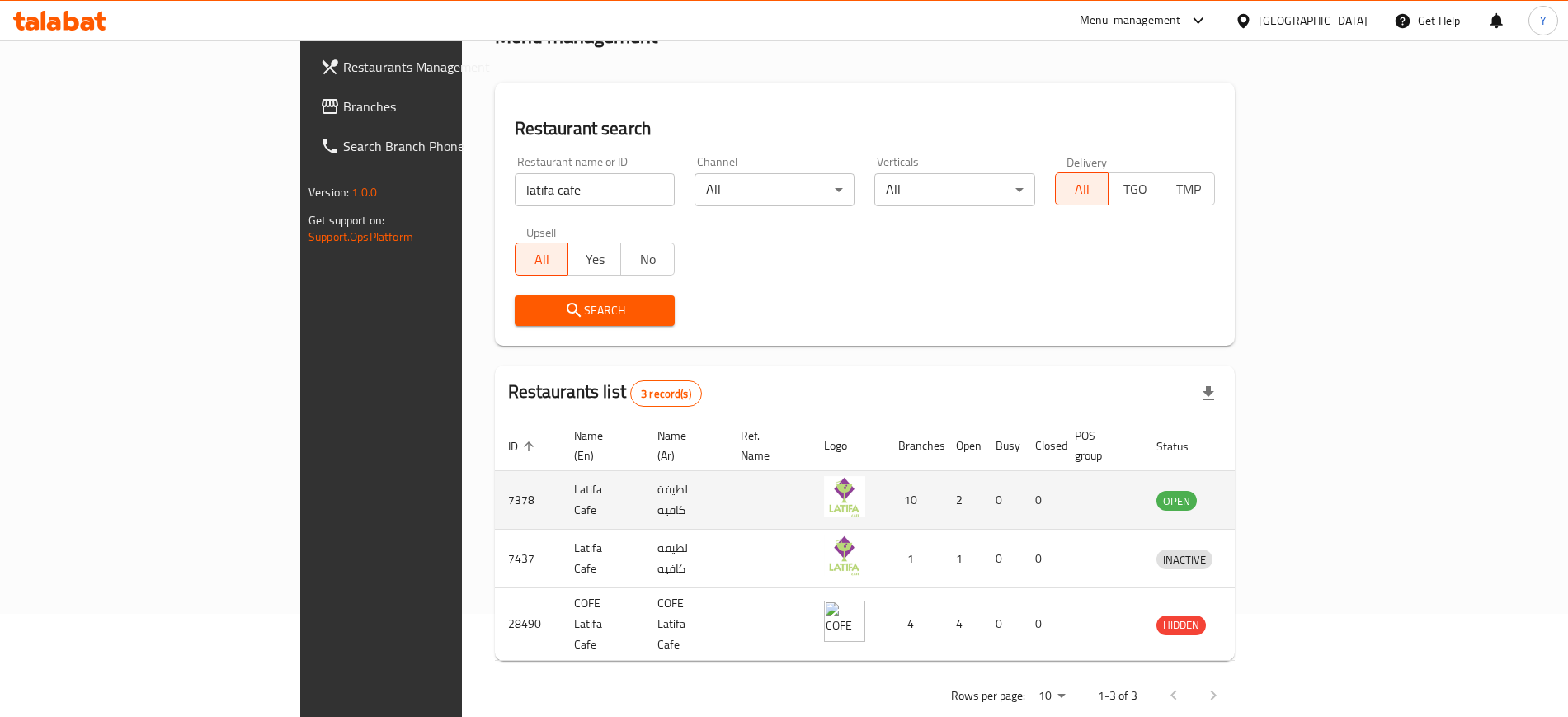
scroll to position [104, 0]
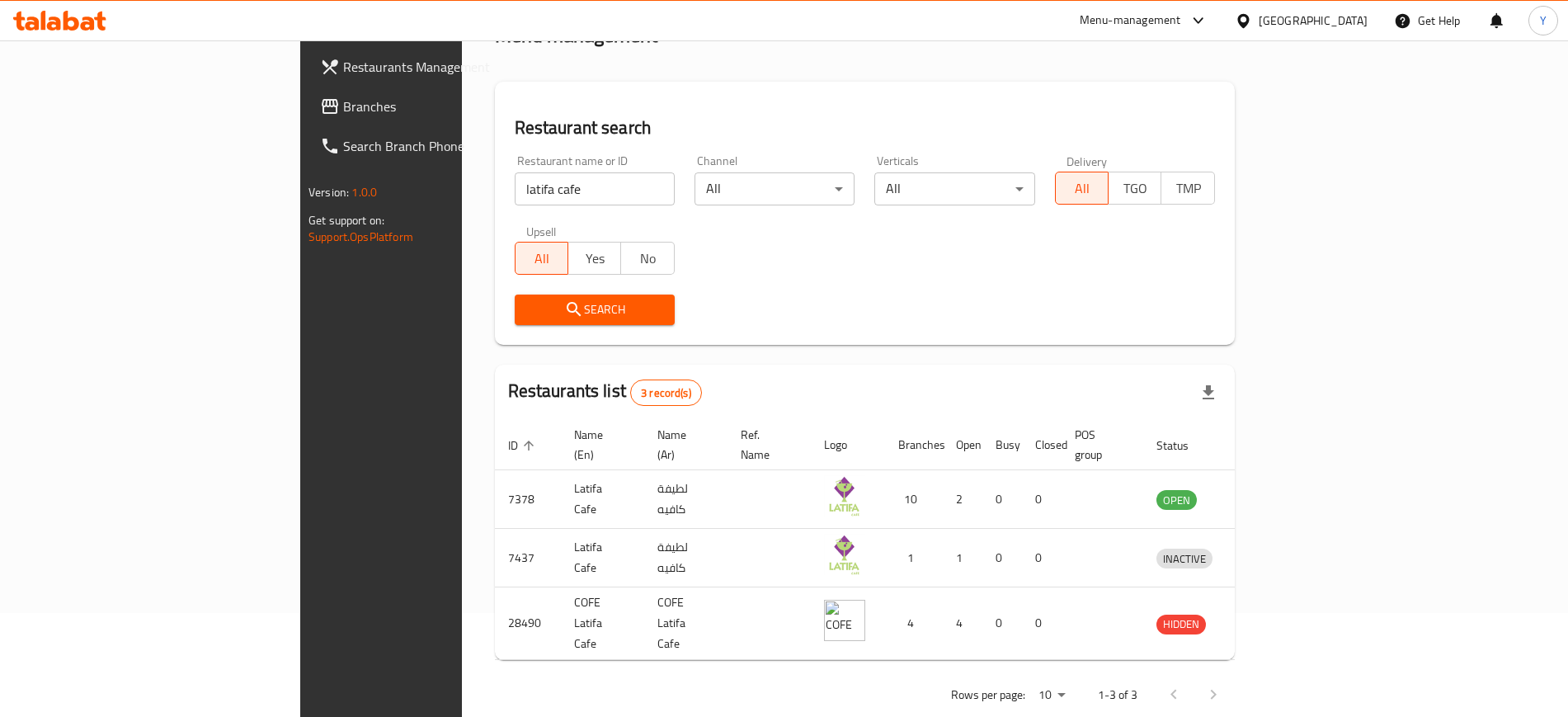
click at [1071, 299] on div "Search" at bounding box center [864, 309] width 720 height 50
click at [343, 96] on span "Branches" at bounding box center [445, 107] width 205 height 20
